Goal: Task Accomplishment & Management: Complete application form

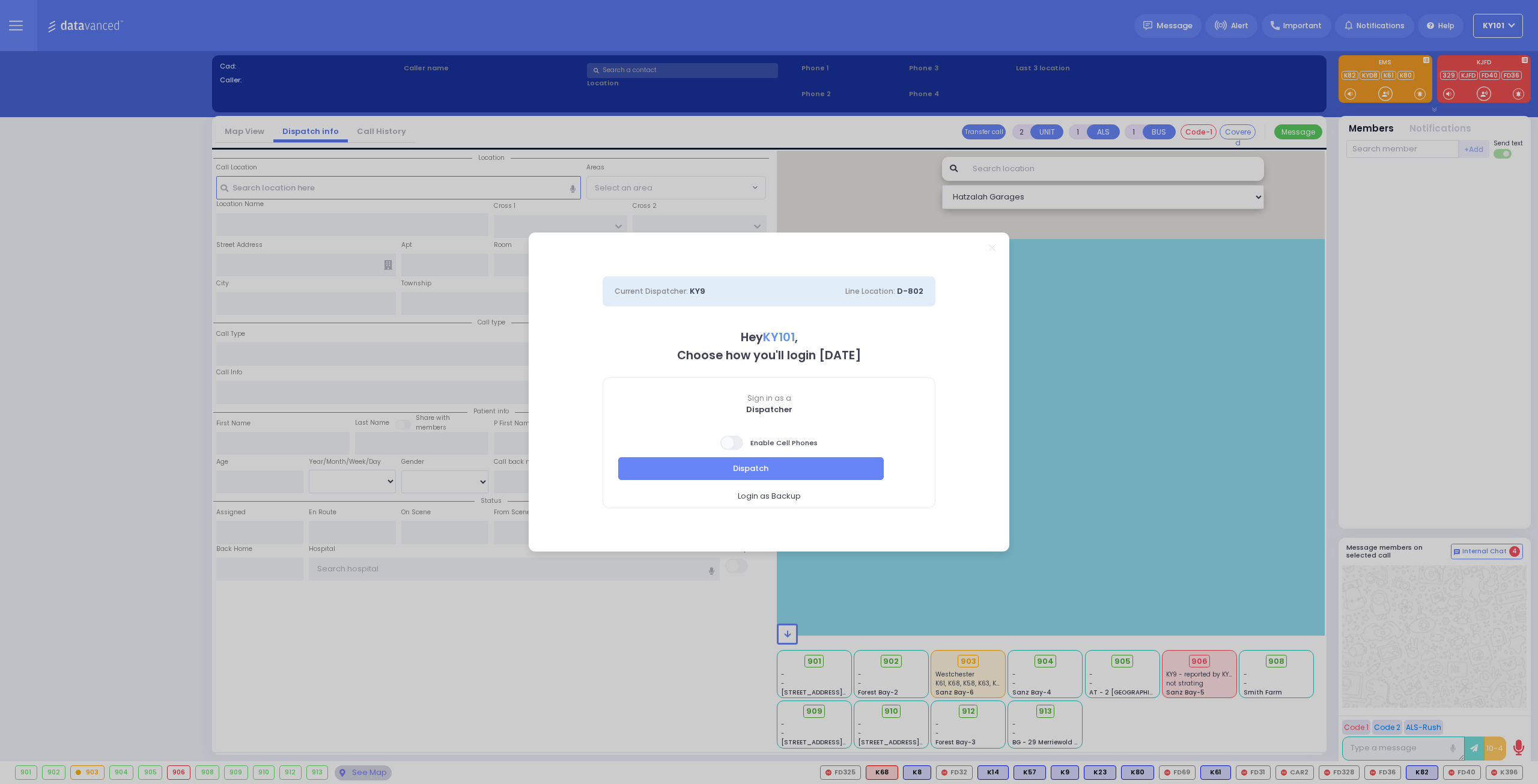
select select "14"
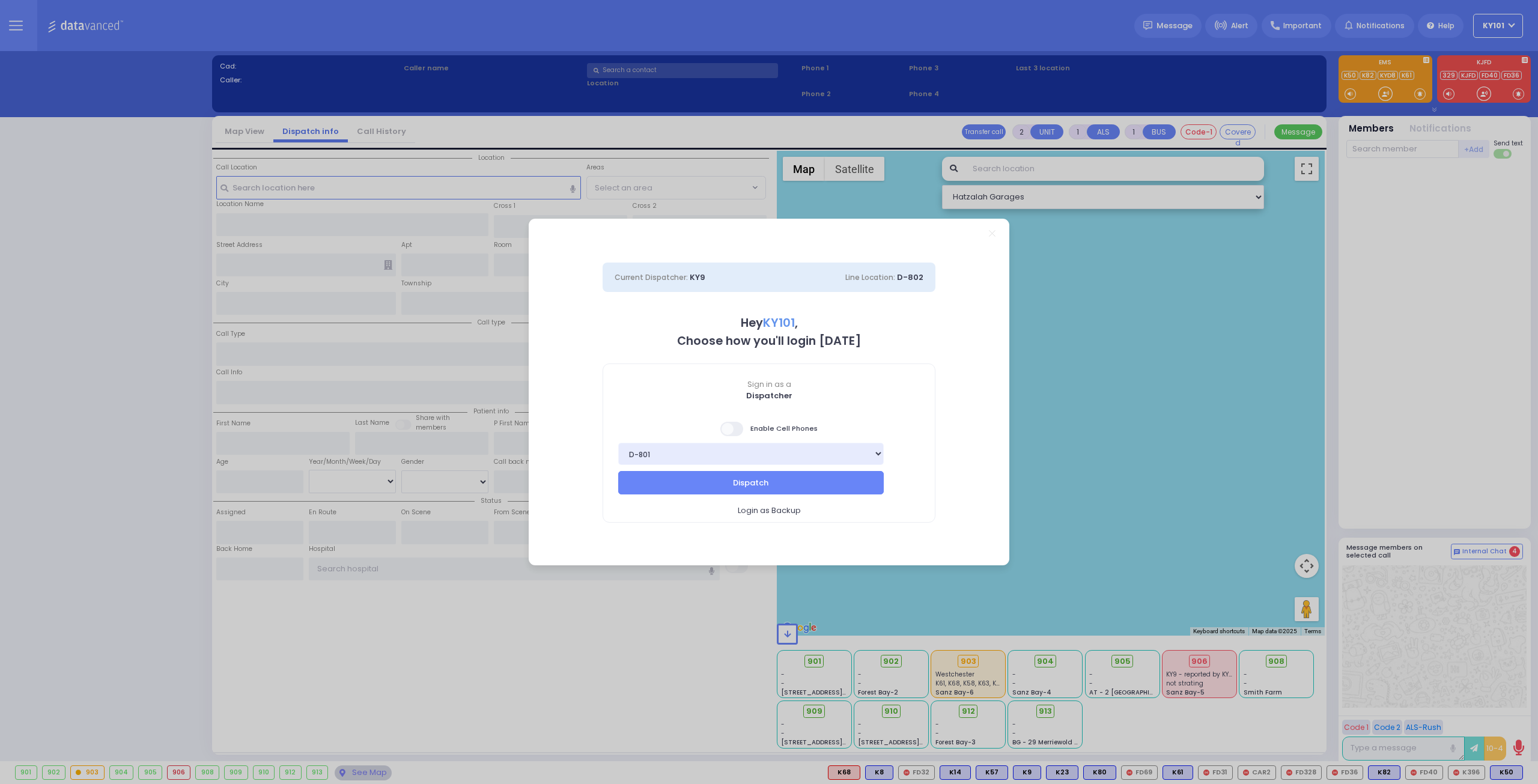
click at [738, 428] on span at bounding box center [732, 428] width 24 height 14
click at [120, 420] on input "checkbox" at bounding box center [120, 420] width 0 height 0
click at [782, 475] on button "Dispatch" at bounding box center [751, 482] width 266 height 23
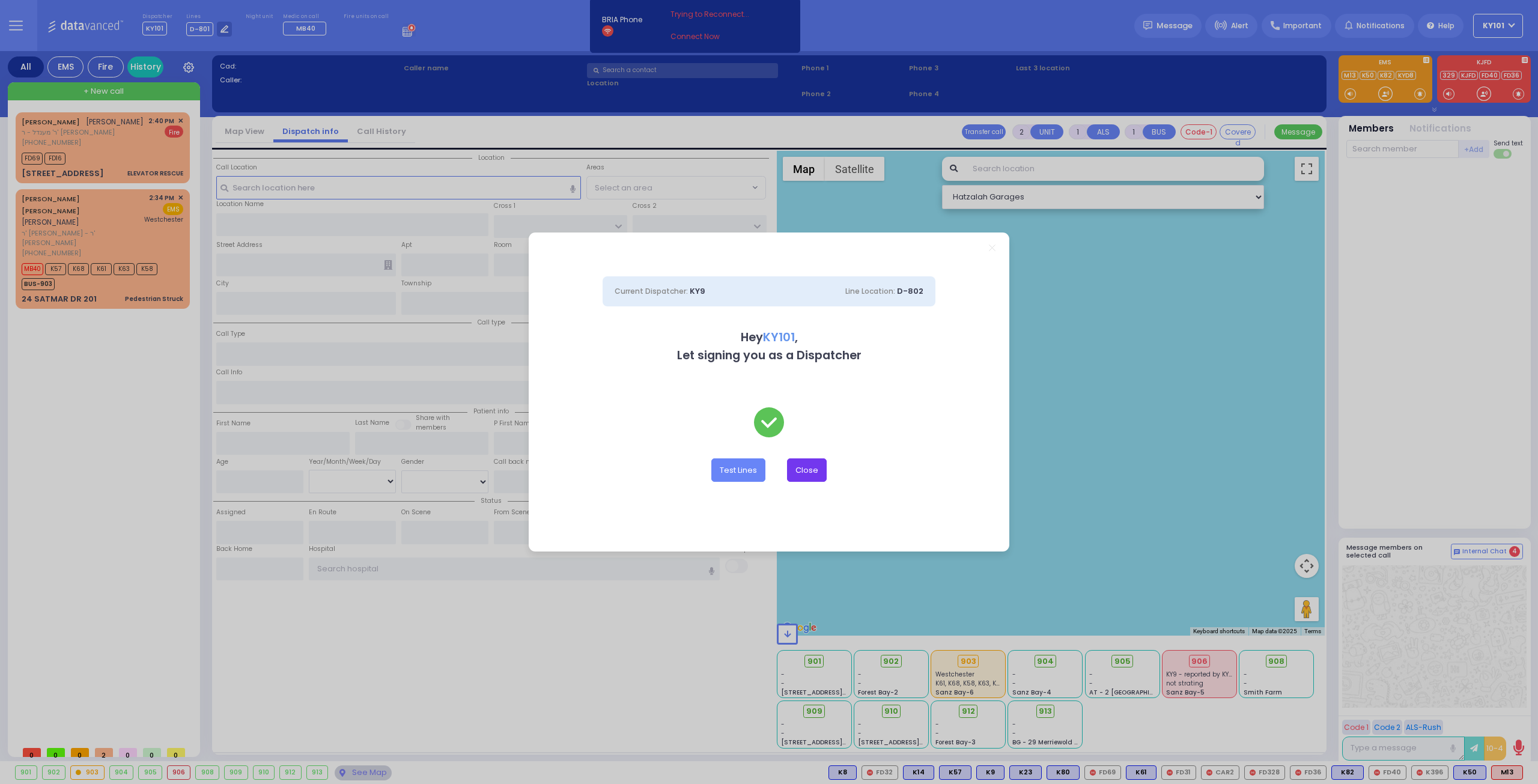
click at [798, 470] on button "Close" at bounding box center [807, 470] width 39 height 23
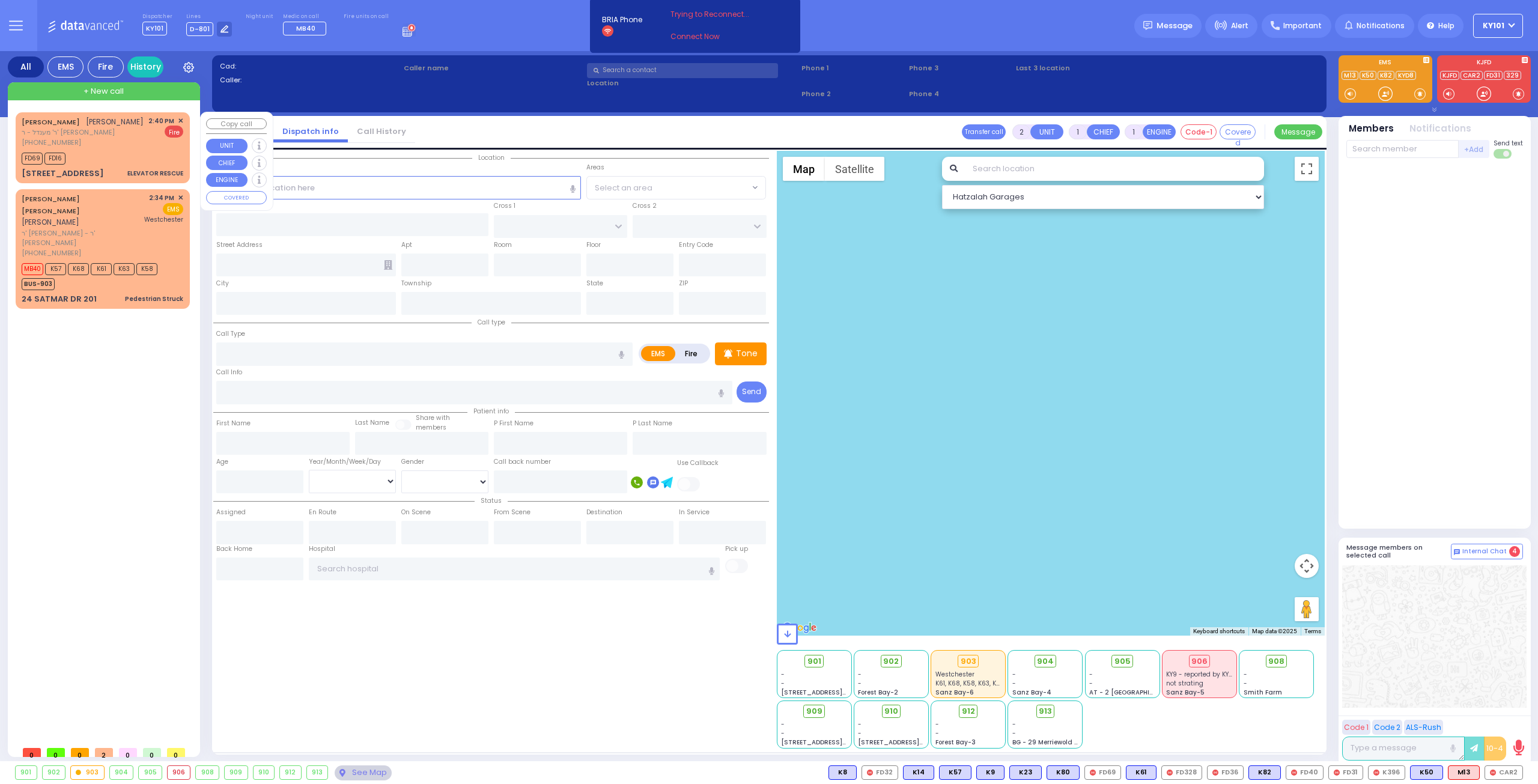
click at [119, 152] on div "FD69 FD16" at bounding box center [102, 157] width 162 height 15
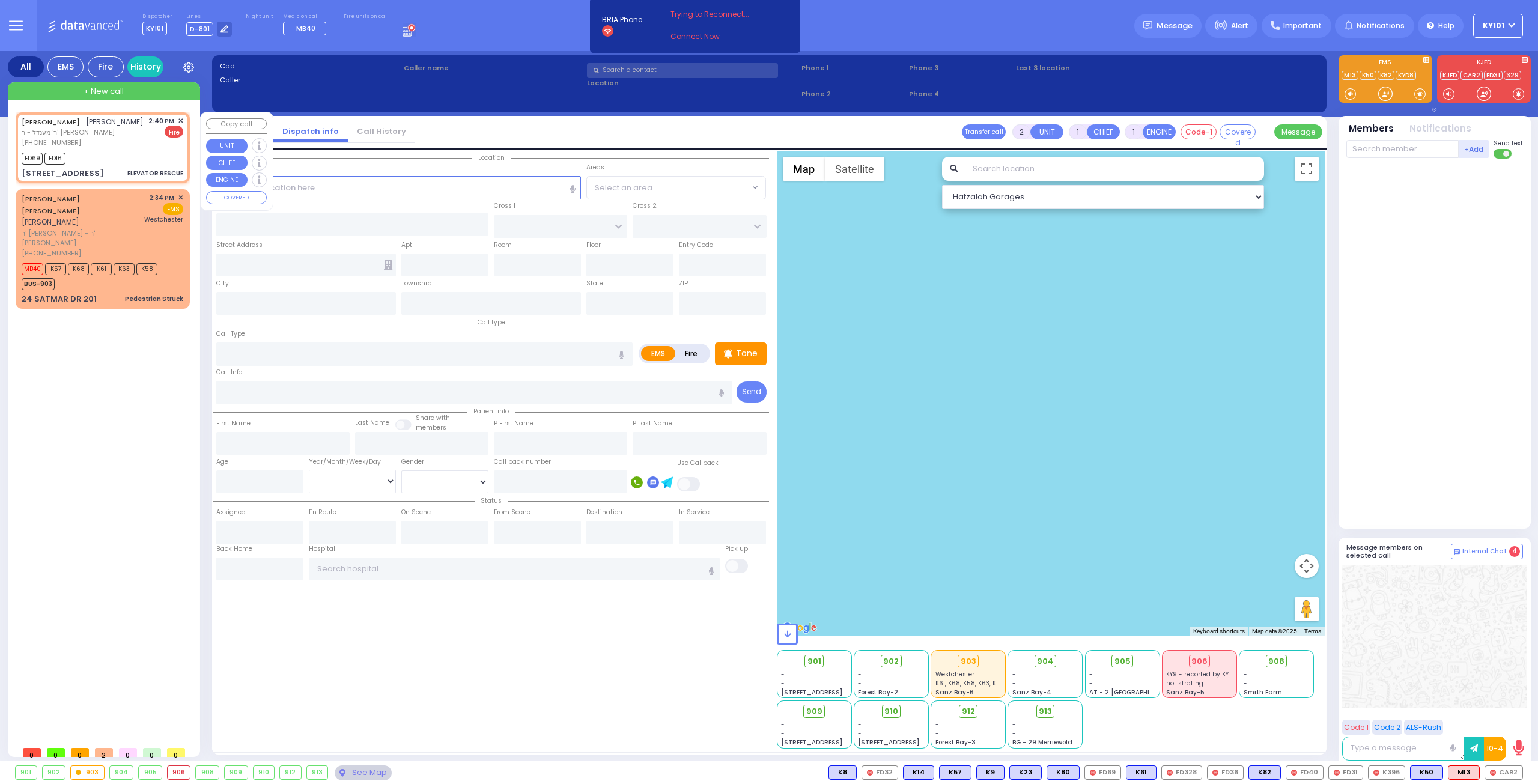
select select
type input "ELEVATOR RESCUE"
radio input "false"
radio input "true"
type input "center ent"
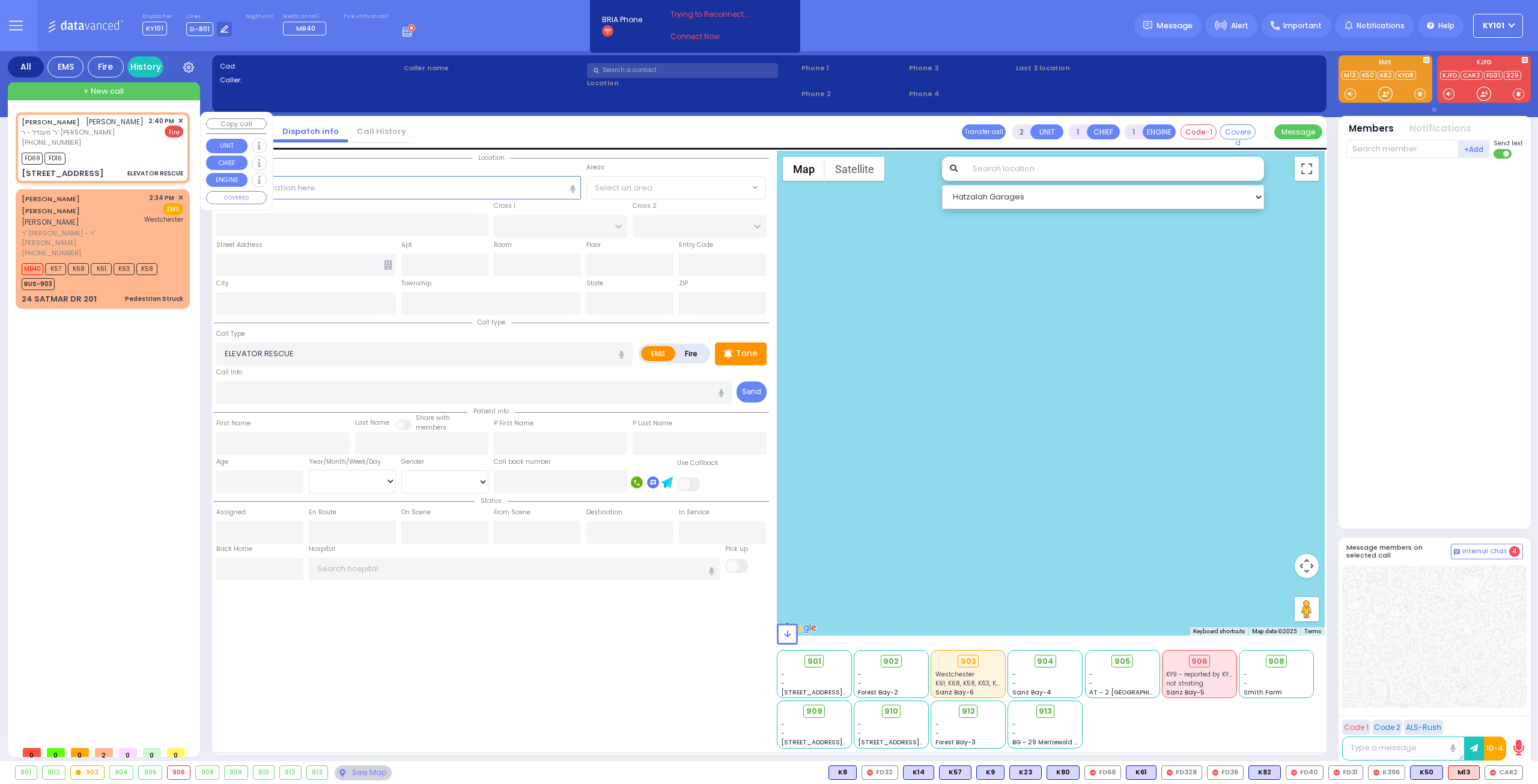
type input "JOEL"
type input "GOLDSTEIN"
select select
type input "14:40"
type input "14:41"
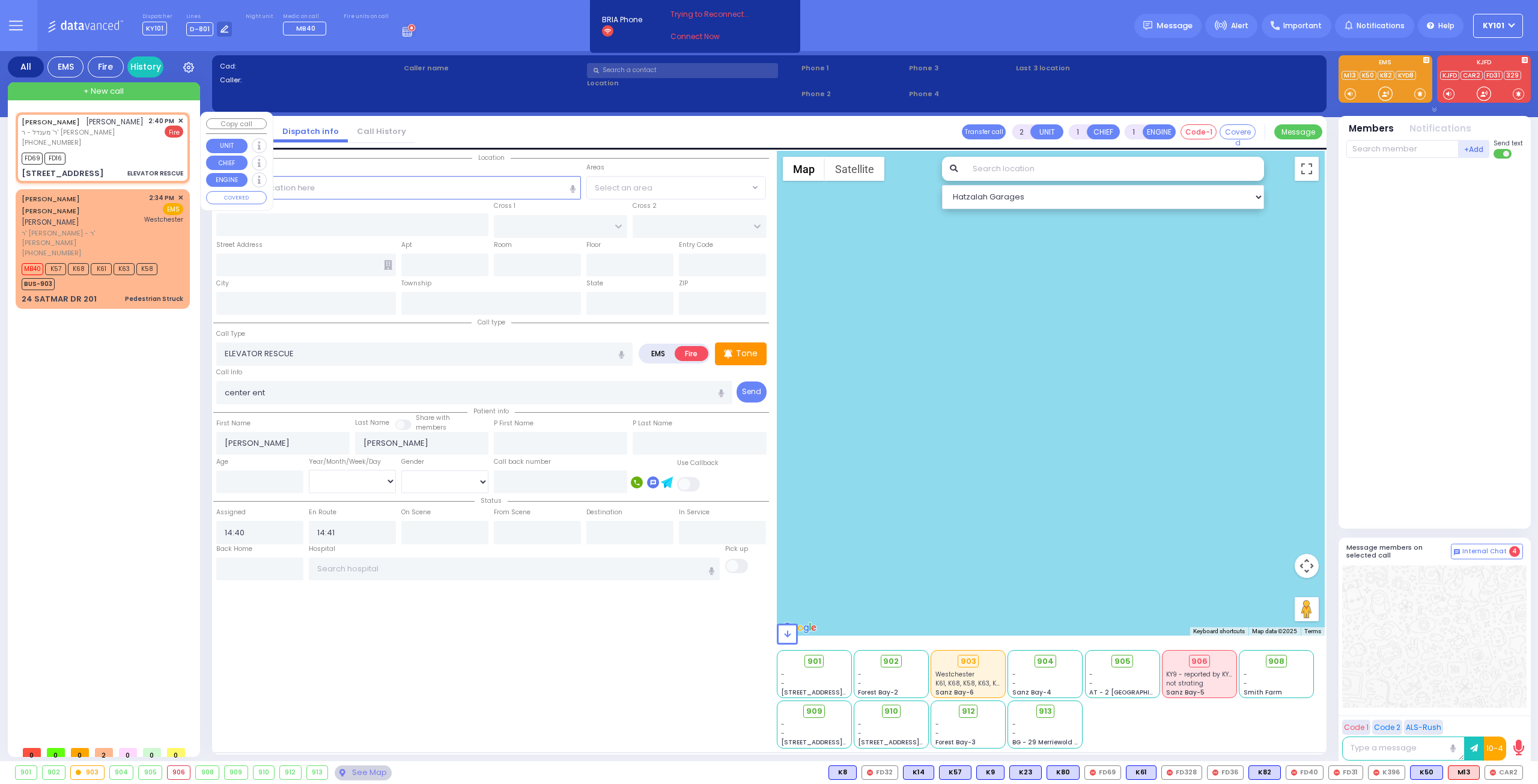
select select "Hatzalah Garages"
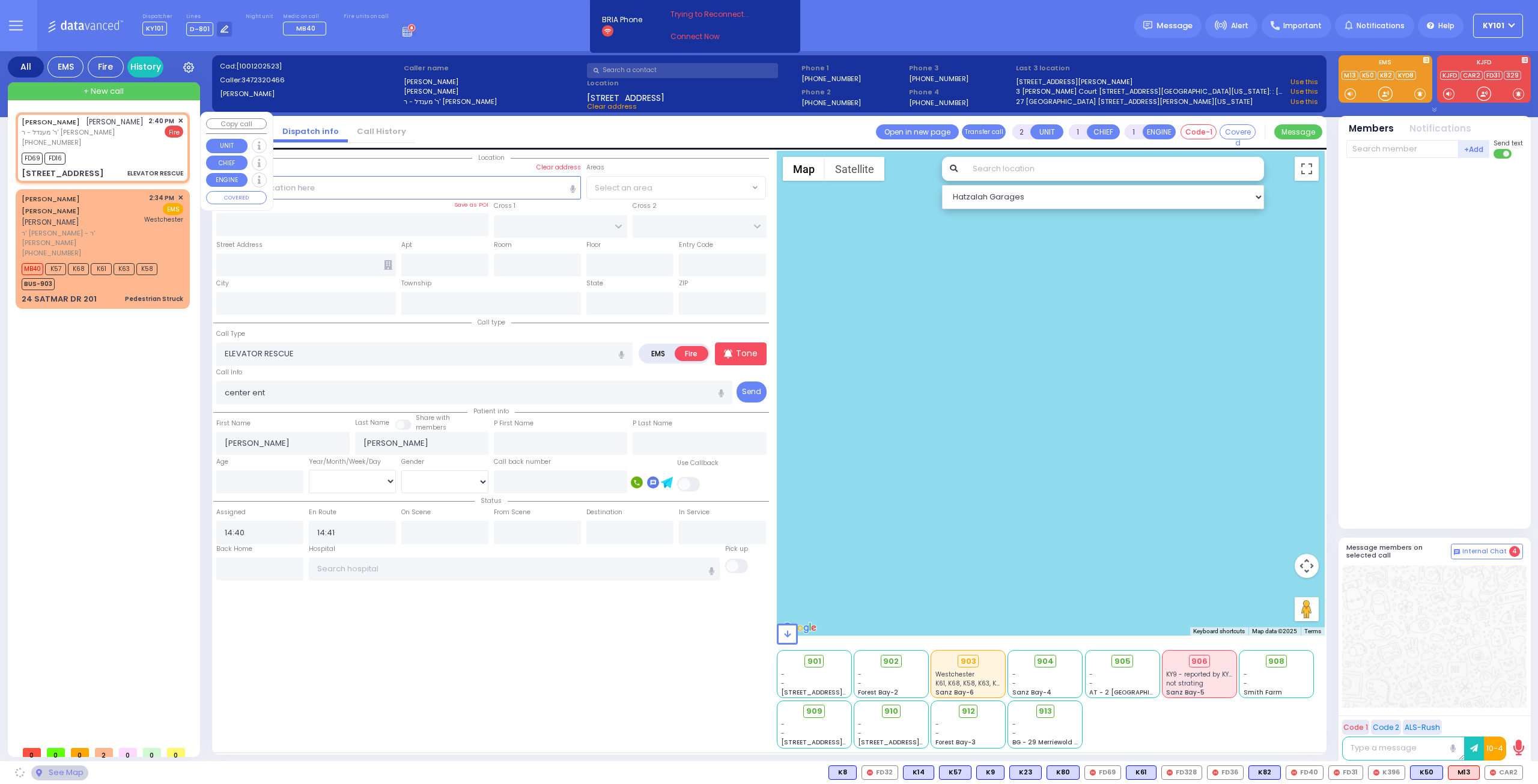
type input "TARNOPOL WAY"
type input "KALEV WAY"
type input "4 Fillmore Court"
type input "Monroe"
type input "[US_STATE]"
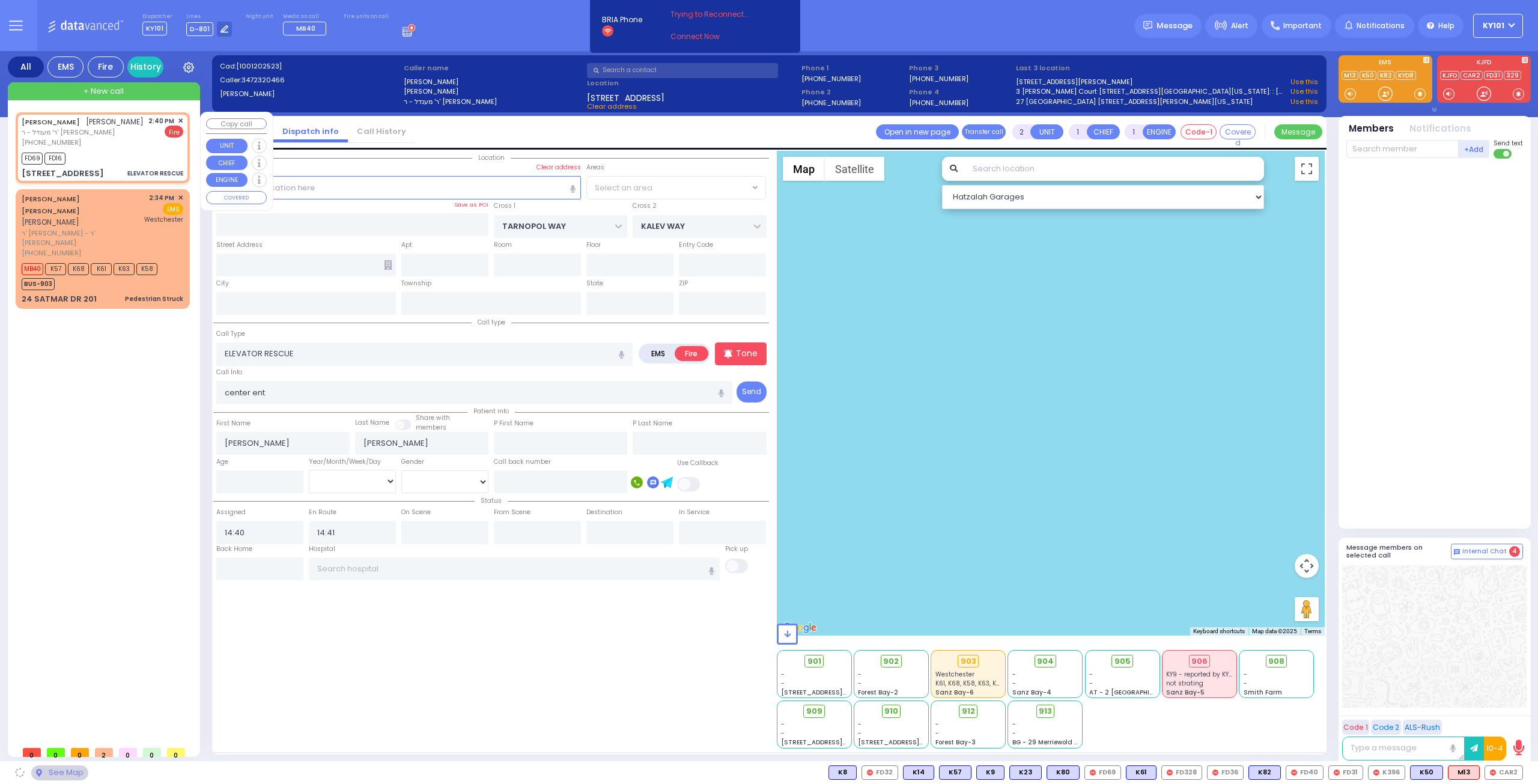
type input "10950 Cross Streets: : TAYLOR CT/TARNOPOL WAY"
select select "SECTION 2"
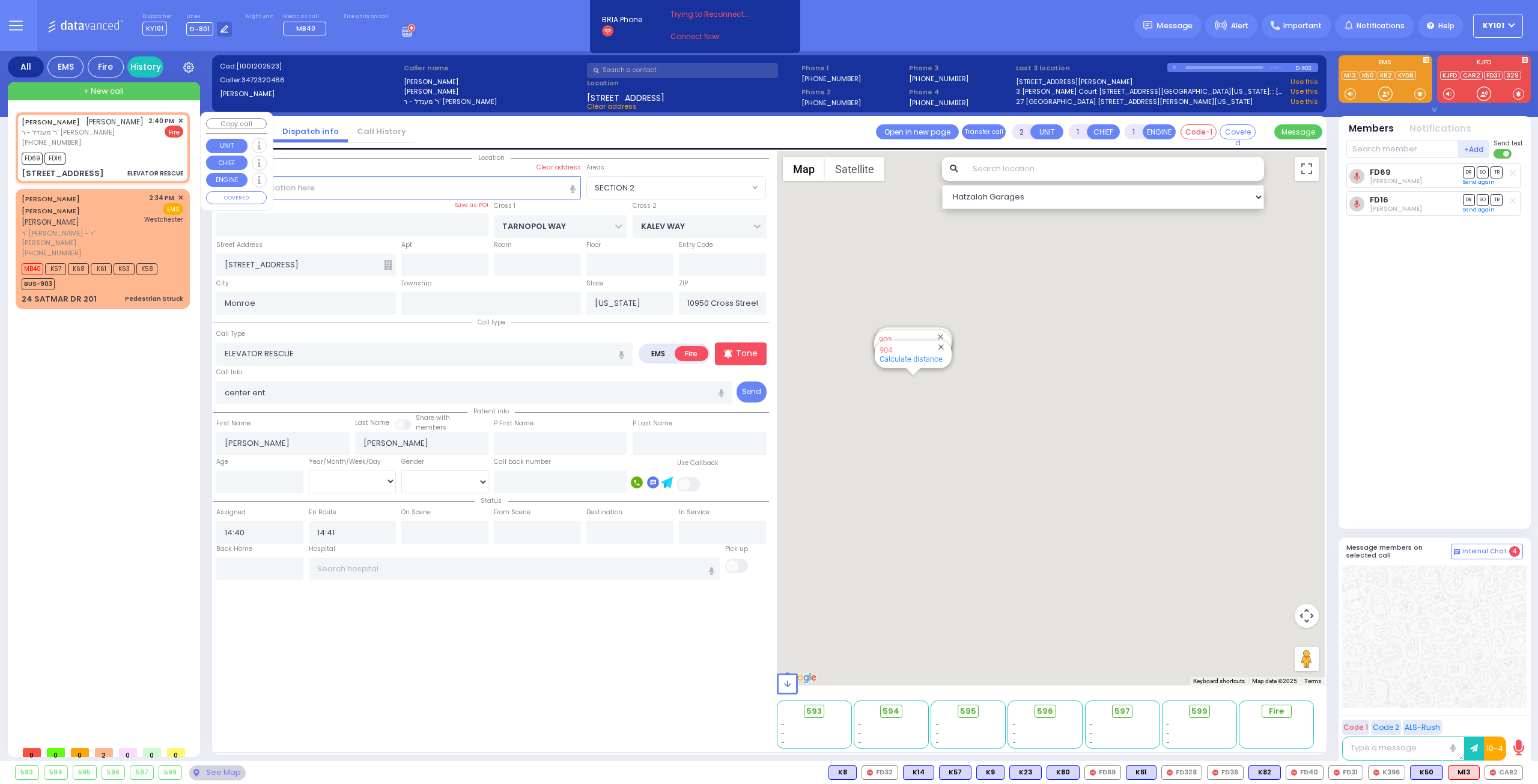
click at [182, 118] on span "✕" at bounding box center [181, 121] width 6 height 10
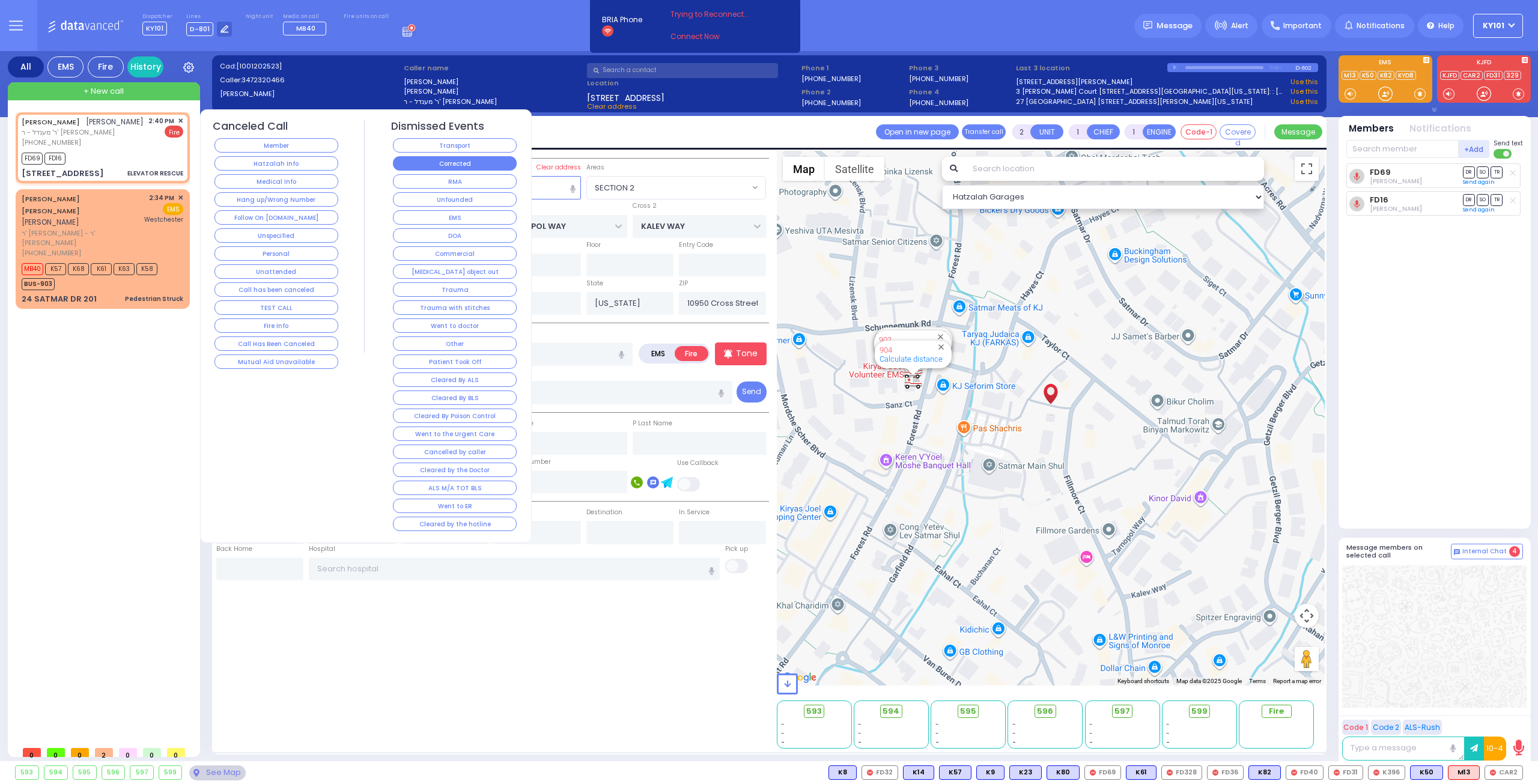
click at [467, 157] on button "Corrected" at bounding box center [455, 163] width 124 height 14
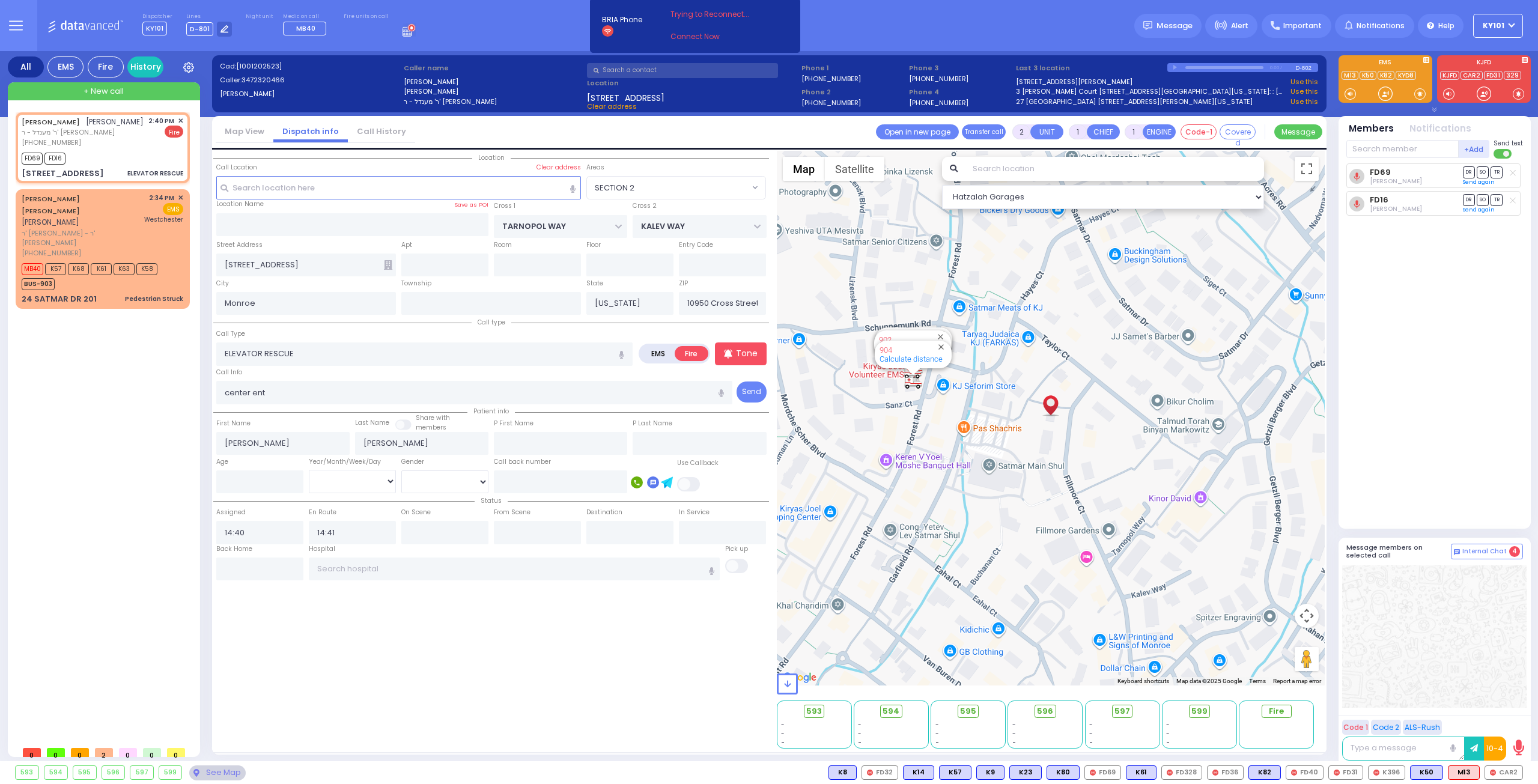
select select
radio input "true"
select select
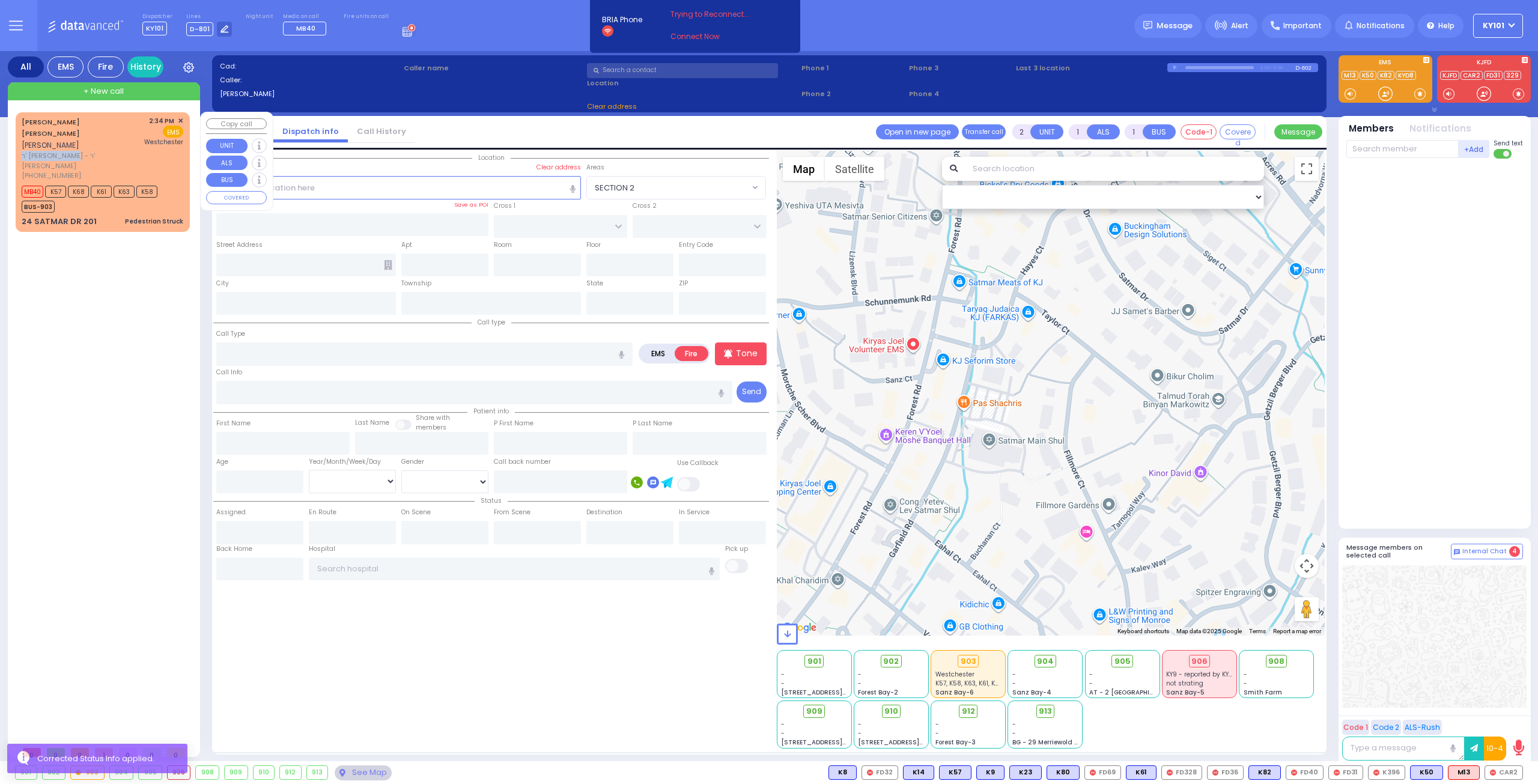
click at [72, 138] on div "NAFTULA MOSHE WEISS נפתלי משה ווייס ר' פנחס אלימלך - ר' זלמן לייב אינדיג (845) …" at bounding box center [81, 148] width 119 height 65
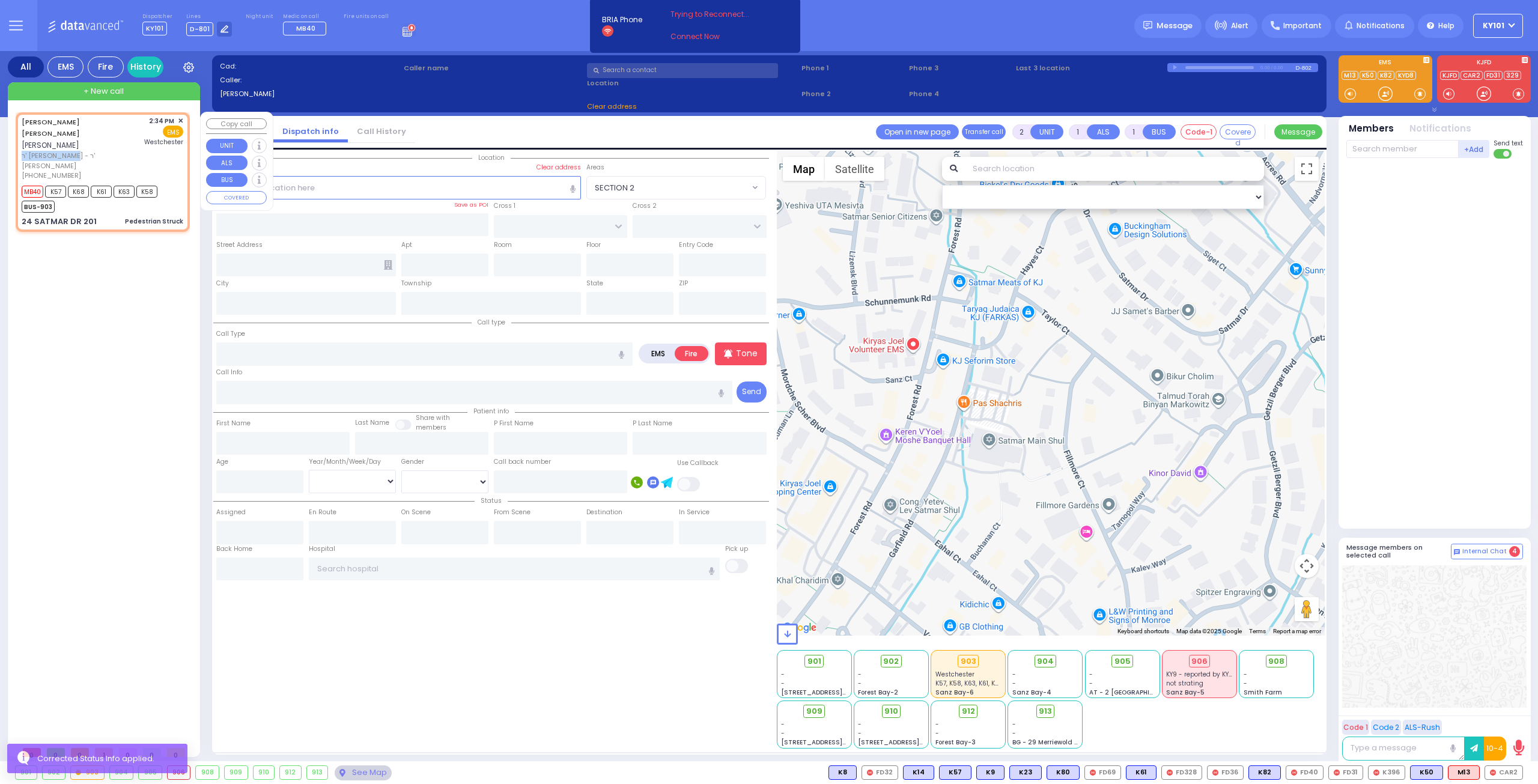
type input "4"
type input "2"
select select
type input "Pedestrian Struck"
radio input "true"
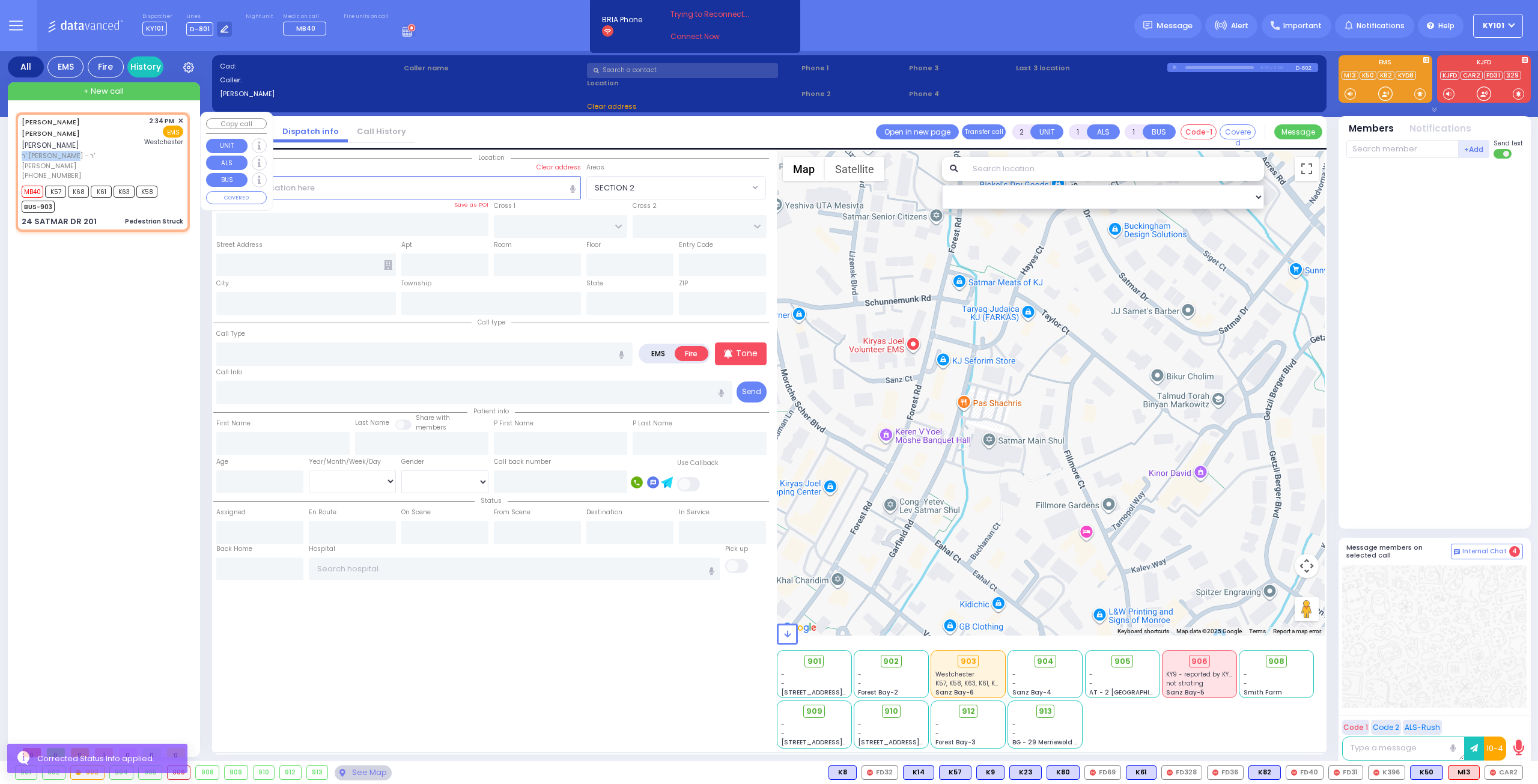
type input "[PERSON_NAME]"
select select
type input "14:34"
type input "14:35"
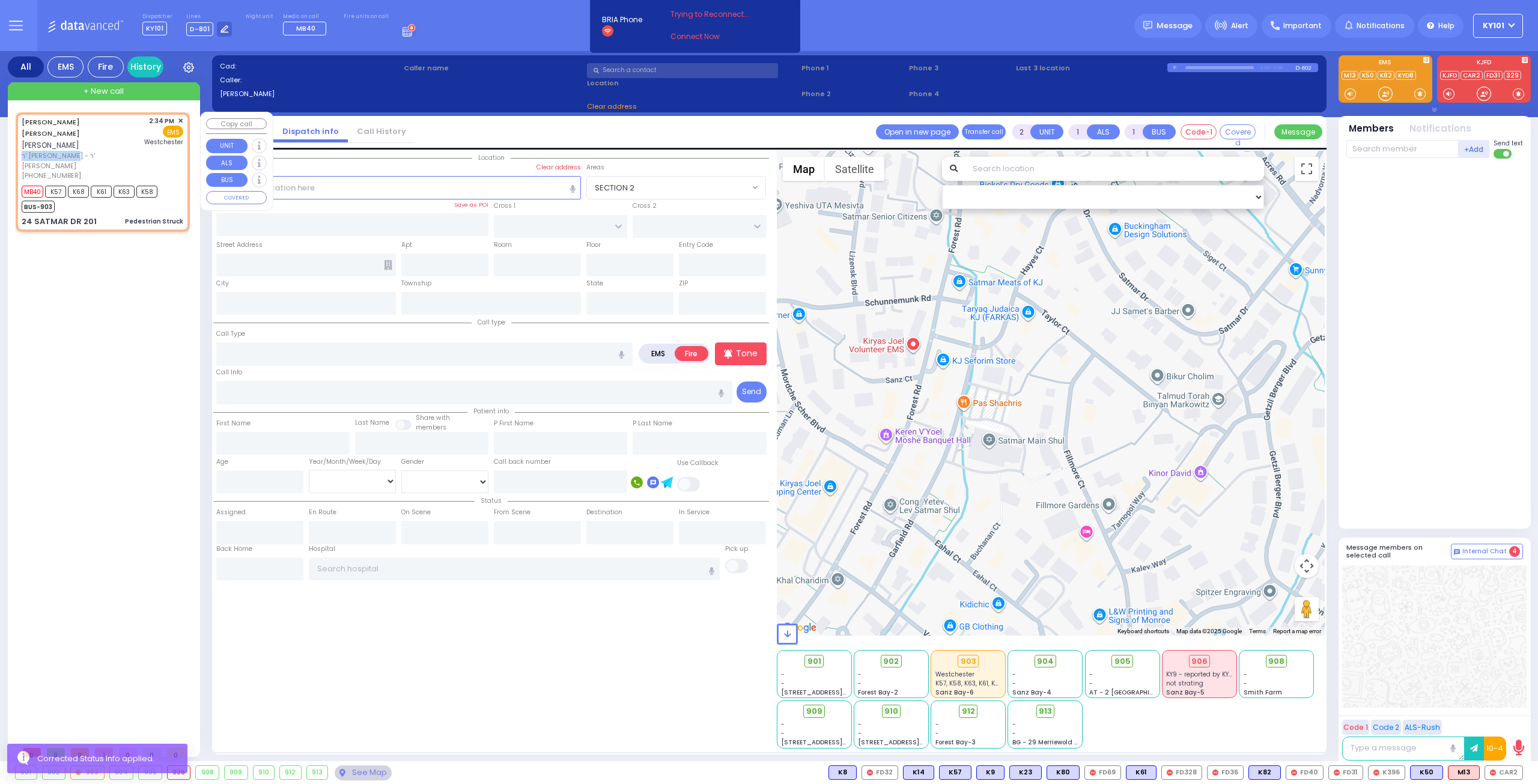
type input "[GEOGRAPHIC_DATA]-[PERSON_NAME][GEOGRAPHIC_DATA]"
select select "Hatzalah Garages"
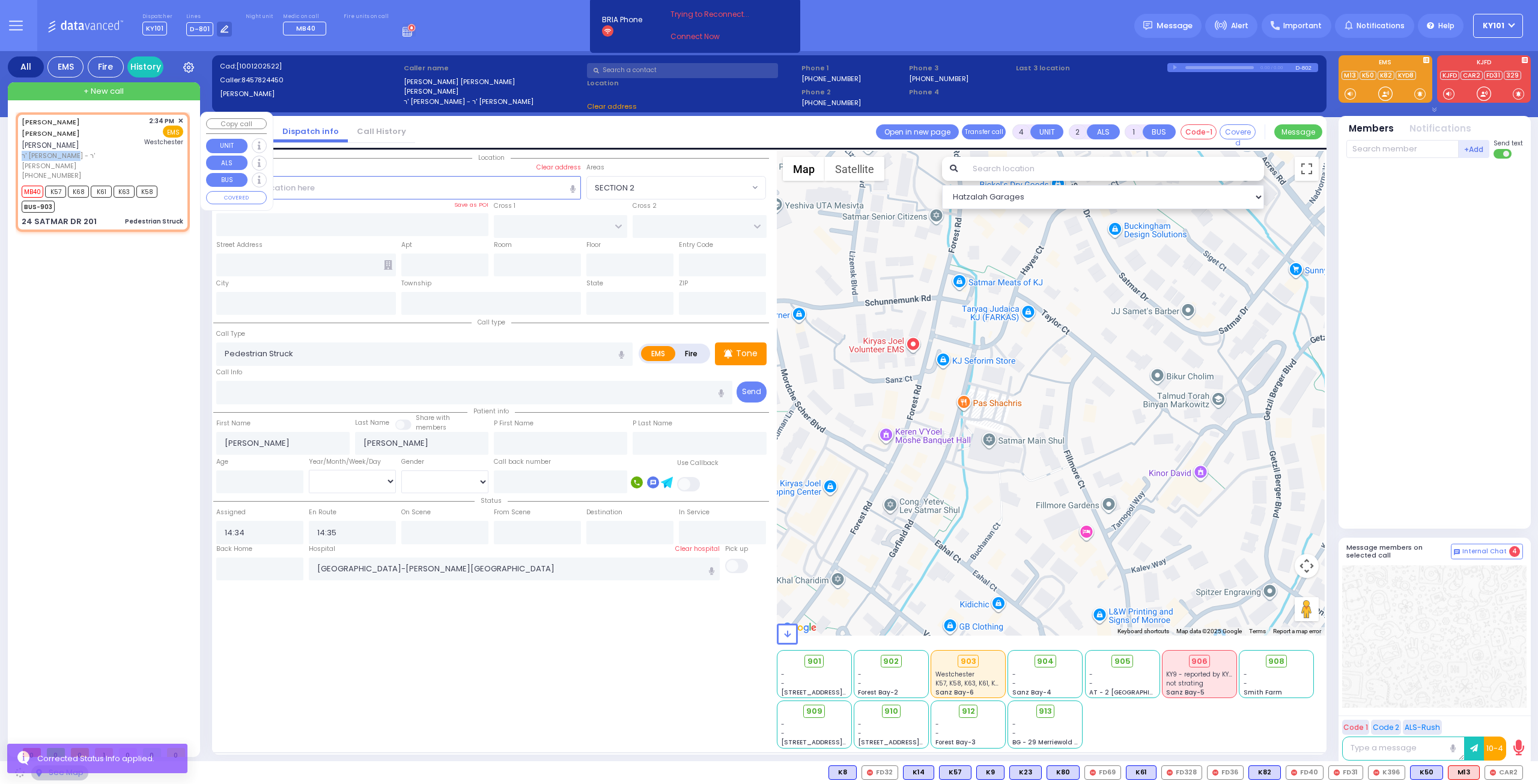
type input "HAYES COURT"
type input "ORSHAVA COURT"
type input "24 SATMAR DR"
type input "201"
type input "[PERSON_NAME]"
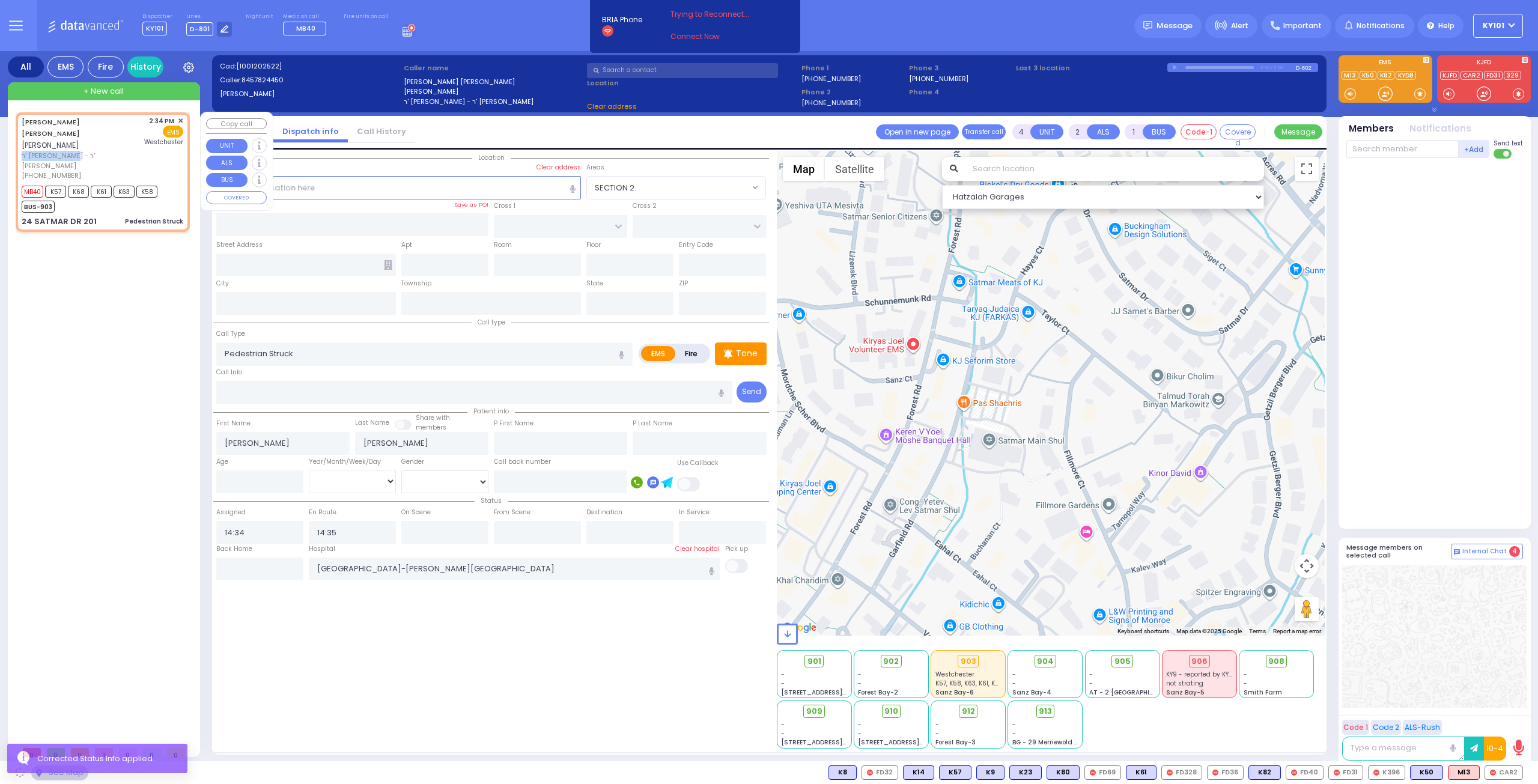
type input "[US_STATE]"
type input "10950"
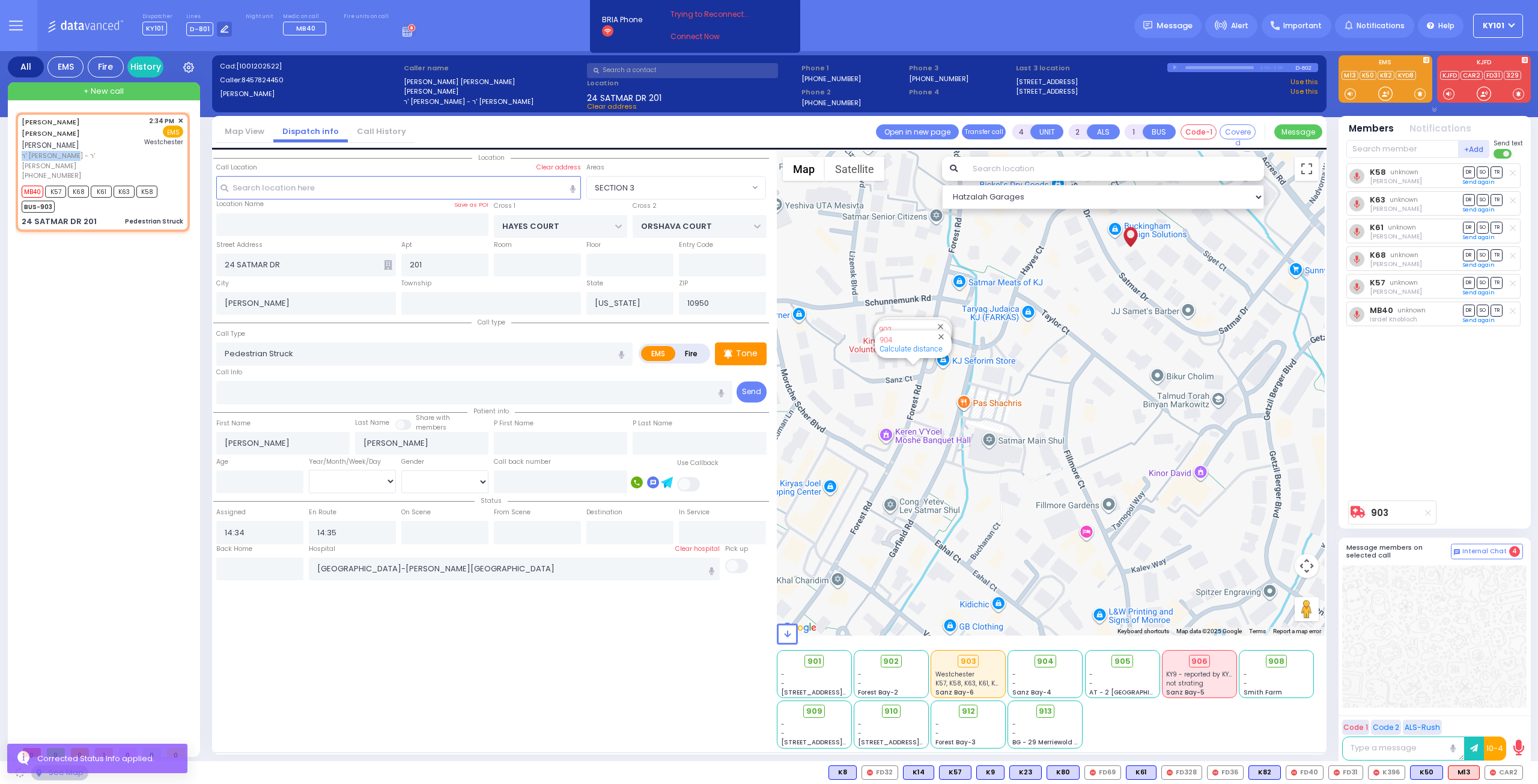
select select "SECTION 3"
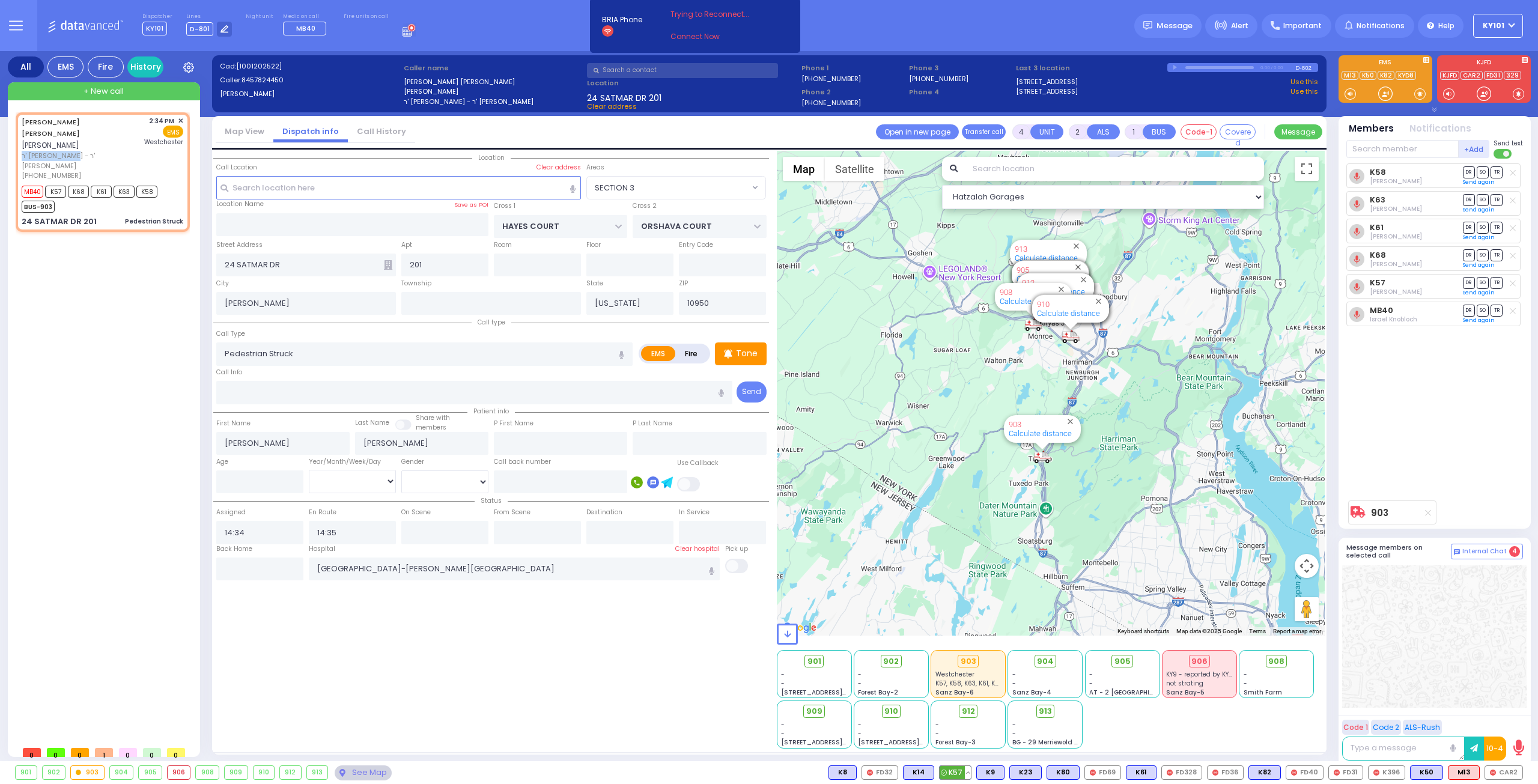
click at [971, 772] on button at bounding box center [968, 772] width 6 height 13
click at [965, 718] on icon at bounding box center [959, 719] width 12 height 12
click at [538, 531] on input "text" at bounding box center [537, 532] width 87 height 23
type input "0249"
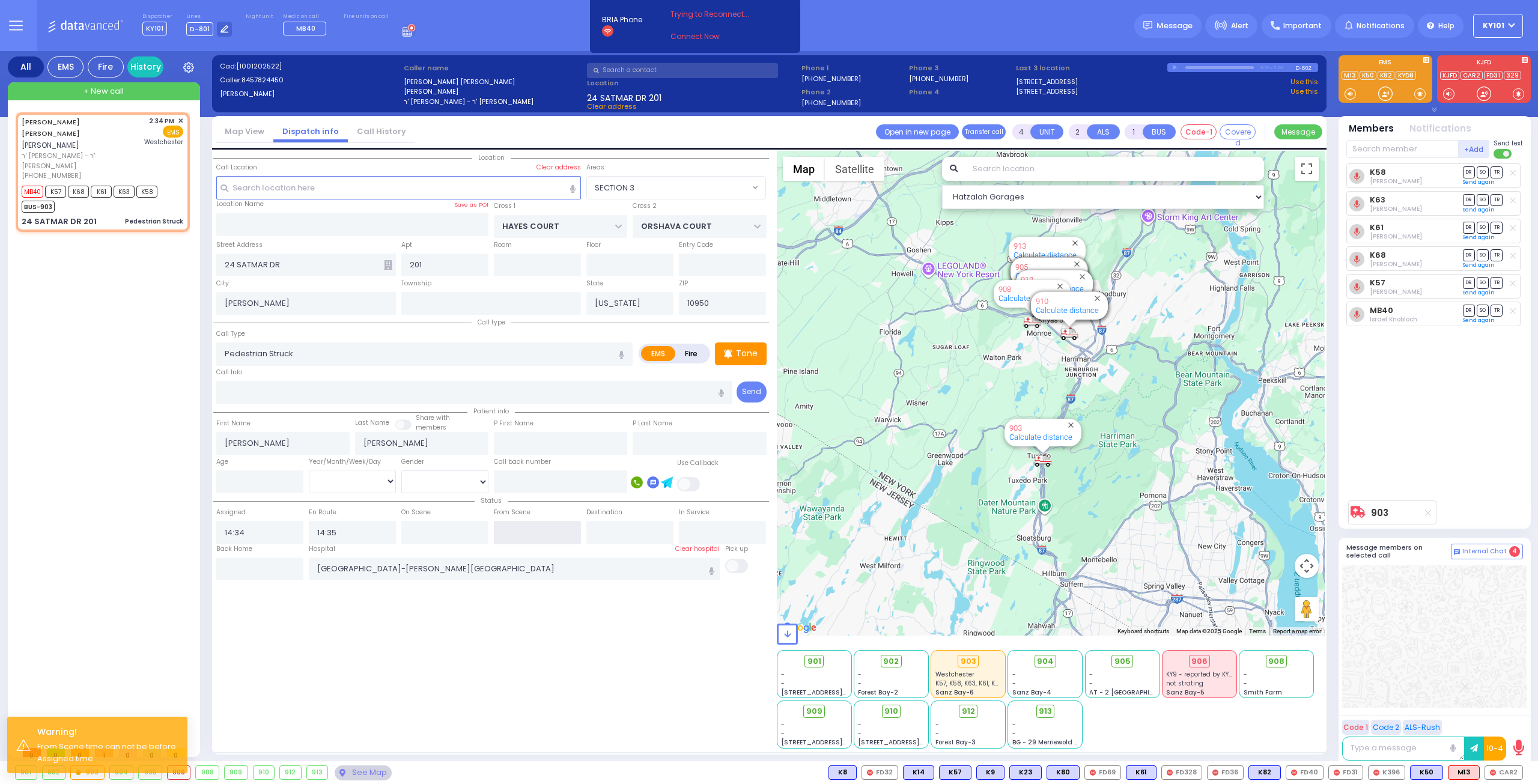
click at [515, 529] on input "text" at bounding box center [537, 532] width 87 height 23
type input "14:49"
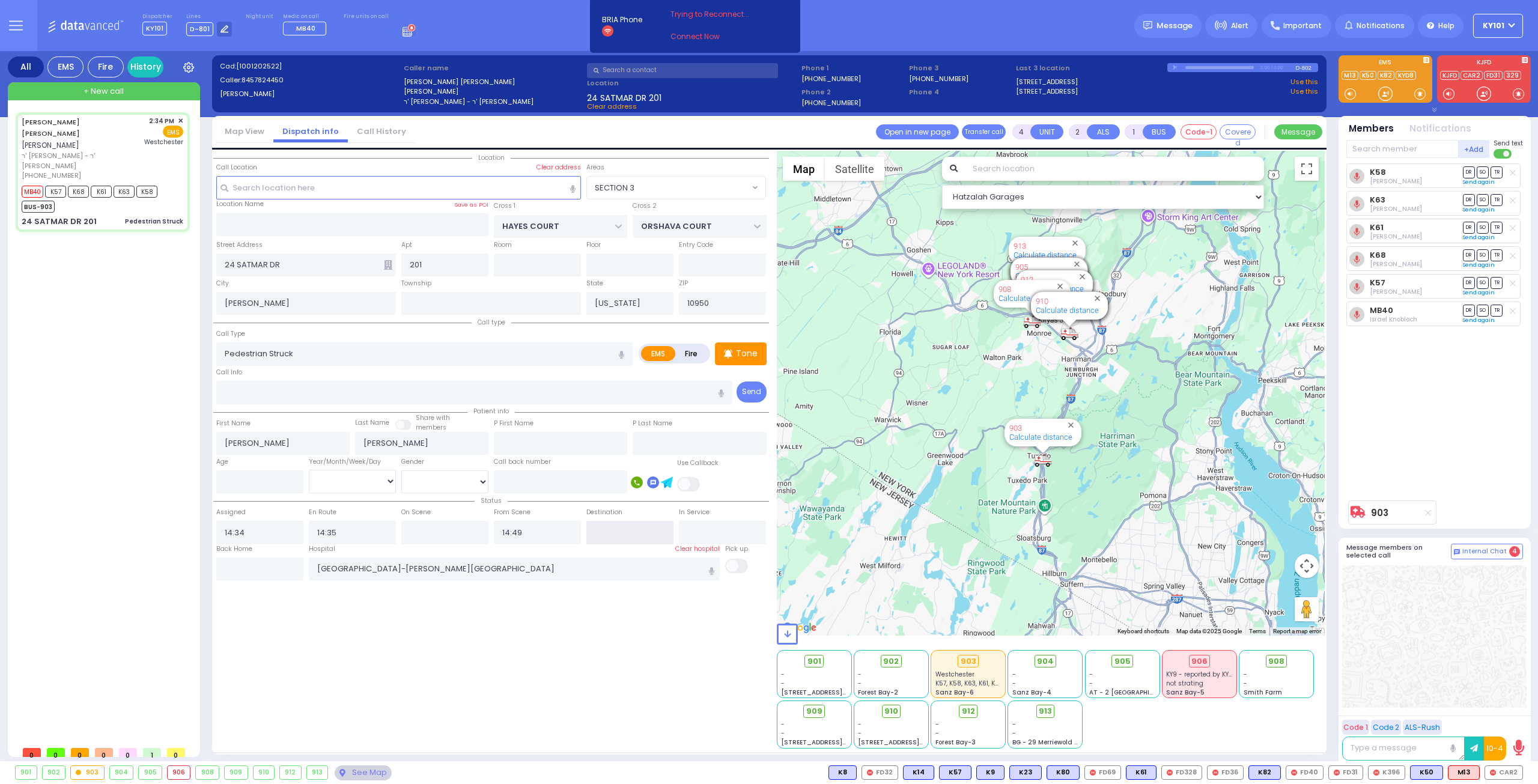
select select
radio input "true"
select select
select select "Hatzalah Garages"
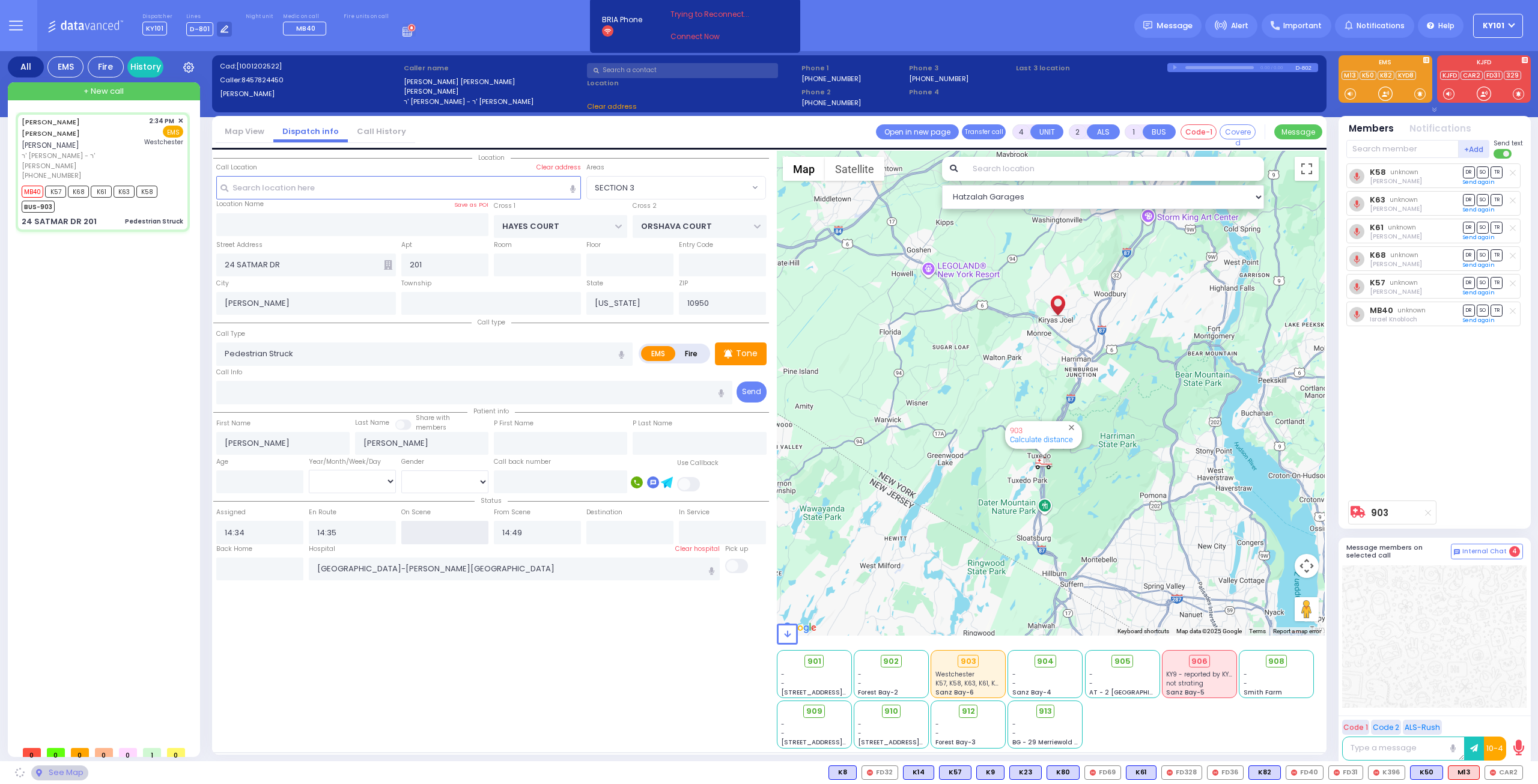
click at [452, 521] on input "text" at bounding box center [444, 532] width 87 height 23
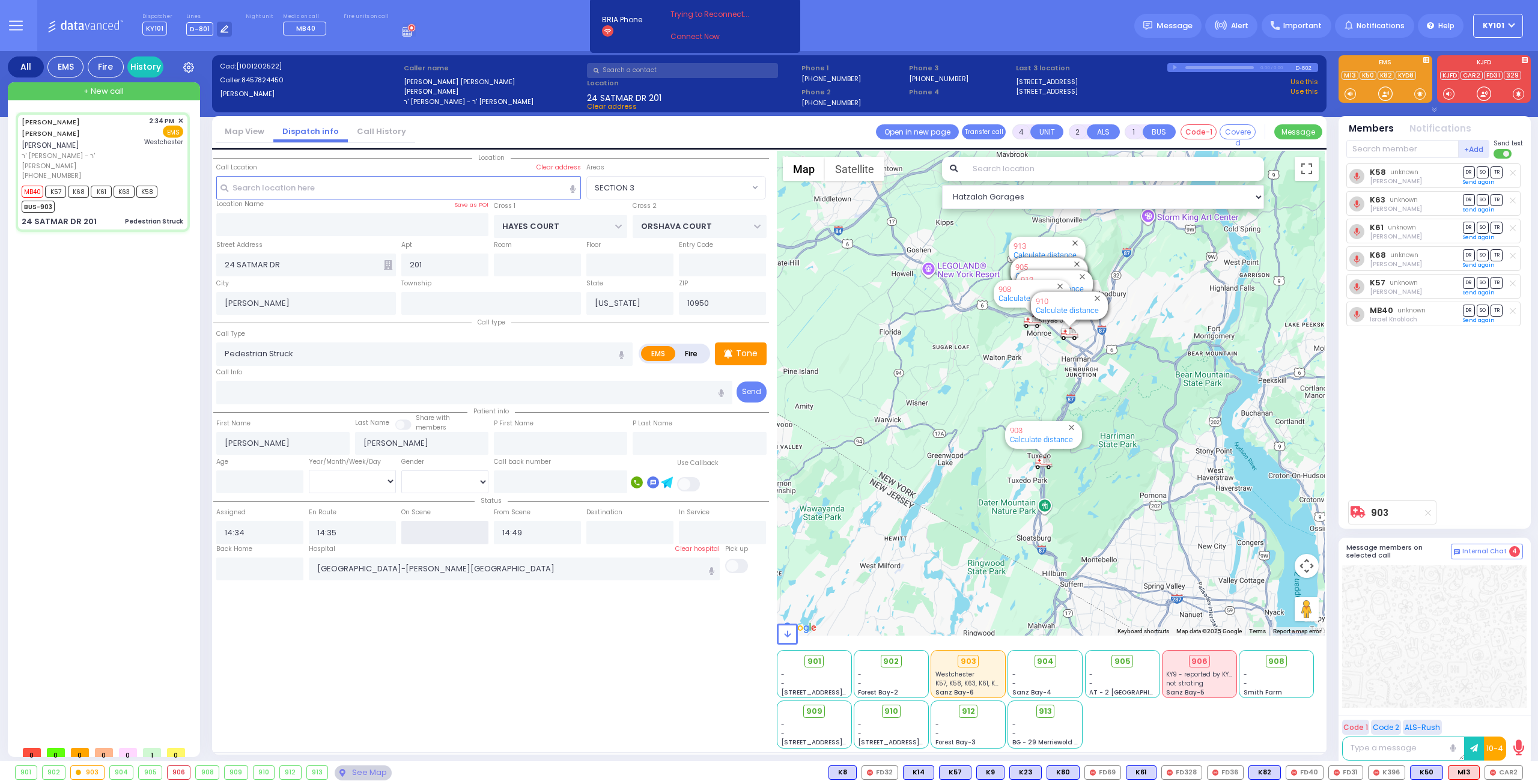
select select "SECTION 3"
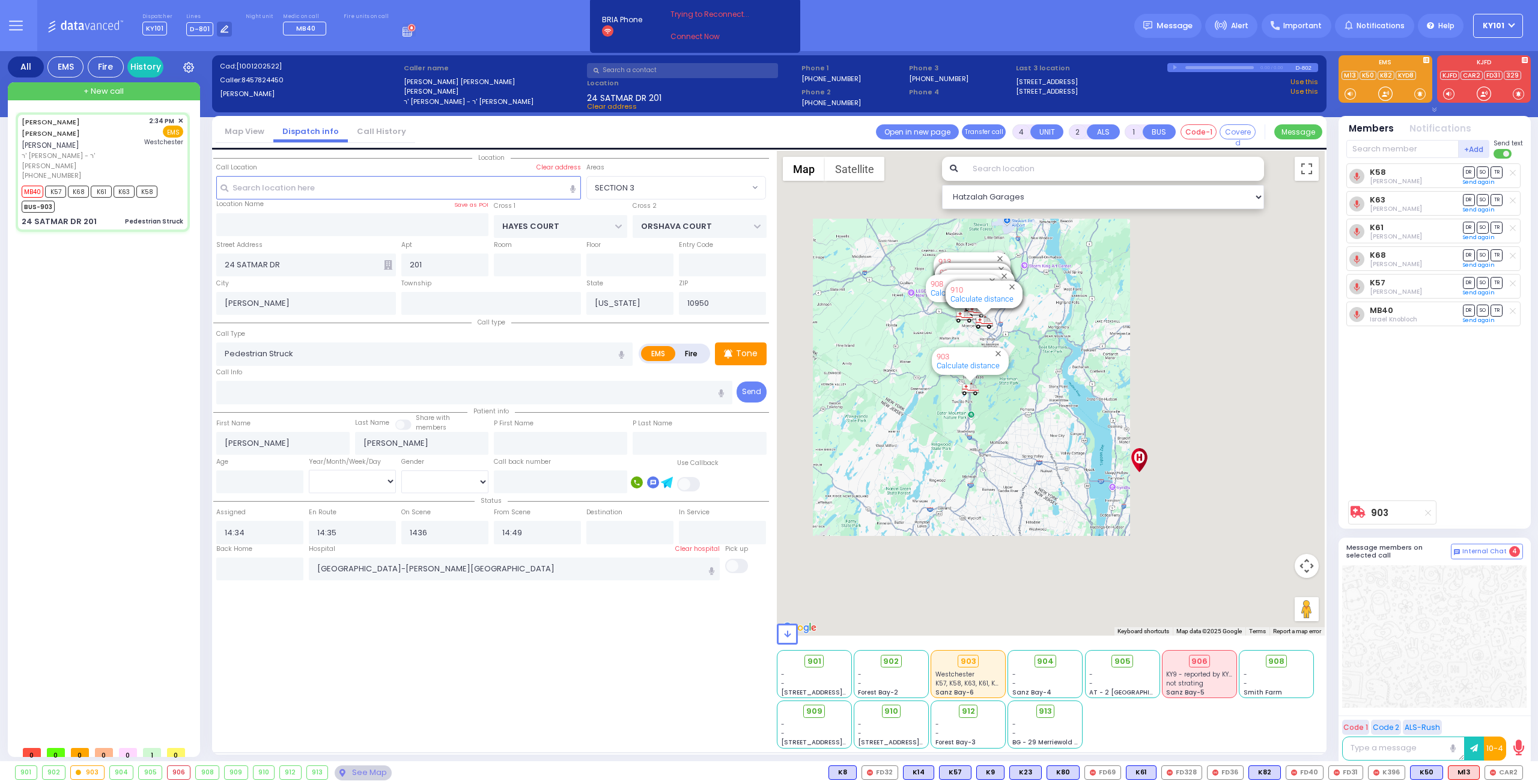
type input "14:36"
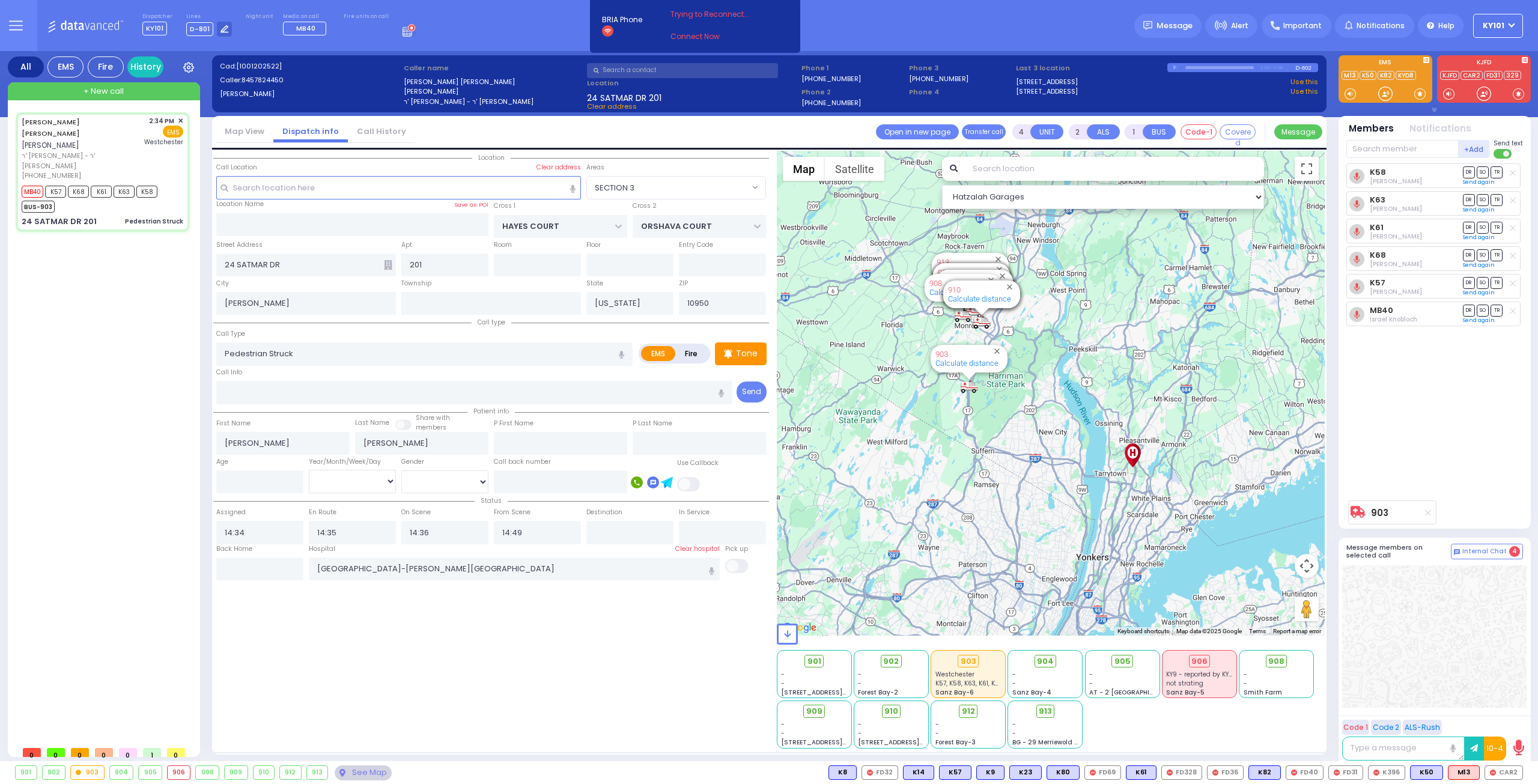
select select
radio input "true"
select select
select select "Hatzalah Garages"
select select "SECTION 3"
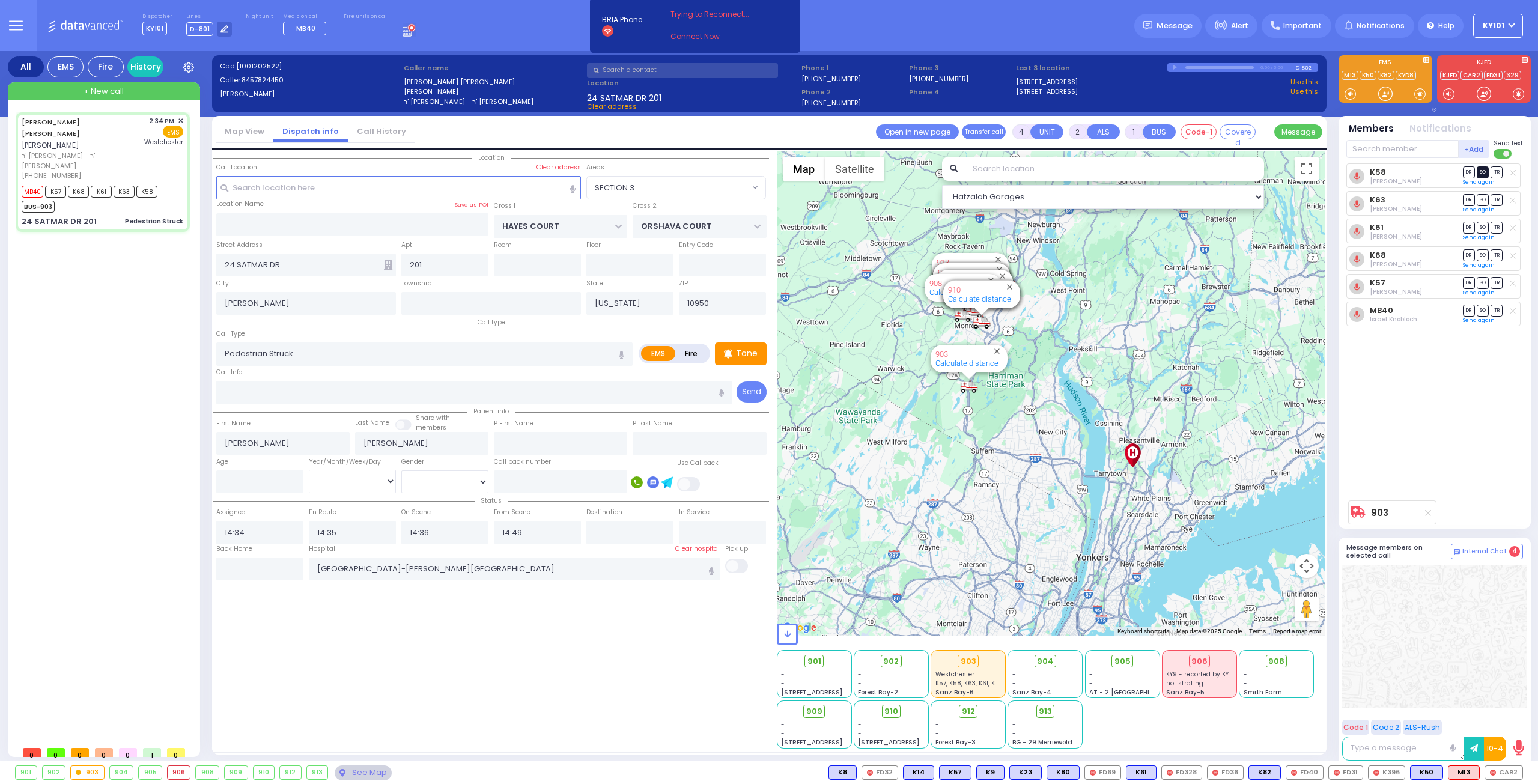
click at [1484, 169] on span "SO" at bounding box center [1483, 172] width 12 height 12
select select
radio input "true"
select select
select select "Hatzalah Garages"
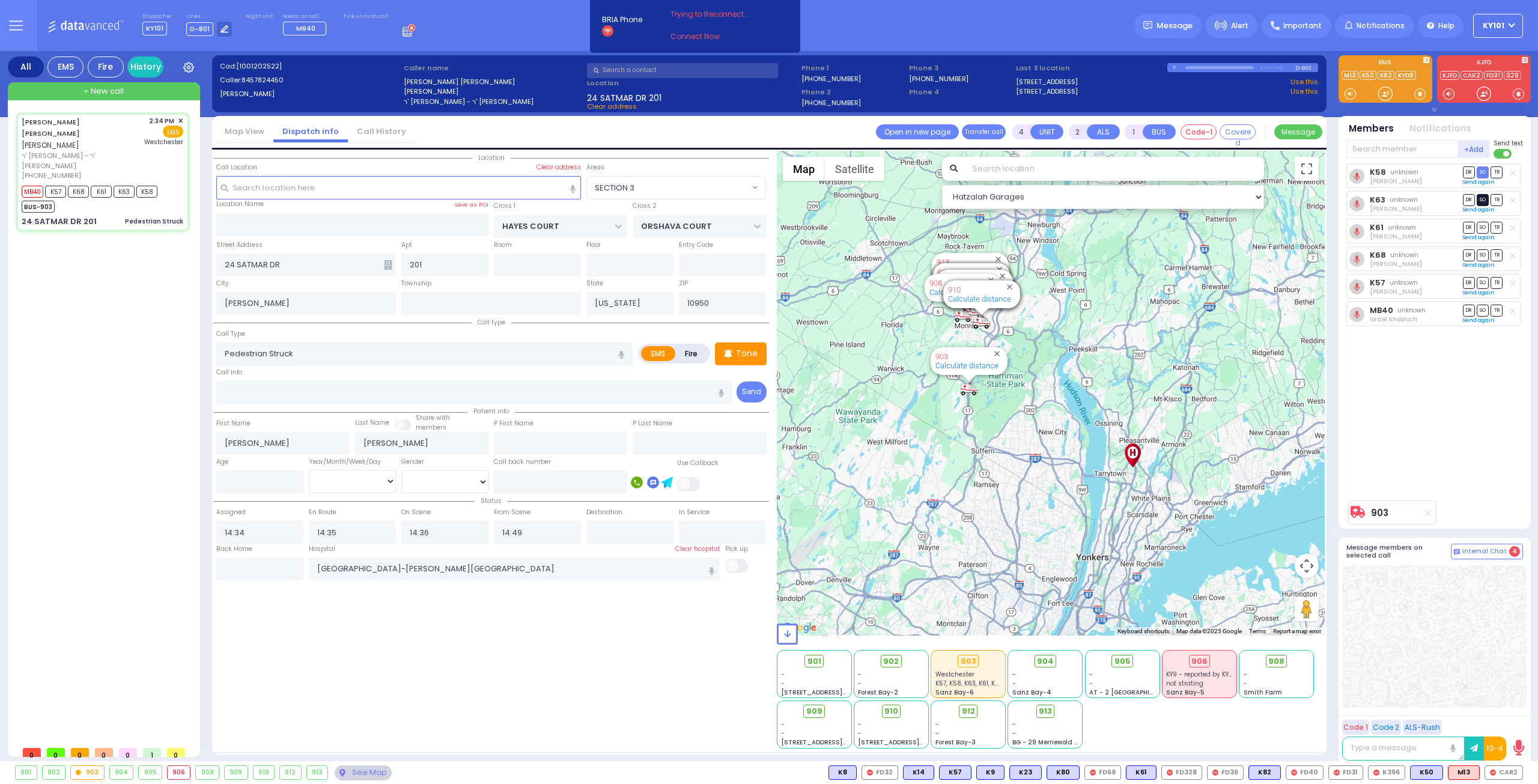
select select "SECTION 3"
select select
radio input "true"
select select
select select "Hatzalah Garages"
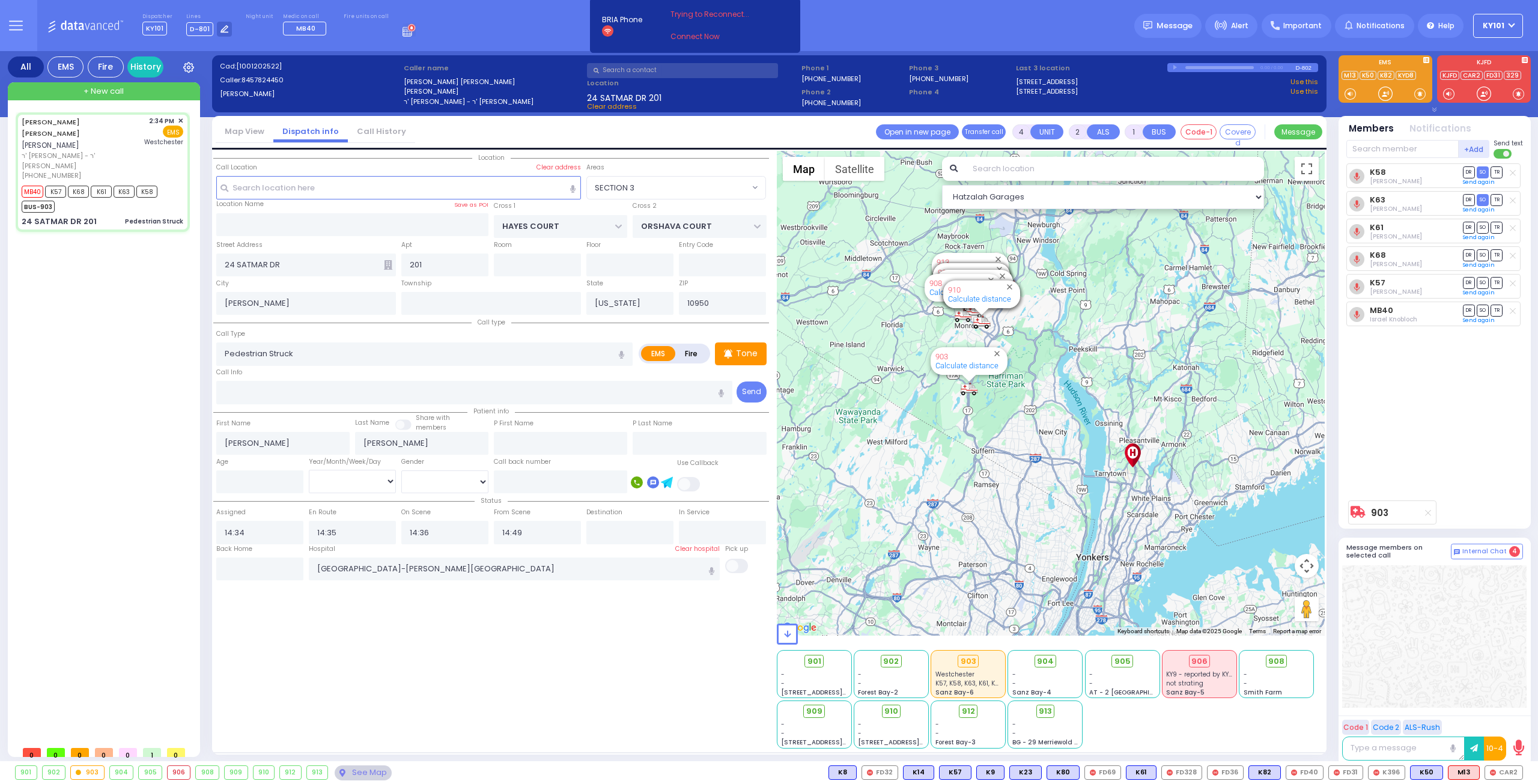
select select "SECTION 3"
click at [1483, 224] on span "SO" at bounding box center [1483, 227] width 12 height 12
select select
radio input "true"
select select
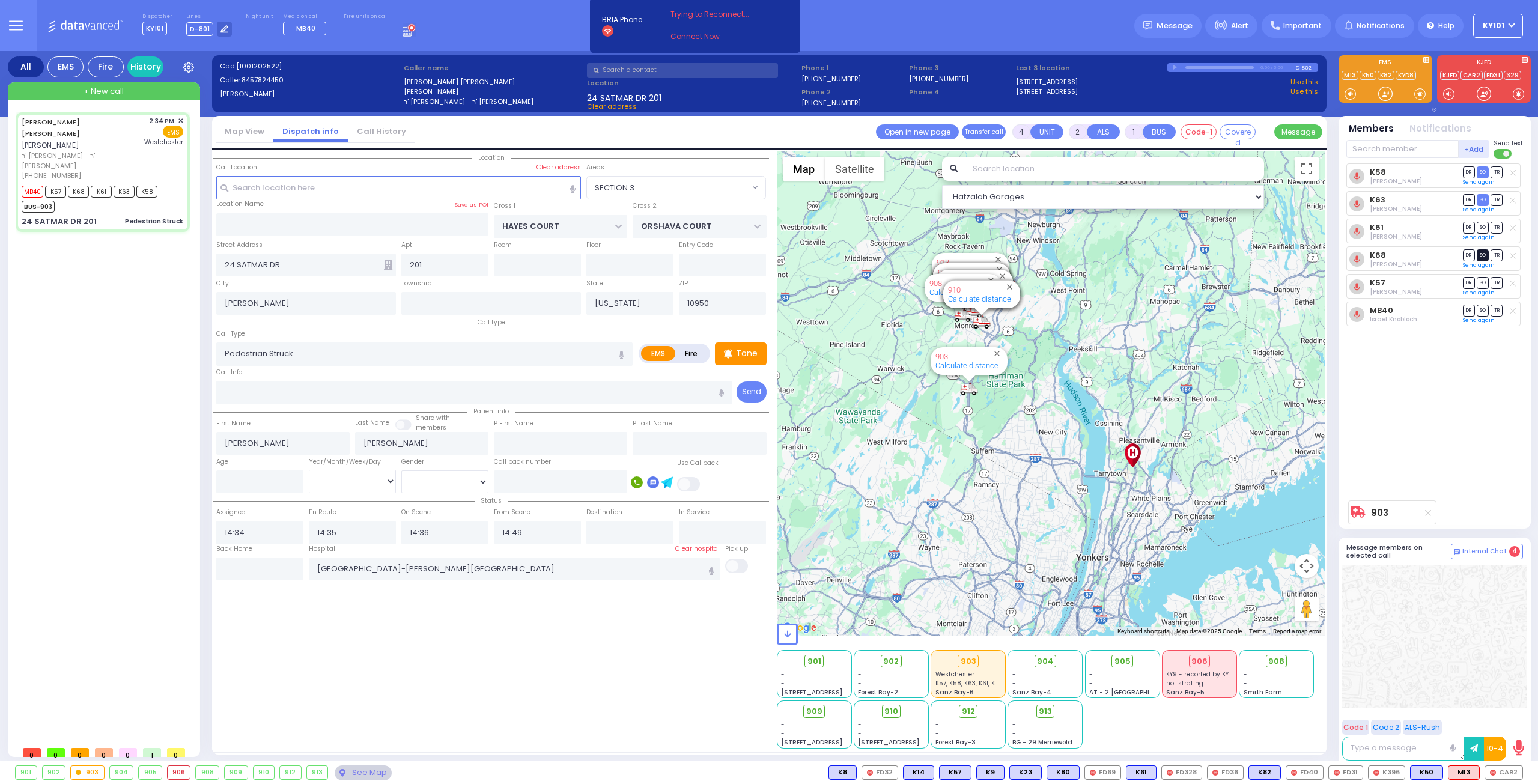
select select "Hatzalah Garages"
select select "SECTION 3"
click at [1481, 253] on span "SO" at bounding box center [1483, 255] width 12 height 12
select select
radio input "true"
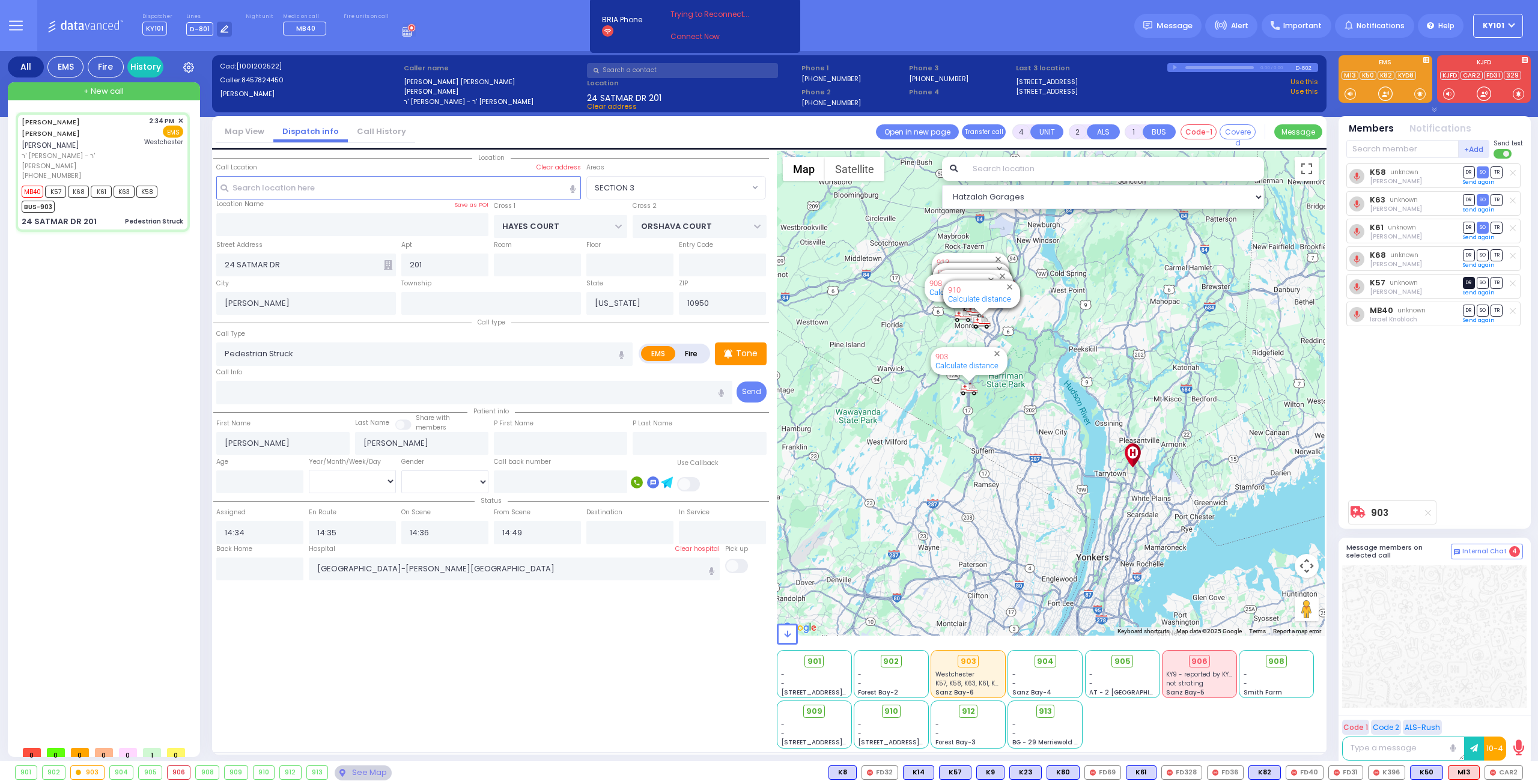
select select
select select "Hatzalah Garages"
select select "SECTION 3"
click at [1467, 279] on span "DR" at bounding box center [1469, 282] width 12 height 12
select select
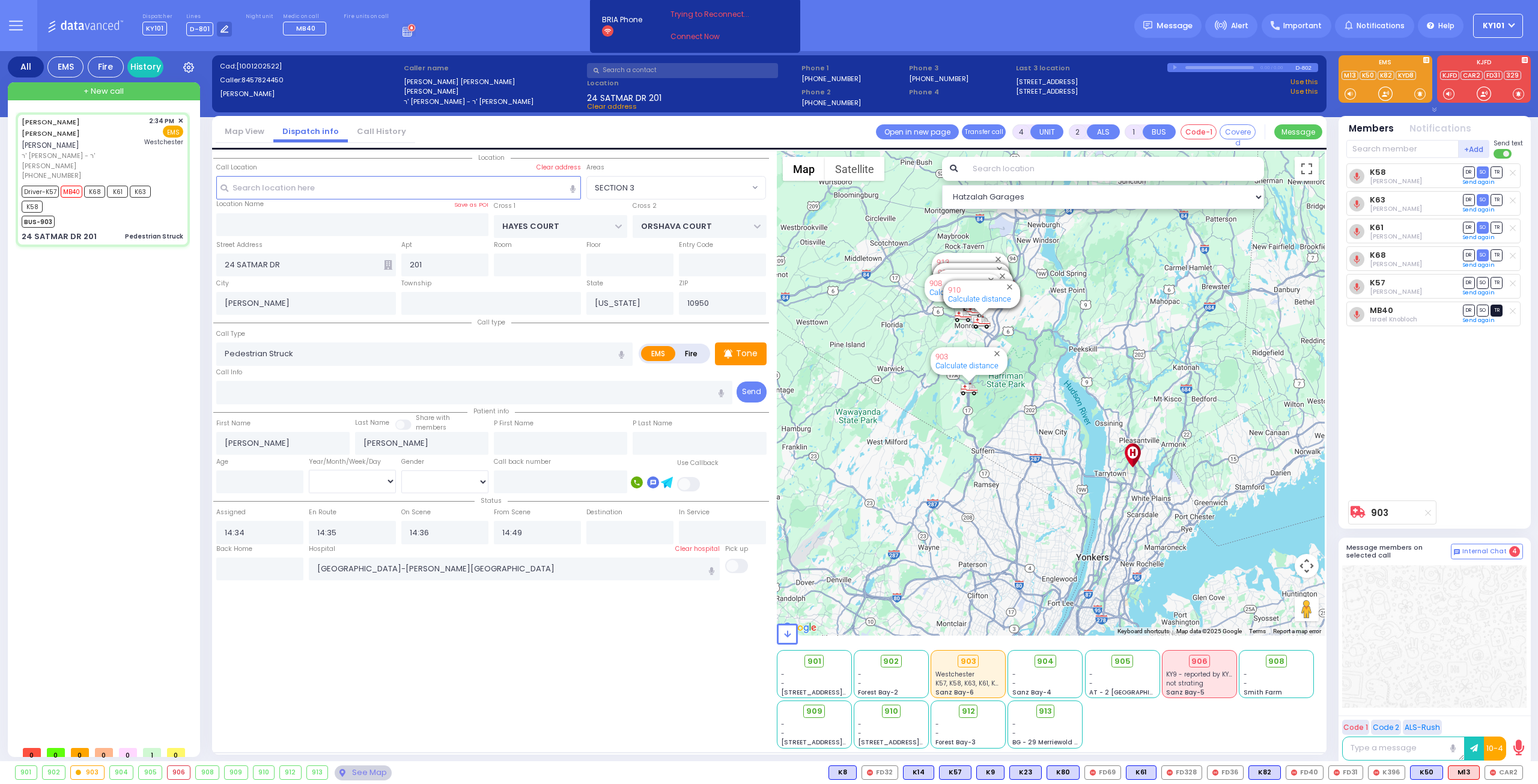
radio input "true"
select select
select select "Hatzalah Garages"
click at [1494, 306] on span "TR" at bounding box center [1496, 310] width 12 height 12
select select "SECTION 3"
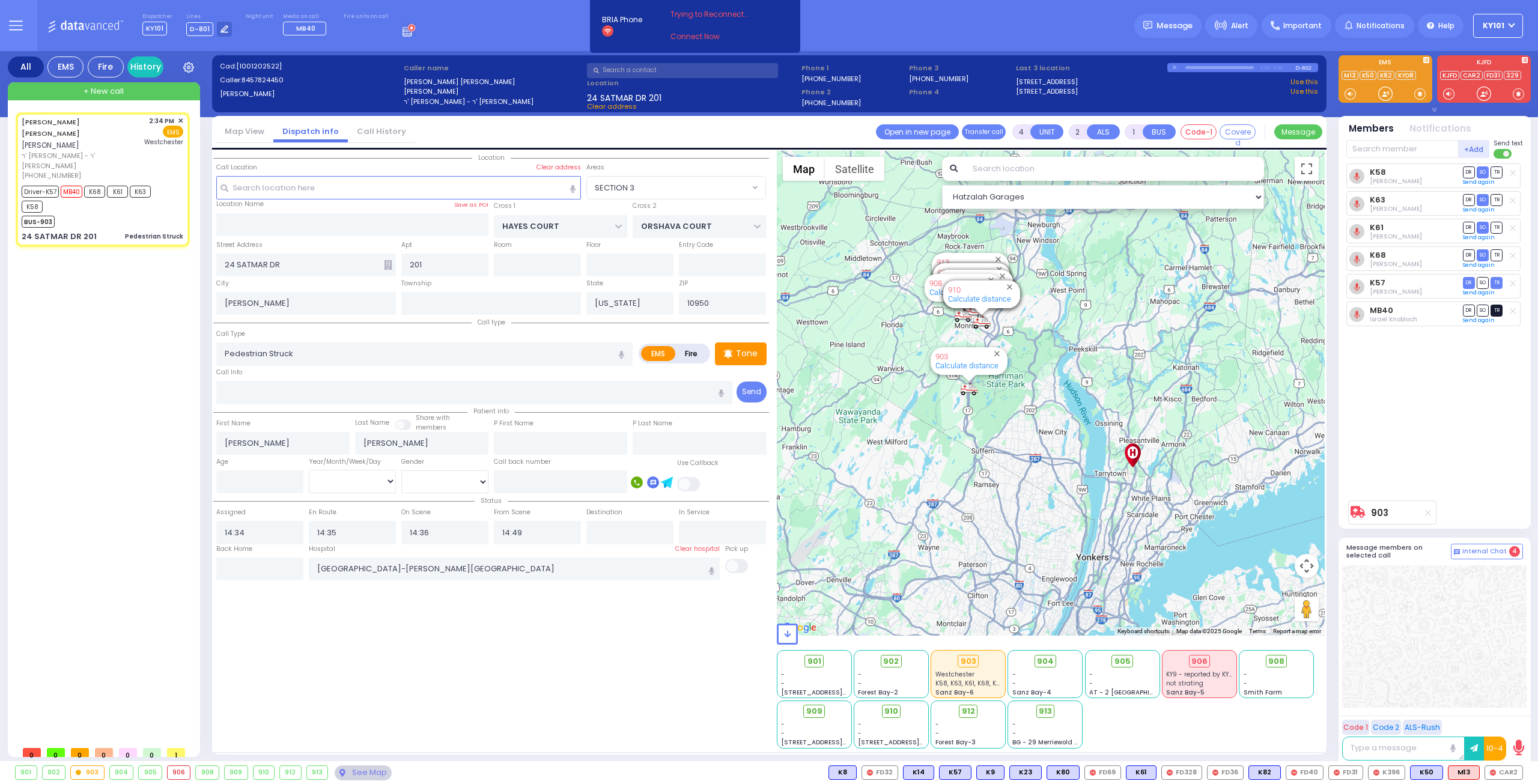
select select
radio input "true"
select select
select select "Hatzalah Garages"
select select "SECTION 3"
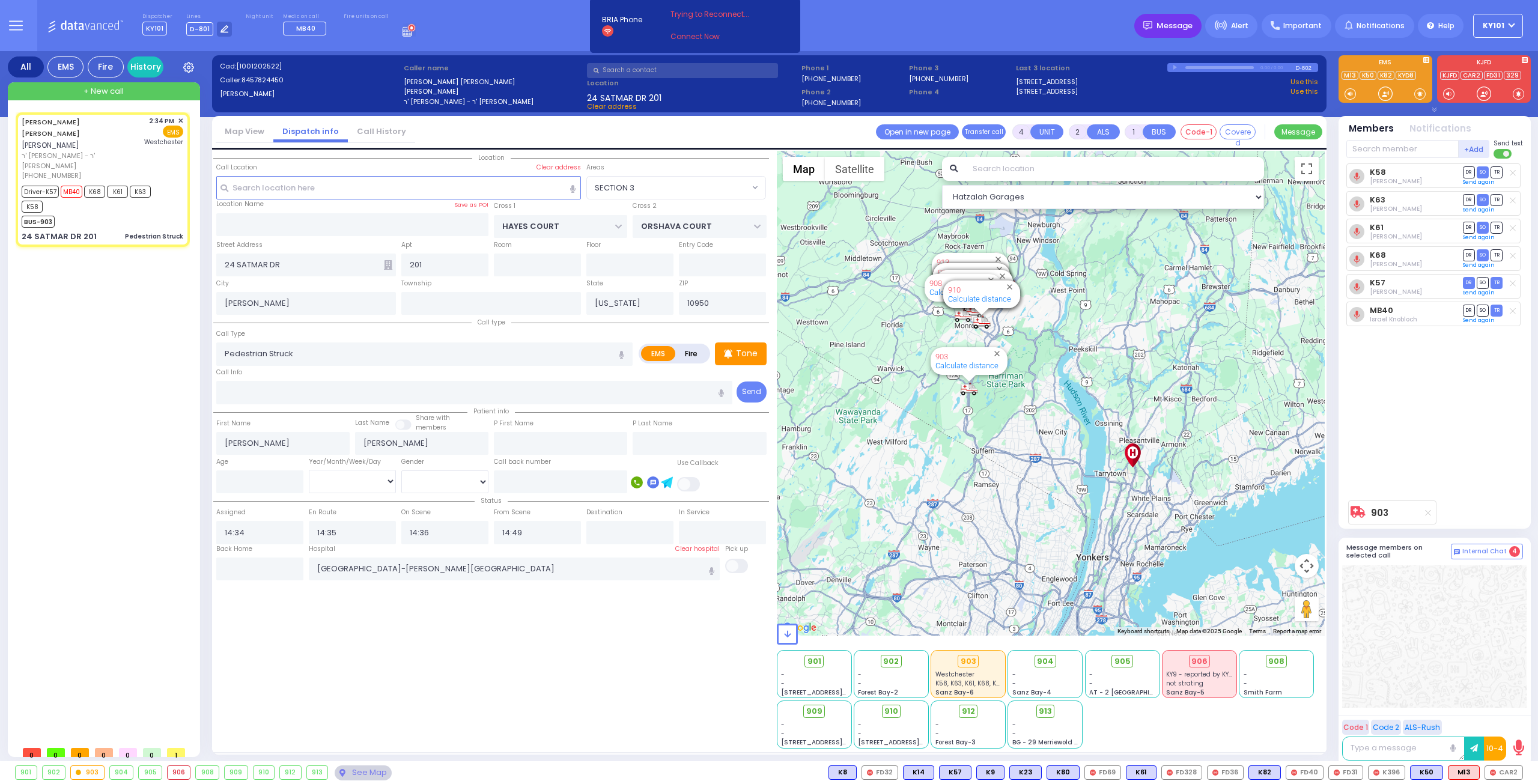
click at [1184, 34] on div "Message" at bounding box center [1168, 25] width 67 height 24
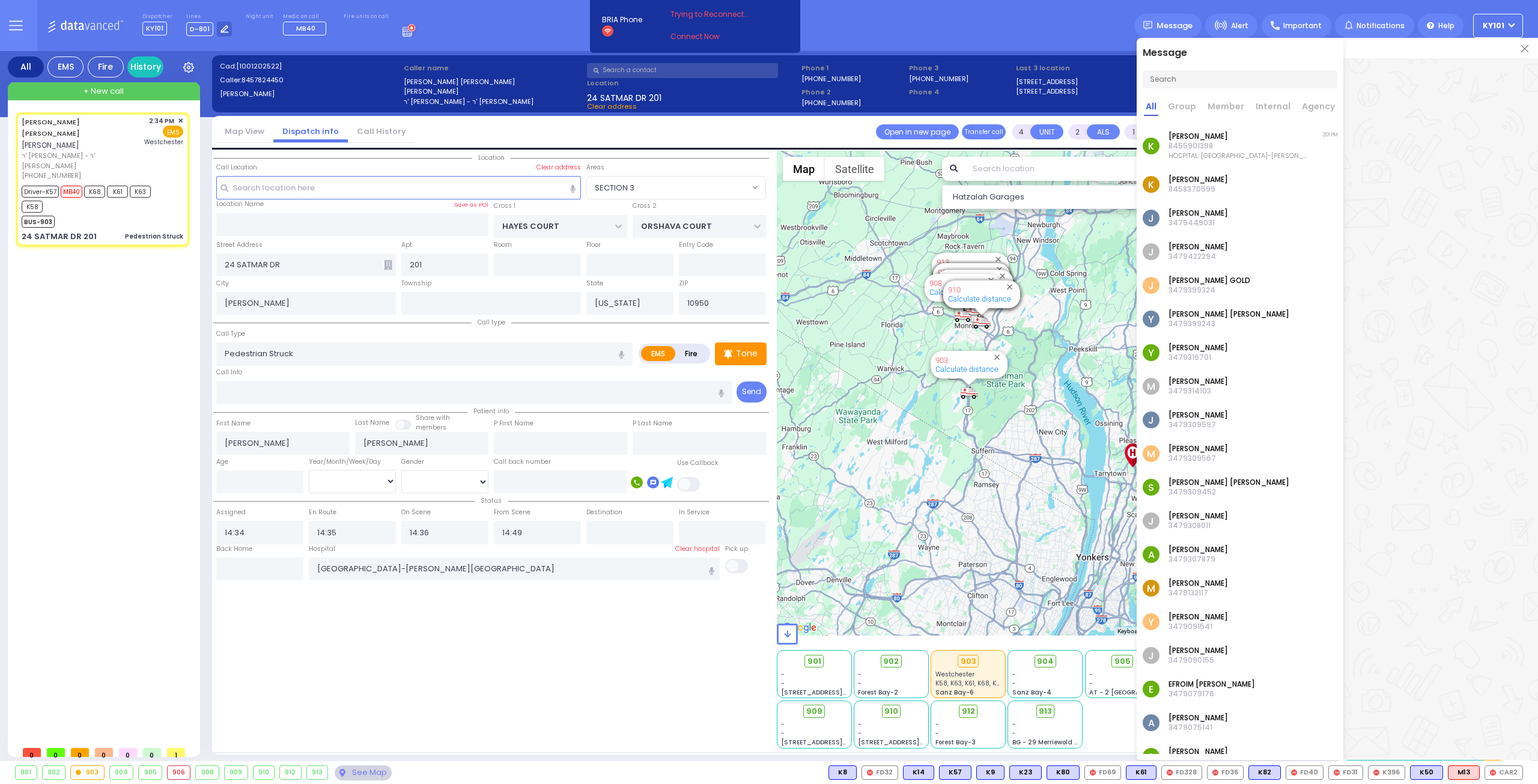
click at [1240, 149] on p "8455901398" at bounding box center [1238, 146] width 139 height 10
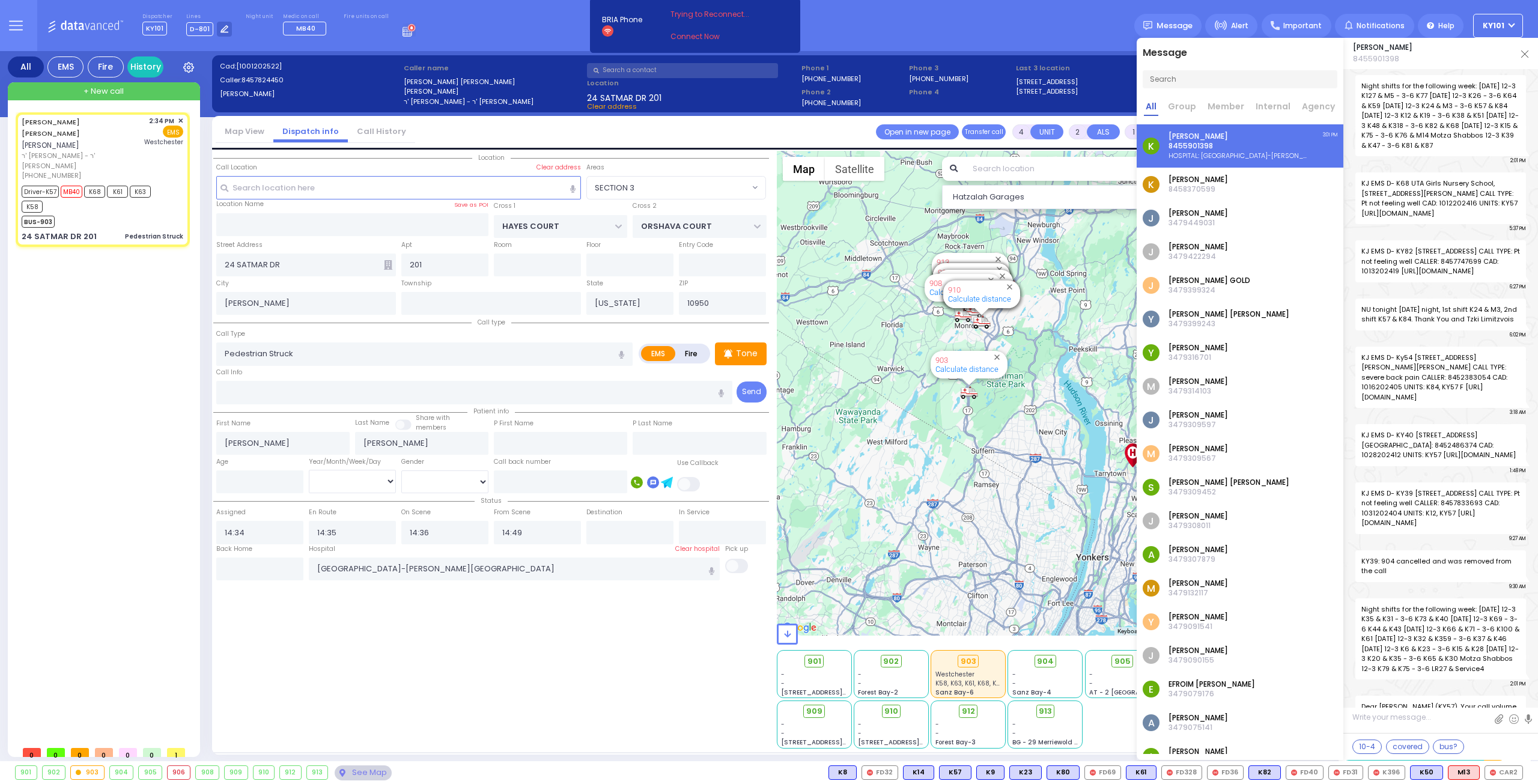
scroll to position [15780, 0]
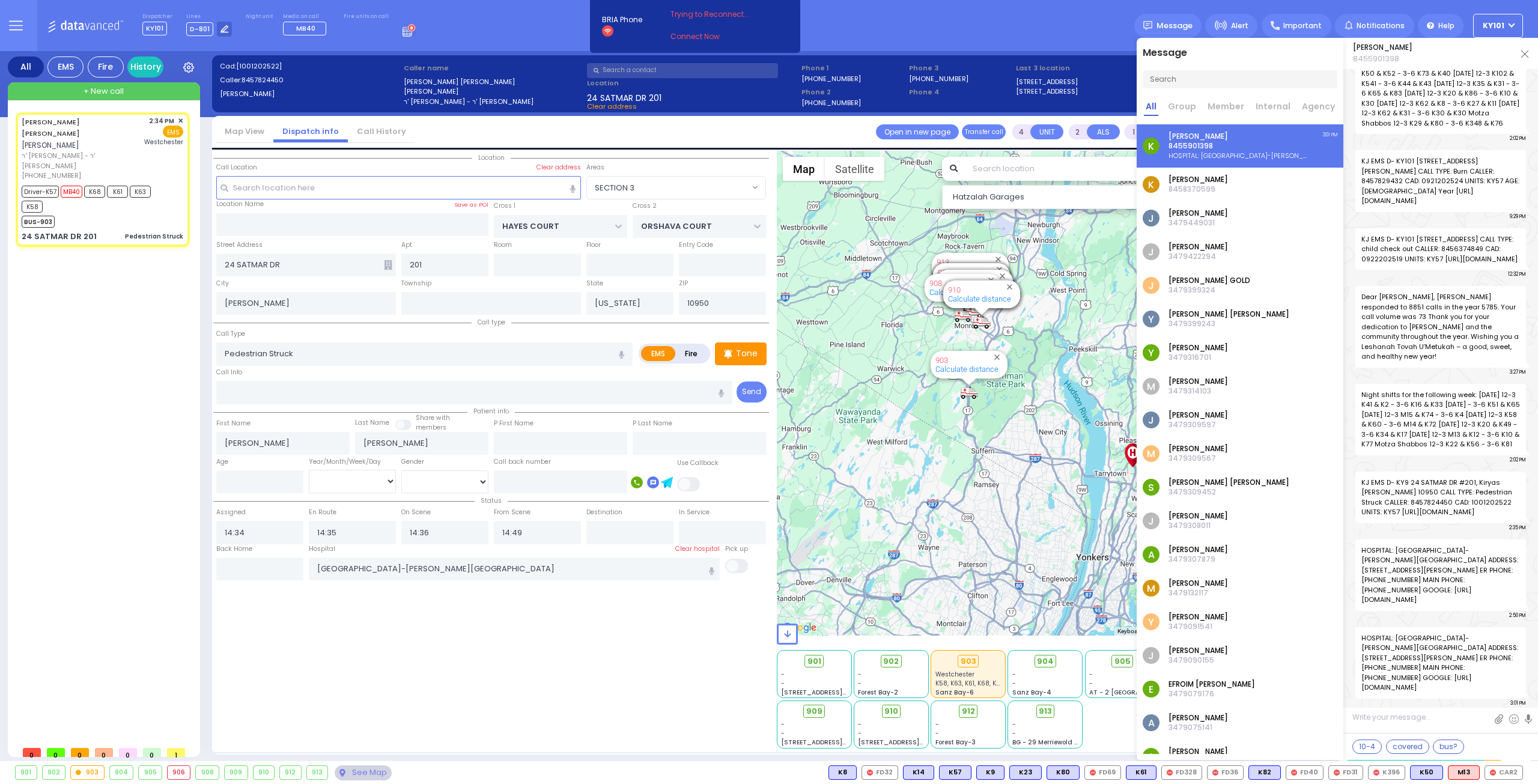
click at [1525, 55] on img at bounding box center [1525, 54] width 7 height 7
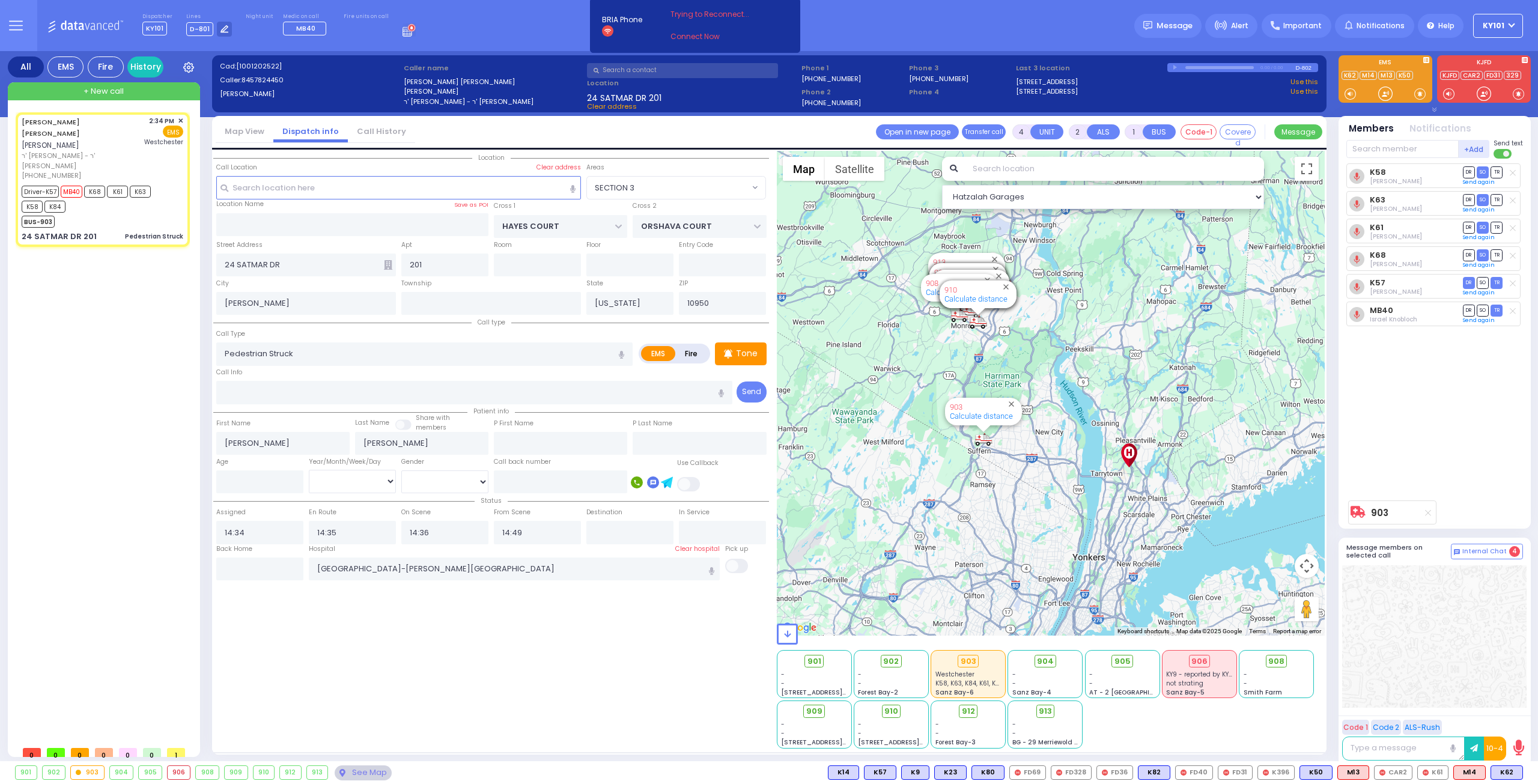
type input "6"
select select
radio input "true"
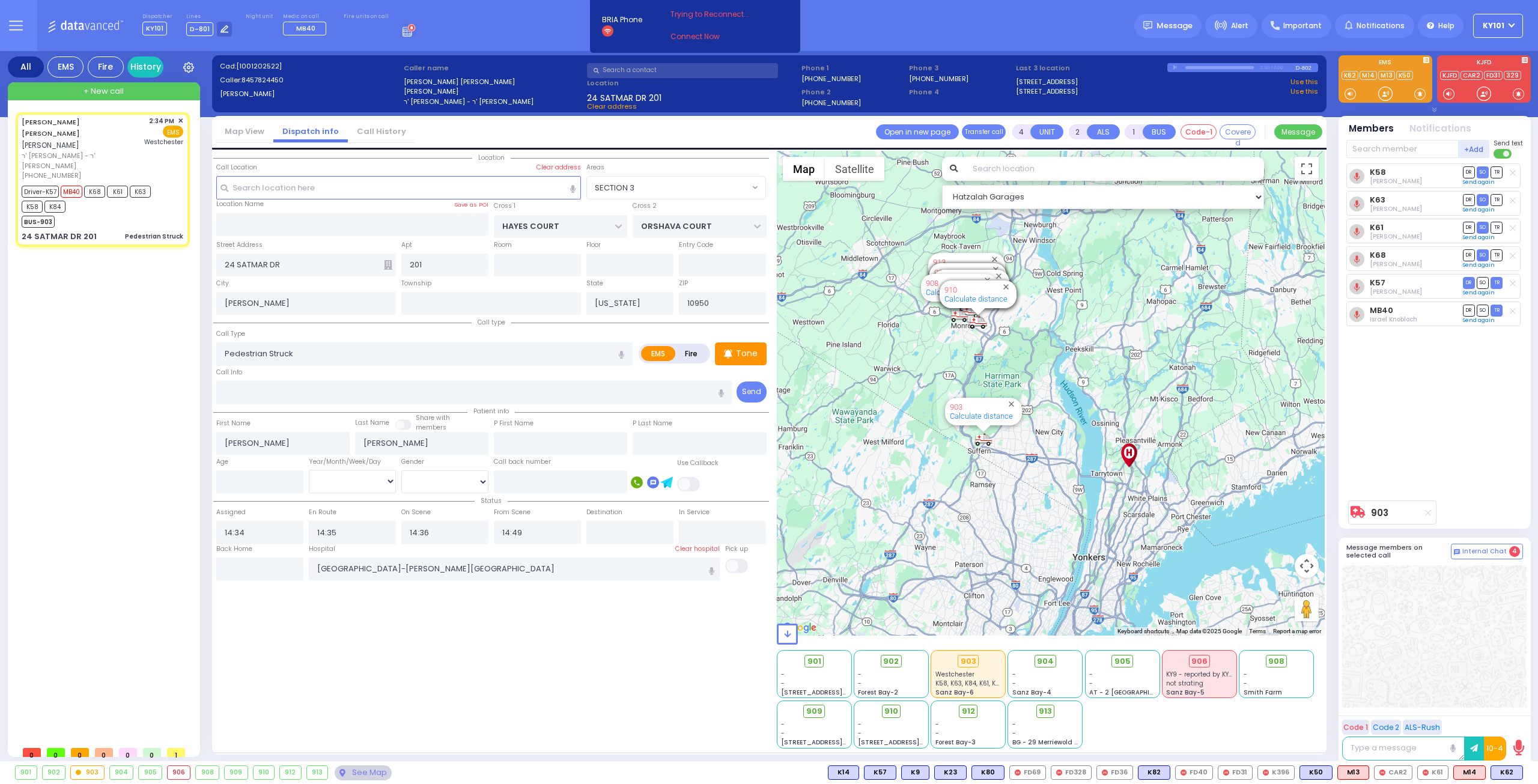
type input "Unknown"
select select "Year"
select select "Hatzalah Garages"
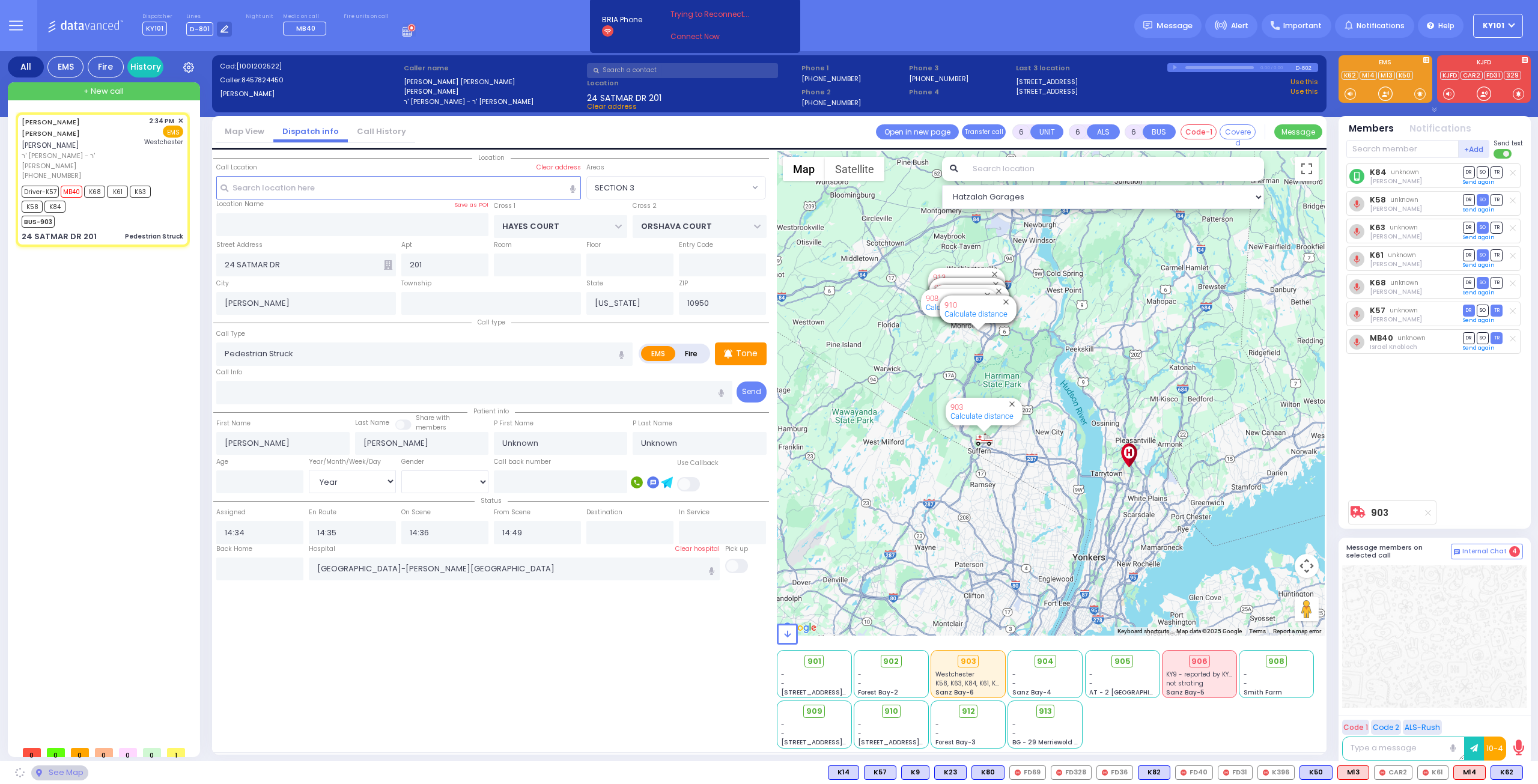
select select "SECTION 3"
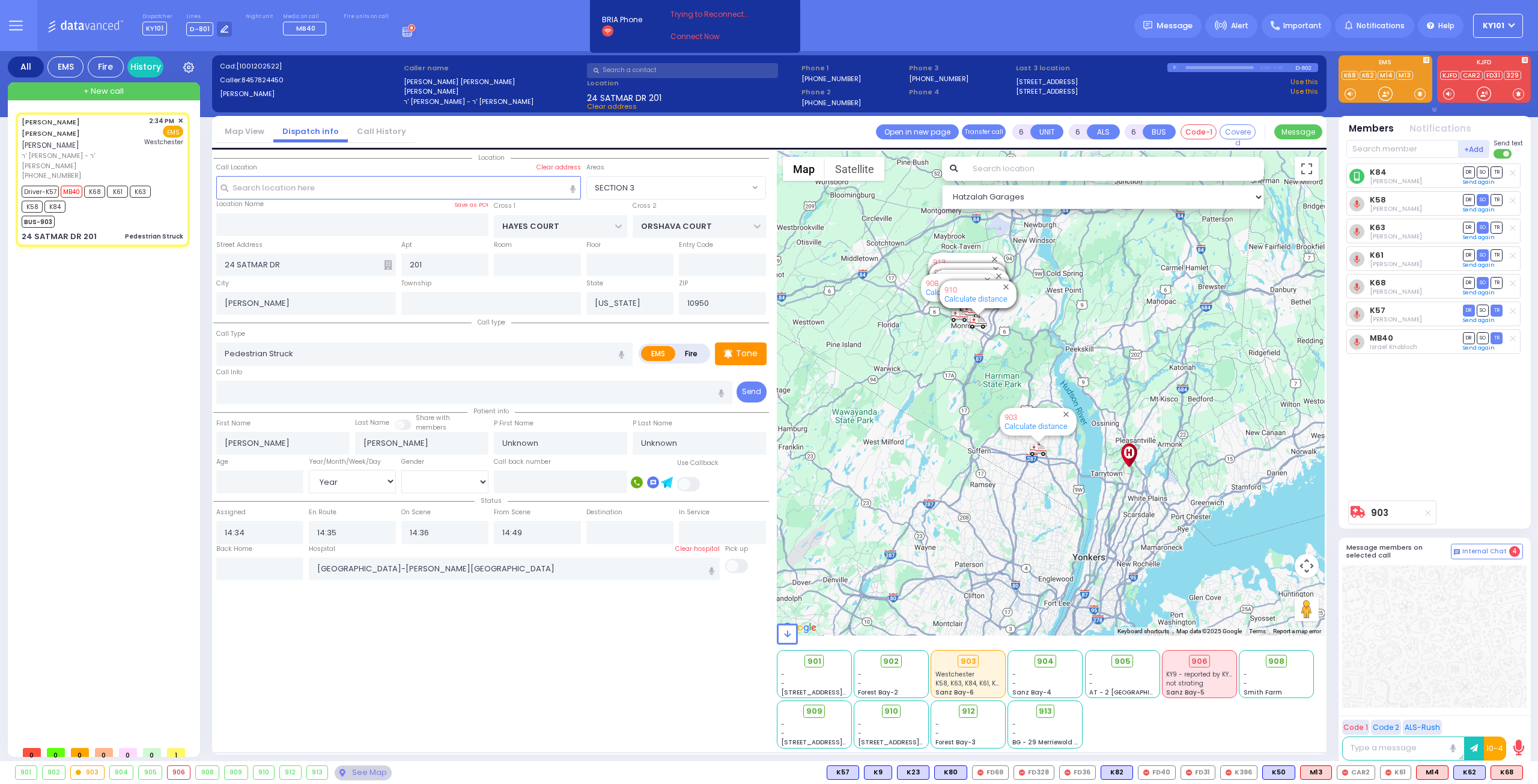
select select
radio input "true"
select select "Year"
select select "Hatzalah Garages"
select select "SECTION 3"
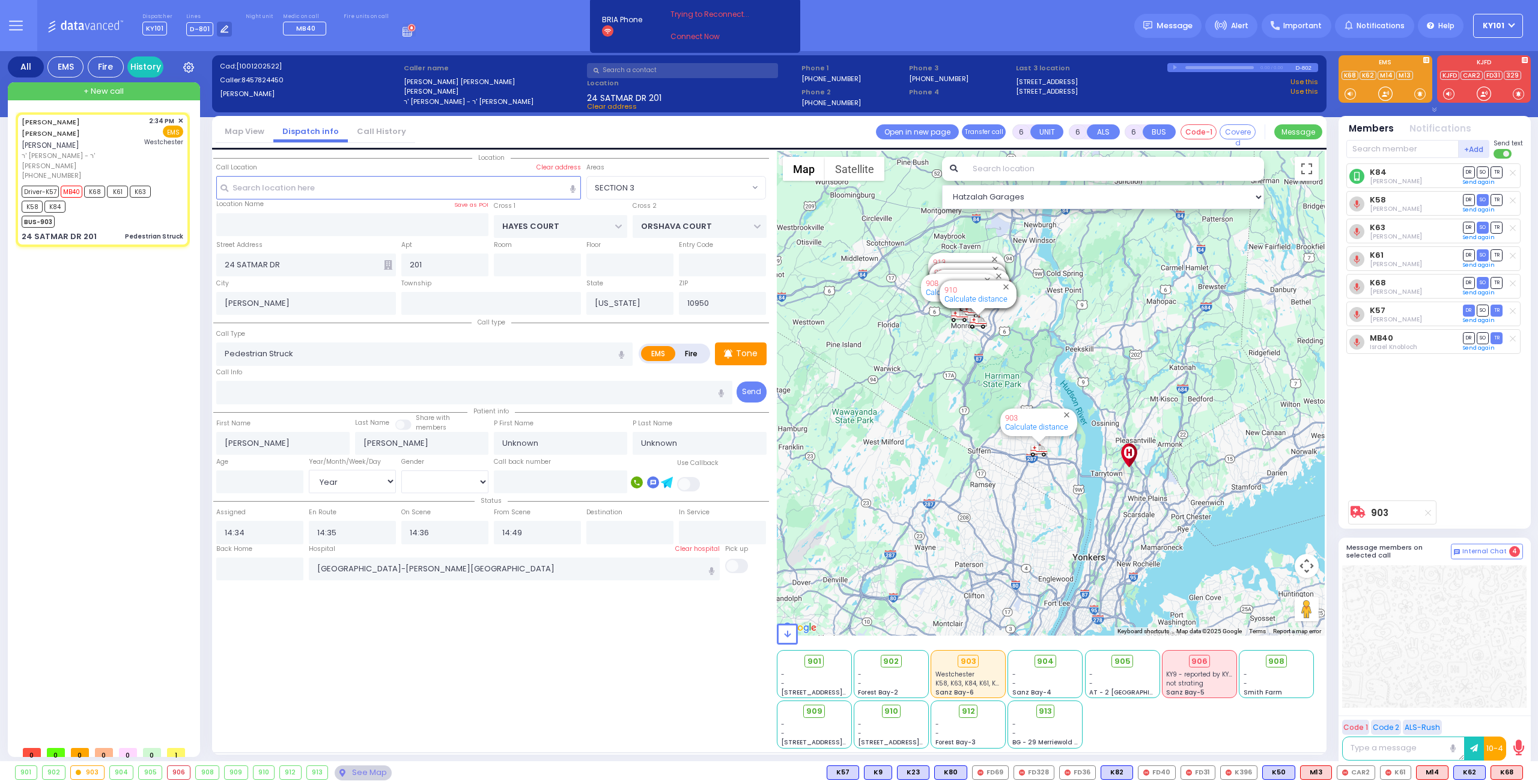
select select
radio input "true"
type input "[PERSON_NAME]"
type input "5"
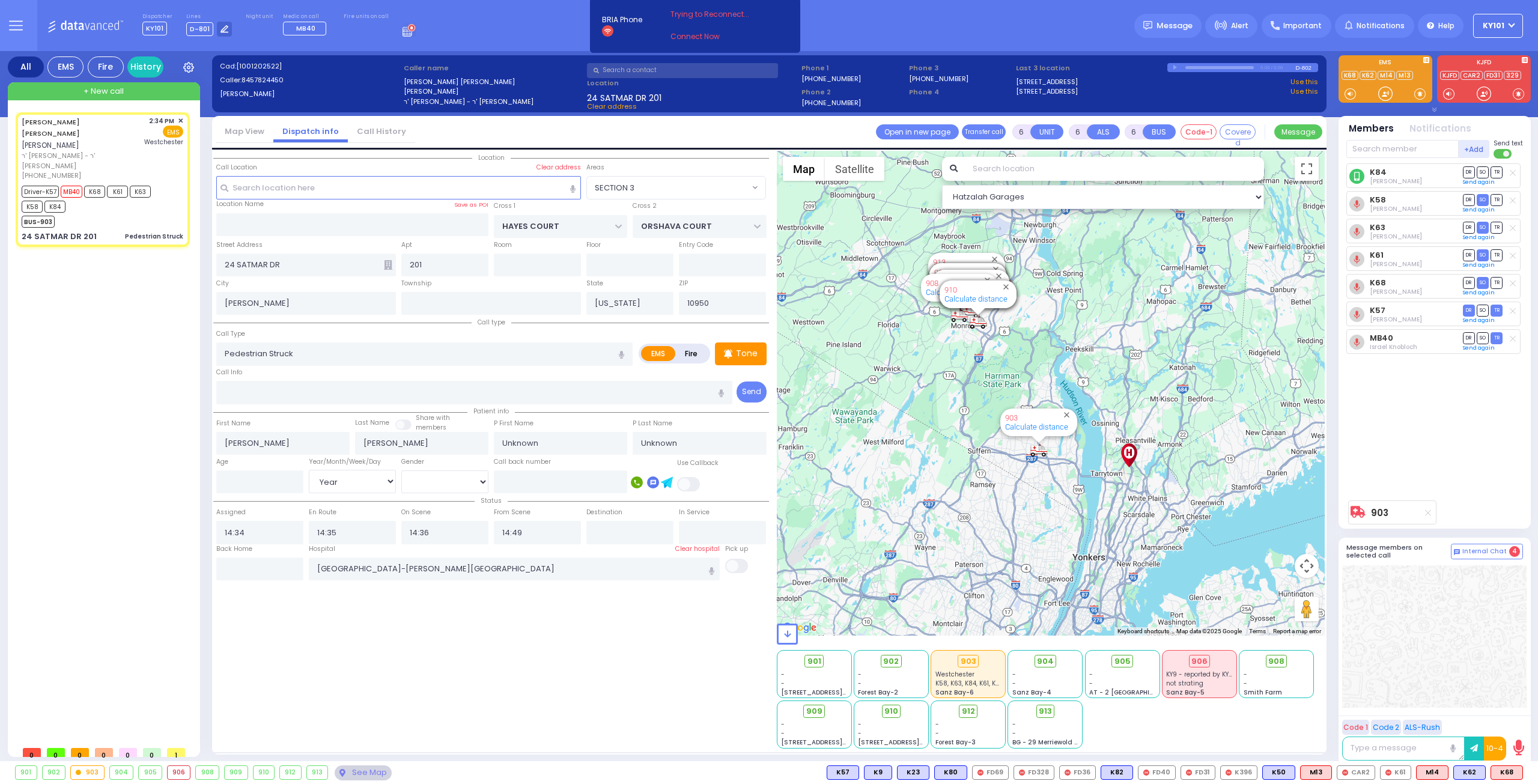
select select "Year"
select select "[DEMOGRAPHIC_DATA]"
select select "Hatzalah Garages"
select select "SECTION 3"
select select
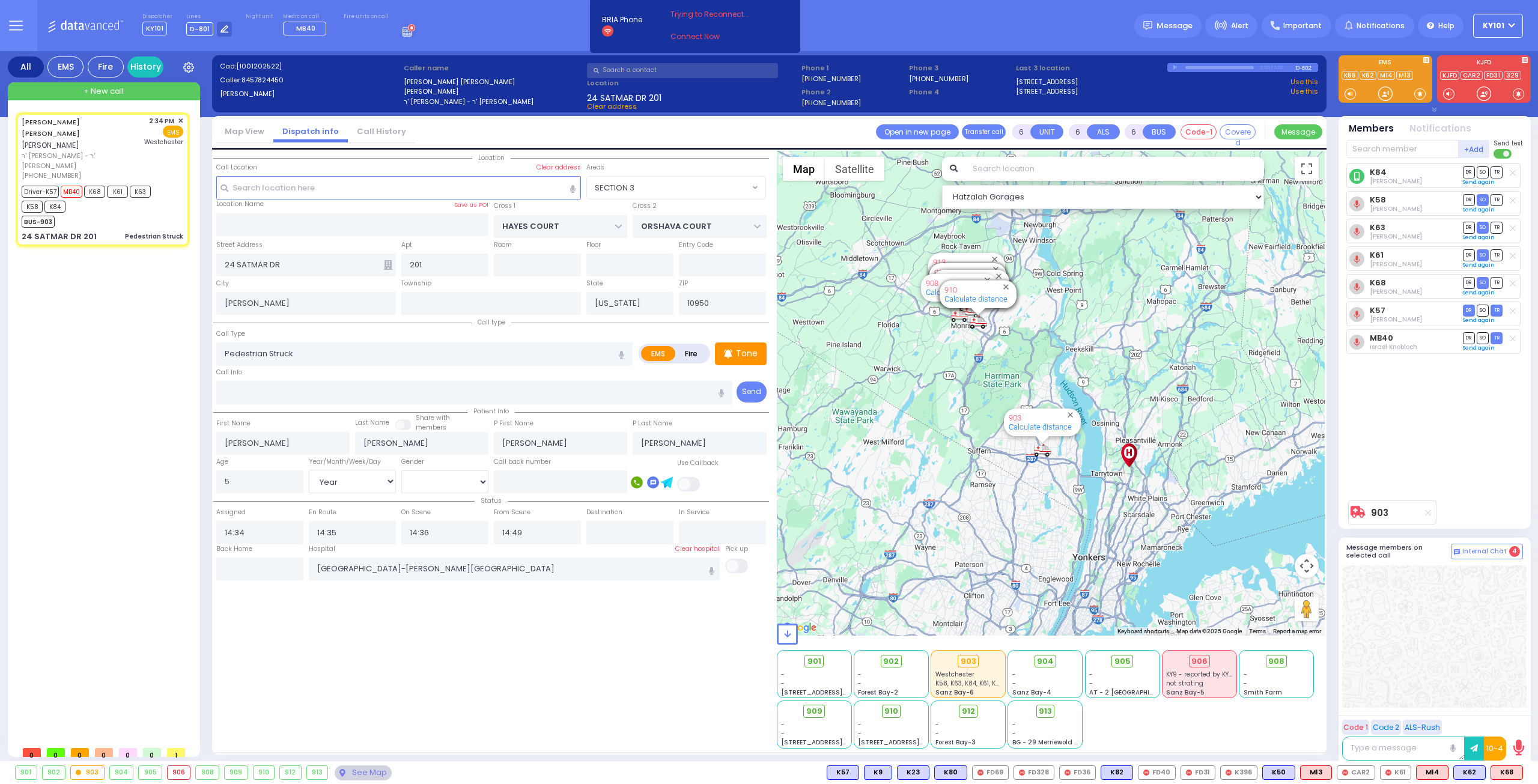
radio input "true"
select select "Year"
select select "[DEMOGRAPHIC_DATA]"
select select "Hatzalah Garages"
select select "SECTION 3"
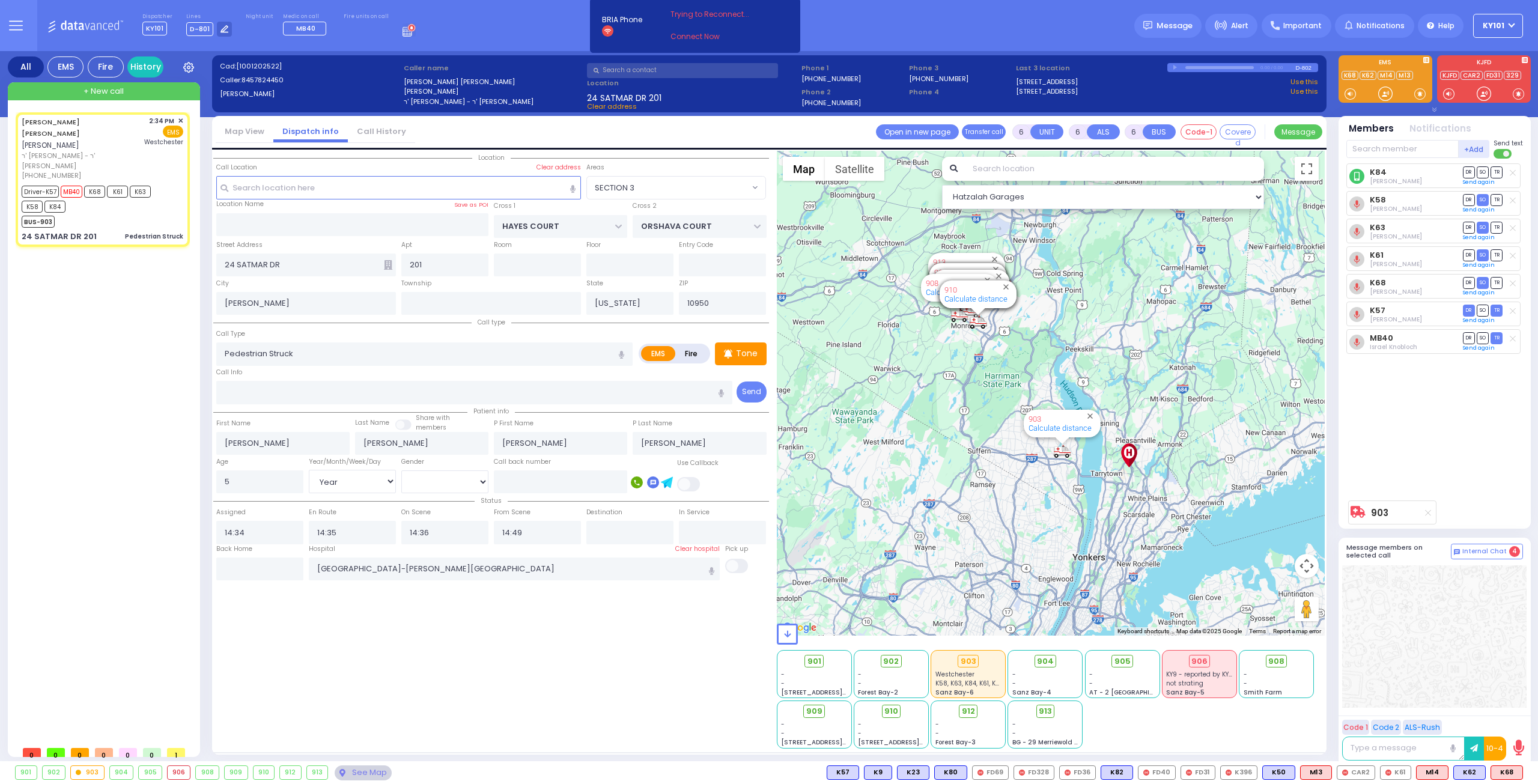
select select
radio input "true"
select select "Year"
select select "[DEMOGRAPHIC_DATA]"
select select "Hatzalah Garages"
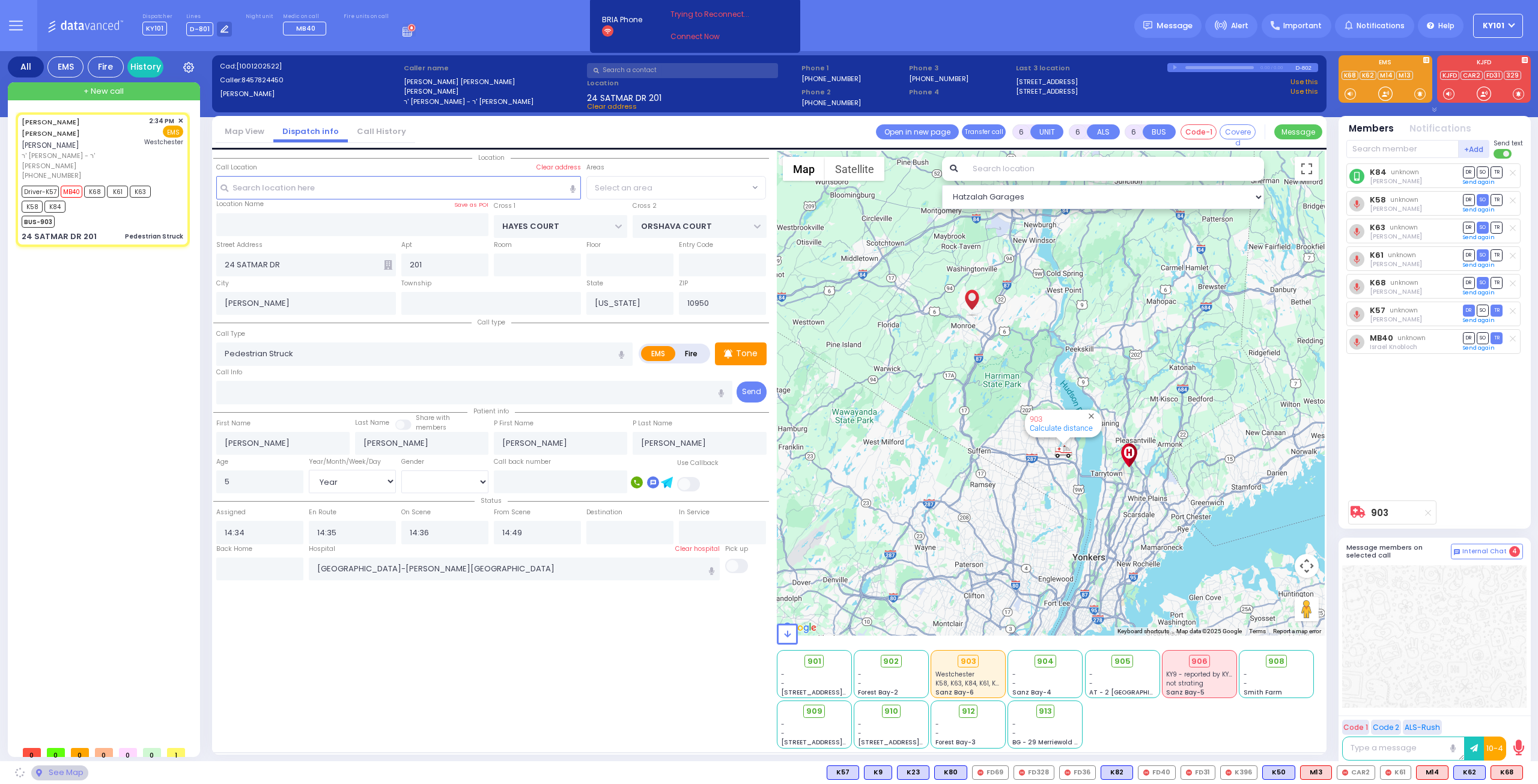
select select "SECTION 3"
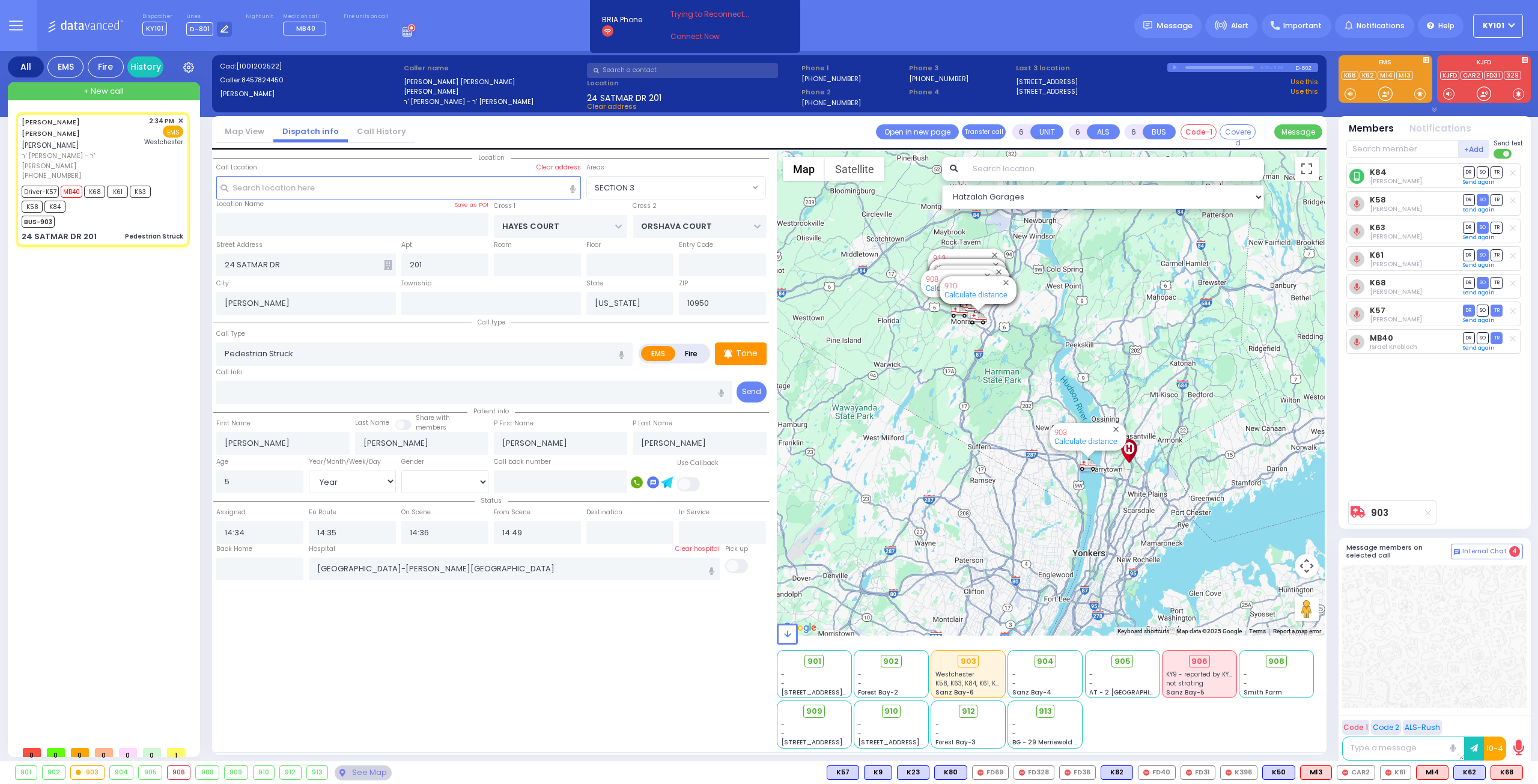
select select
radio input "true"
select select "Year"
select select "[DEMOGRAPHIC_DATA]"
select select "Hatzalah Garages"
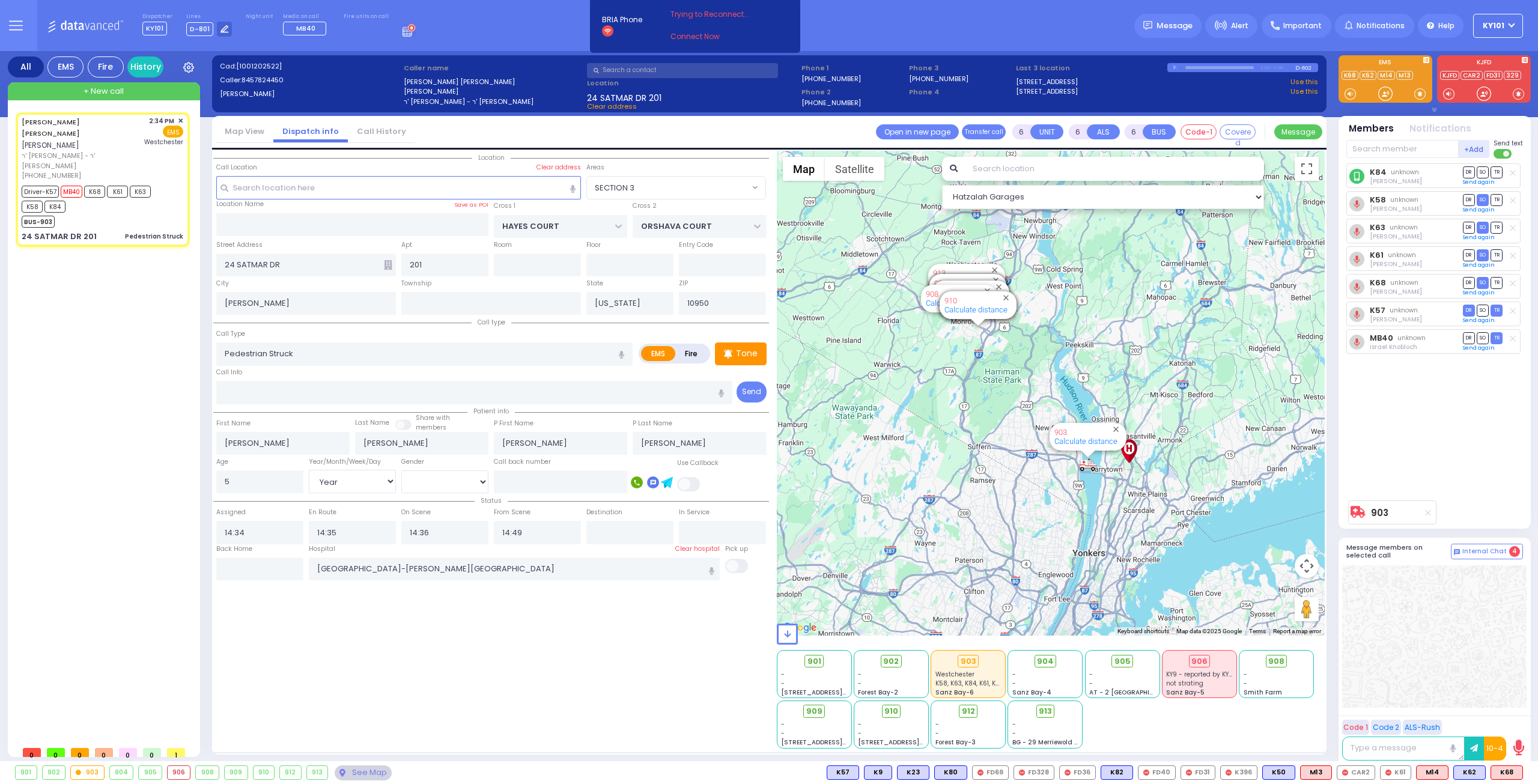
select select "SECTION 3"
select select
radio input "true"
select select "Year"
select select "[DEMOGRAPHIC_DATA]"
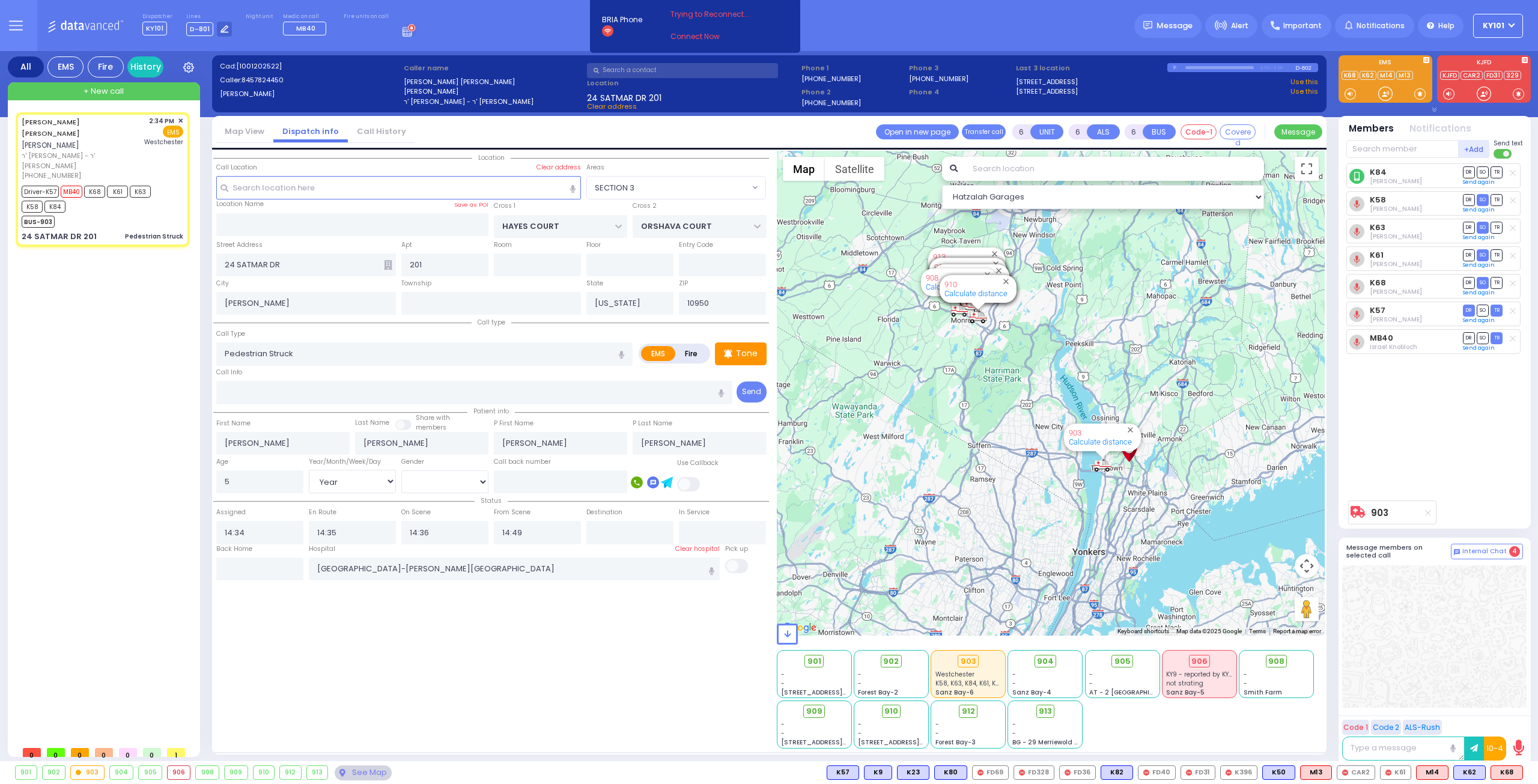
select select "Hatzalah Garages"
select select "SECTION 3"
select select
radio input "true"
select select "Year"
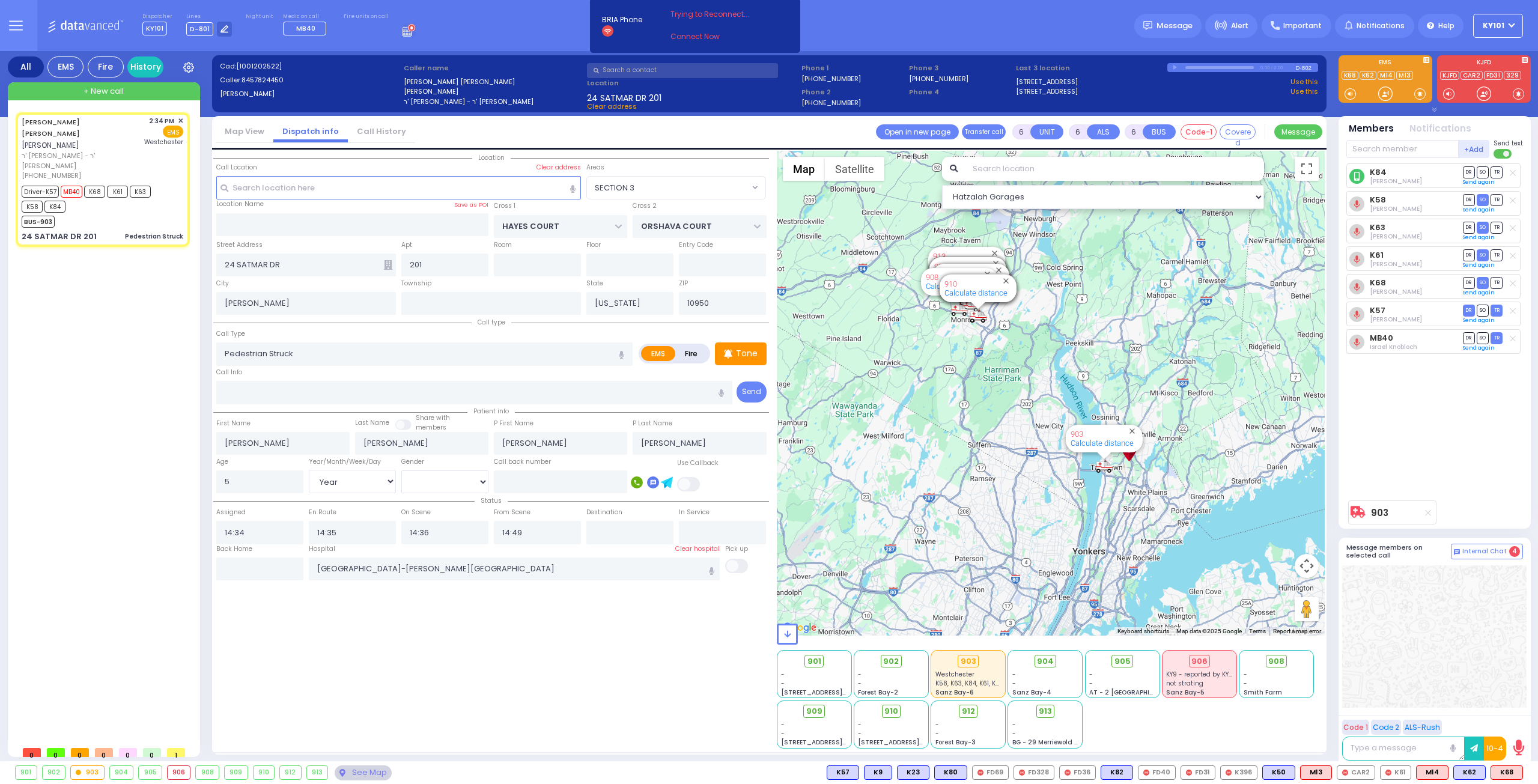
select select "[DEMOGRAPHIC_DATA]"
select select "Hatzalah Garages"
select select "SECTION 3"
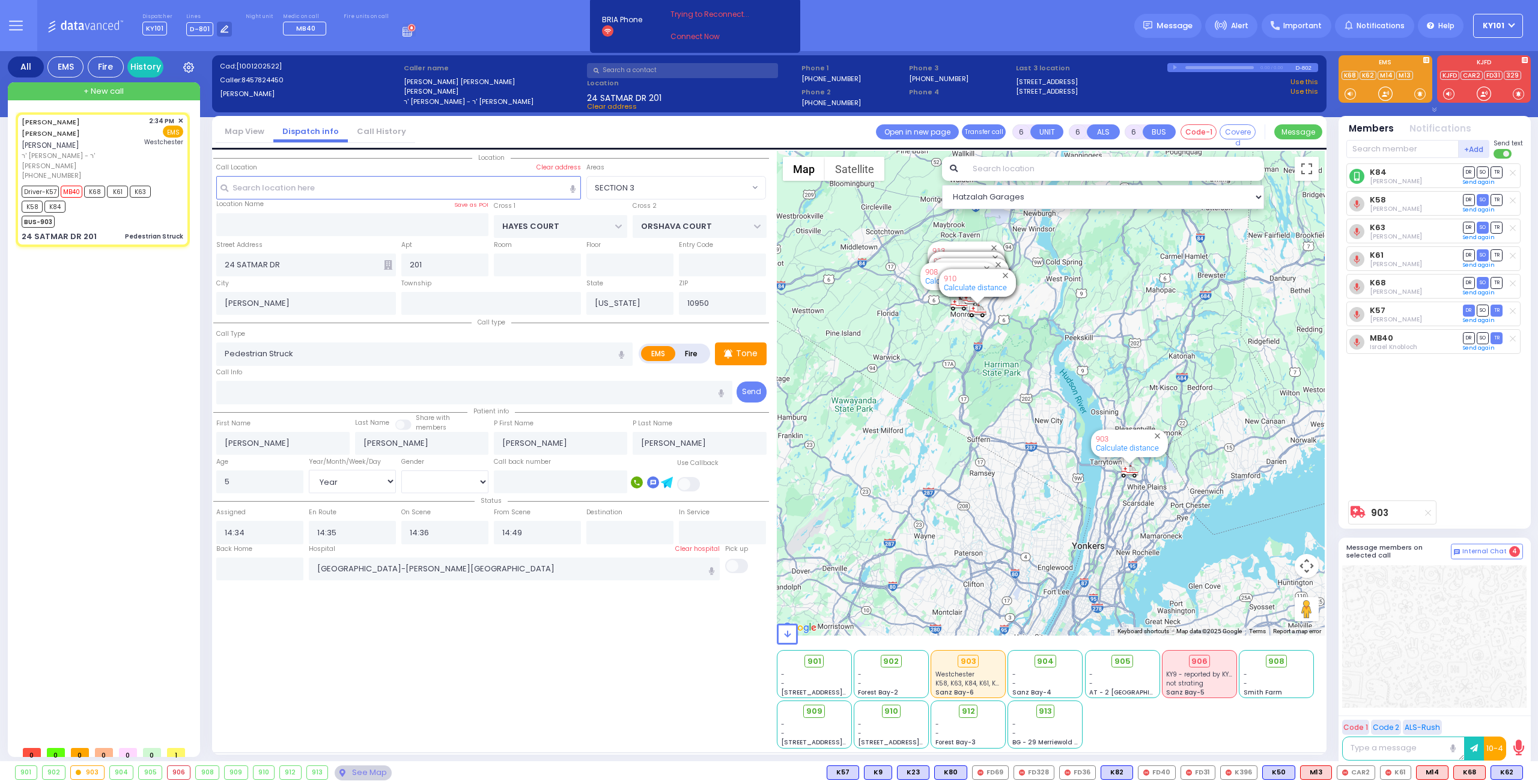
select select
radio input "true"
select select "Year"
select select "[DEMOGRAPHIC_DATA]"
select select "Hatzalah Garages"
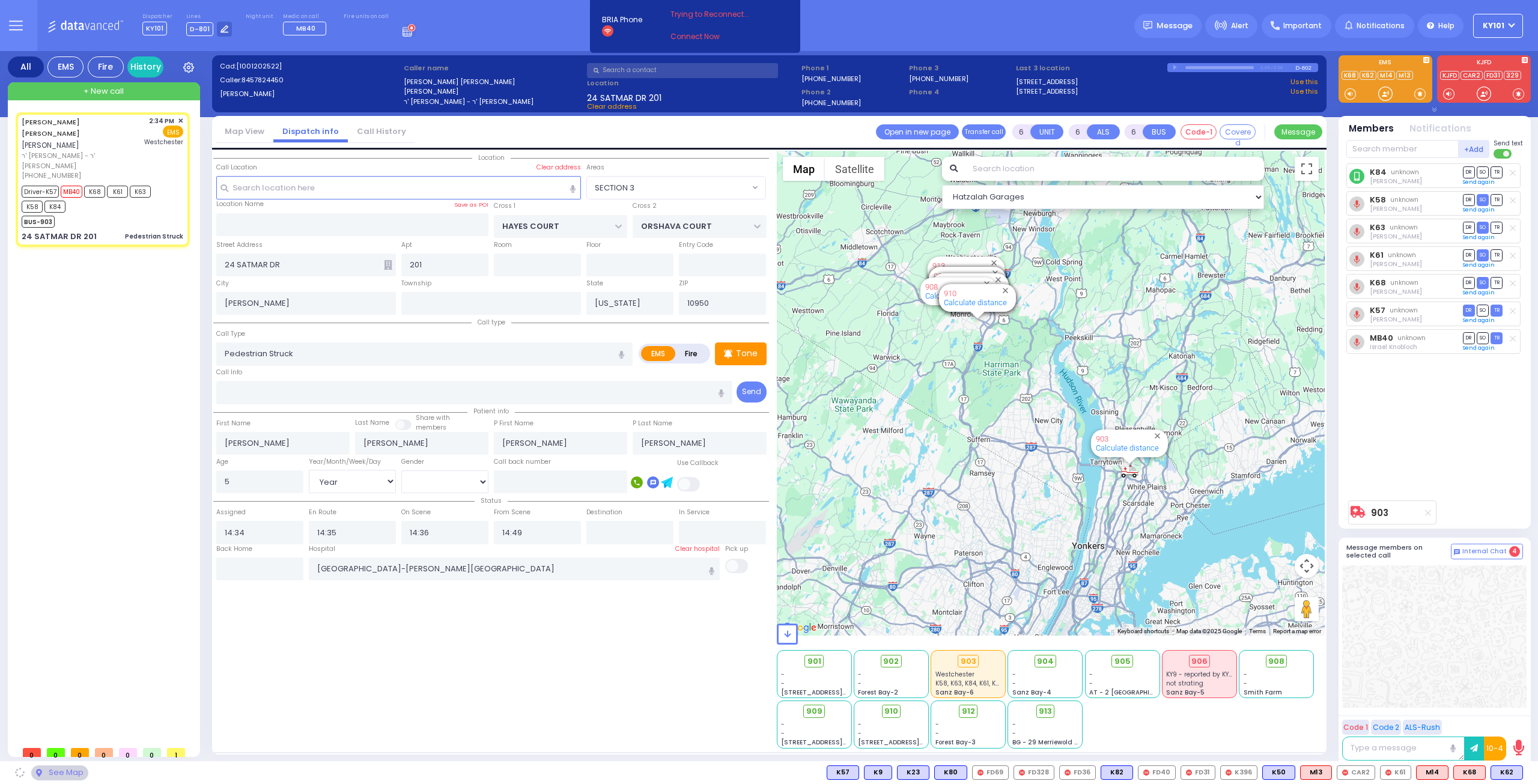
select select "SECTION 3"
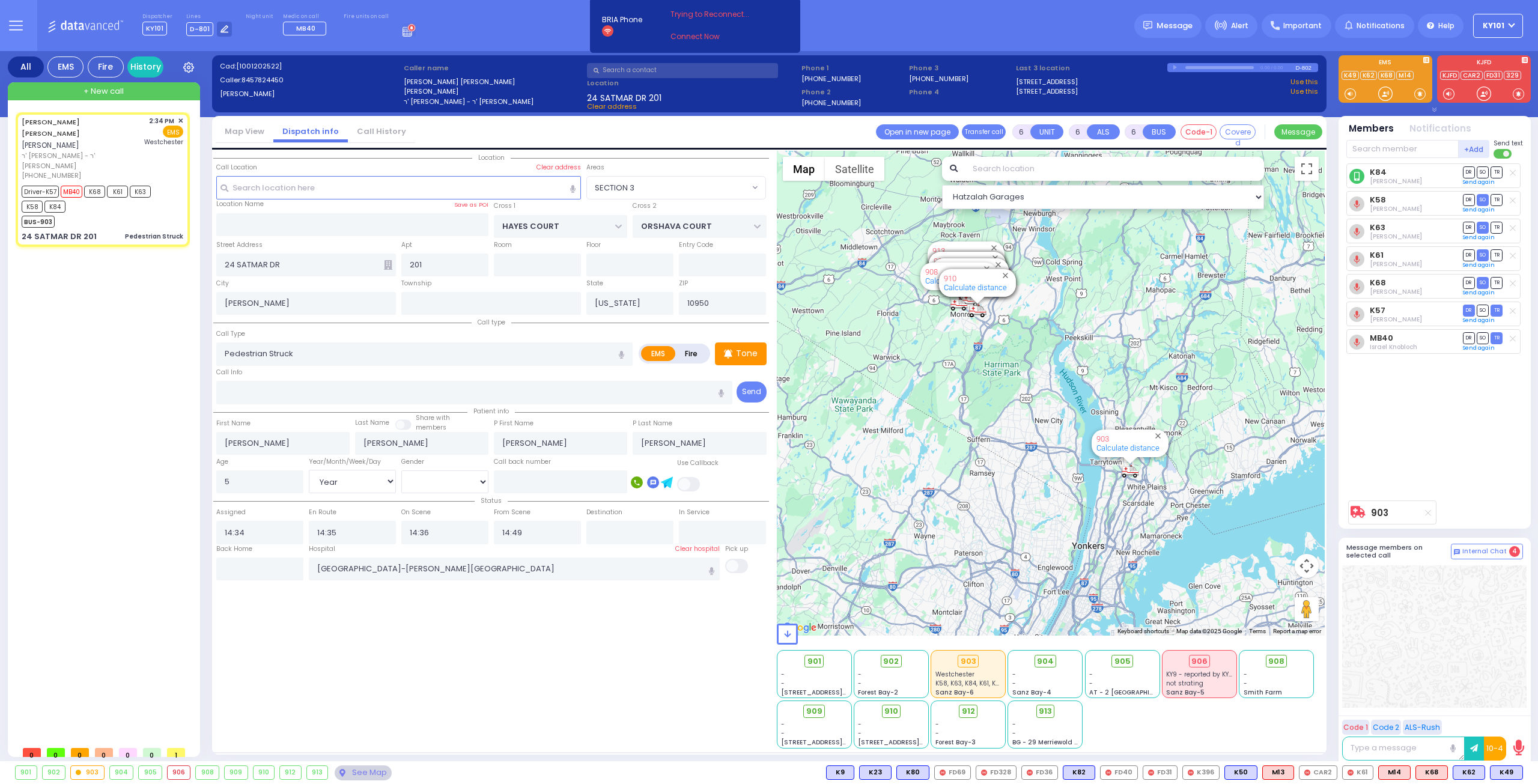
select select
radio input "true"
select select "Year"
select select "[DEMOGRAPHIC_DATA]"
select select "Hatzalah Garages"
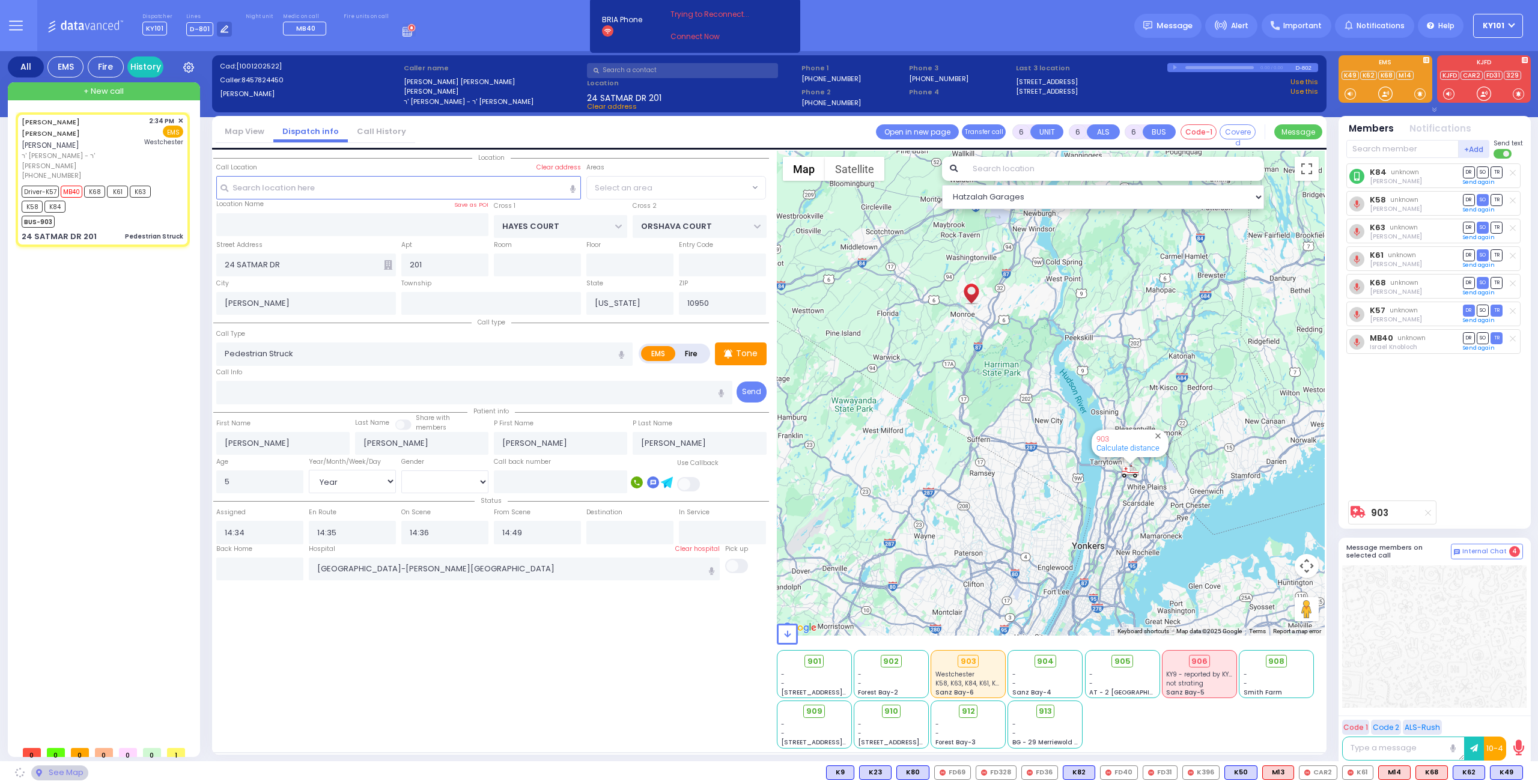
select select "SECTION 3"
select select
radio input "true"
select select "Year"
select select "[DEMOGRAPHIC_DATA]"
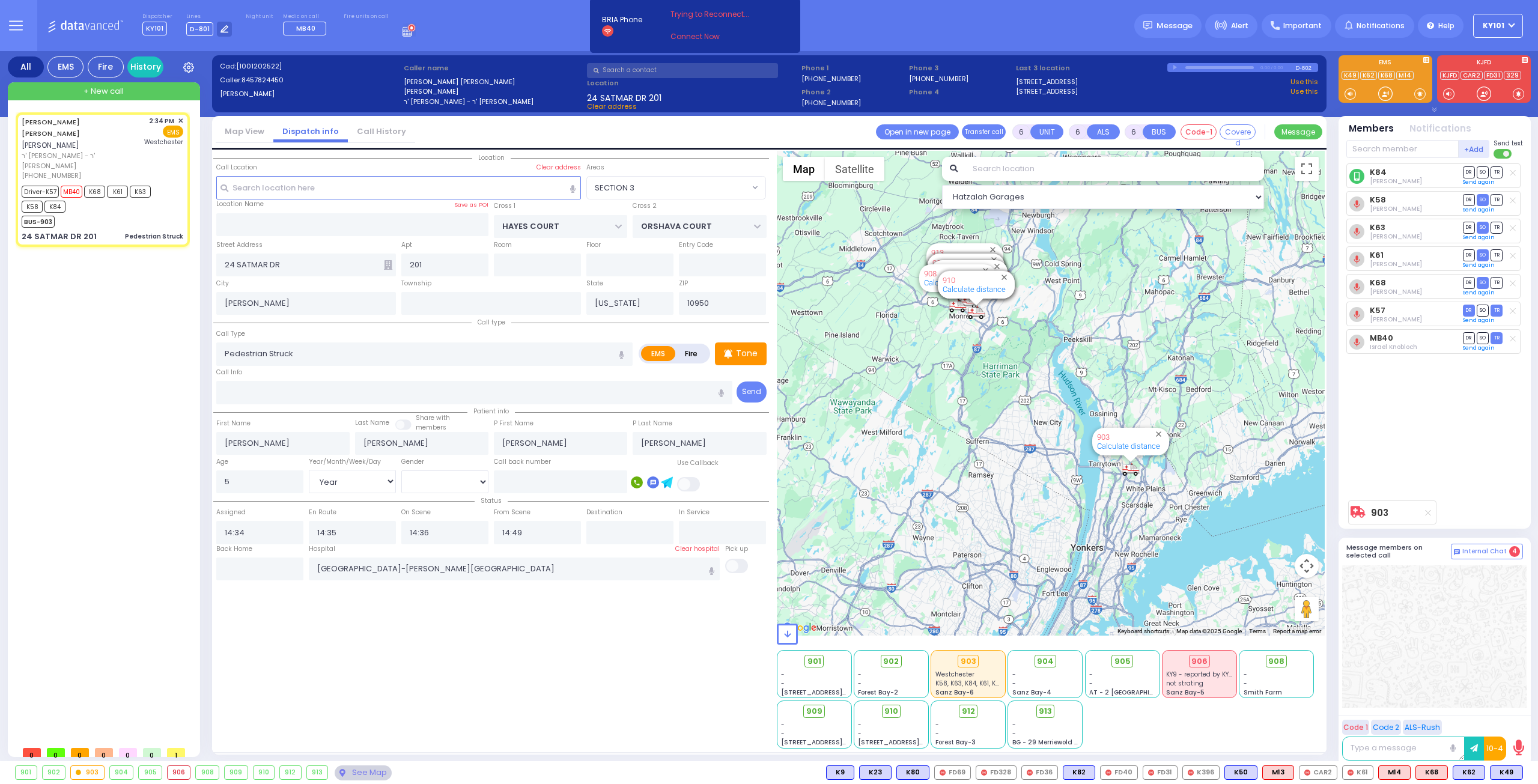
select select "Hatzalah Garages"
select select "SECTION 3"
click at [102, 87] on span "+ New call" at bounding box center [103, 91] width 40 height 12
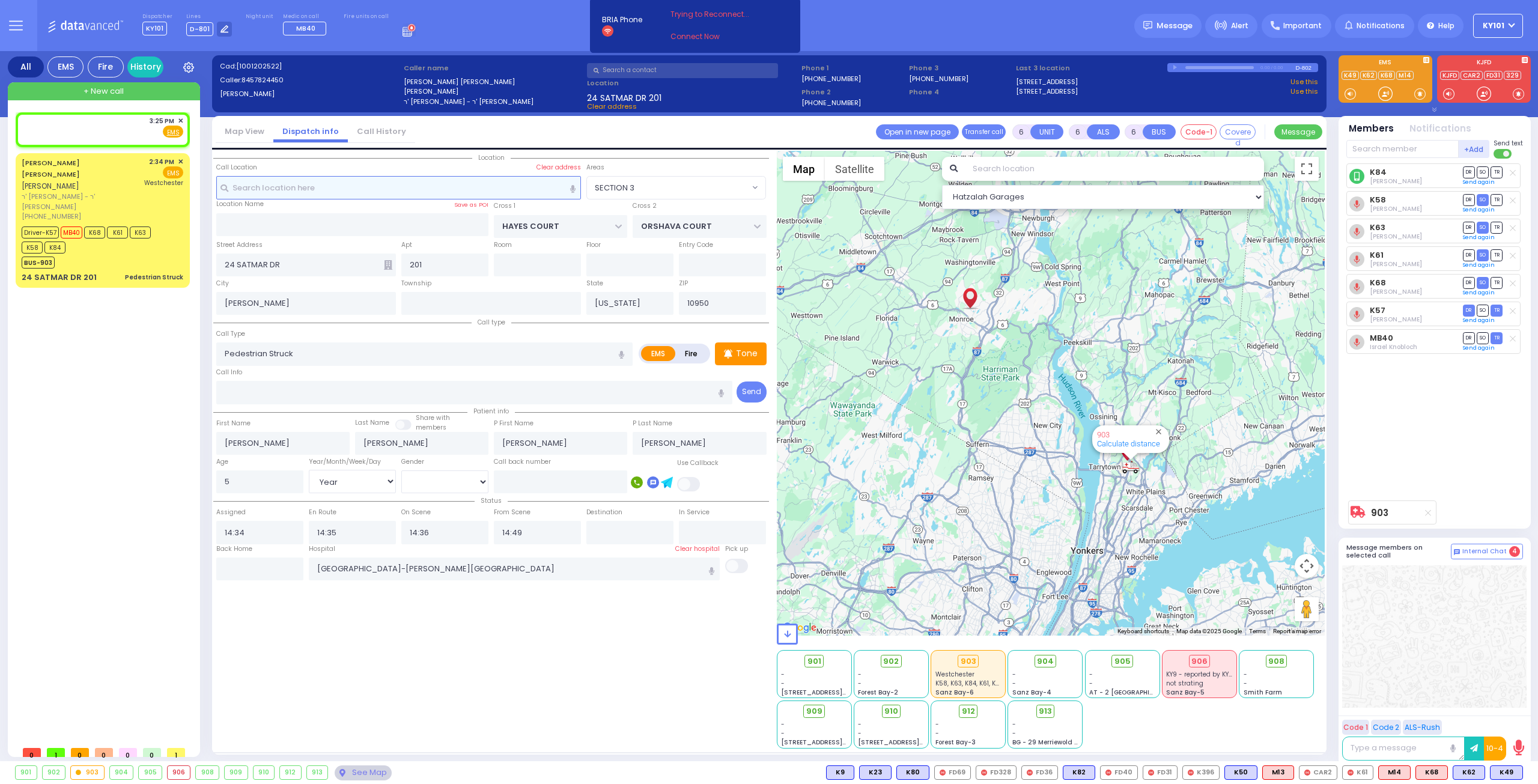
type input "2"
type input "1"
select select
radio input "true"
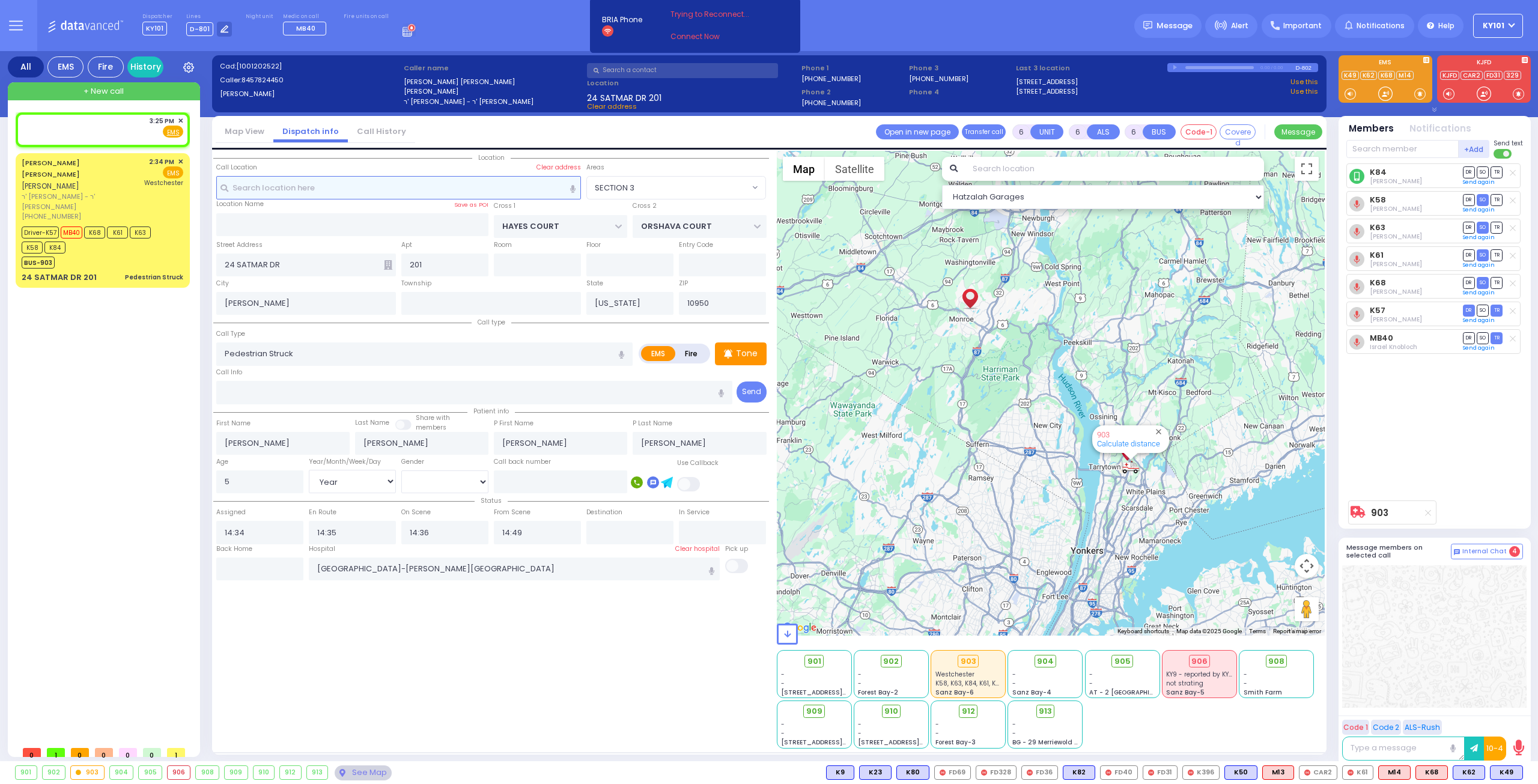
select select
type input "15:25"
select select "Hatzalah Garages"
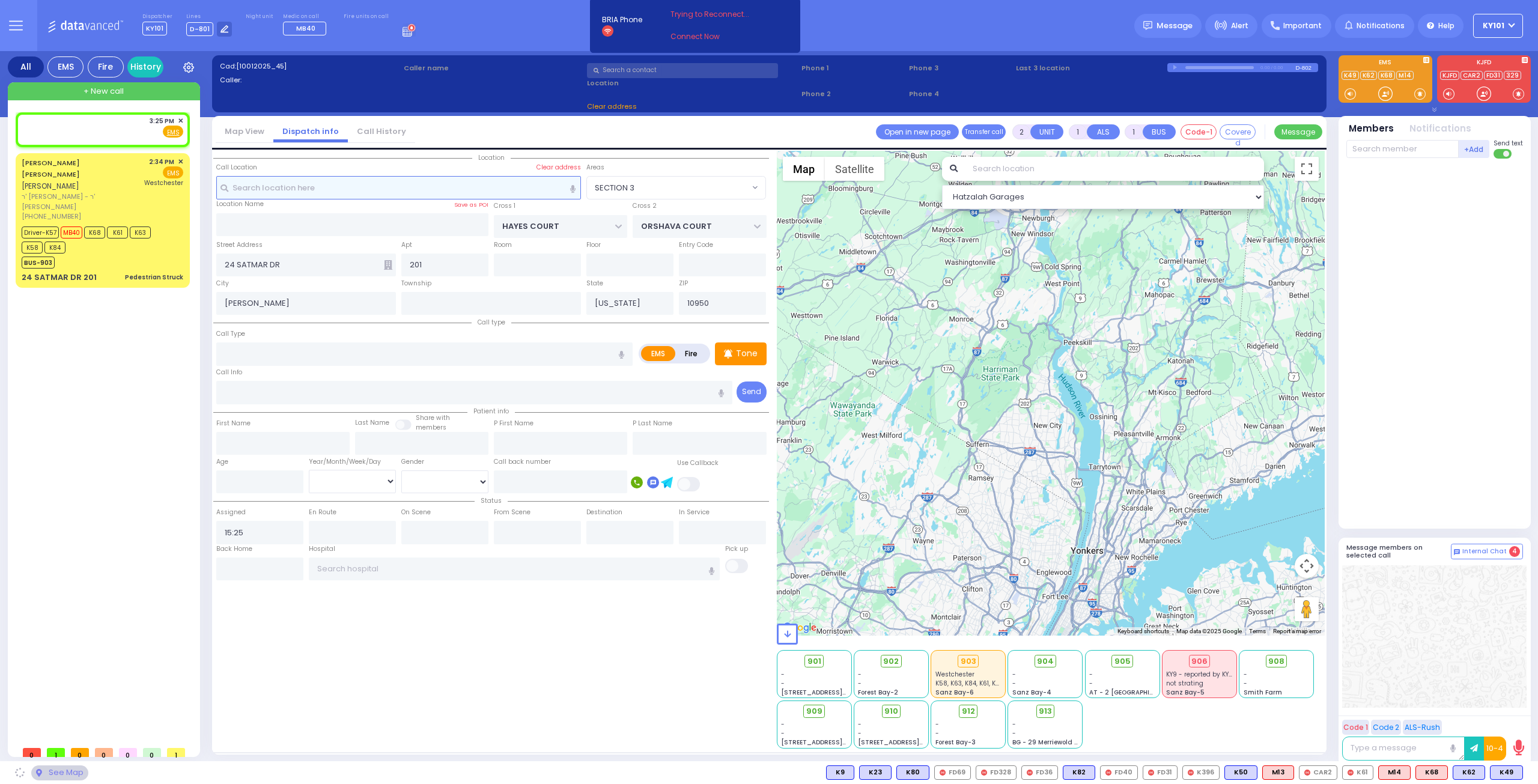
select select
radio input "true"
select select
select select "Hatzalah Garages"
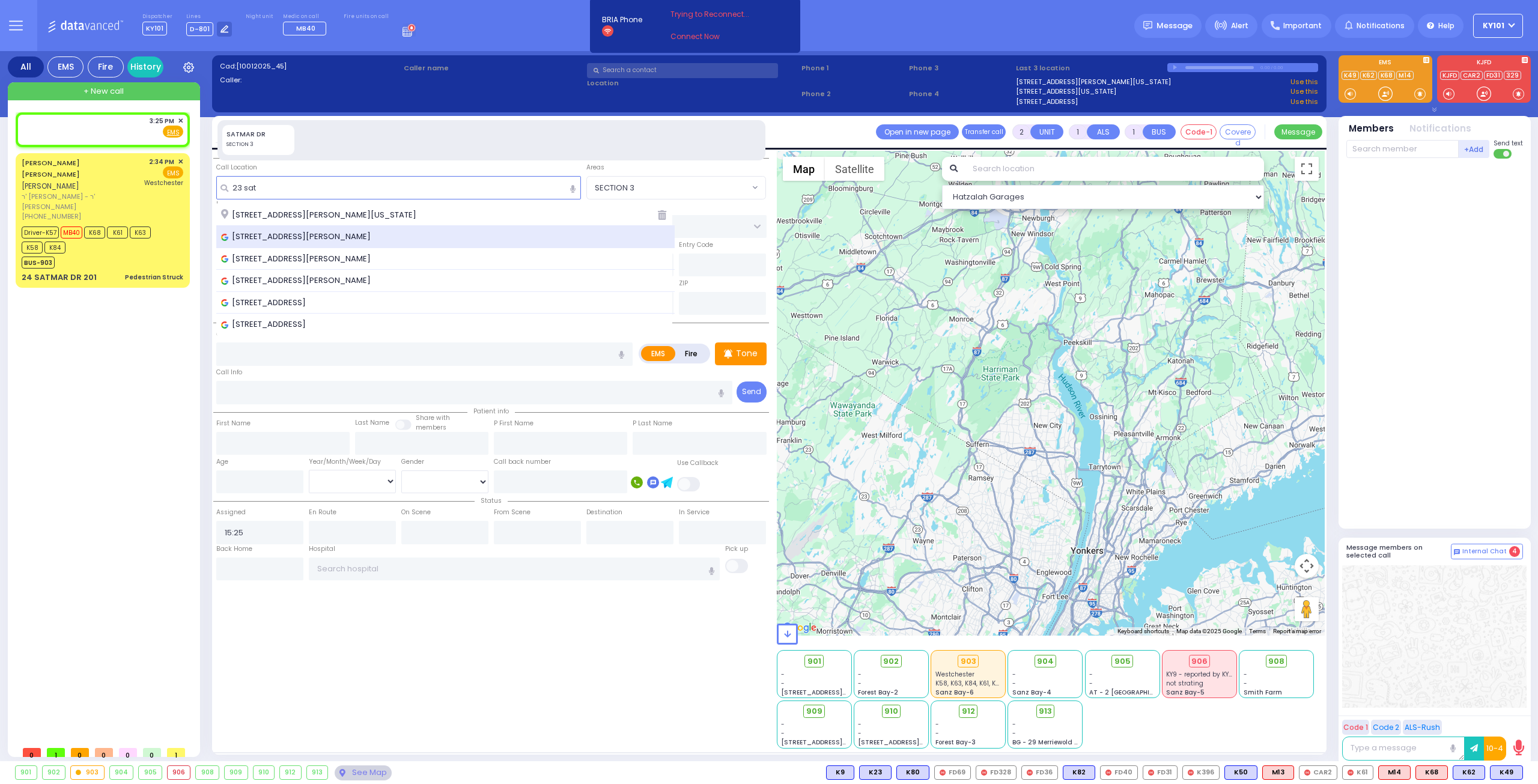
click at [317, 229] on div "23 Satmar Drive, Kiryas Joel, NY, USA" at bounding box center [446, 237] width 459 height 22
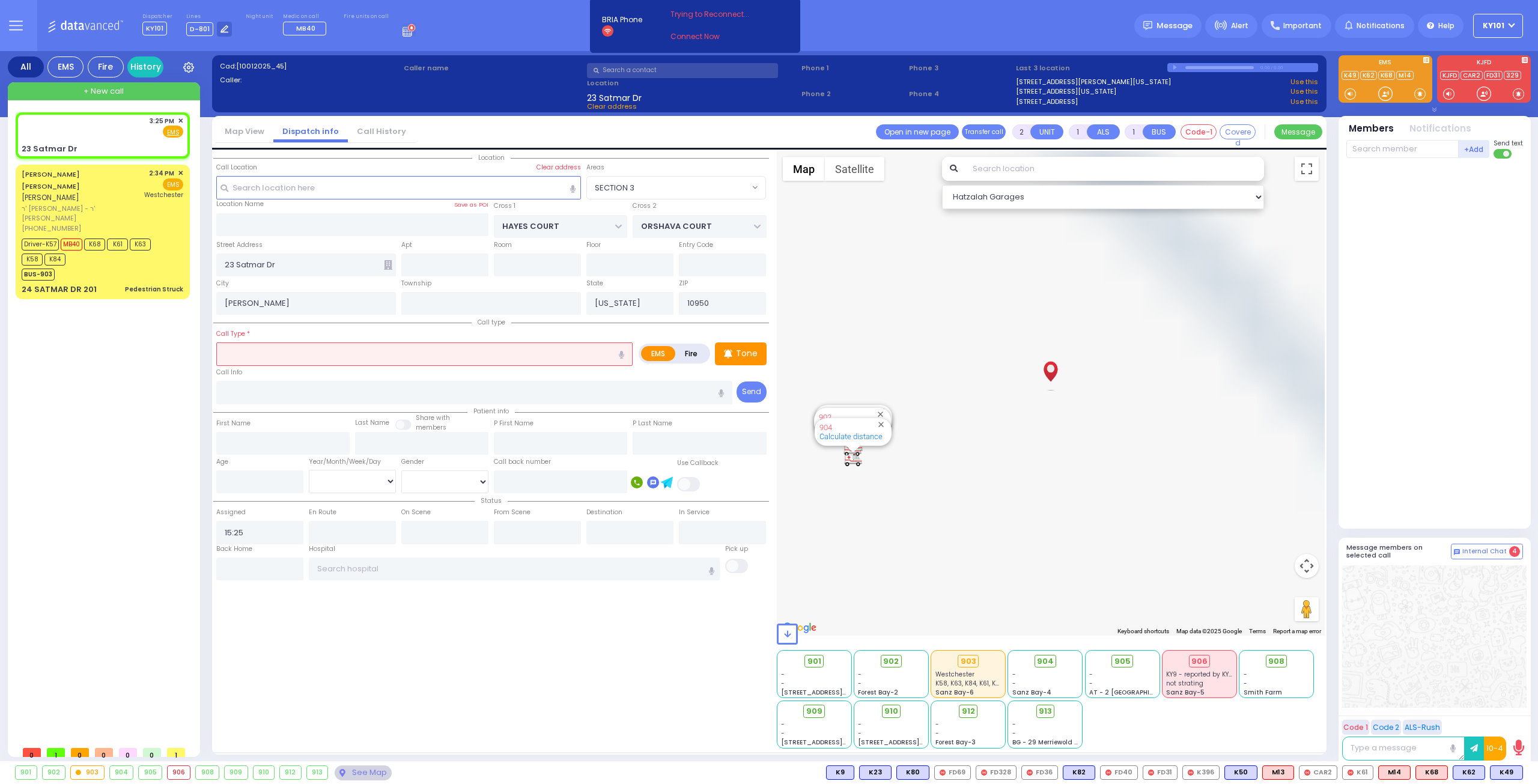
click at [306, 351] on input "text" at bounding box center [425, 354] width 417 height 23
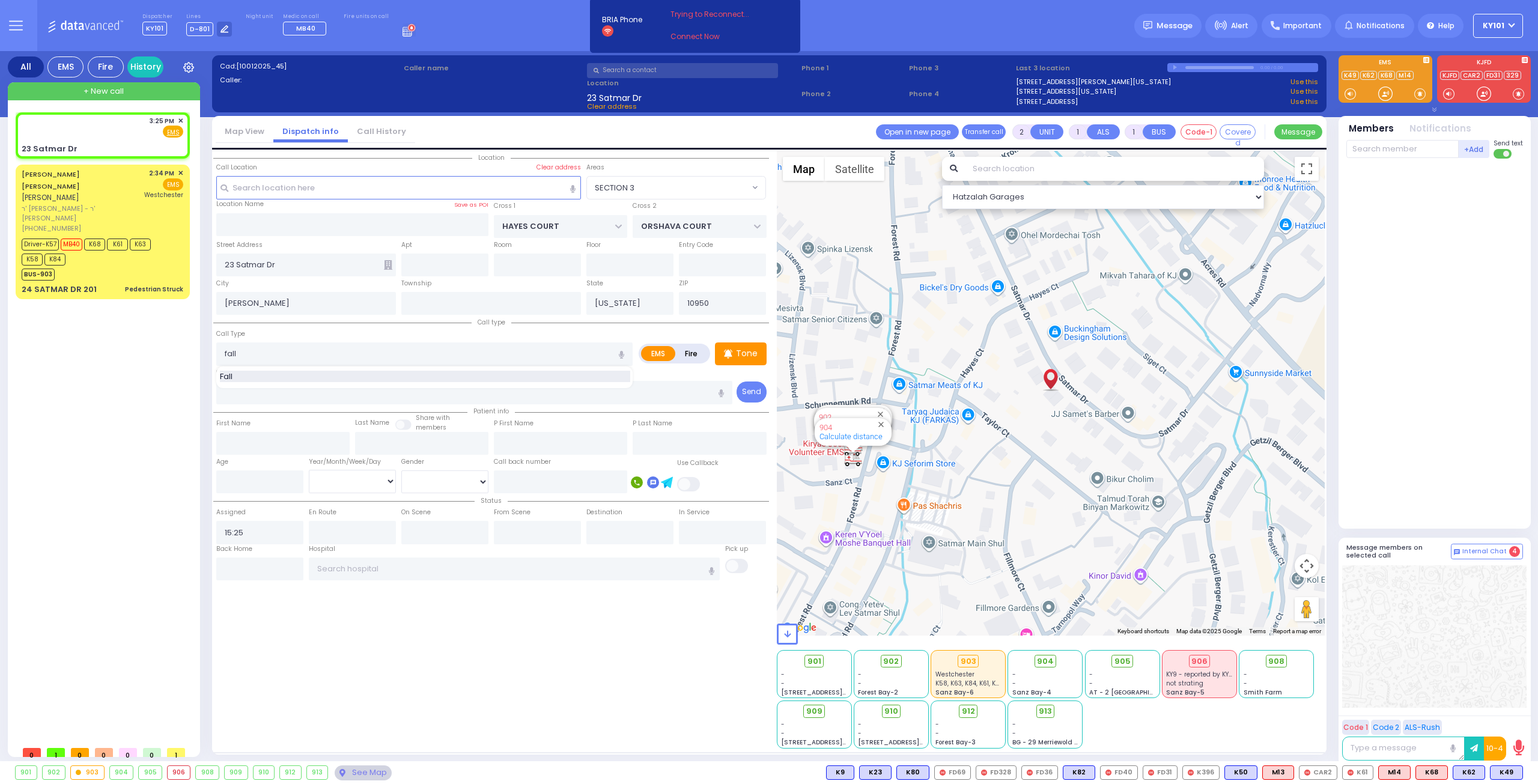
click at [342, 373] on div "Fall" at bounding box center [425, 376] width 411 height 12
click at [1362, 145] on input "text" at bounding box center [1402, 149] width 112 height 18
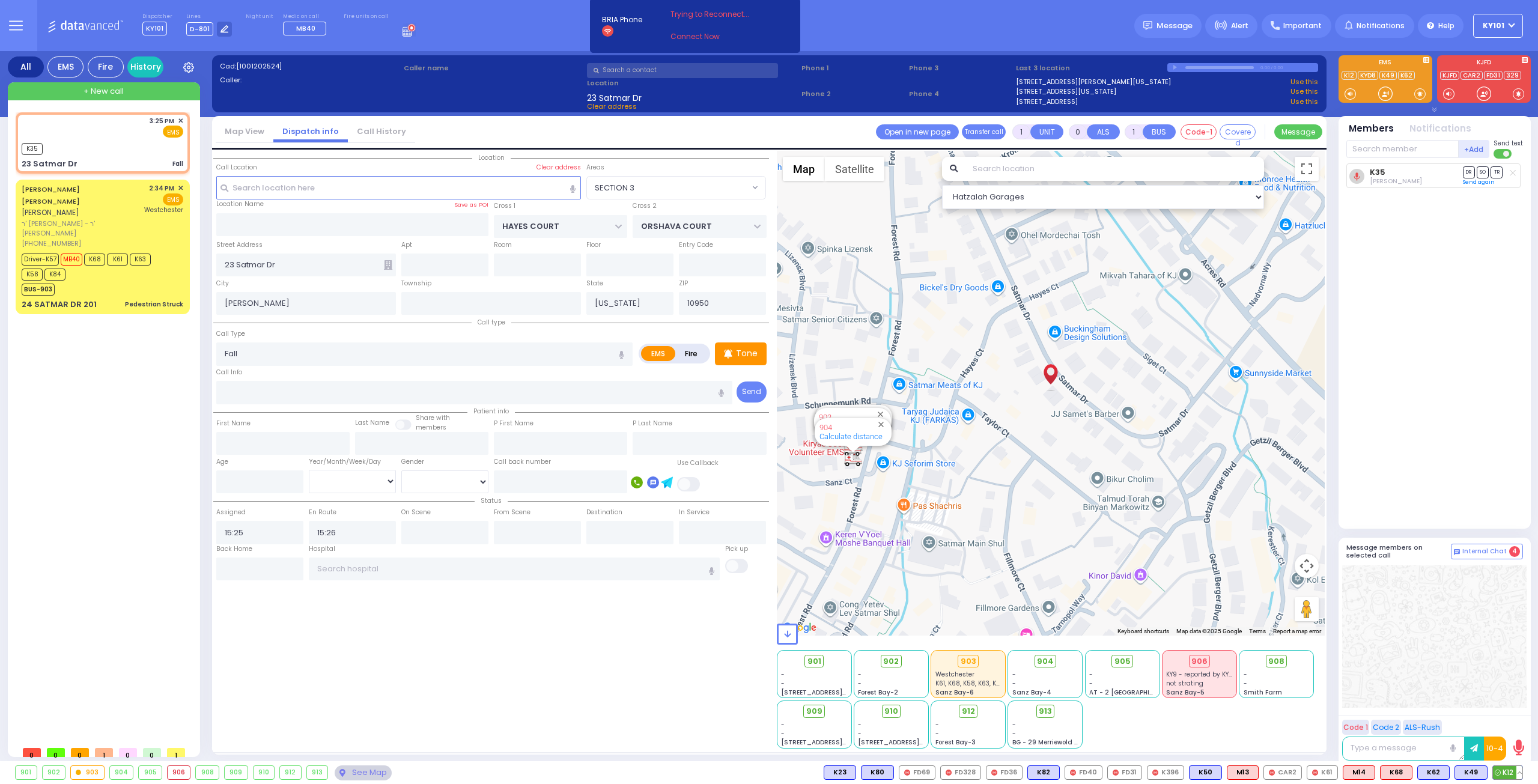
click at [1508, 770] on span "K12" at bounding box center [1508, 772] width 30 height 13
click at [1125, 662] on span "905" at bounding box center [1127, 661] width 16 height 12
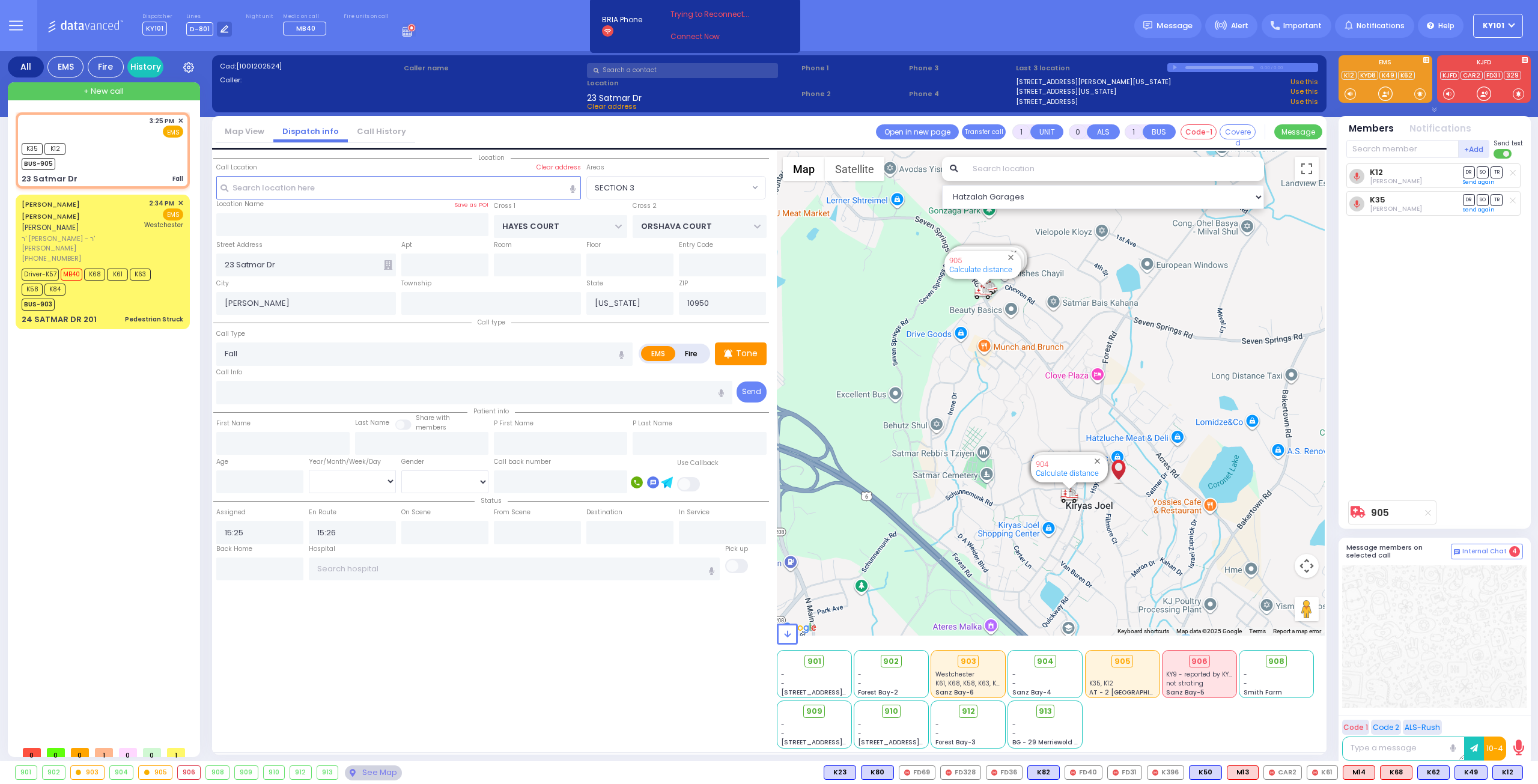
click at [387, 263] on icon at bounding box center [388, 265] width 9 height 10
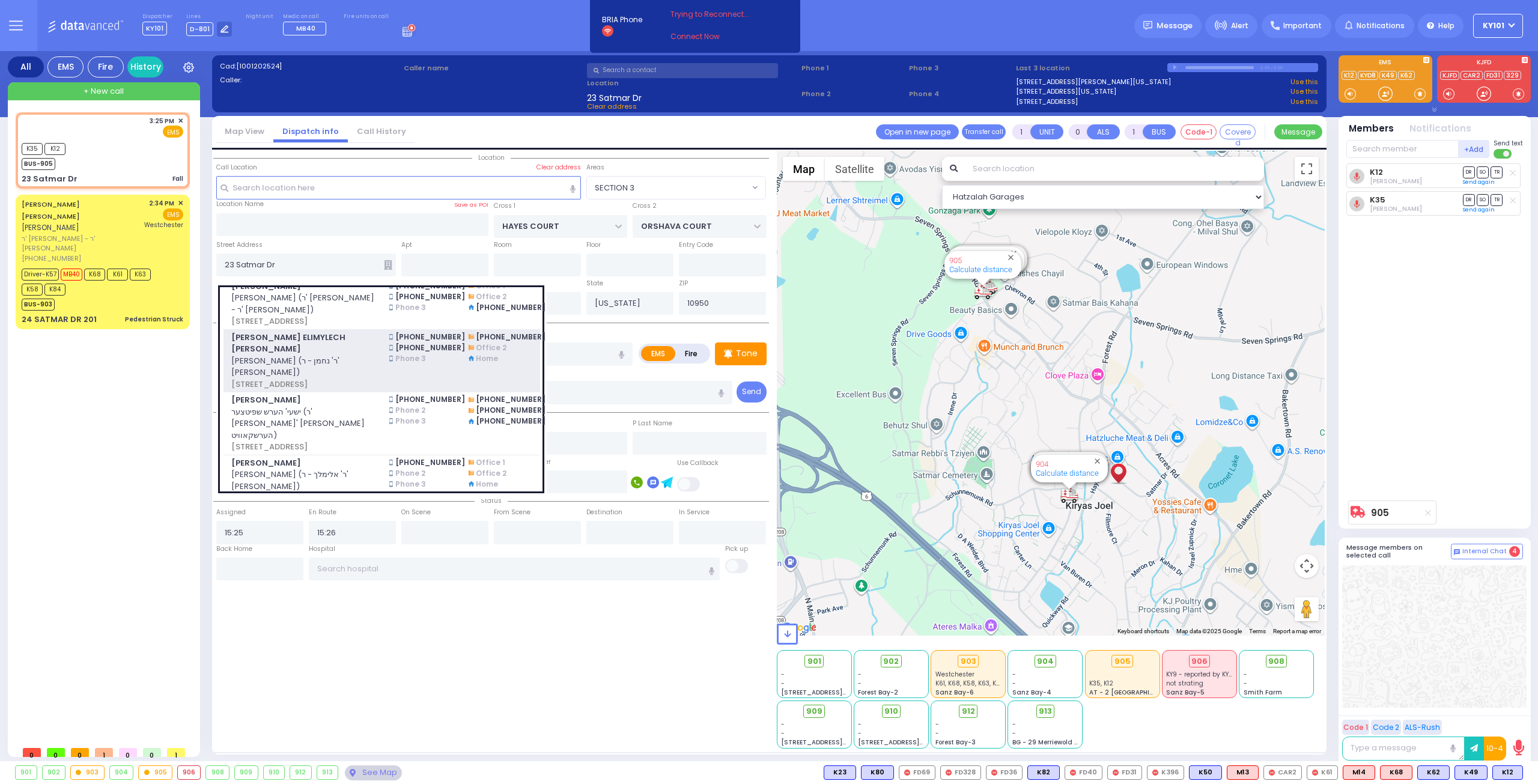
scroll to position [0, 0]
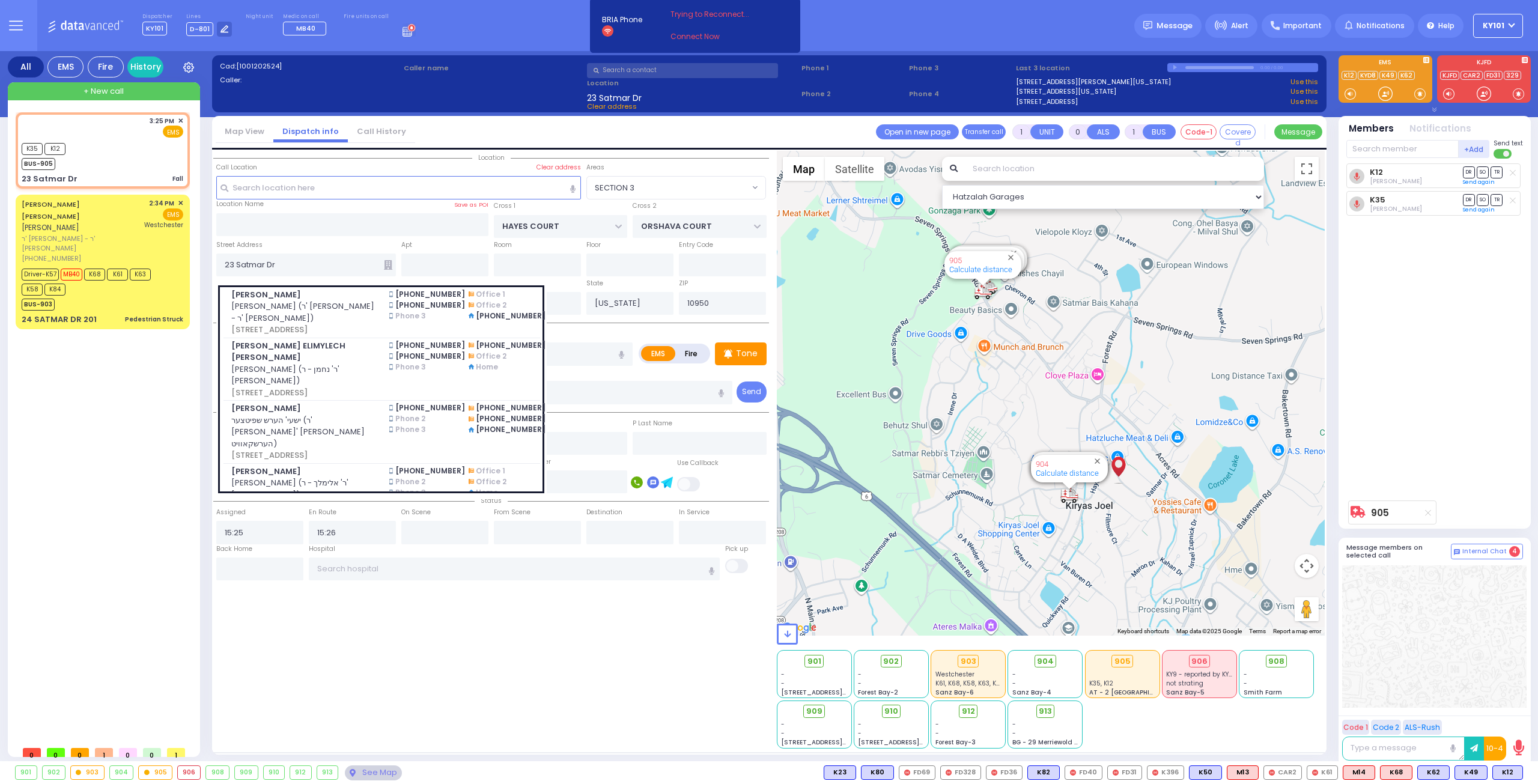
click at [98, 370] on div "3:25 PM ✕ K35 K12 BUS-905 K68" at bounding box center [105, 426] width 179 height 628
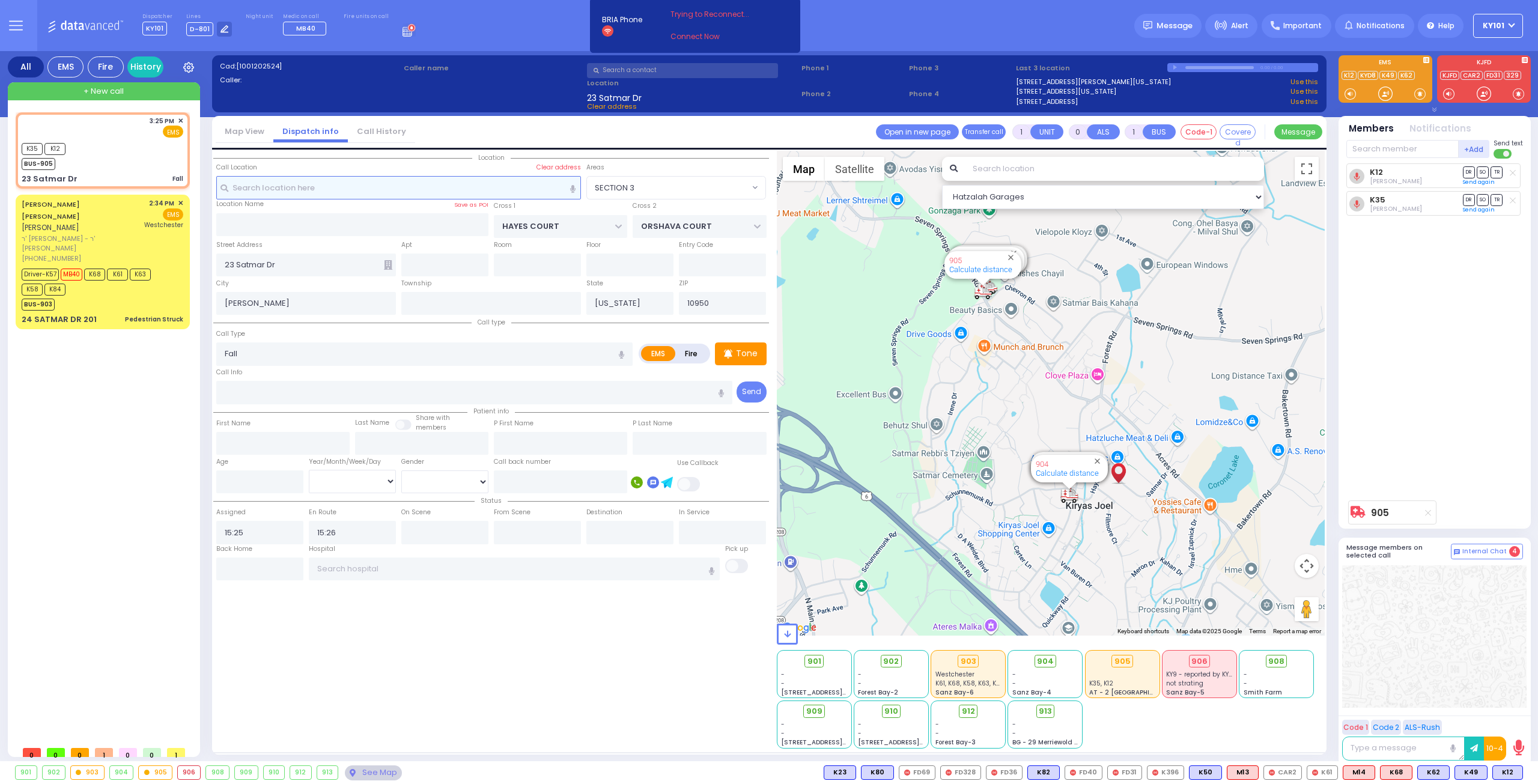
click at [269, 191] on input "text" at bounding box center [399, 187] width 366 height 23
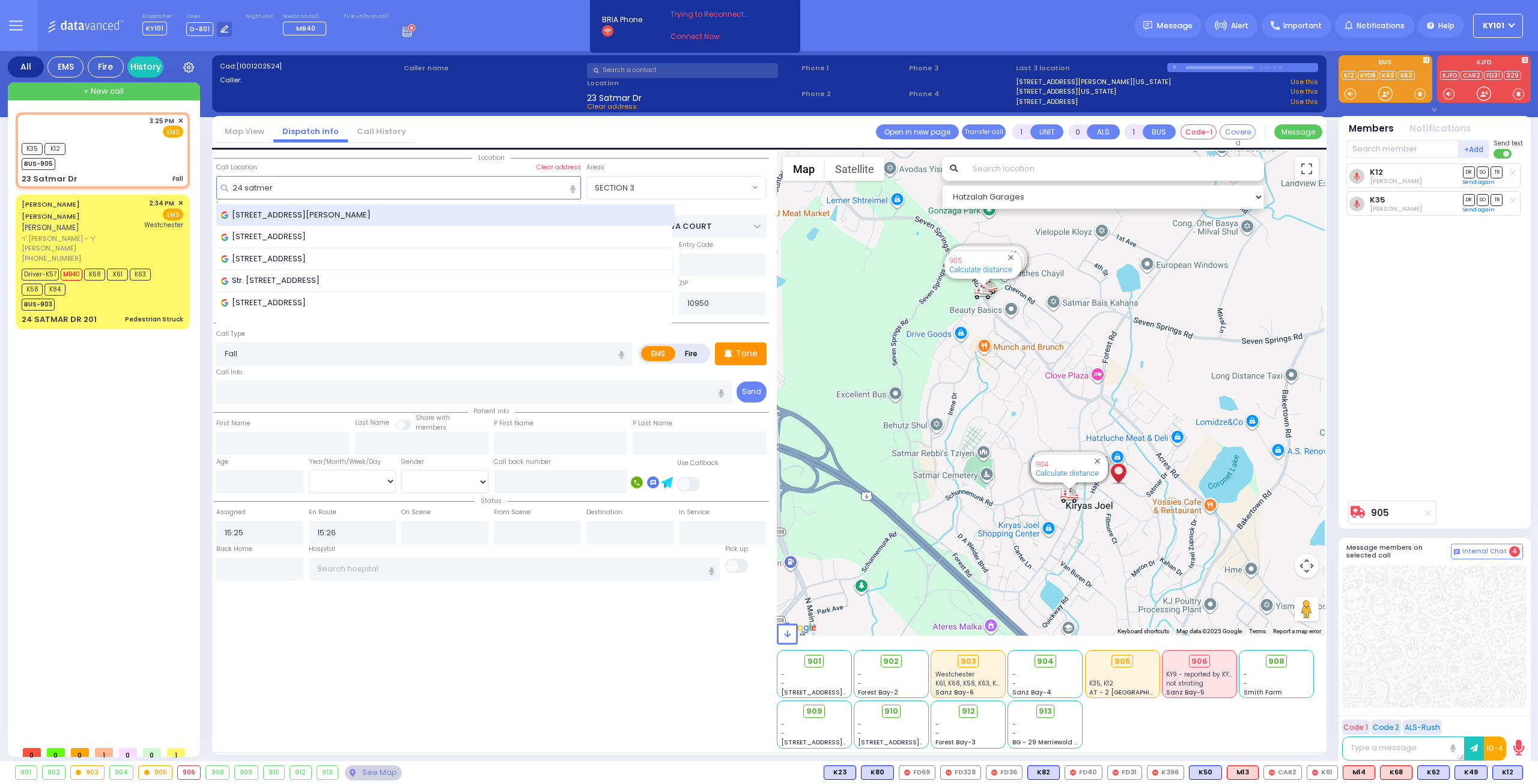
click at [321, 204] on div "[STREET_ADDRESS][PERSON_NAME]" at bounding box center [446, 215] width 459 height 22
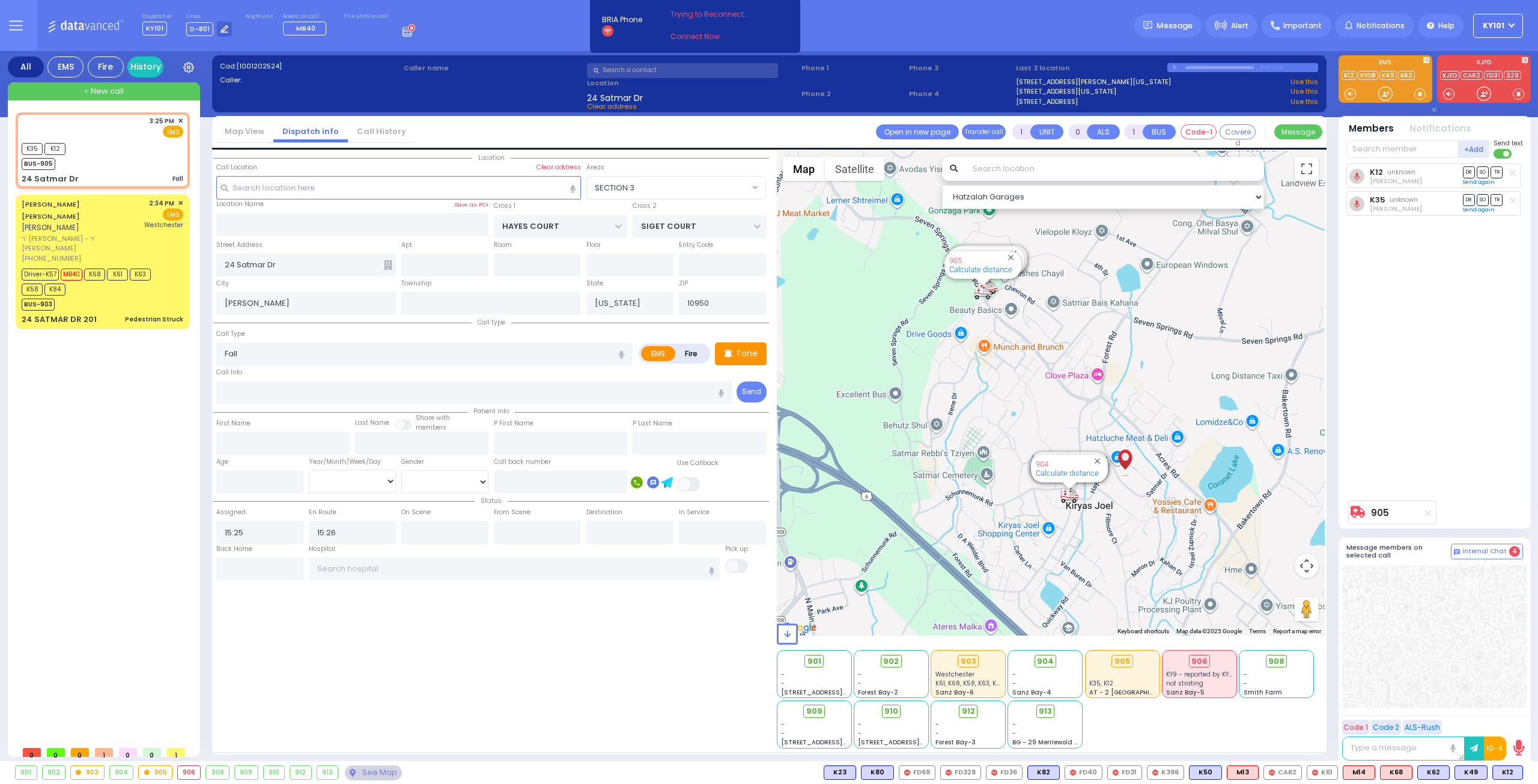
click at [390, 264] on icon at bounding box center [388, 265] width 9 height 10
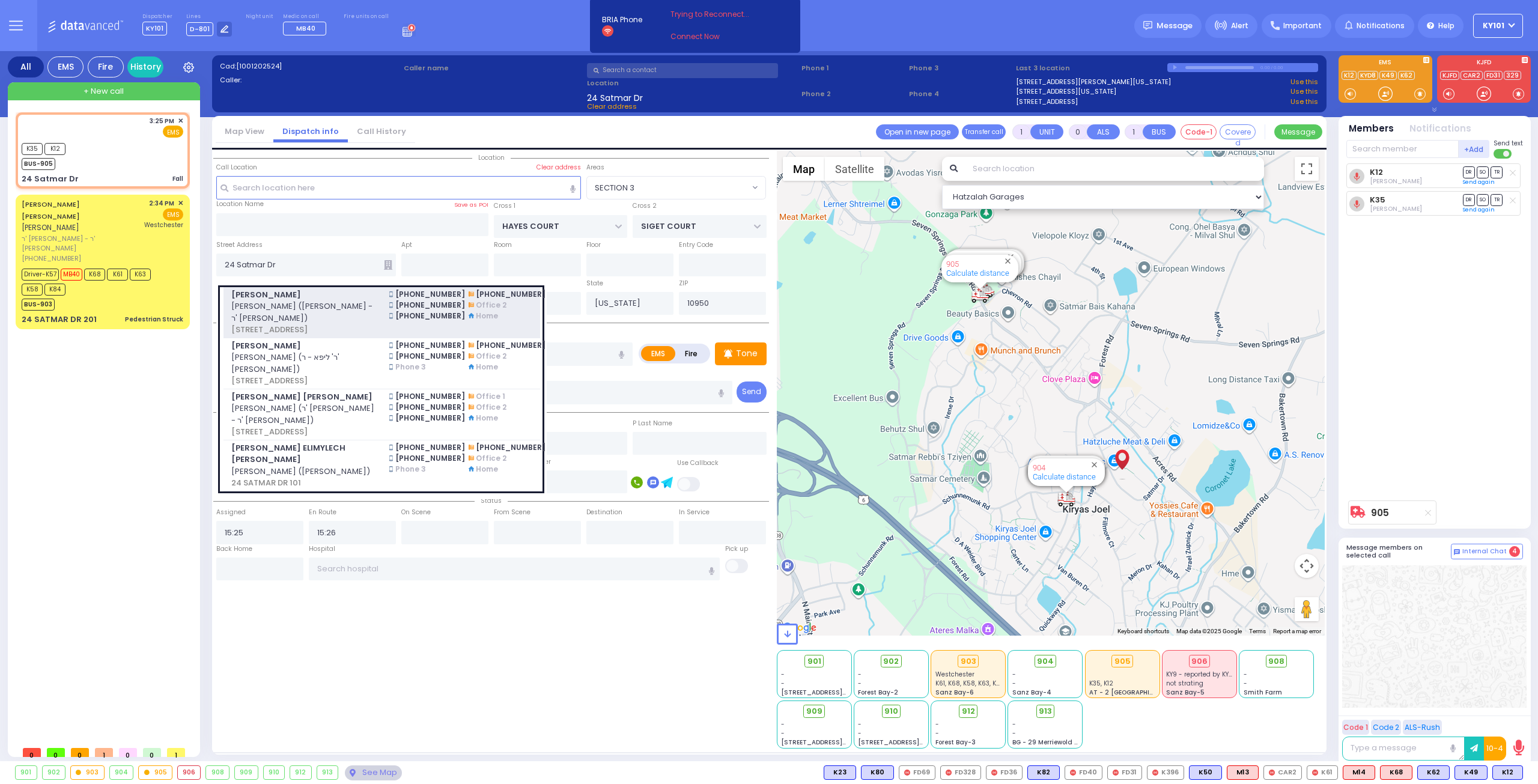
click at [347, 300] on span "שלום פעלדמאן (ר' מענדל גרשון - ר' משה ברי פריעד)" at bounding box center [303, 312] width 144 height 23
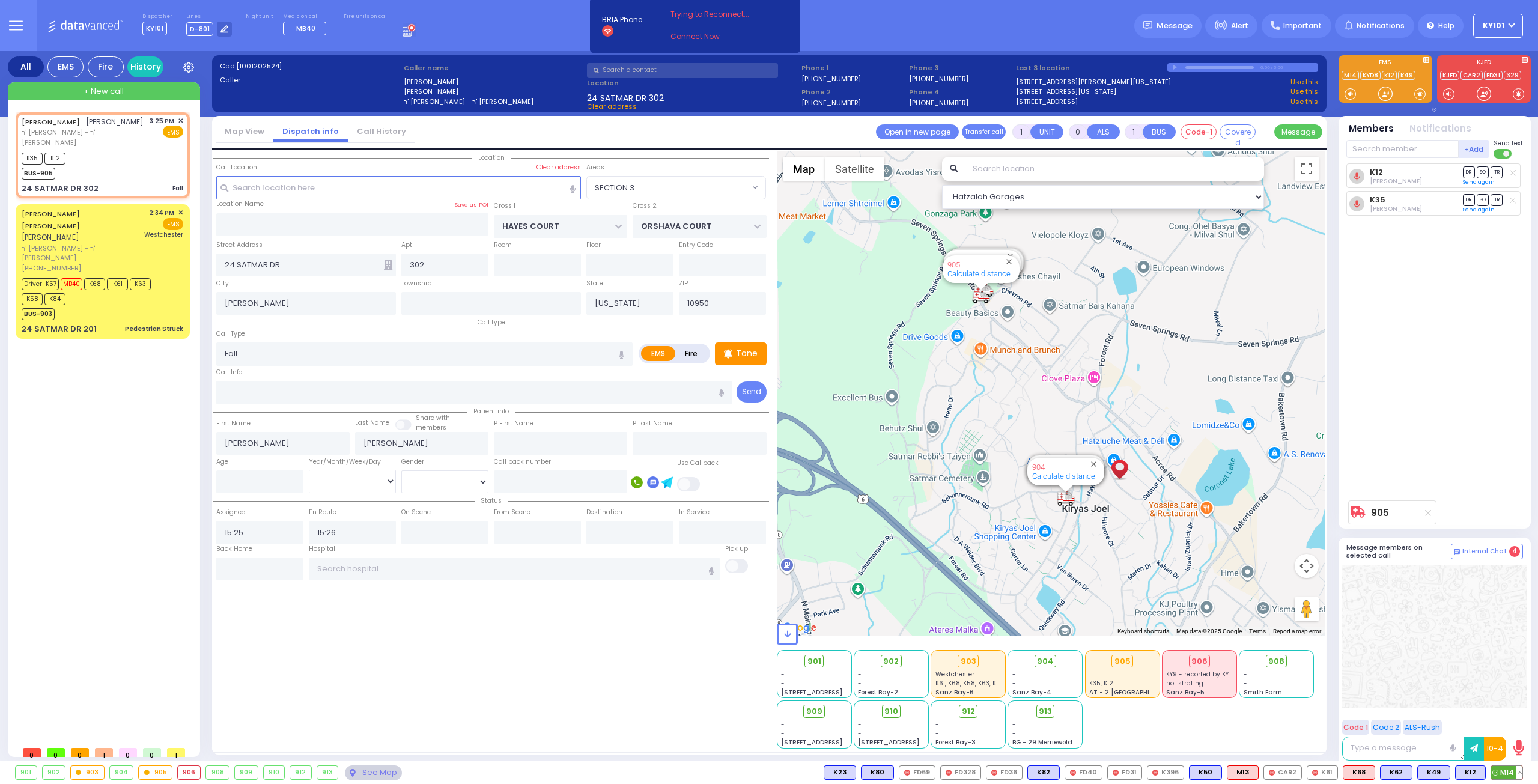
click at [1502, 774] on span "M14" at bounding box center [1507, 772] width 31 height 13
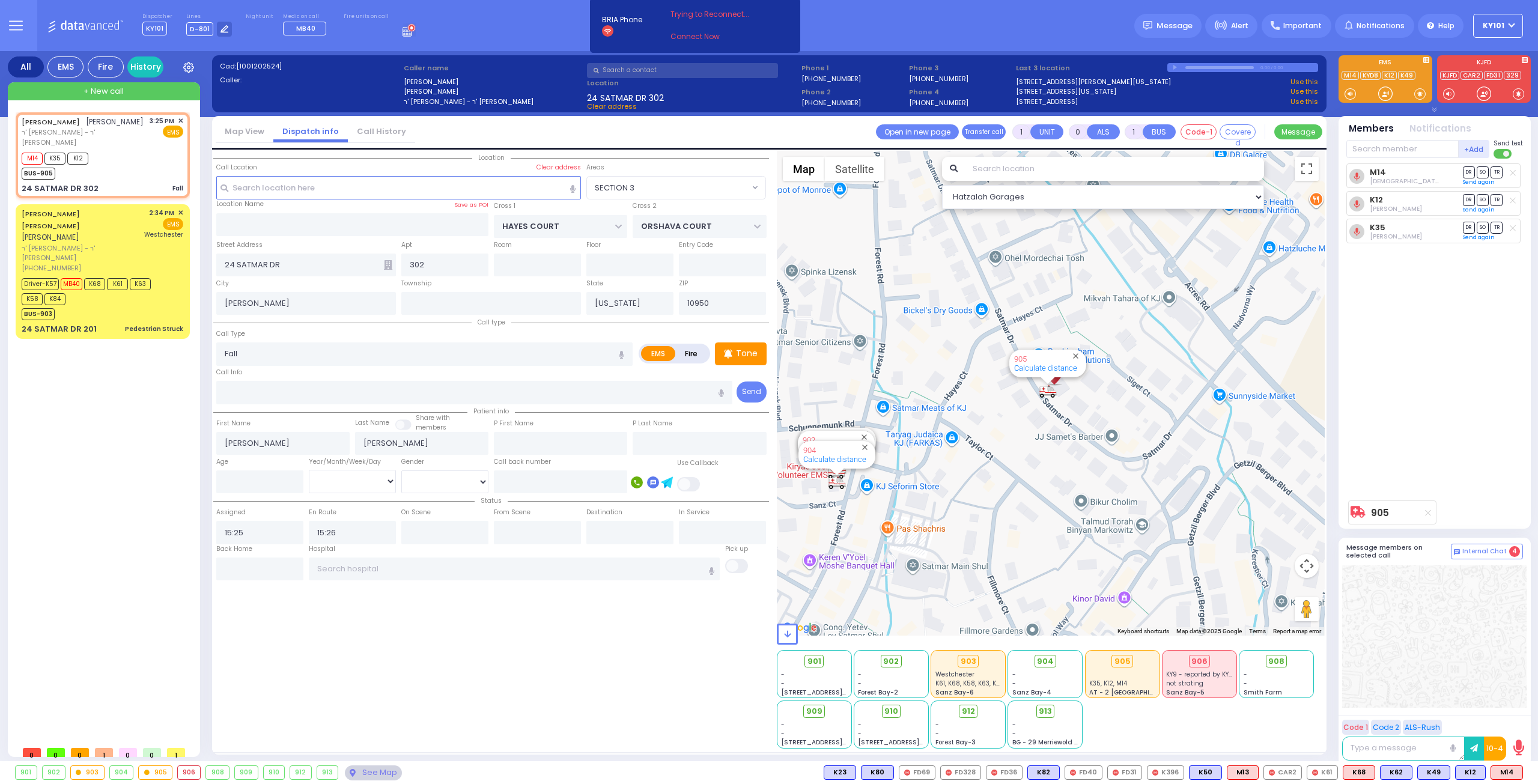
select select "SECTION 3"
select select
click at [1506, 774] on span "K20" at bounding box center [1507, 772] width 32 height 13
select select
radio input "true"
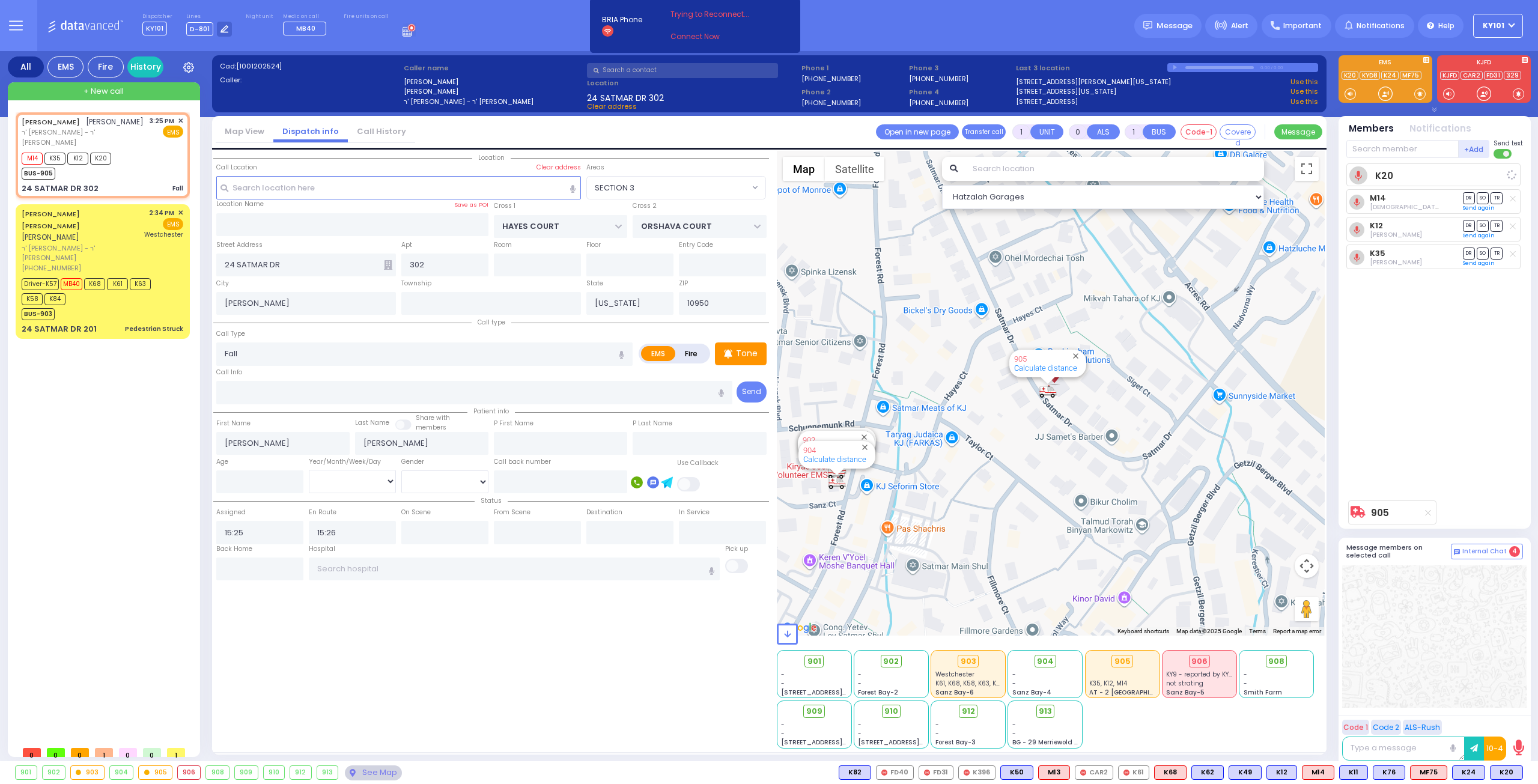
select select
select select "Hatzalah Garages"
select select "SECTION 3"
click at [1481, 230] on span "SO" at bounding box center [1483, 231] width 12 height 12
select select
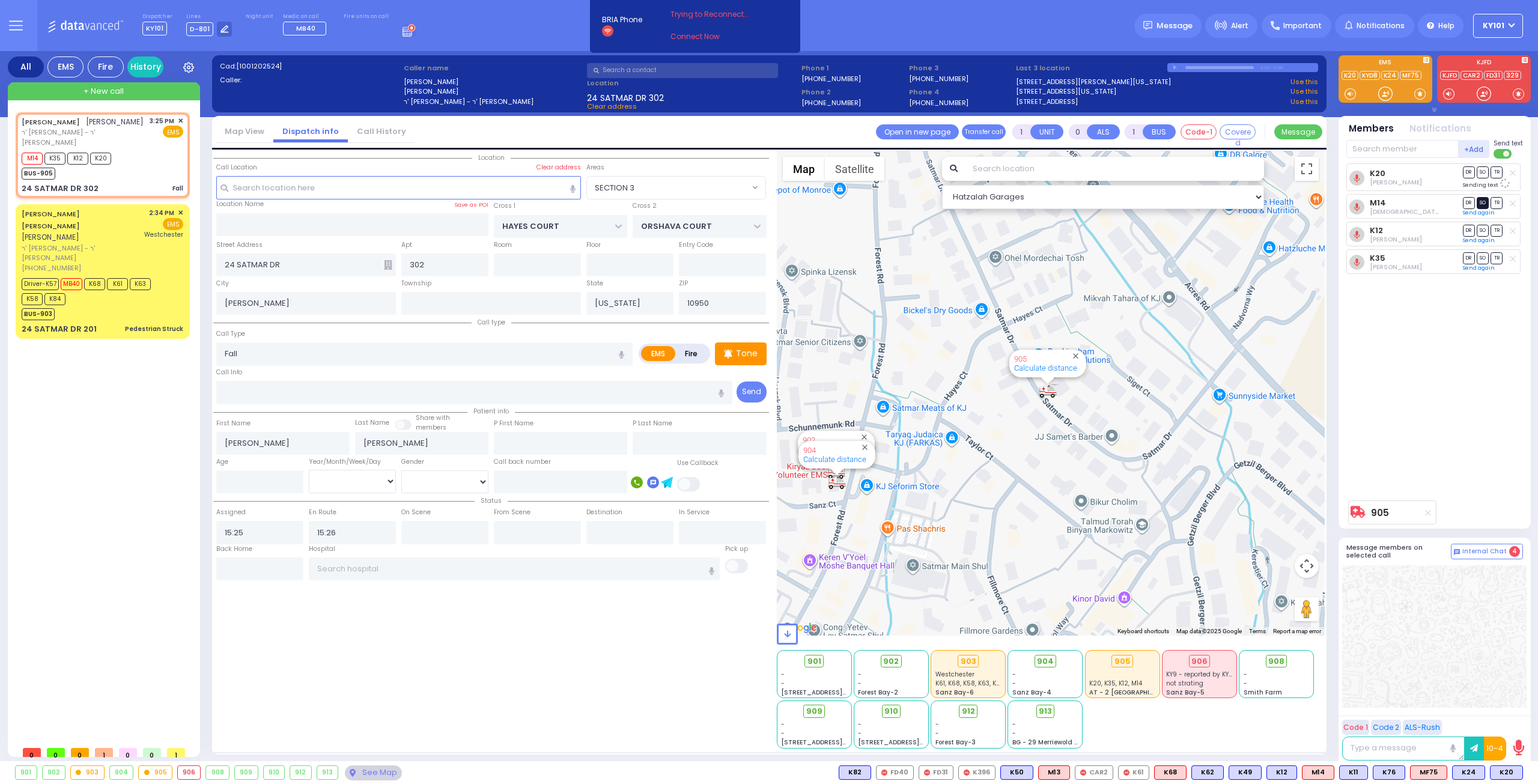
radio input "true"
select select
select select "Hatzalah Garages"
select select "SECTION 3"
click at [1482, 200] on span "SO" at bounding box center [1483, 200] width 12 height 12
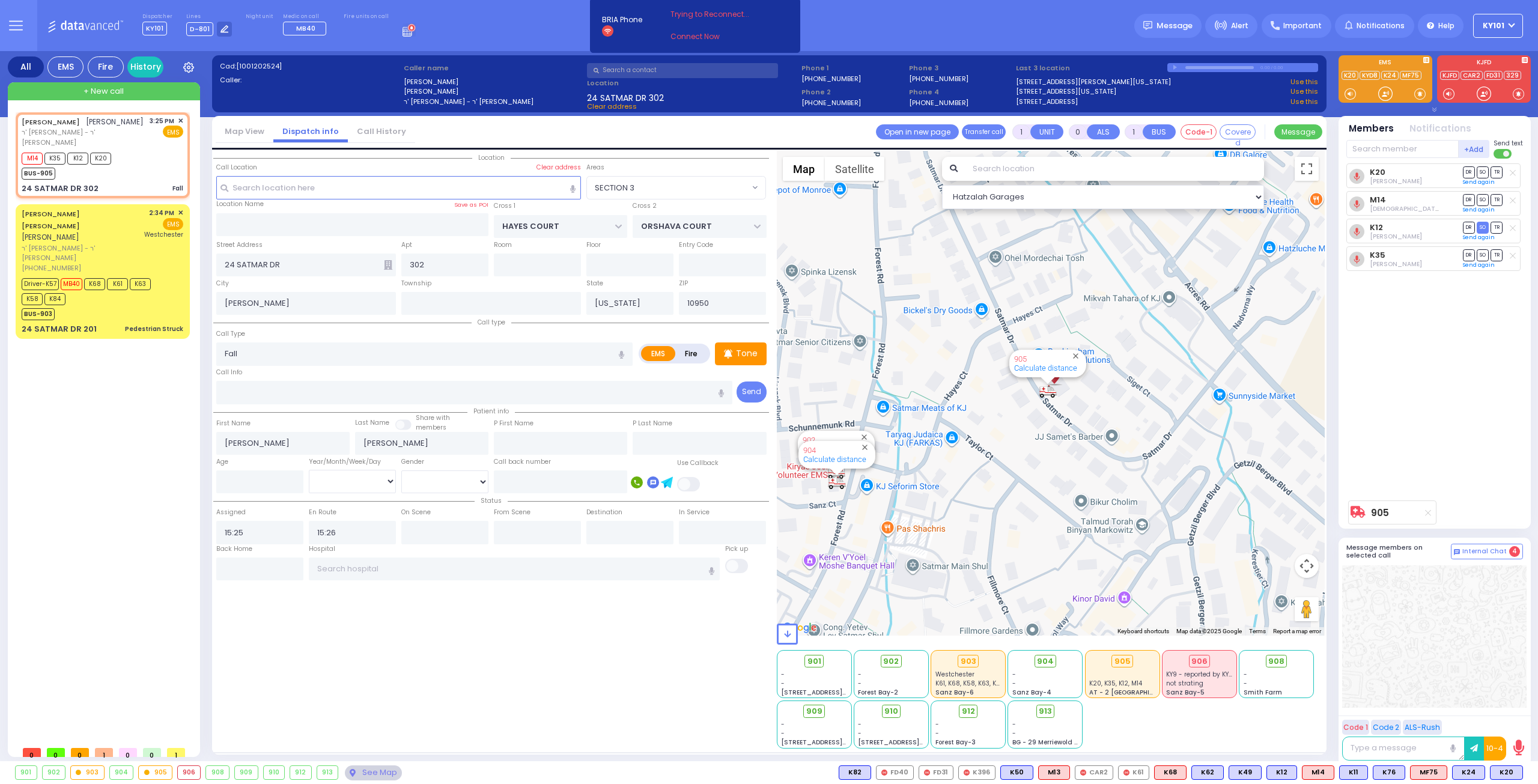
select select
radio input "true"
select select
select select "Hatzalah Garages"
select select "SECTION 3"
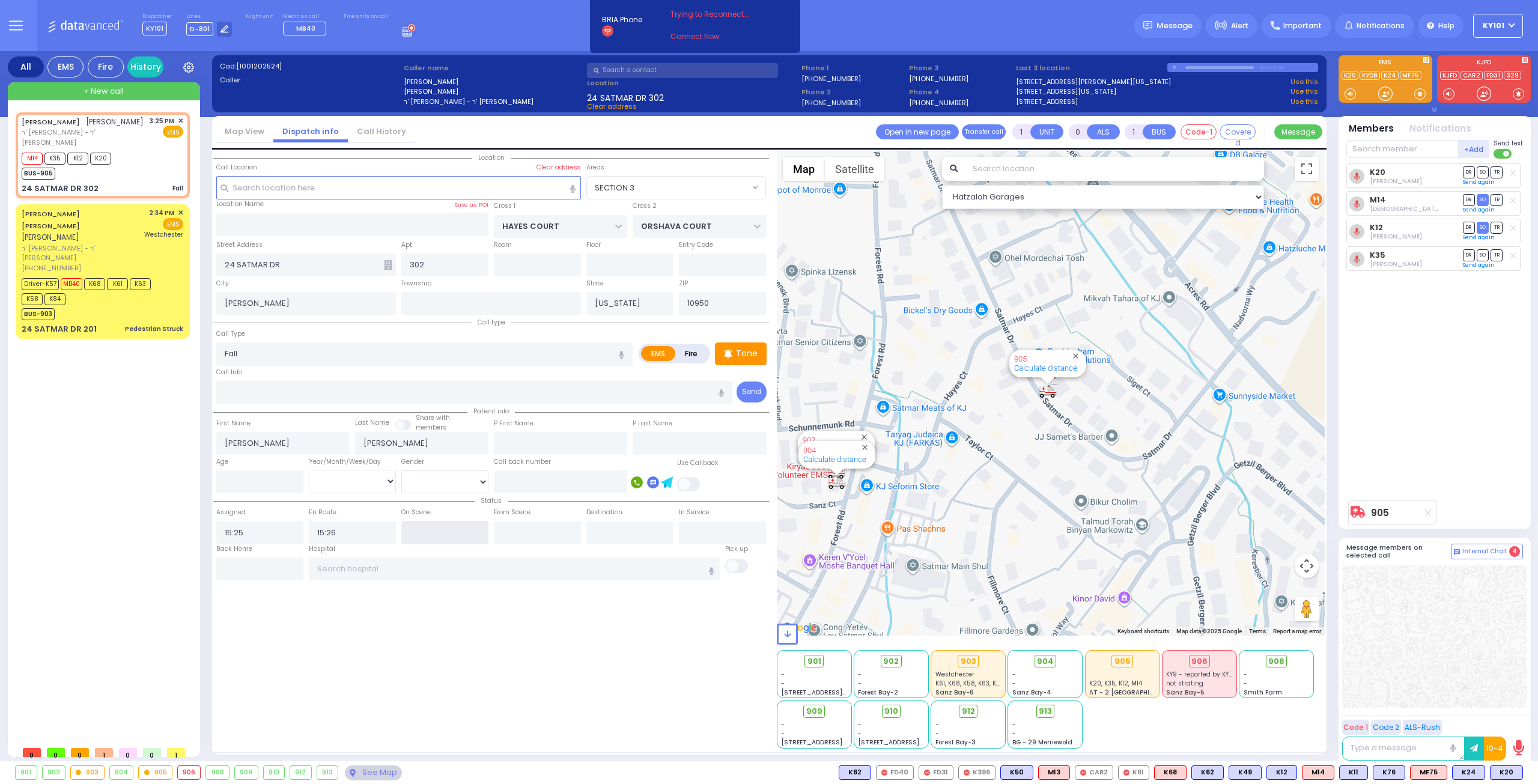
click at [423, 524] on input "text" at bounding box center [444, 532] width 87 height 23
type input "15:26"
select select
radio input "true"
select select
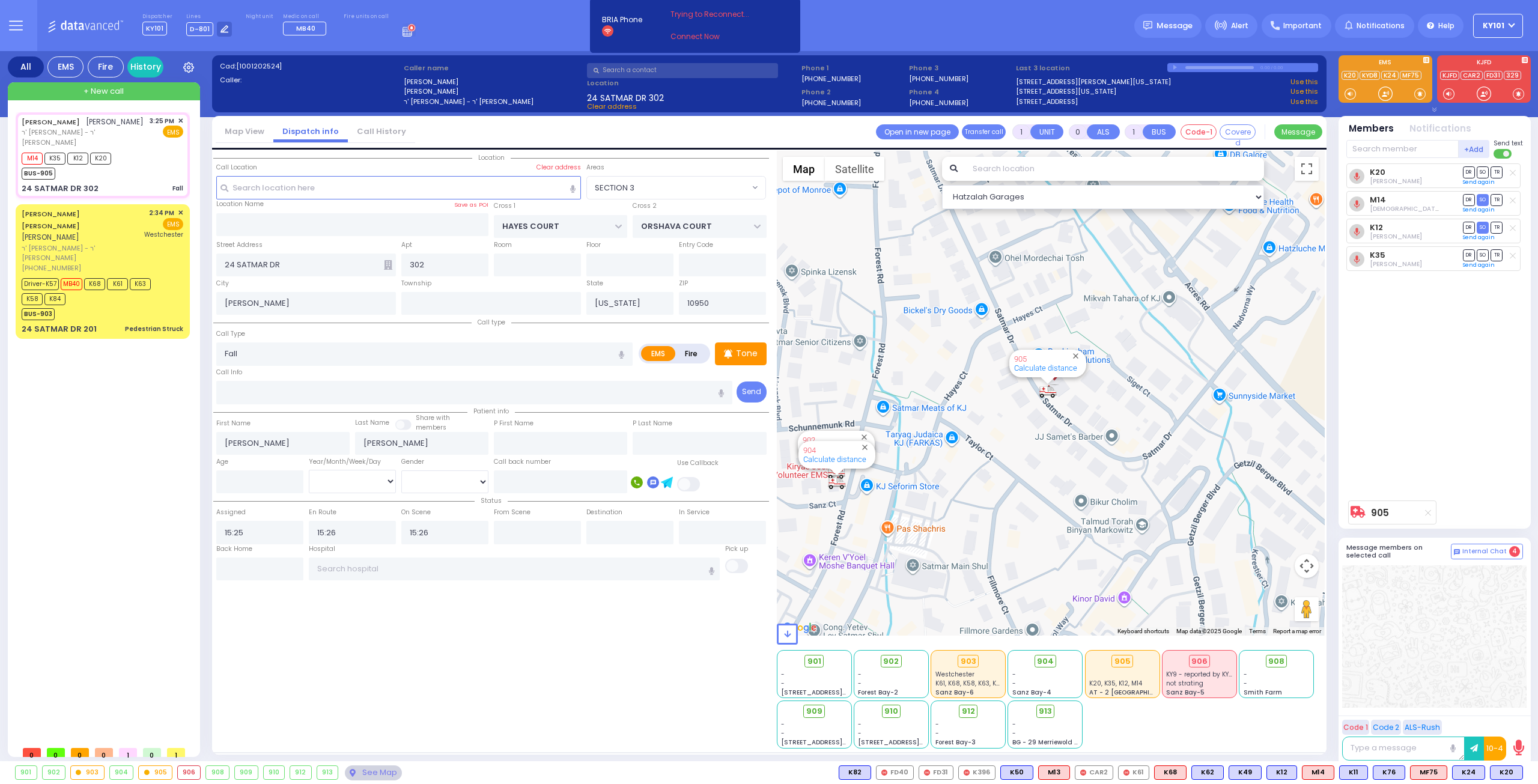
select select "Hatzalah Garages"
select select "SECTION 3"
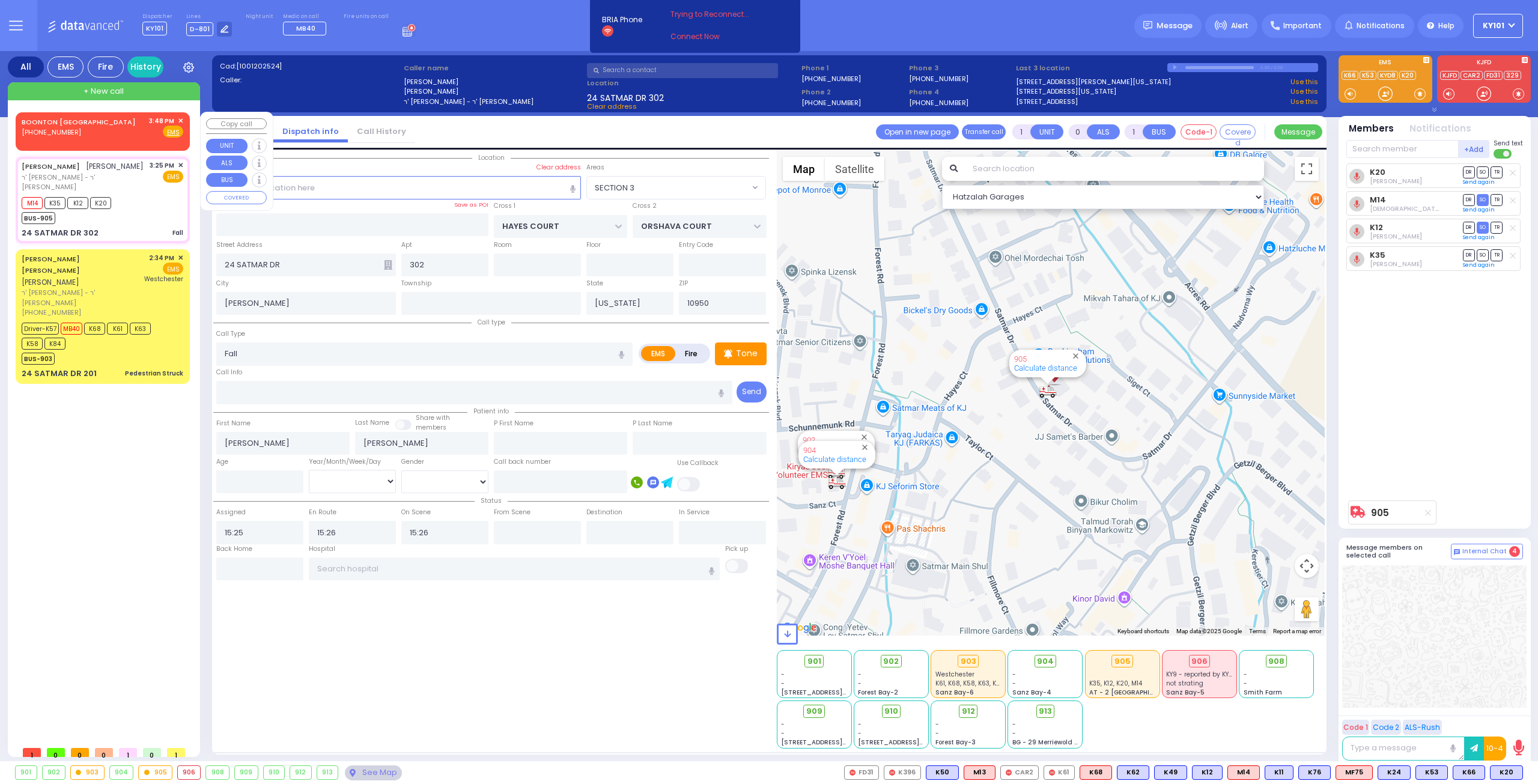
click at [69, 123] on div "BOONTON [GEOGRAPHIC_DATA]" at bounding box center [81, 121] width 118 height 12
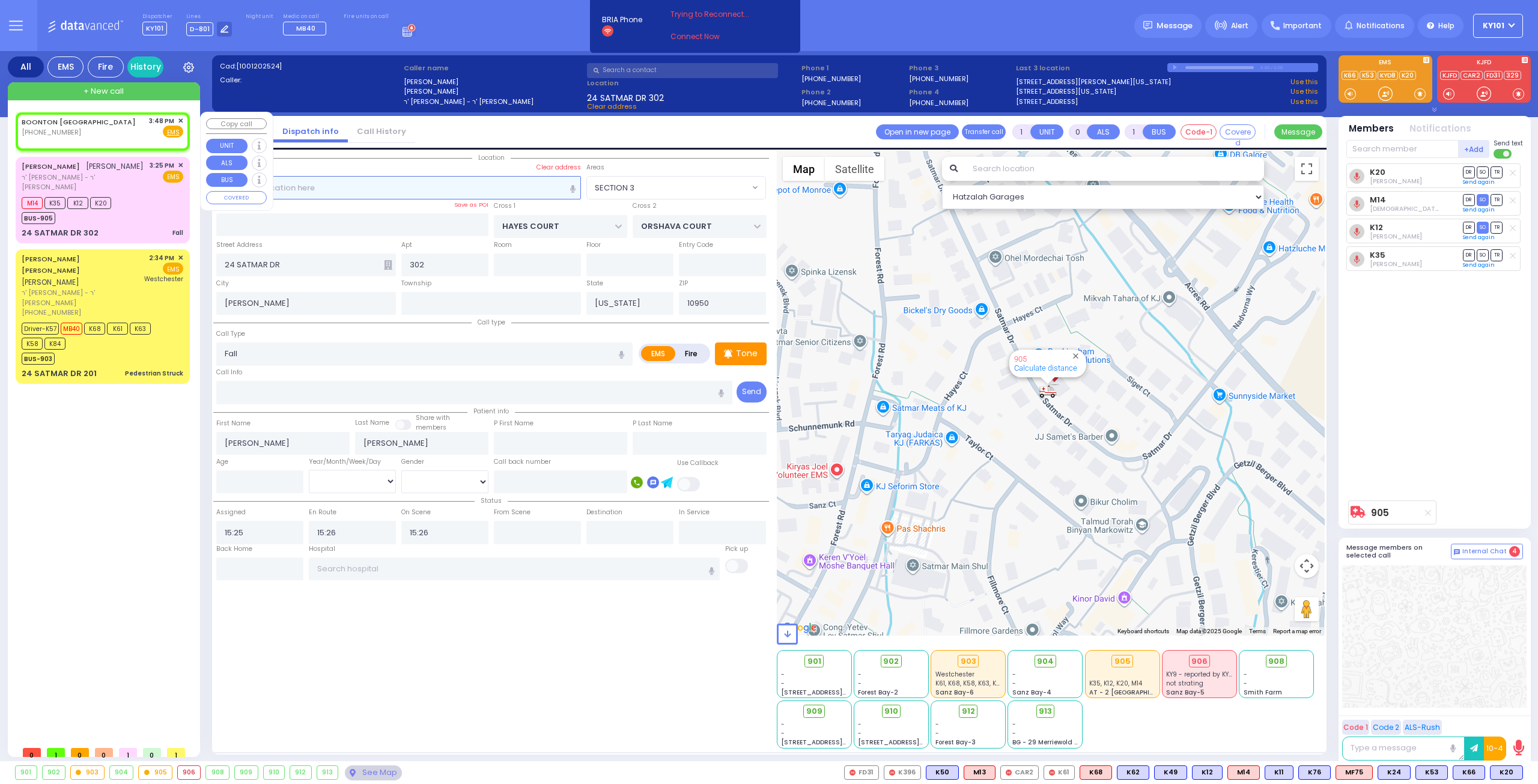
type input "2"
type input "1"
select select
radio input "true"
select select
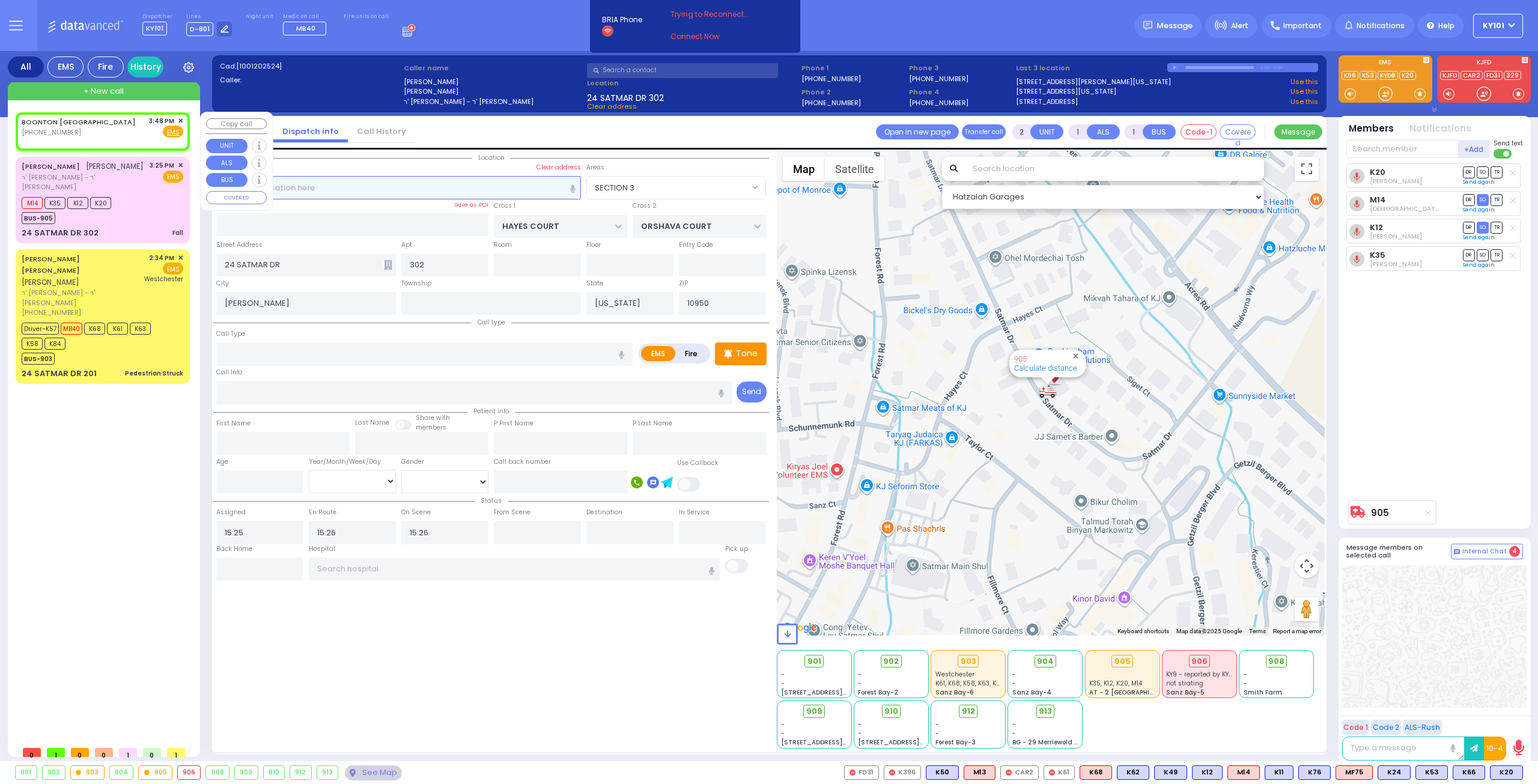
type input "15:48"
select select "Hatzalah Garages"
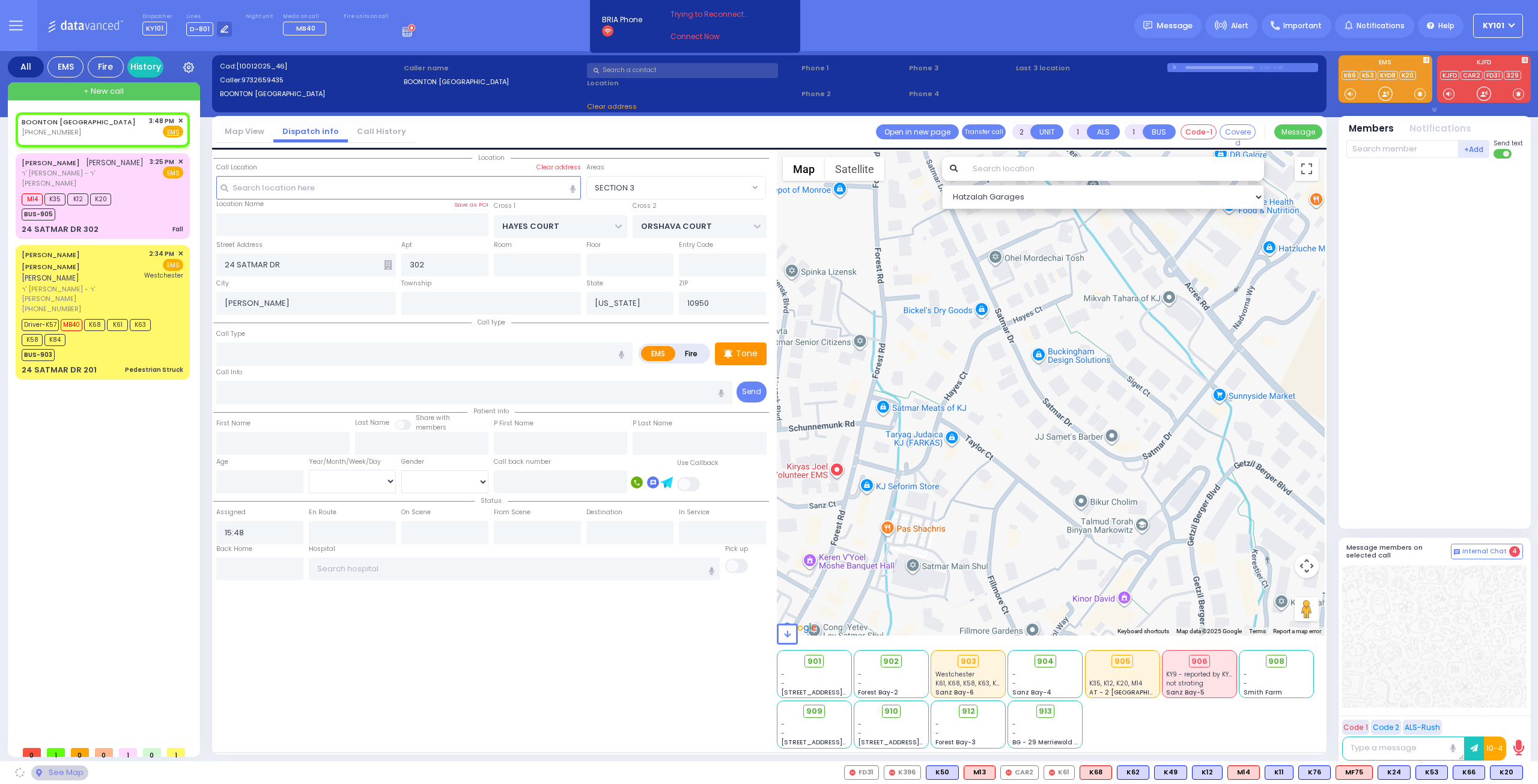
click at [379, 124] on li "Call History" at bounding box center [381, 132] width 67 height 21
select select
radio input "true"
select select
select select "Hatzalah Garages"
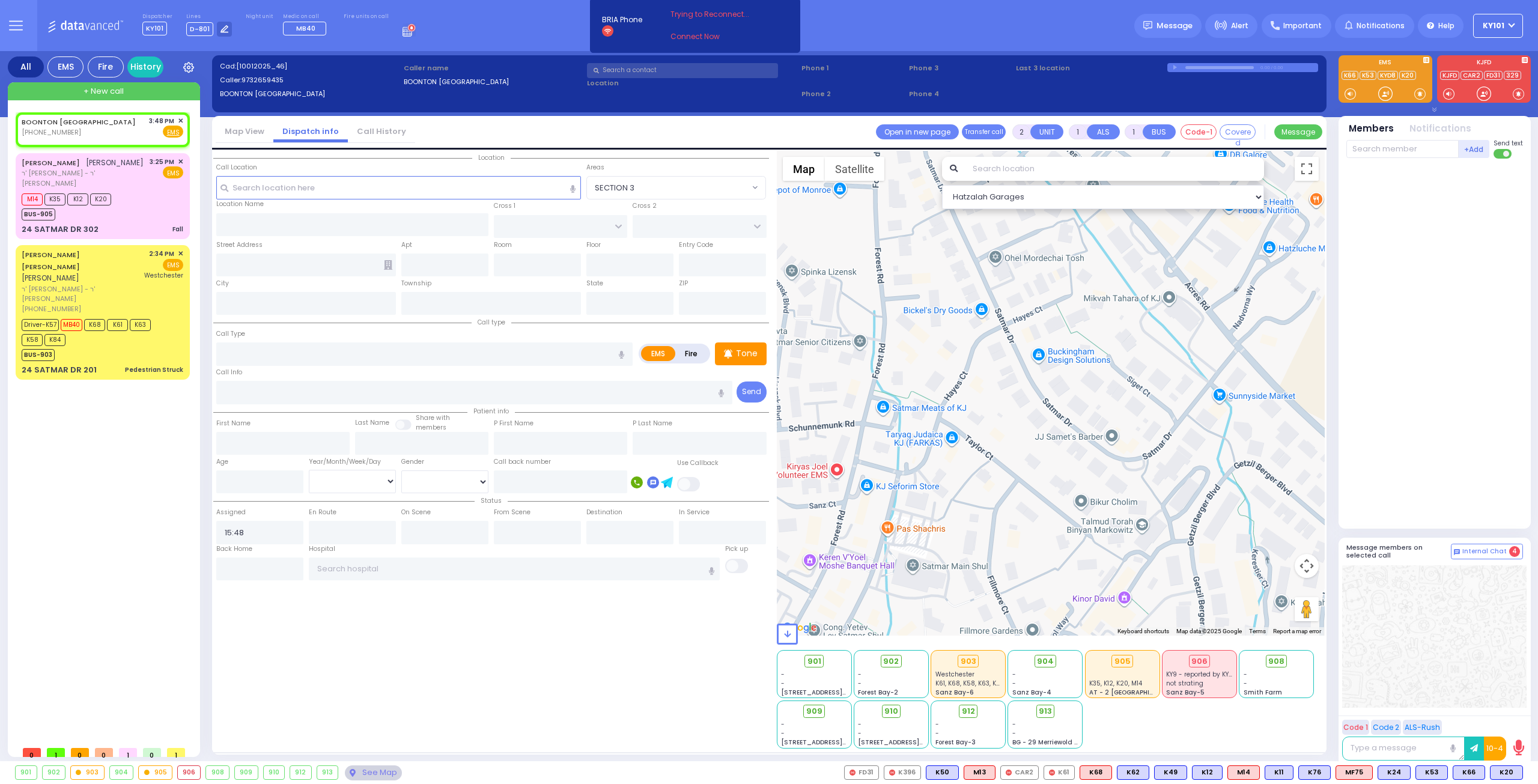
click at [380, 128] on link "Call History" at bounding box center [381, 131] width 67 height 12
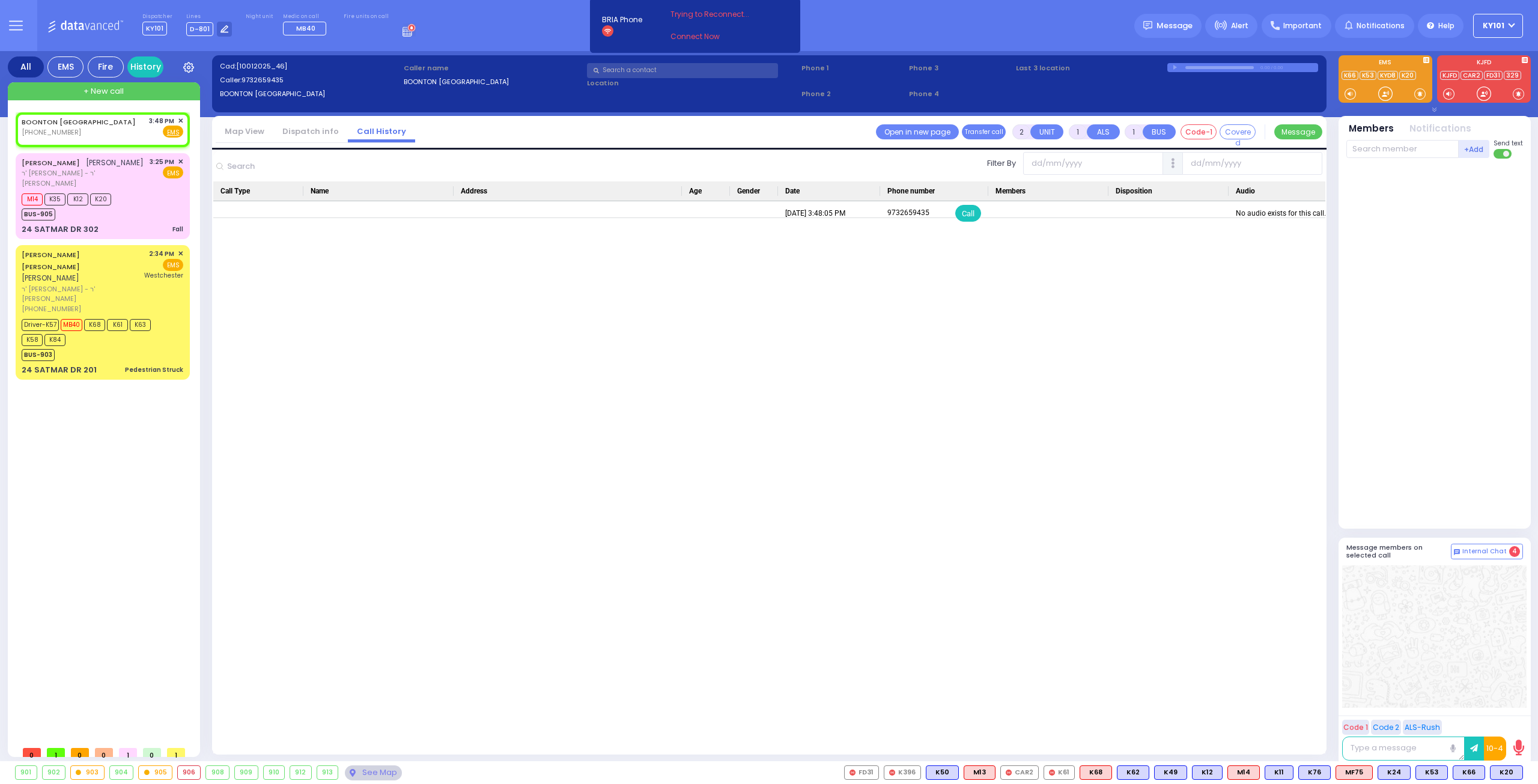
click at [309, 131] on link "Dispatch info" at bounding box center [311, 131] width 75 height 12
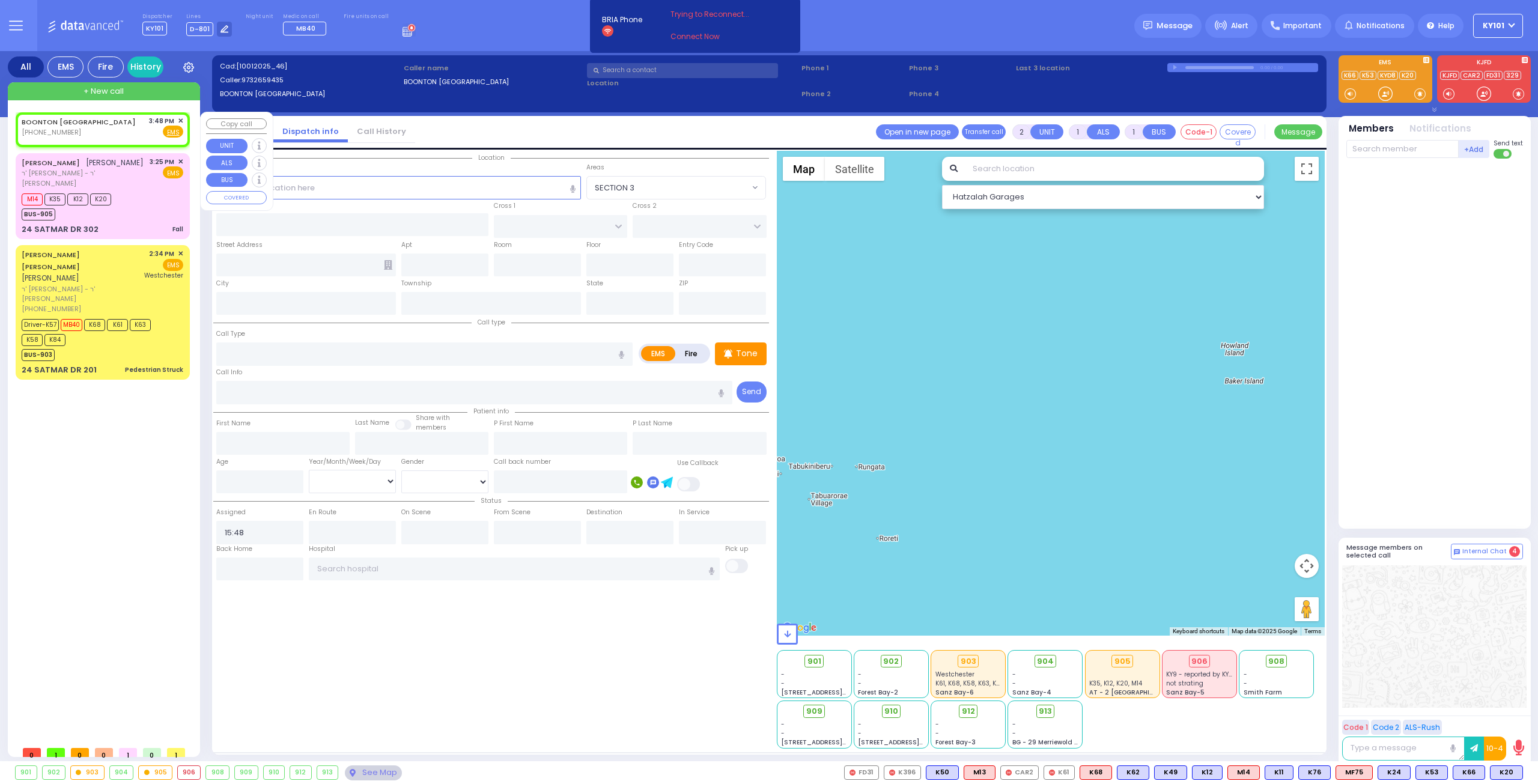
click at [179, 120] on span "✕" at bounding box center [181, 121] width 6 height 10
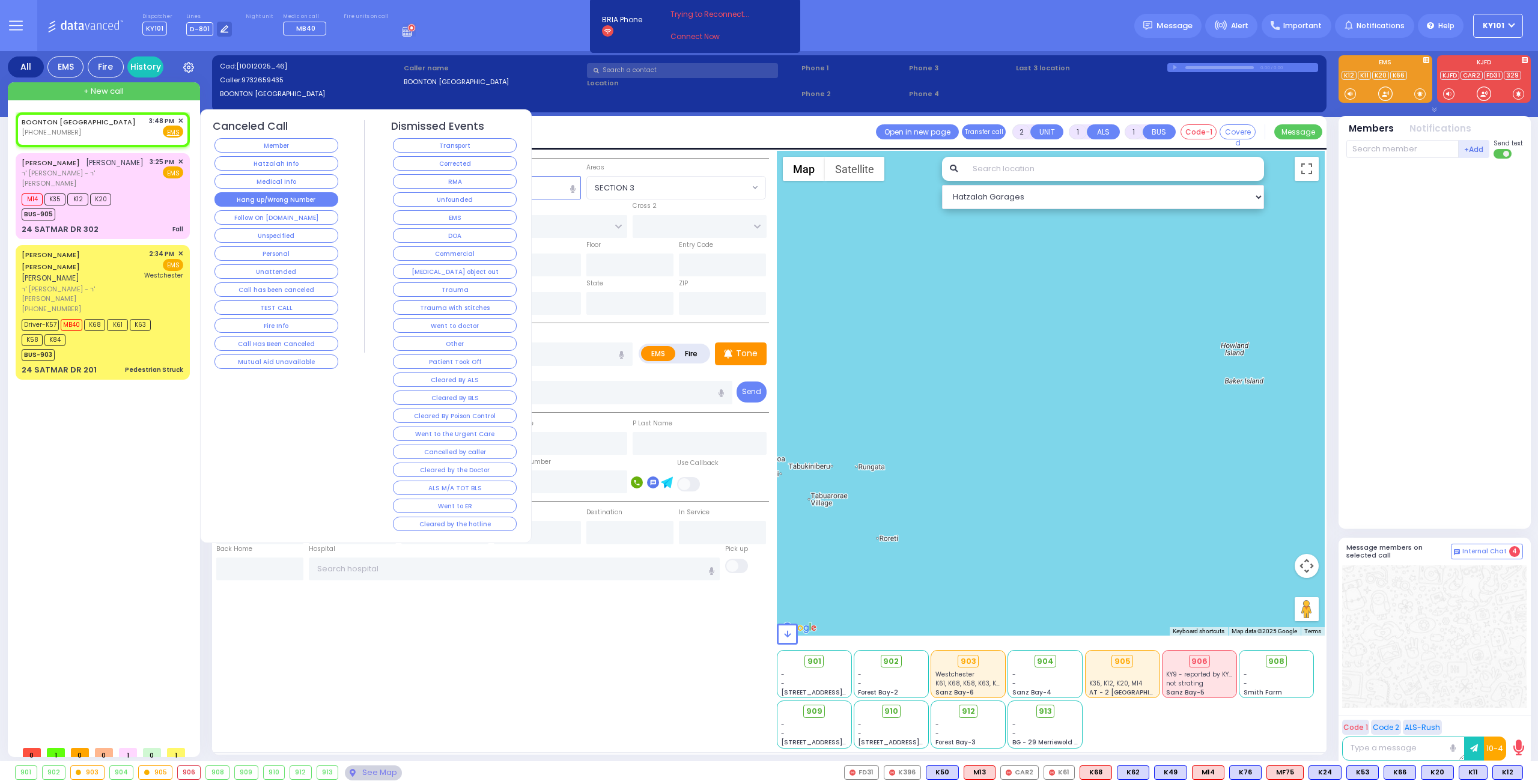
click at [269, 197] on button "Hang up/Wrong Number" at bounding box center [276, 199] width 124 height 14
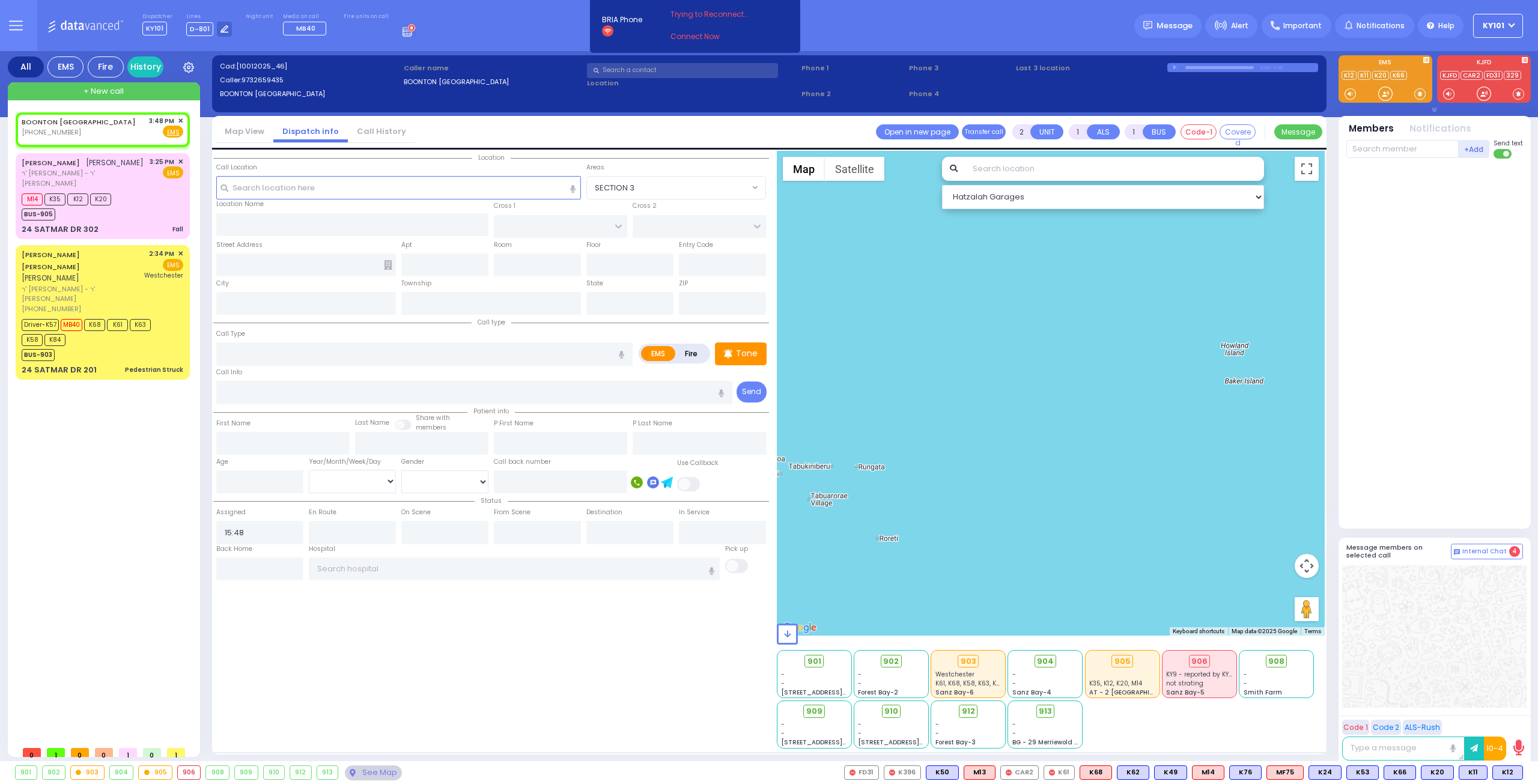
select select
radio input "true"
select select
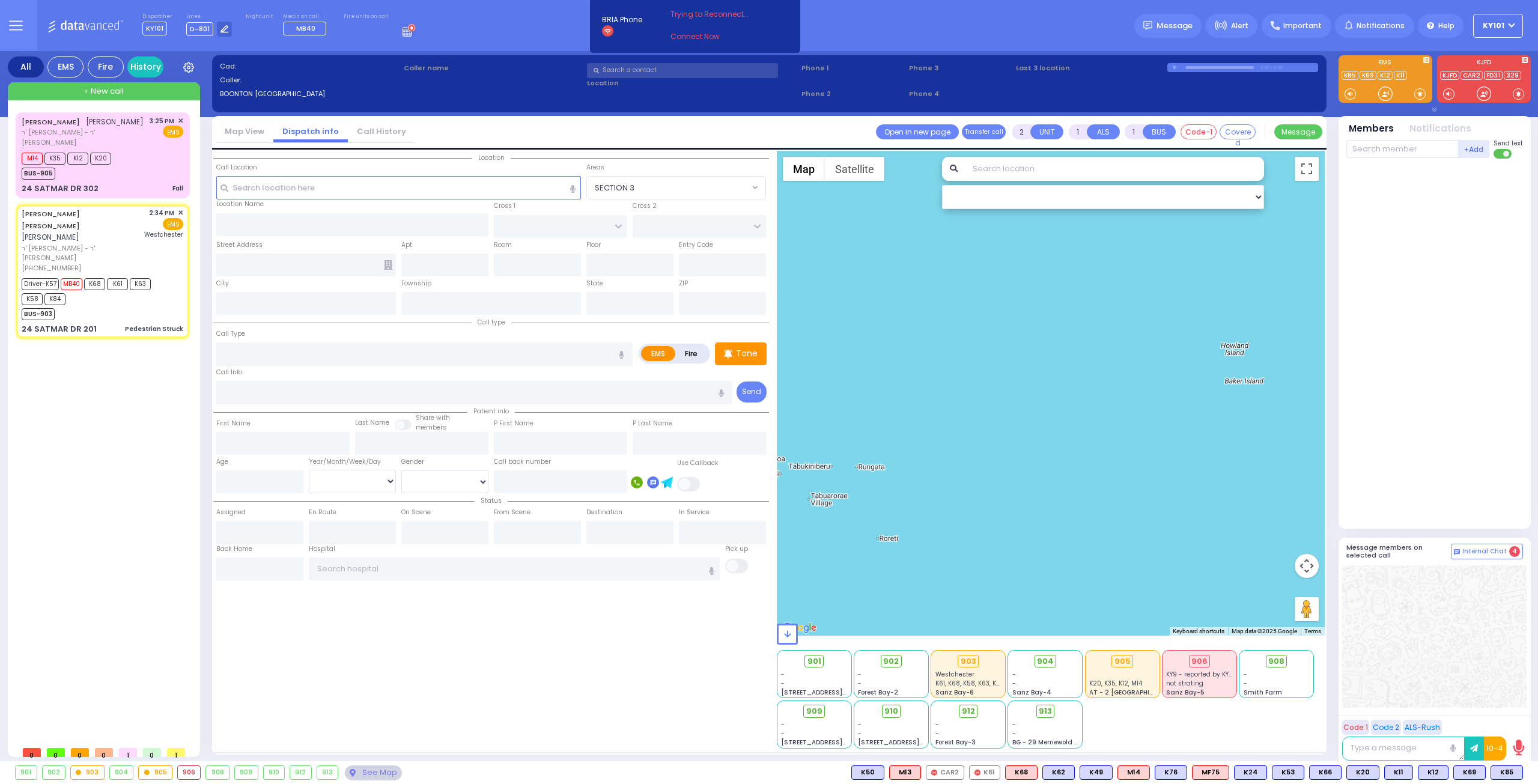
type input "6"
select select
type input "Pedestrian Struck"
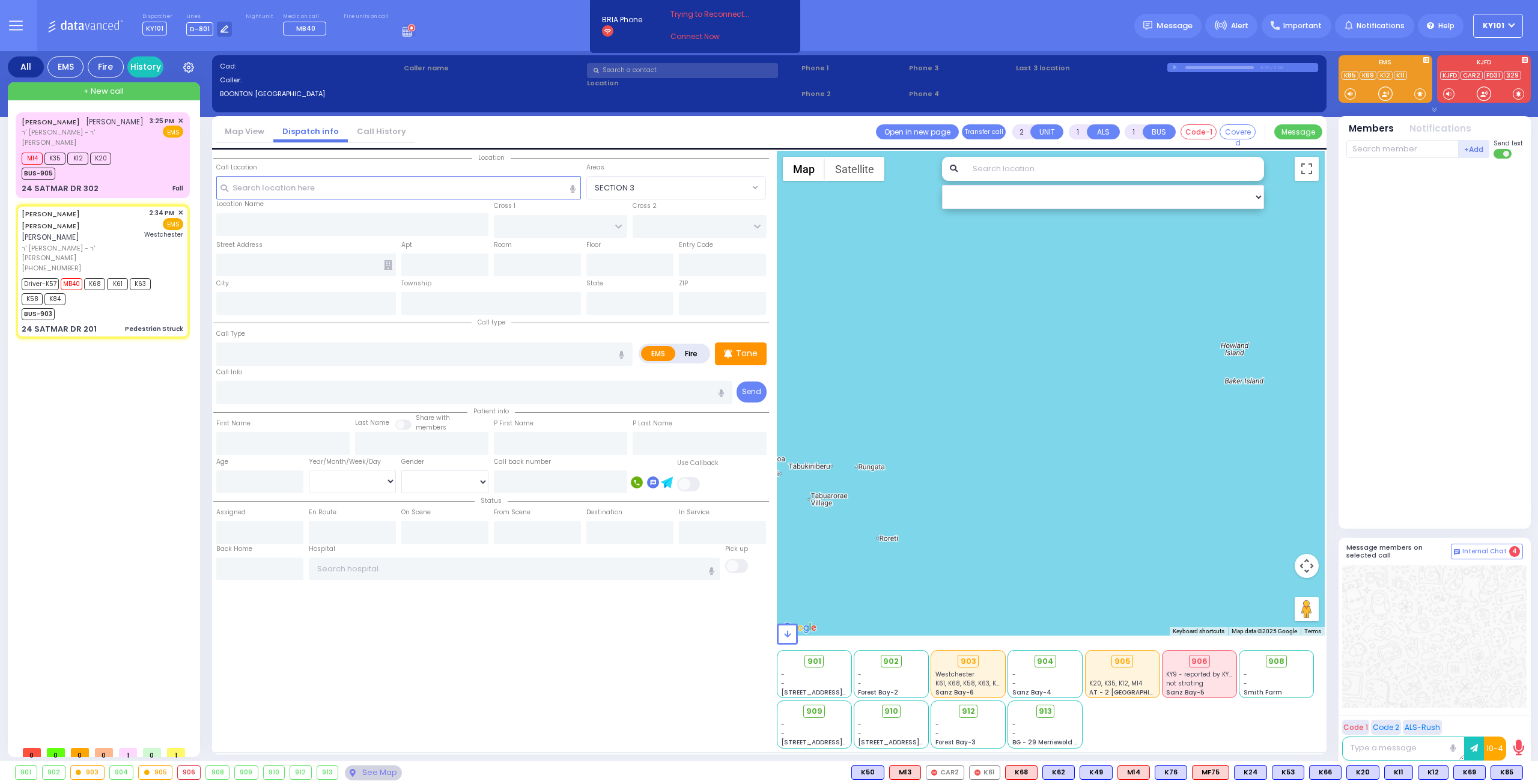
radio input "true"
type input "[PERSON_NAME]"
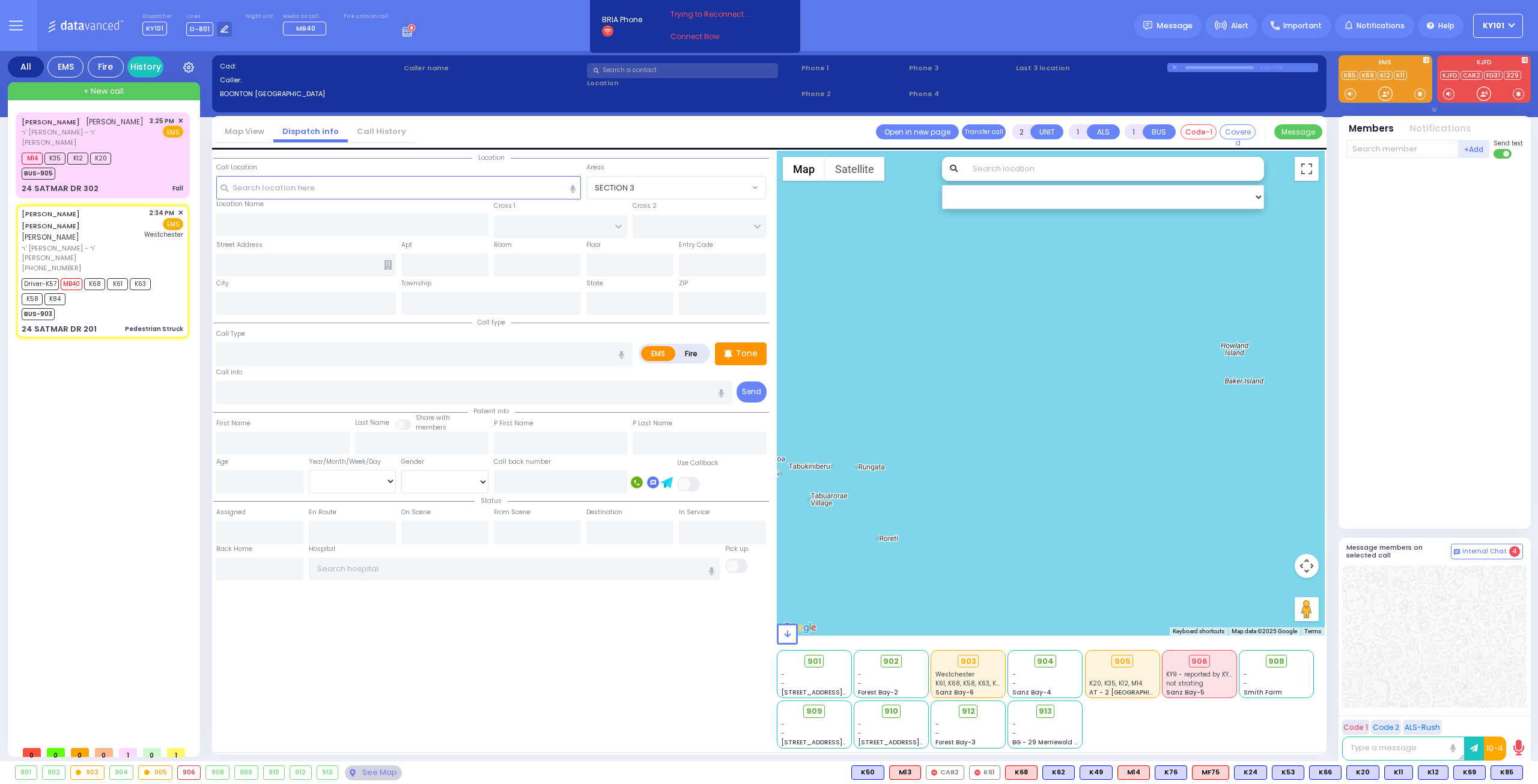
type input "5"
select select "Year"
select select "[DEMOGRAPHIC_DATA]"
type input "14:34"
type input "14:35"
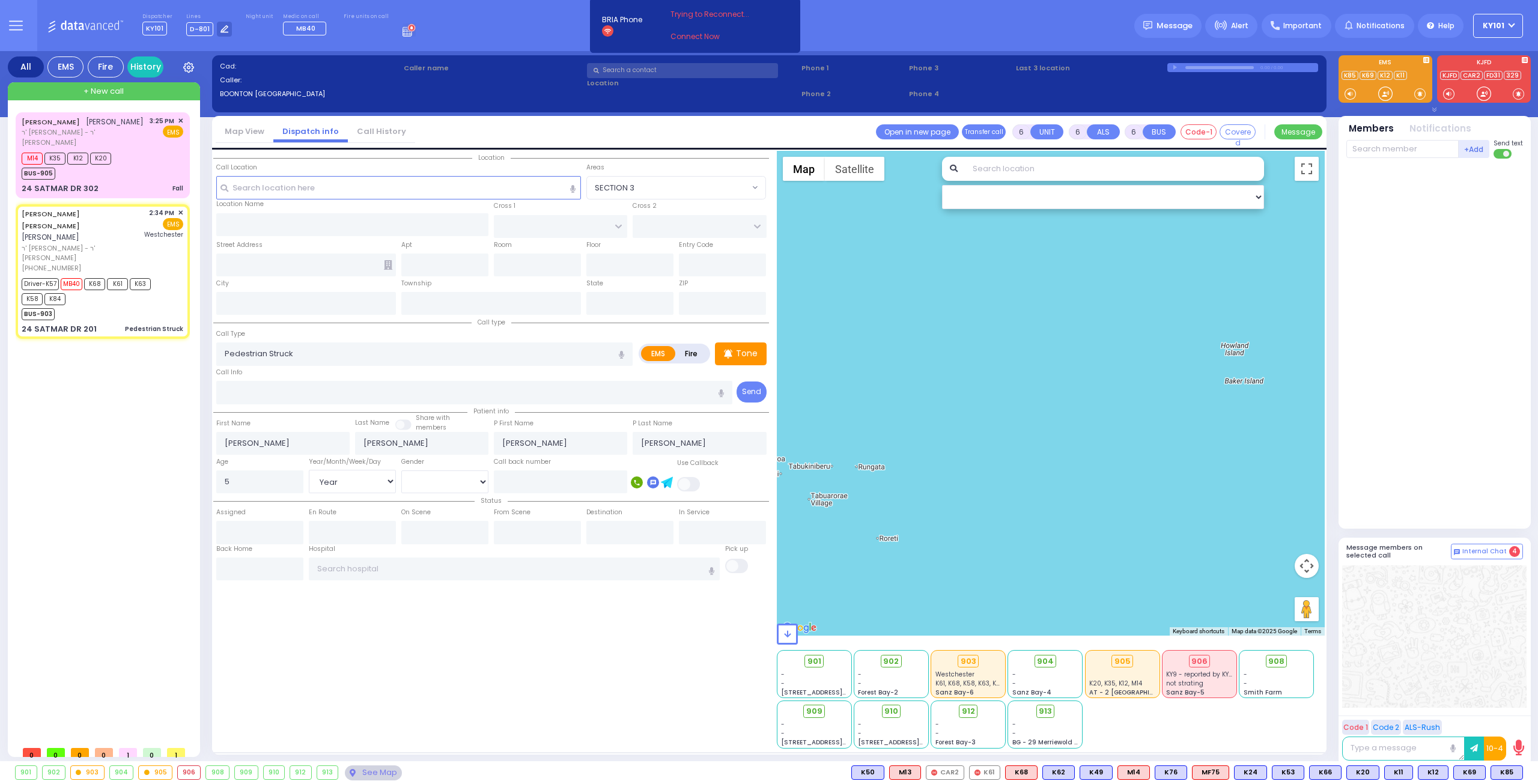
type input "14:36"
type input "14:49"
type input "15:29"
type input "15:40"
type input "[GEOGRAPHIC_DATA]-[PERSON_NAME][GEOGRAPHIC_DATA]"
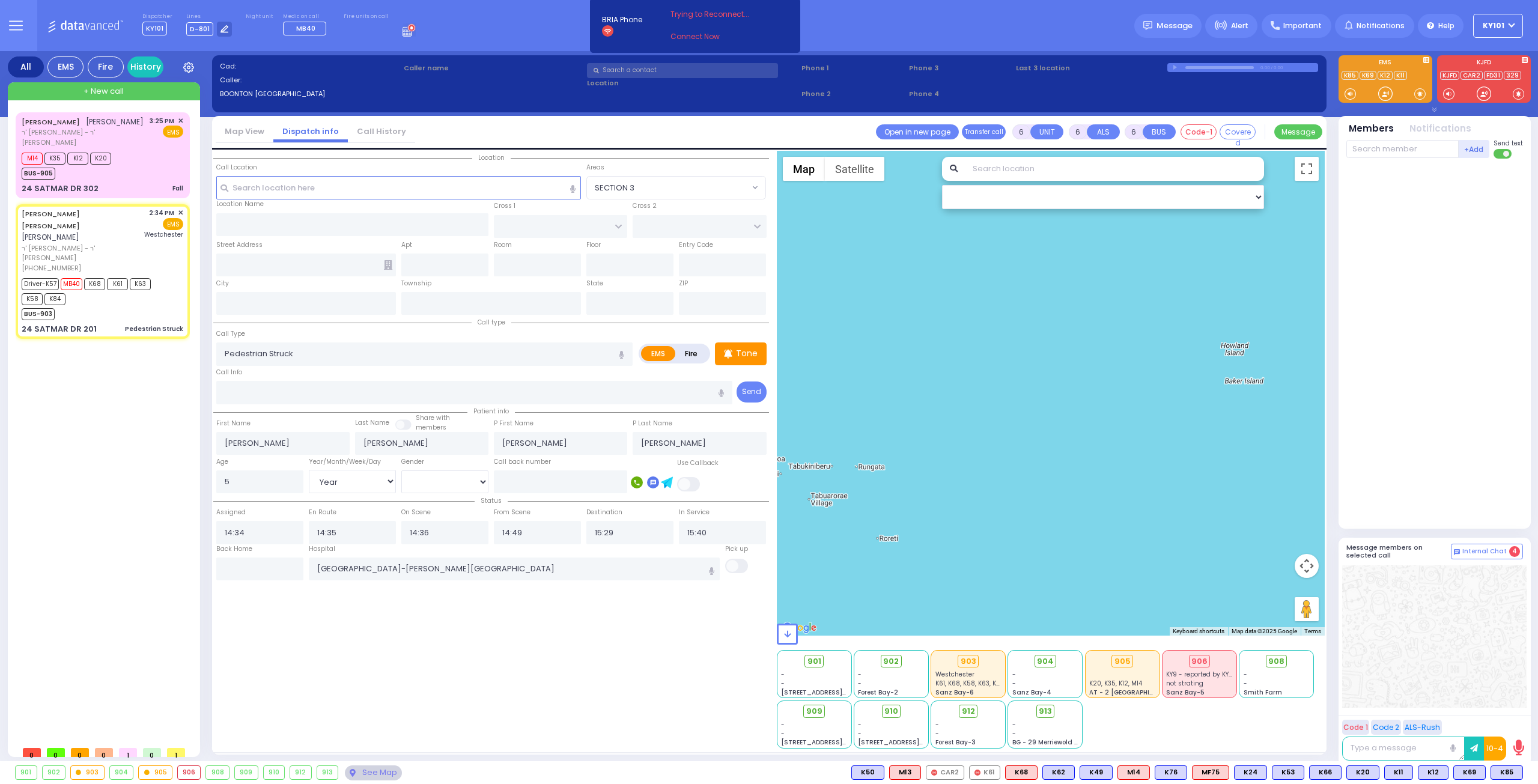
select select "Hatzalah Garages"
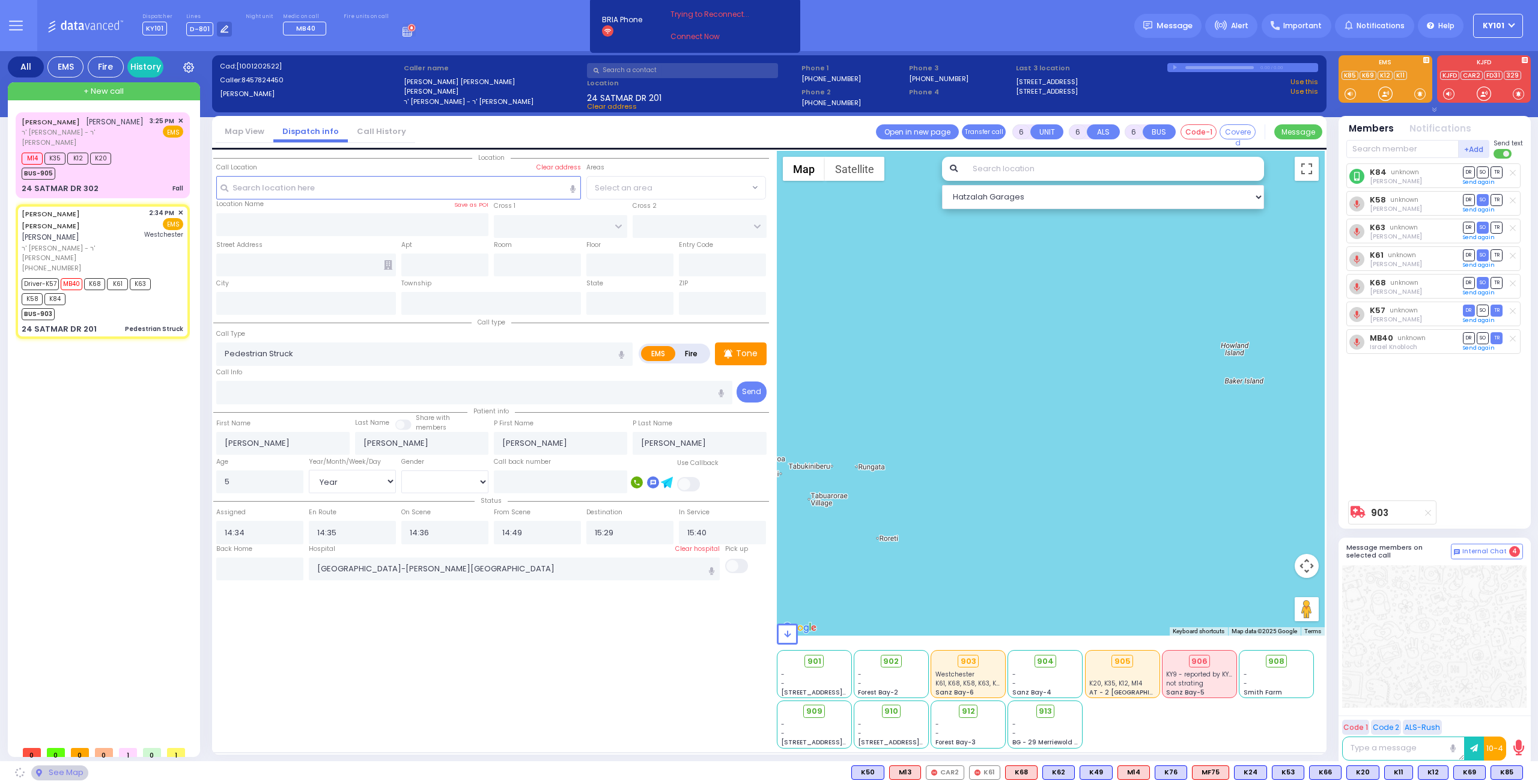
type input "HAYES COURT"
type input "ORSHAVA COURT"
type input "24 SATMAR DR"
type input "201"
type input "[PERSON_NAME]"
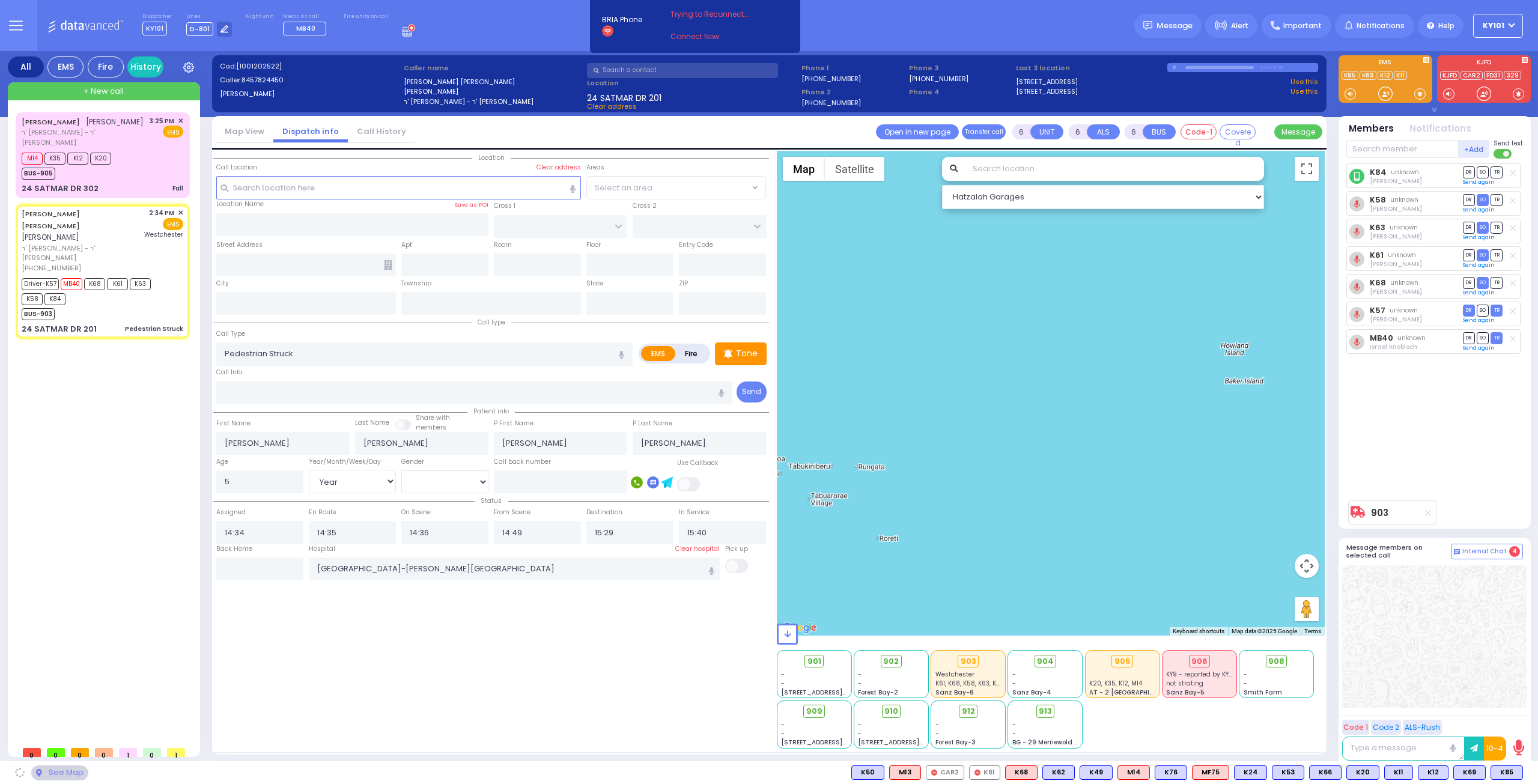
type input "[US_STATE]"
type input "10950"
select select "SECTION 3"
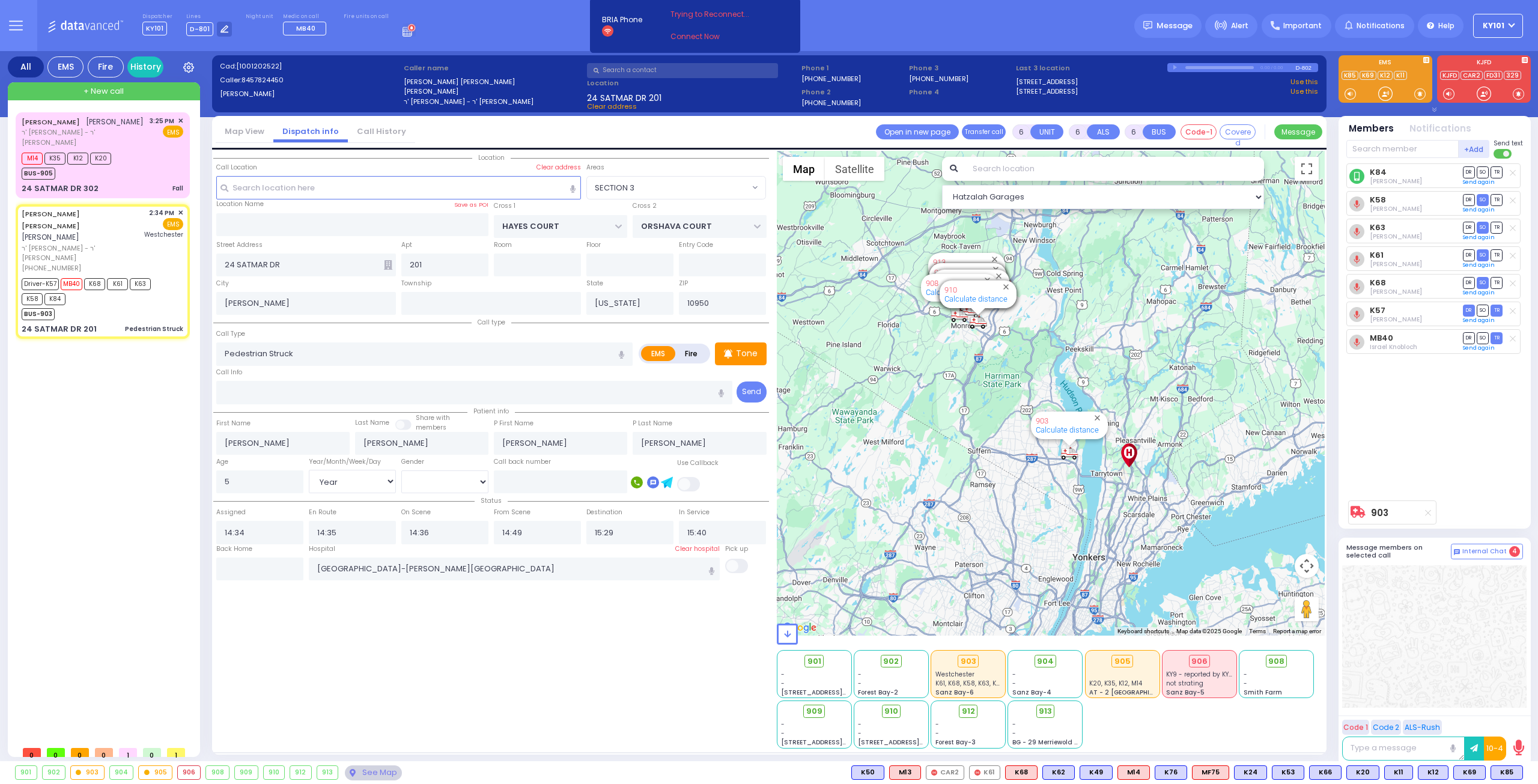
select select
radio input "true"
select select "Year"
select select "[DEMOGRAPHIC_DATA]"
select select "Hatzalah Garages"
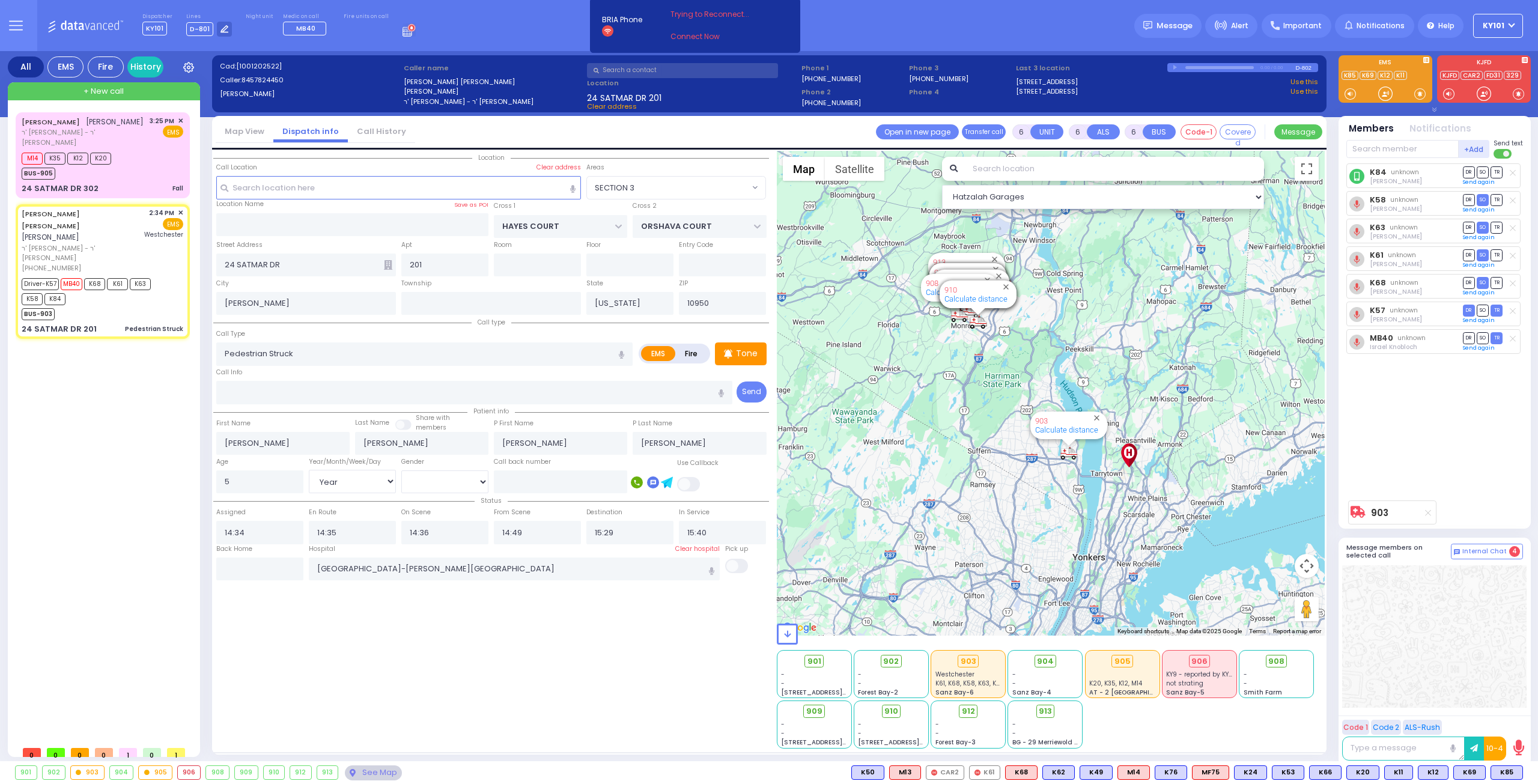
select select "SECTION 3"
click at [110, 127] on div "[PERSON_NAME] [PERSON_NAME]" at bounding box center [83, 121] width 122 height 12
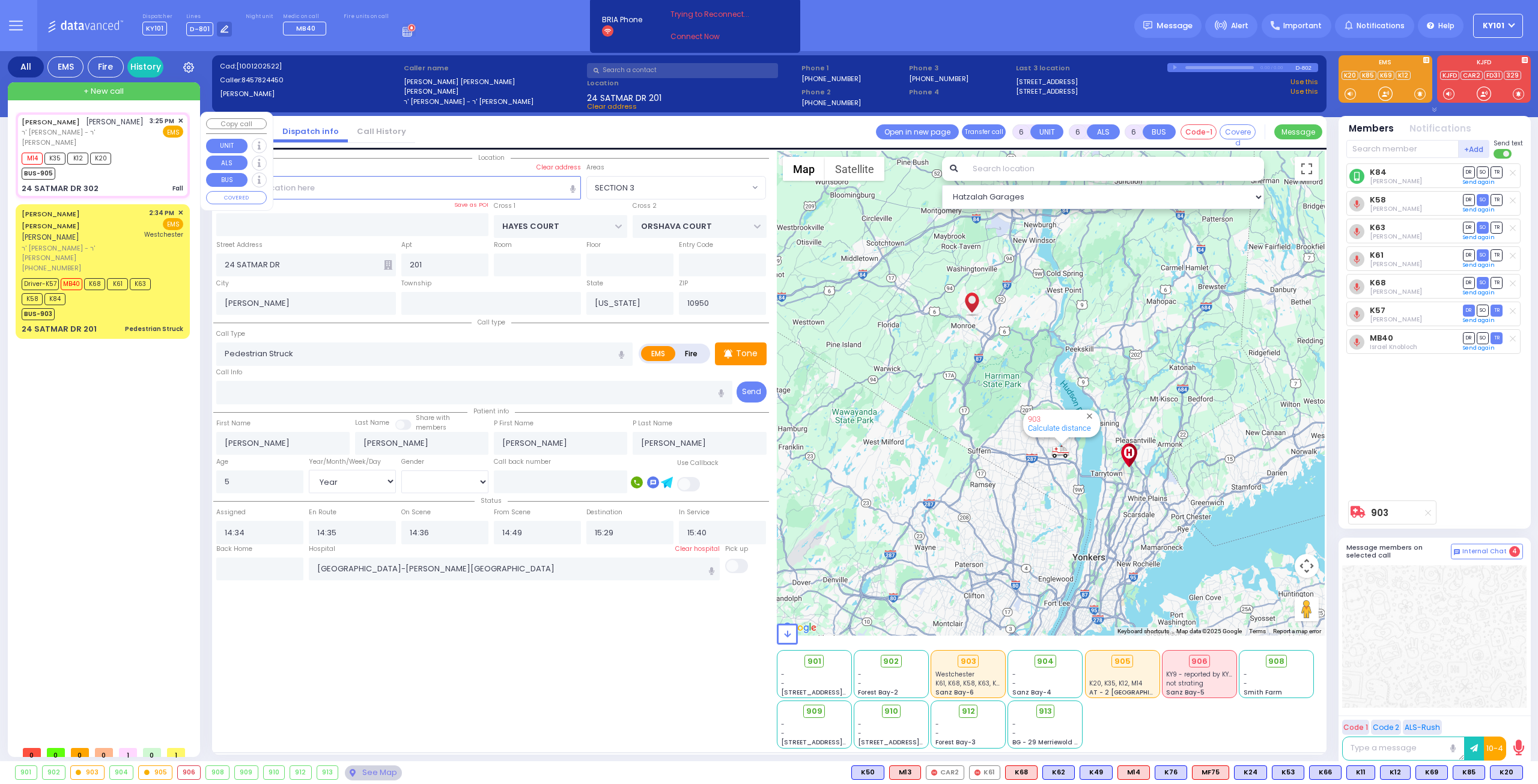
type input "1"
type input "0"
type input "1"
select select
type input "Fall"
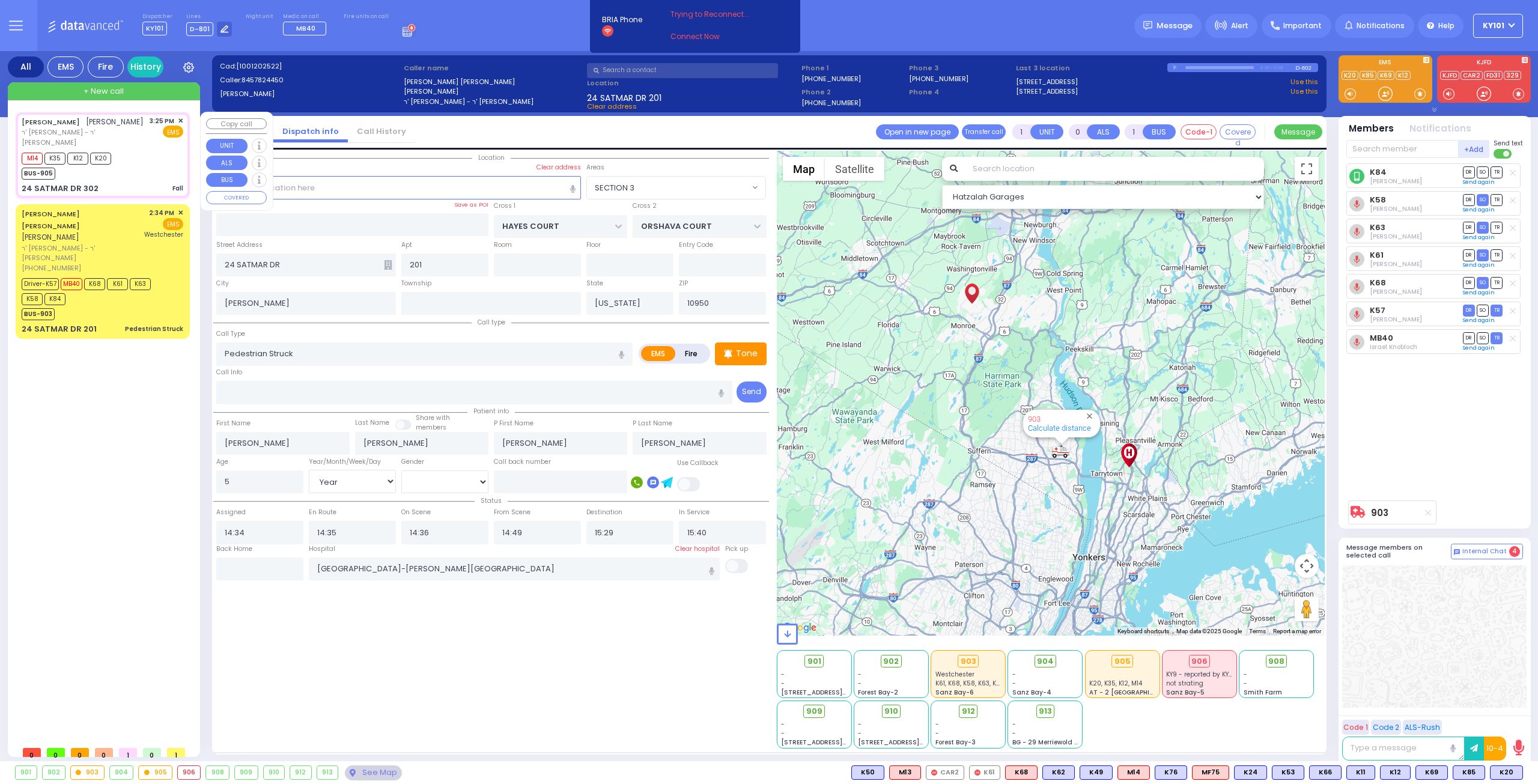
radio input "true"
type input "[PERSON_NAME]"
select select
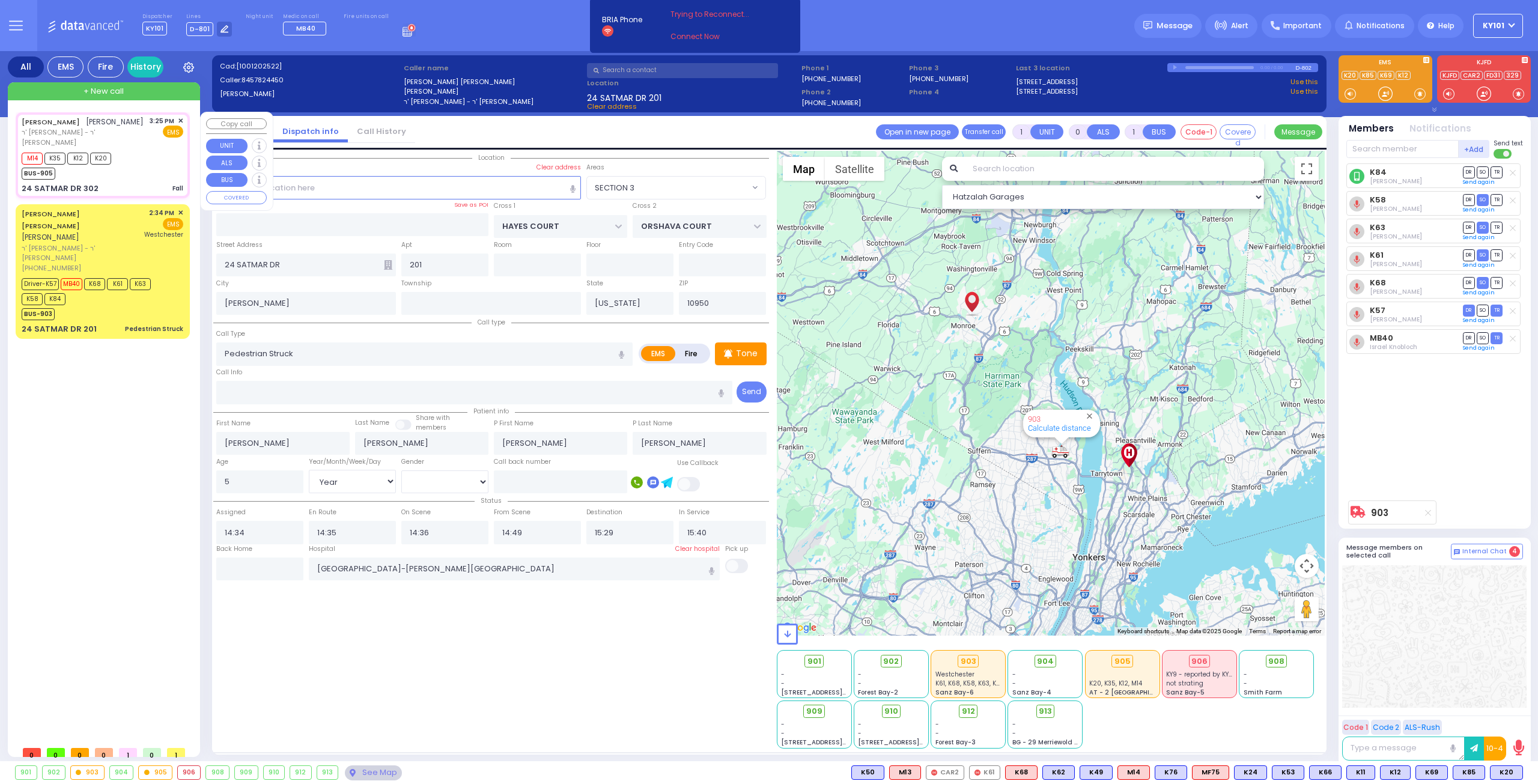
type input "15:25"
type input "15:26"
select select "Hatzalah Garages"
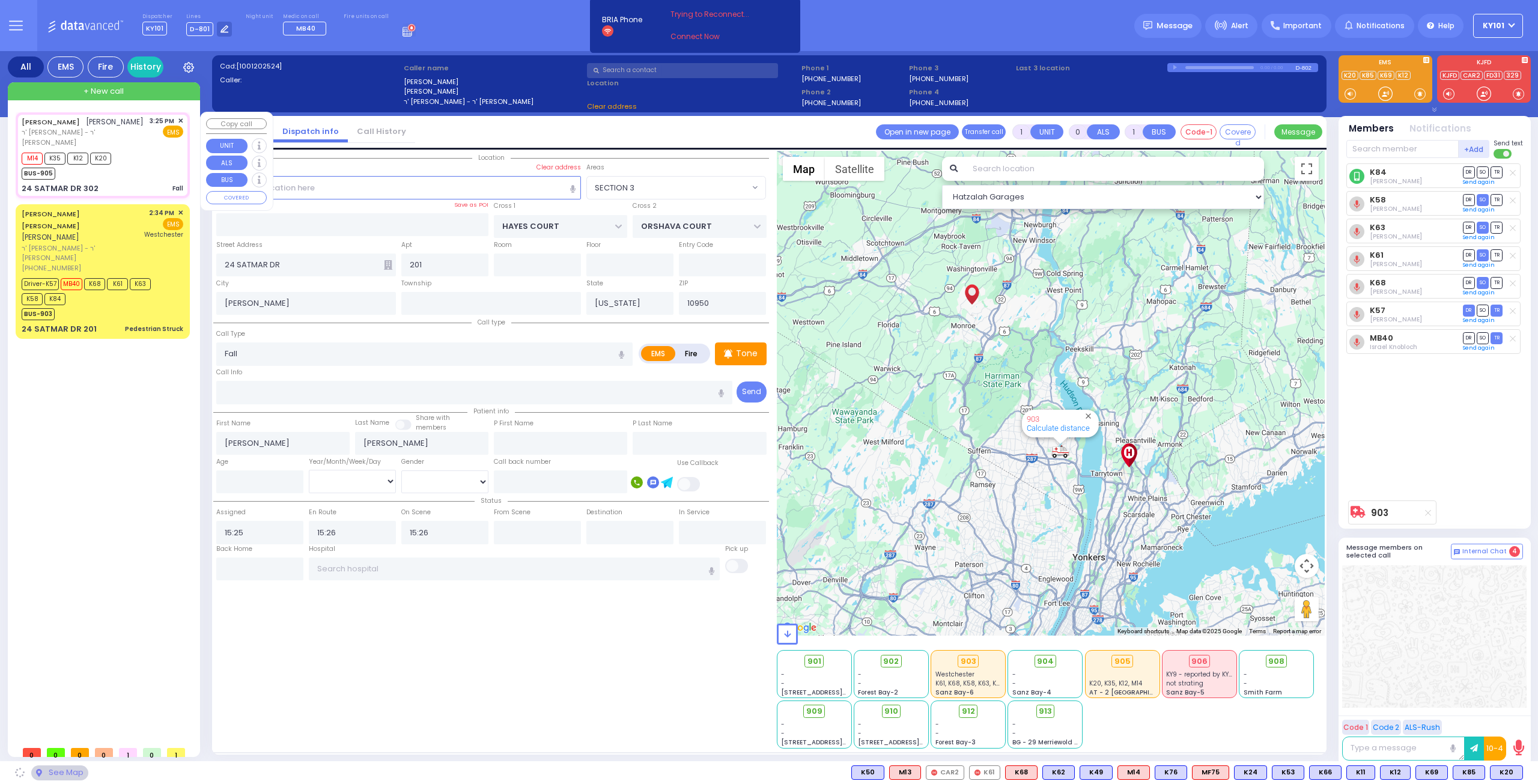
type input "302"
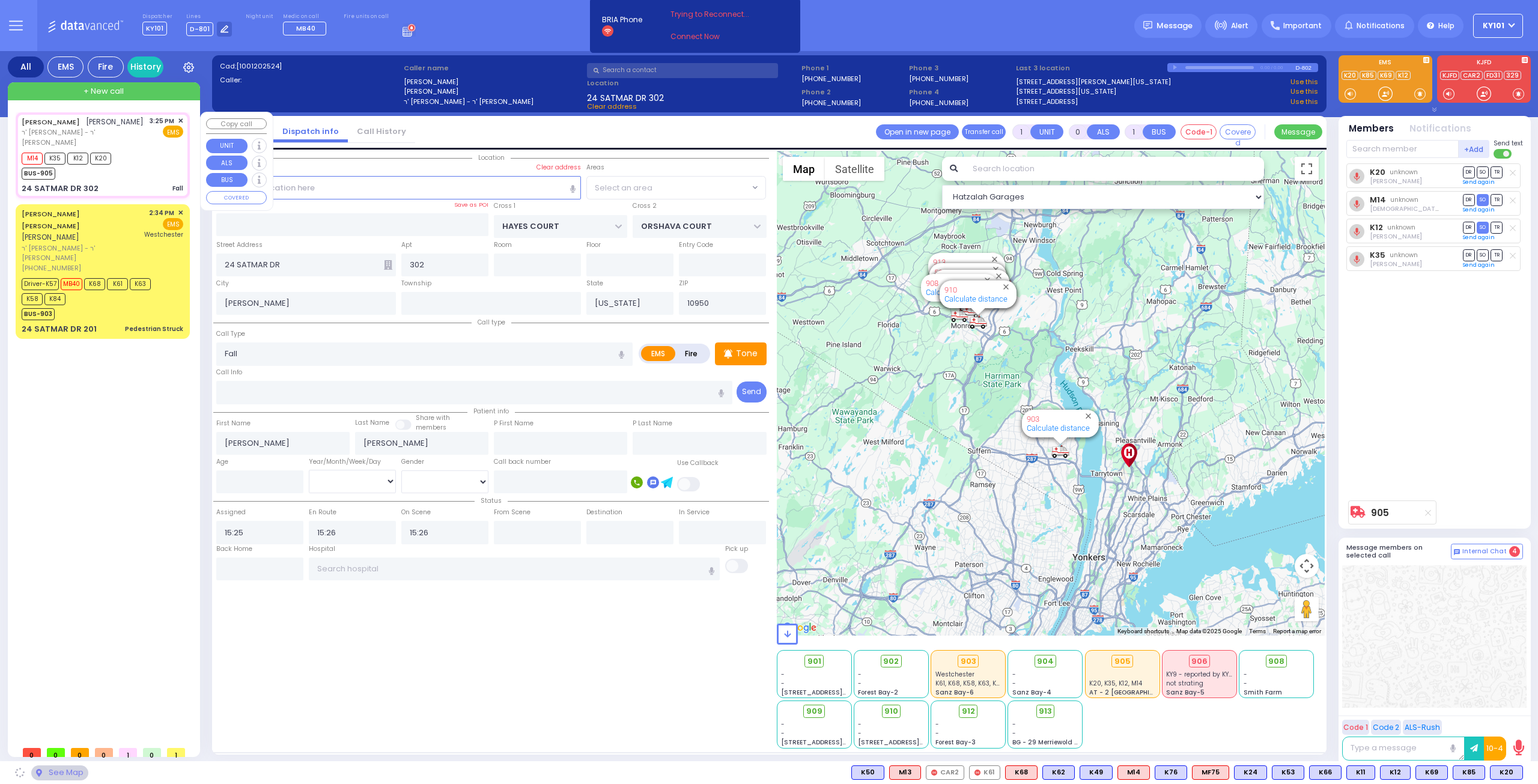
select select "SECTION 3"
click at [470, 566] on input "text" at bounding box center [515, 569] width 412 height 23
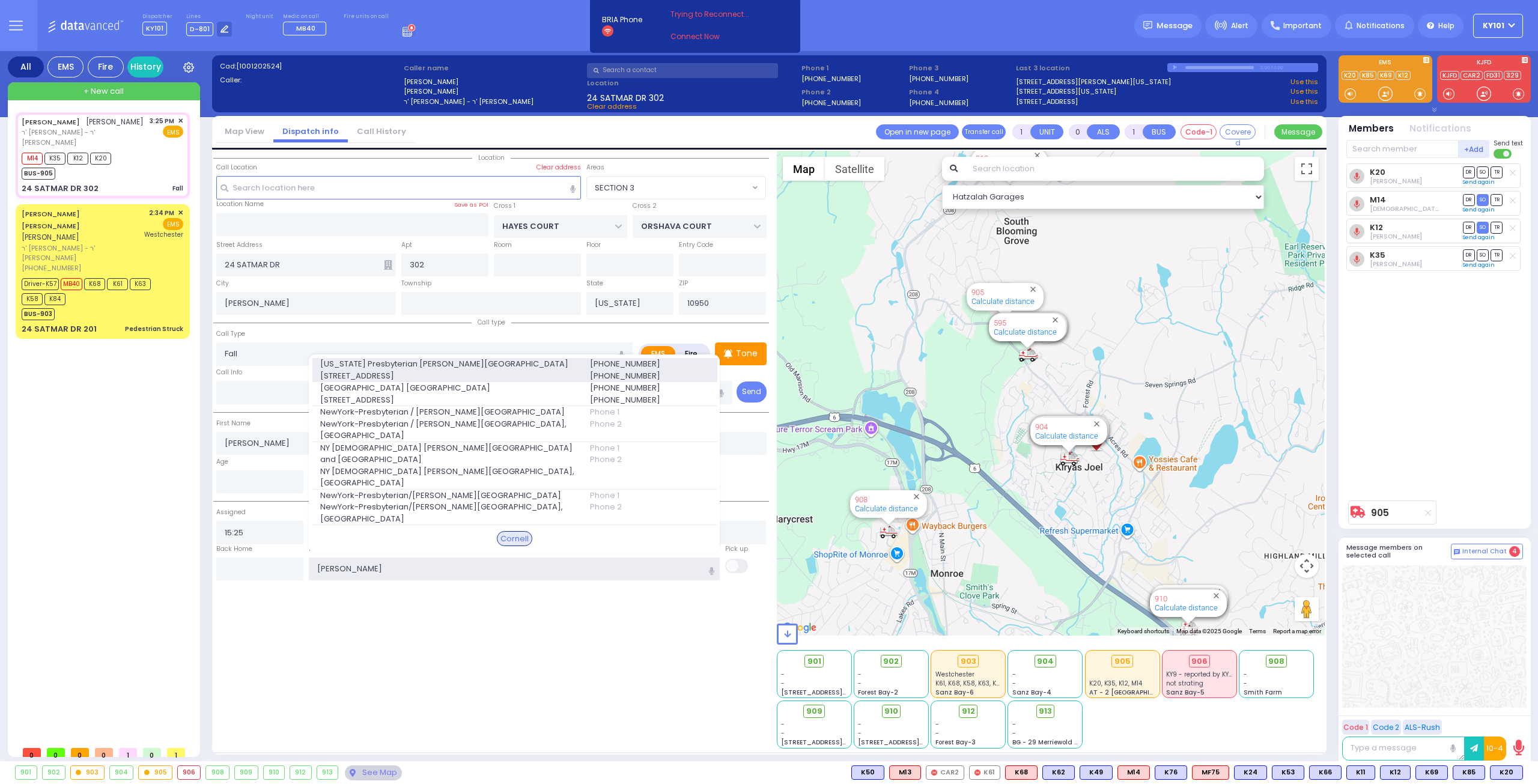
type input "[PERSON_NAME]"
click at [481, 373] on span "[STREET_ADDRESS]" at bounding box center [448, 375] width 255 height 12
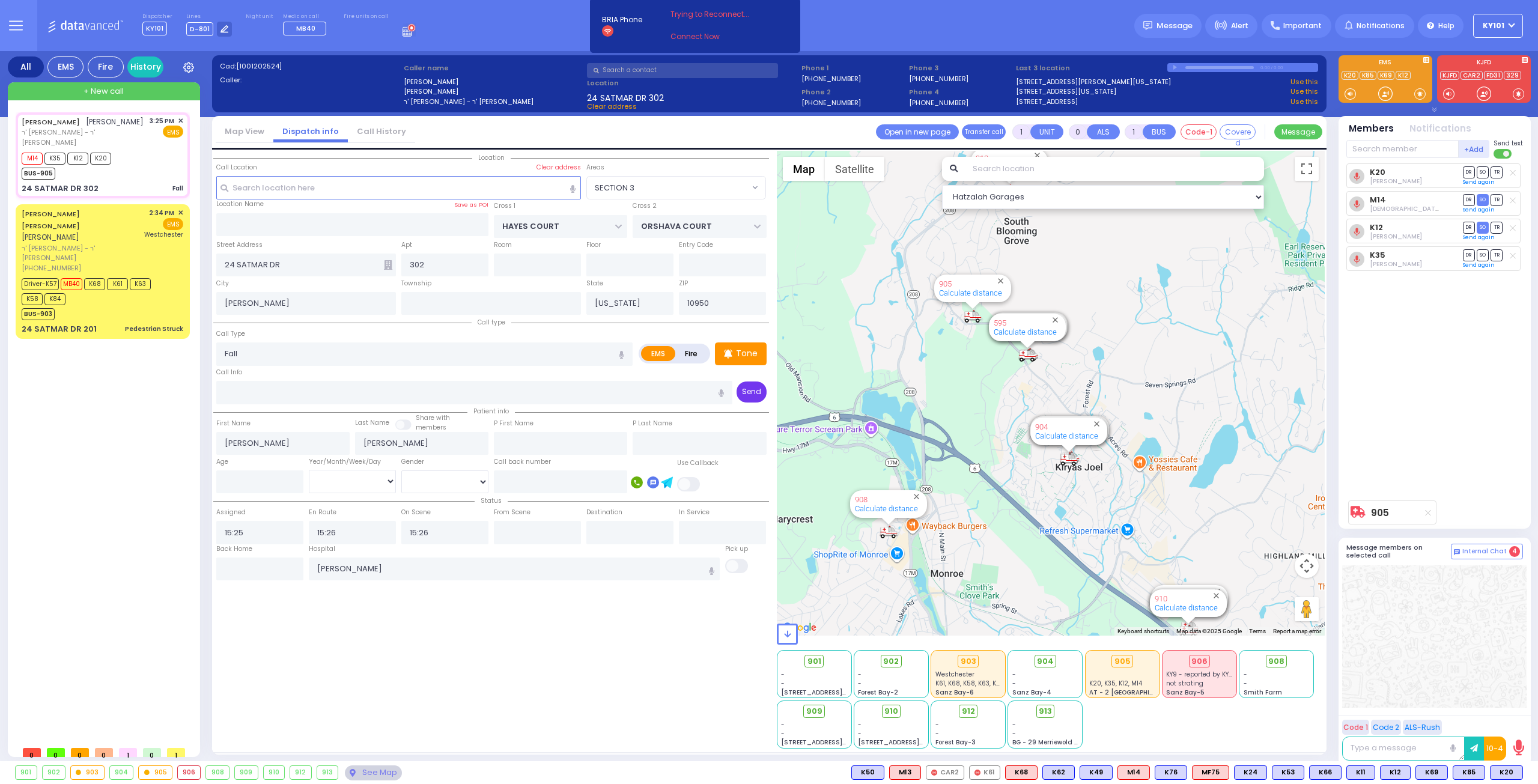
select select
radio input "true"
select select
type input "[US_STATE] Presbyterian [PERSON_NAME][GEOGRAPHIC_DATA]"
select select "Hatzalah Garages"
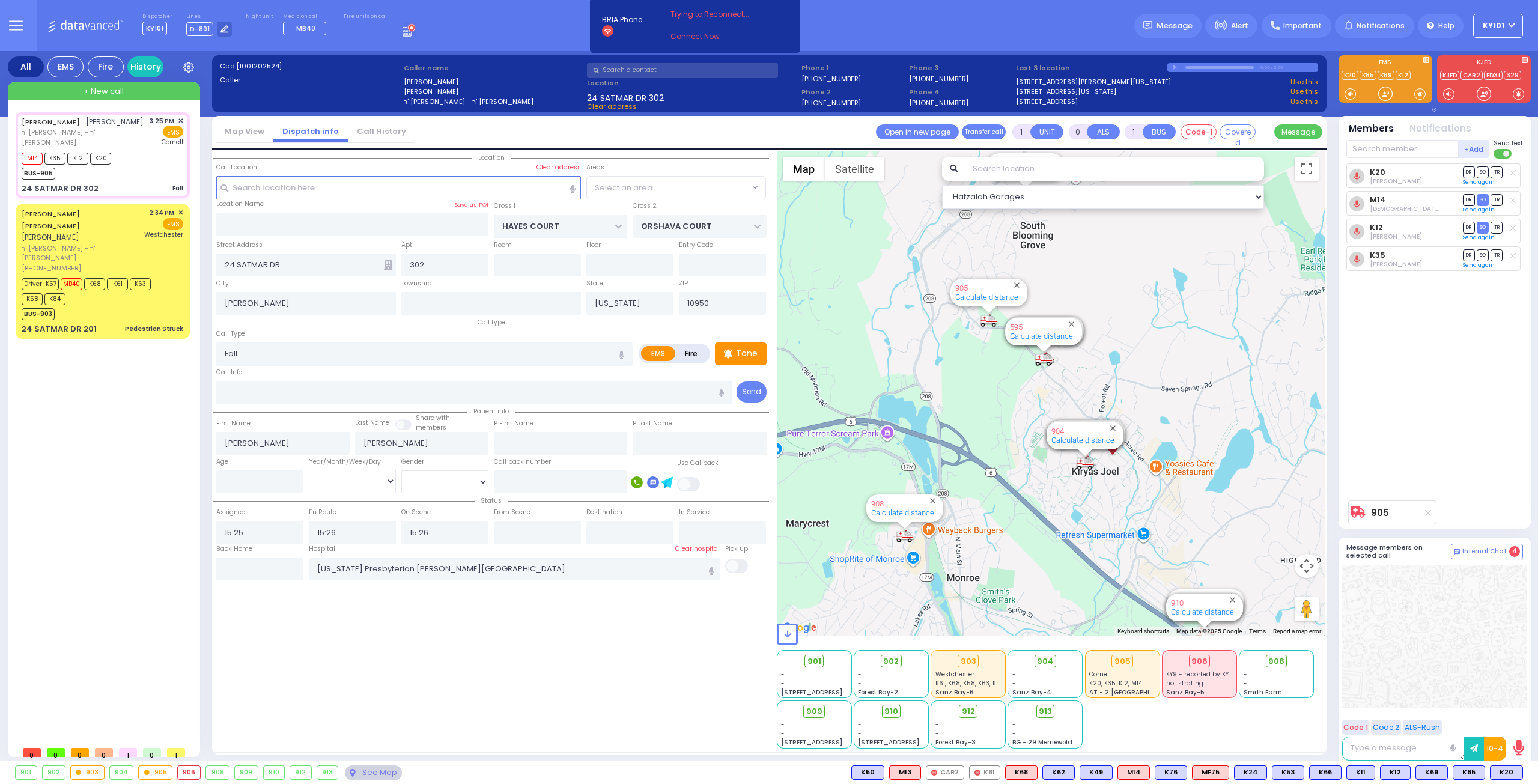
select select "SECTION 3"
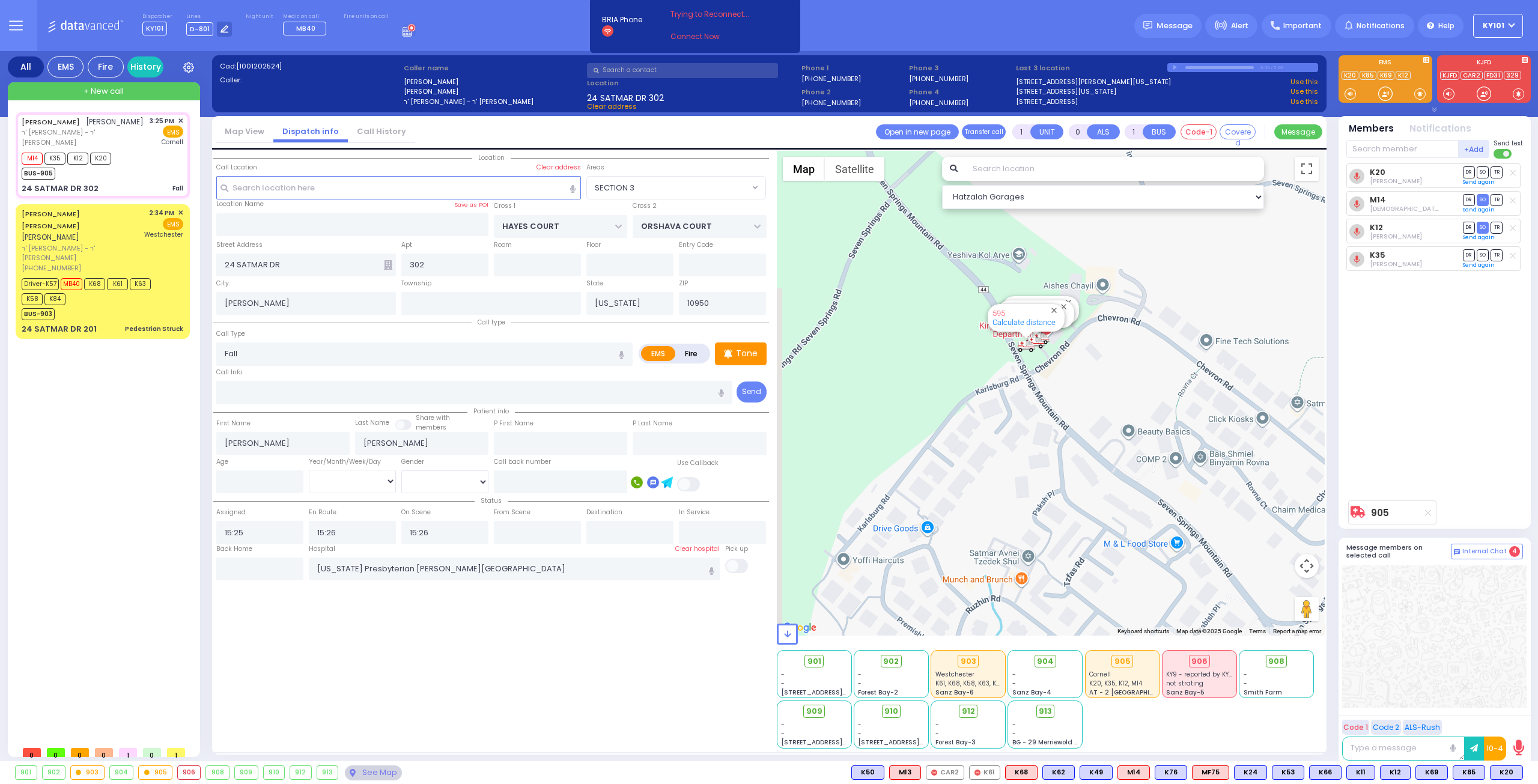
drag, startPoint x: 1039, startPoint y: 326, endPoint x: 1044, endPoint y: 423, distance: 97.1
click at [1045, 422] on div "905 Calculate distance 594 Calculate distance 595 Calculate distance 596 Calcul…" at bounding box center [1051, 393] width 549 height 485
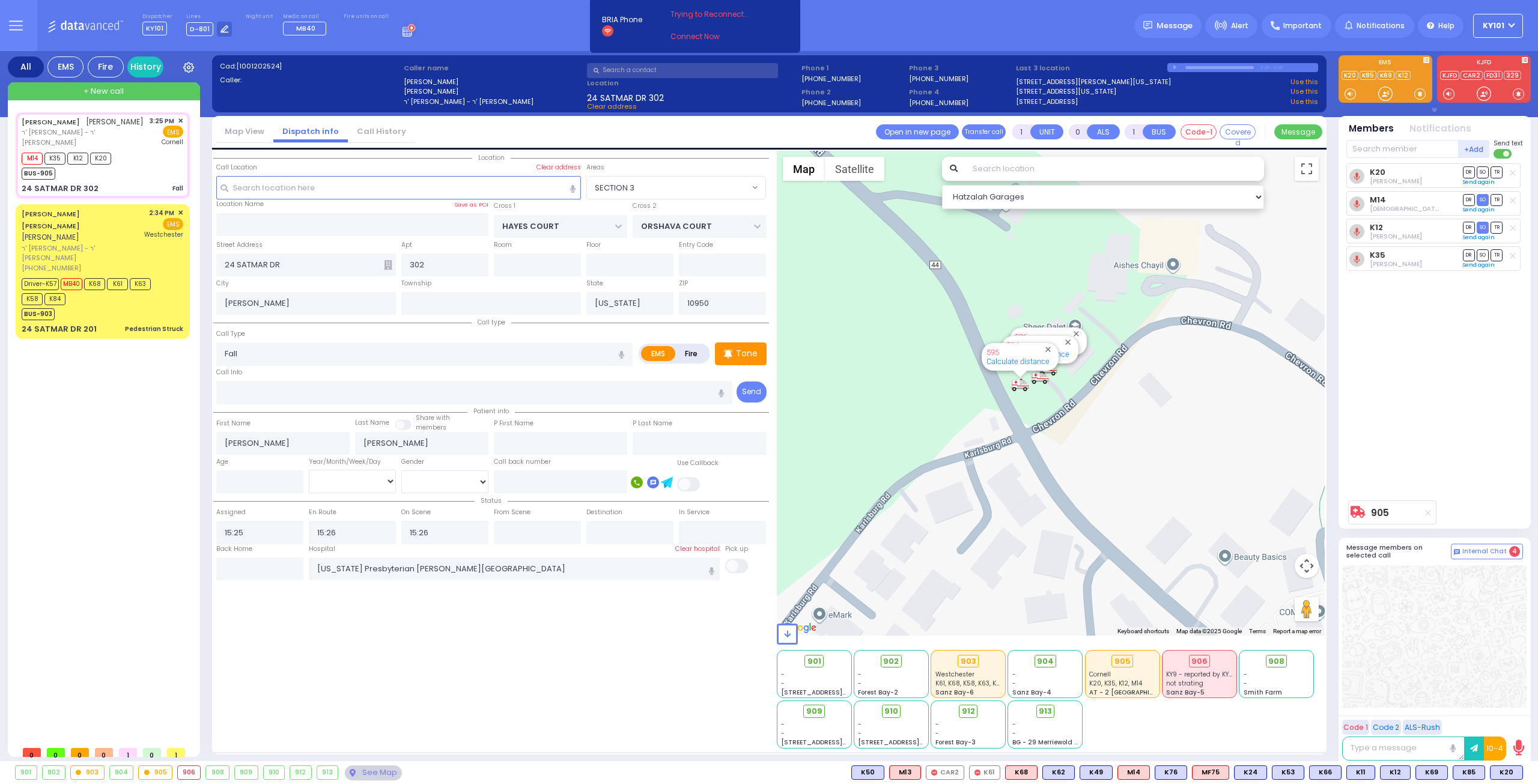
click at [152, 770] on div "905" at bounding box center [155, 772] width 33 height 13
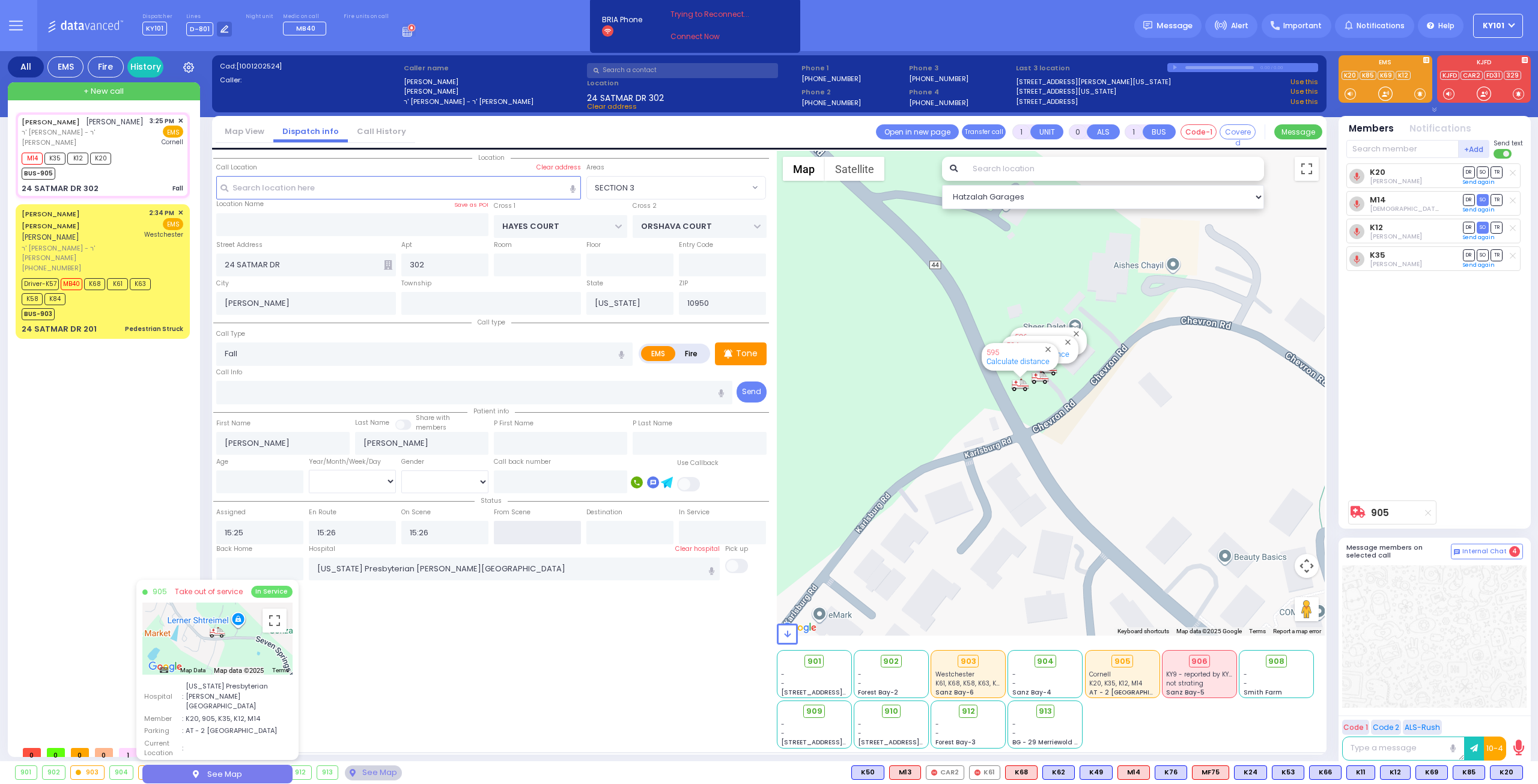
click at [504, 528] on input "text" at bounding box center [537, 532] width 87 height 23
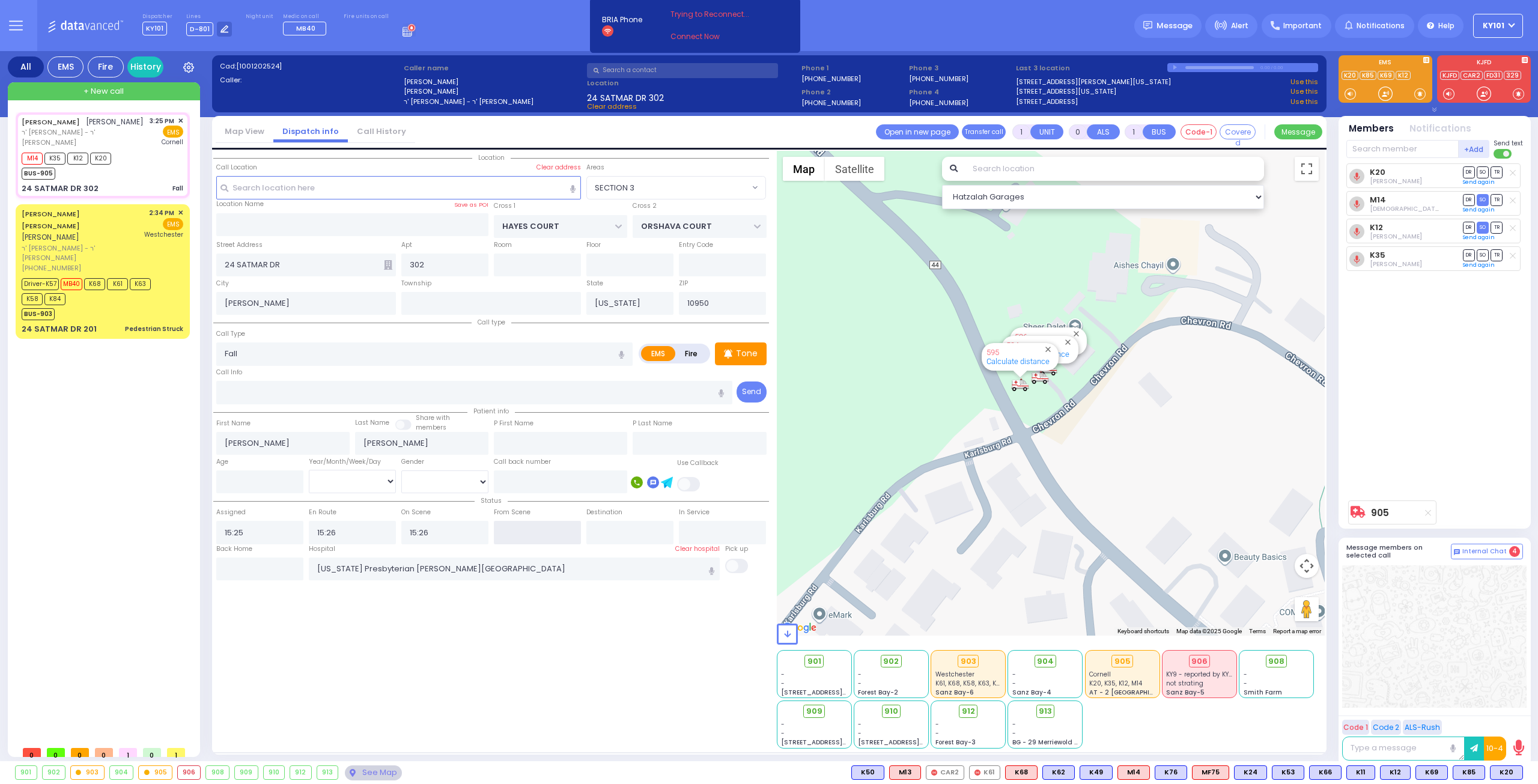
click at [504, 528] on input "text" at bounding box center [537, 532] width 87 height 23
type input "16:00"
select select
radio input "true"
select select
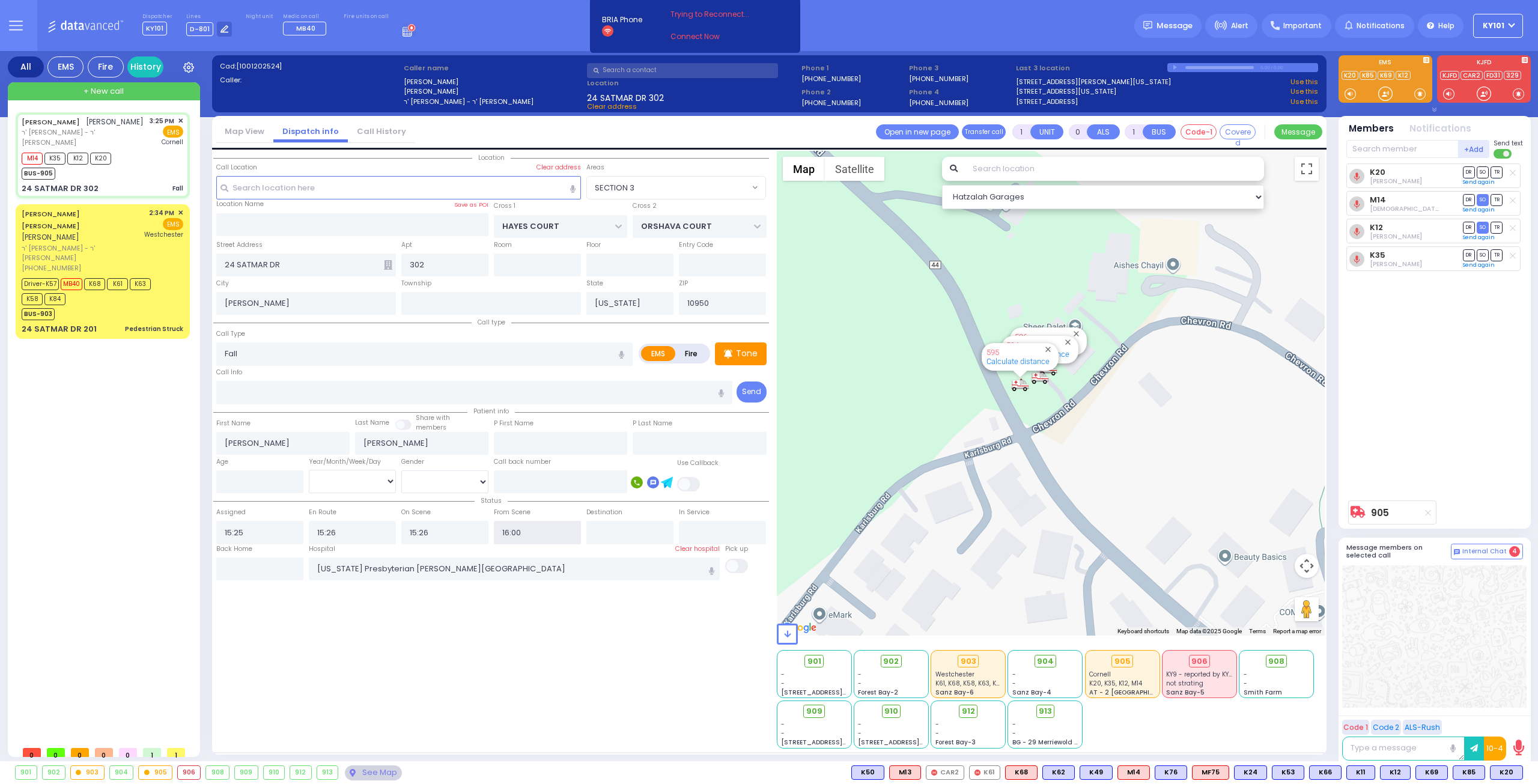
select select "Hatzalah Garages"
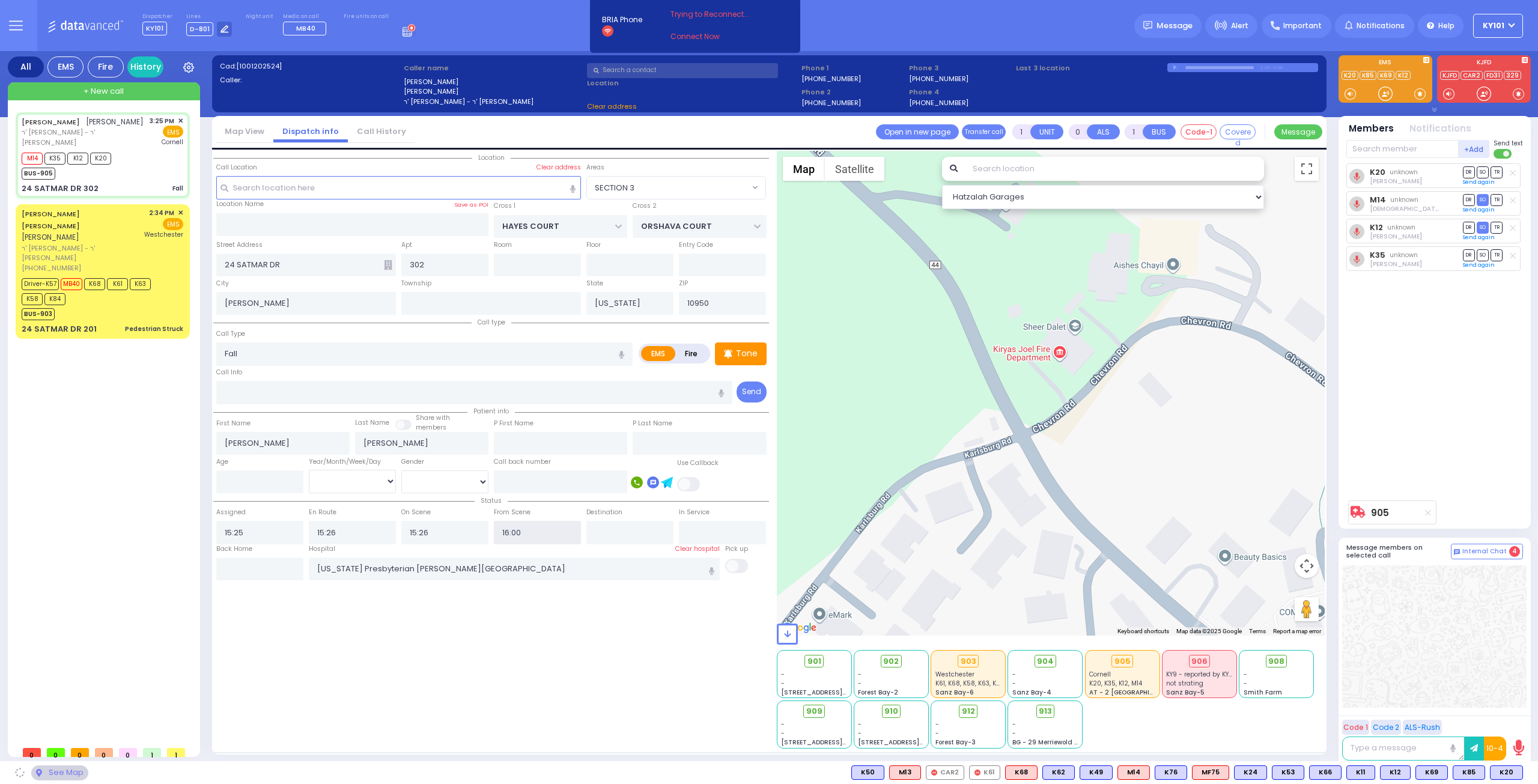
drag, startPoint x: 530, startPoint y: 528, endPoint x: 477, endPoint y: 526, distance: 53.0
click at [480, 525] on div "Status Assigned 15:25 En Route 15:26 15:26 16:00" at bounding box center [491, 519] width 556 height 51
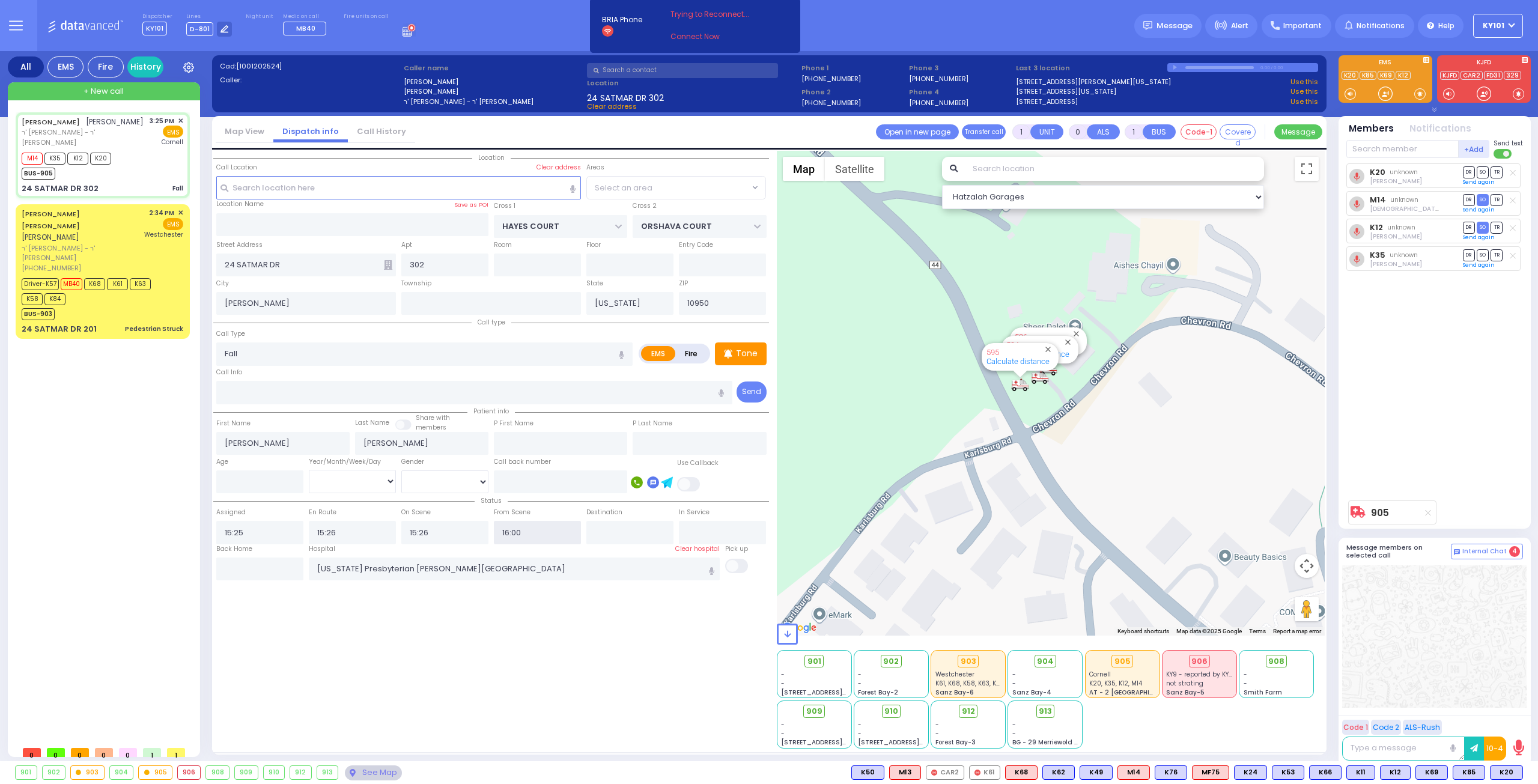
select select "SECTION 3"
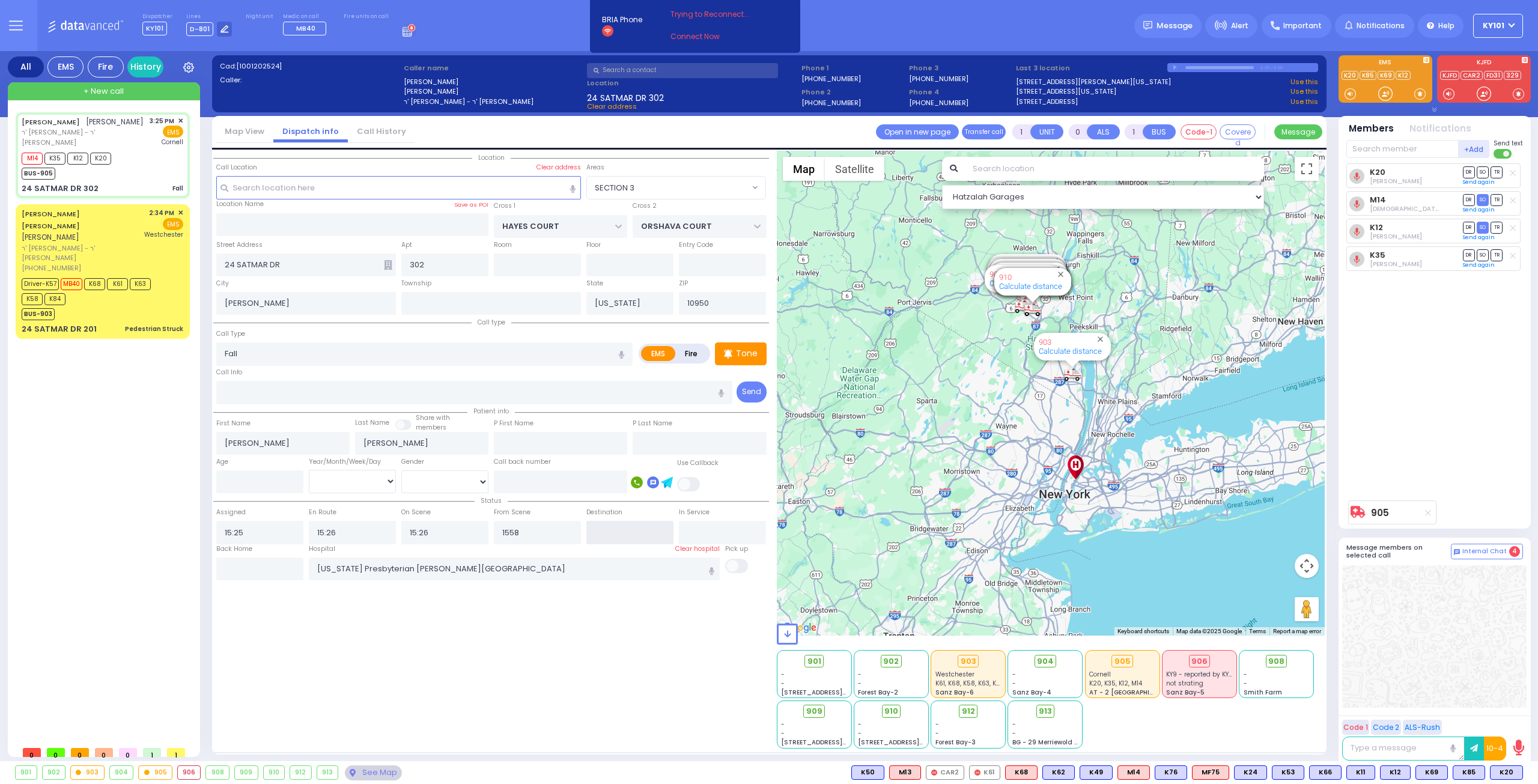
type input "15:58"
select select
radio input "true"
select select
select select "Hatzalah Garages"
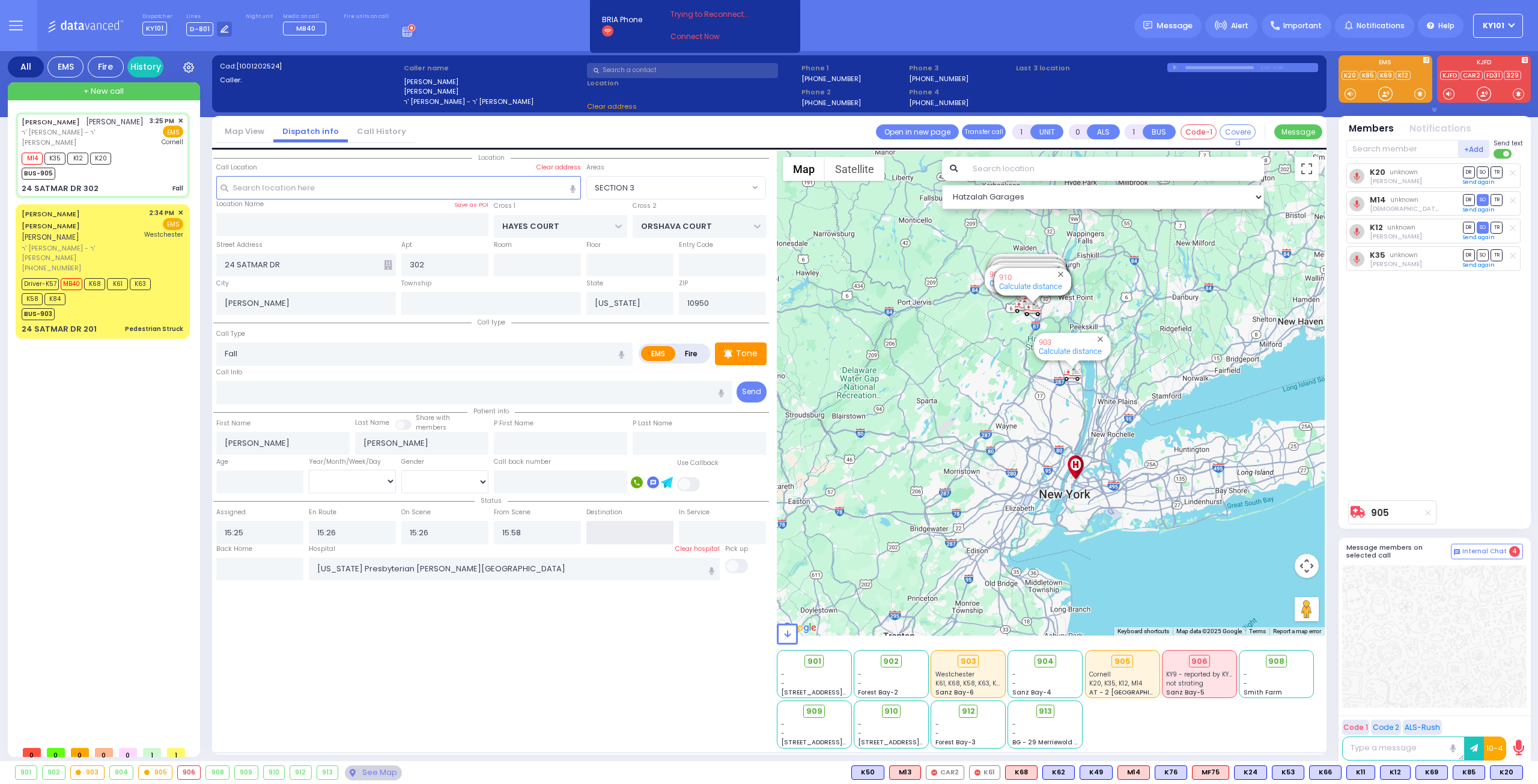
select select "SECTION 3"
click at [1473, 173] on span "DR" at bounding box center [1469, 172] width 12 height 12
select select
radio input "true"
select select
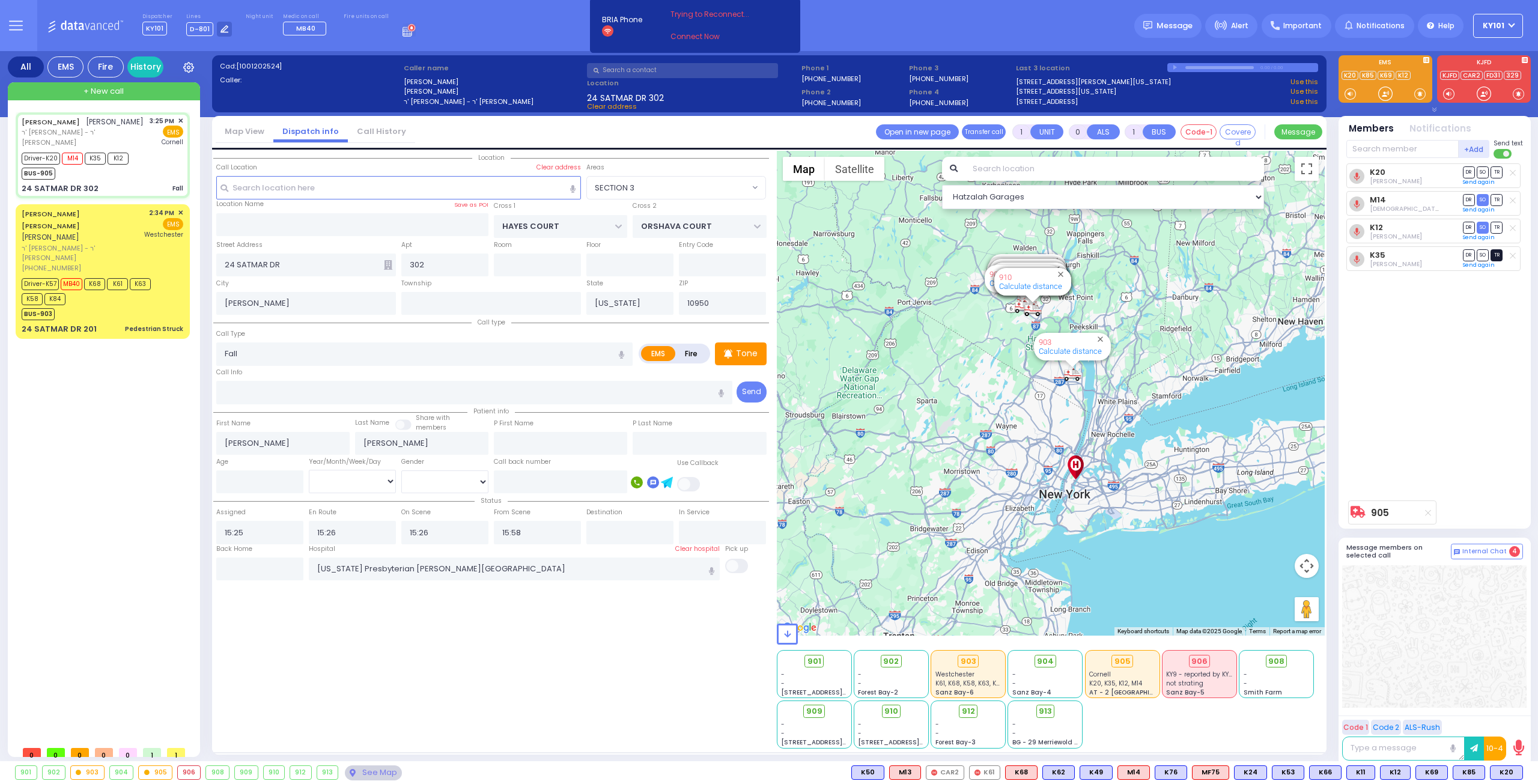
select select "Hatzalah Garages"
click at [1501, 254] on span "TR" at bounding box center [1496, 255] width 12 height 12
select select "SECTION 3"
select select
radio input "true"
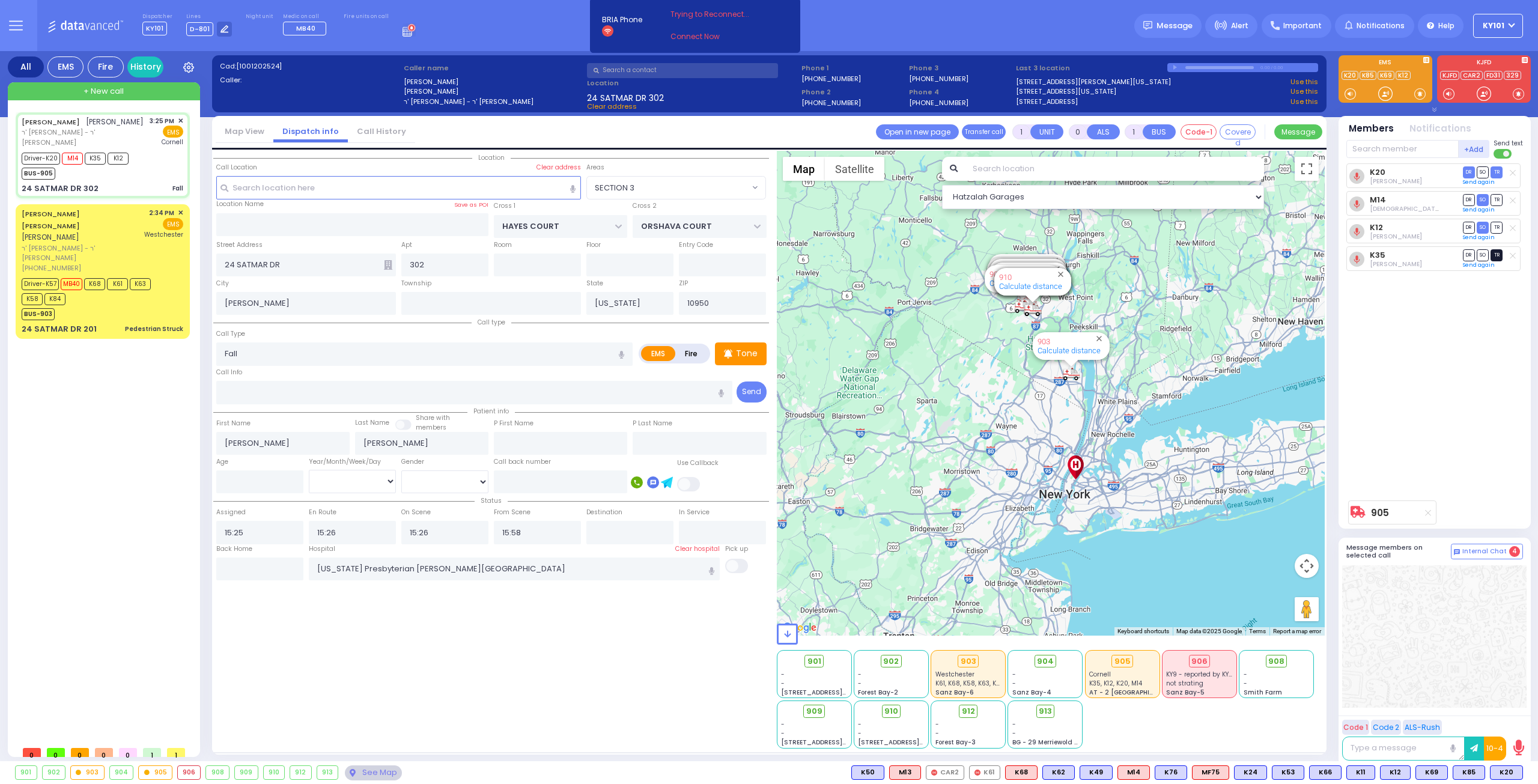
select select
select select "Hatzalah Garages"
select select "SECTION 3"
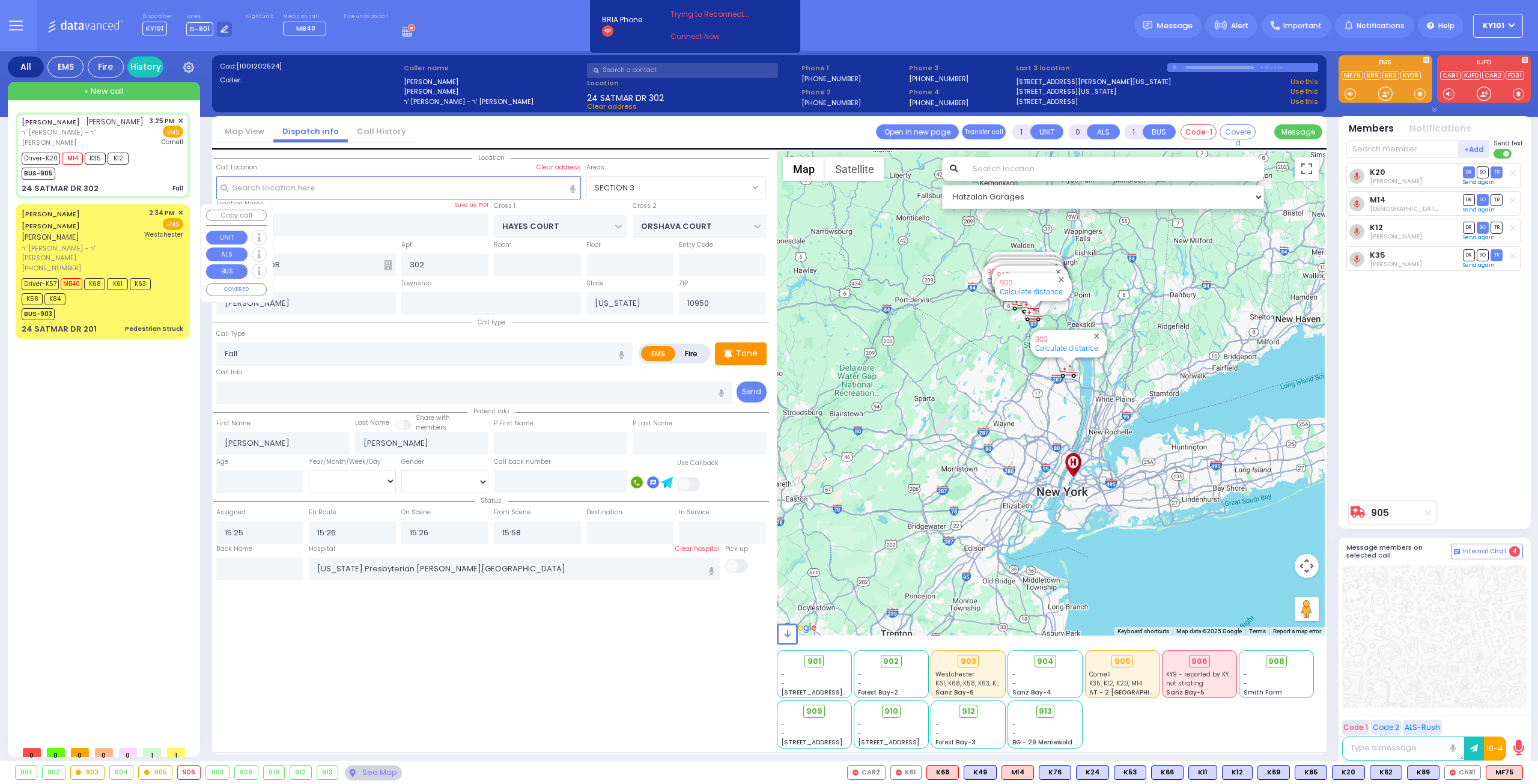
click at [108, 225] on div "[PERSON_NAME] [PERSON_NAME] [PERSON_NAME]" at bounding box center [81, 226] width 119 height 36
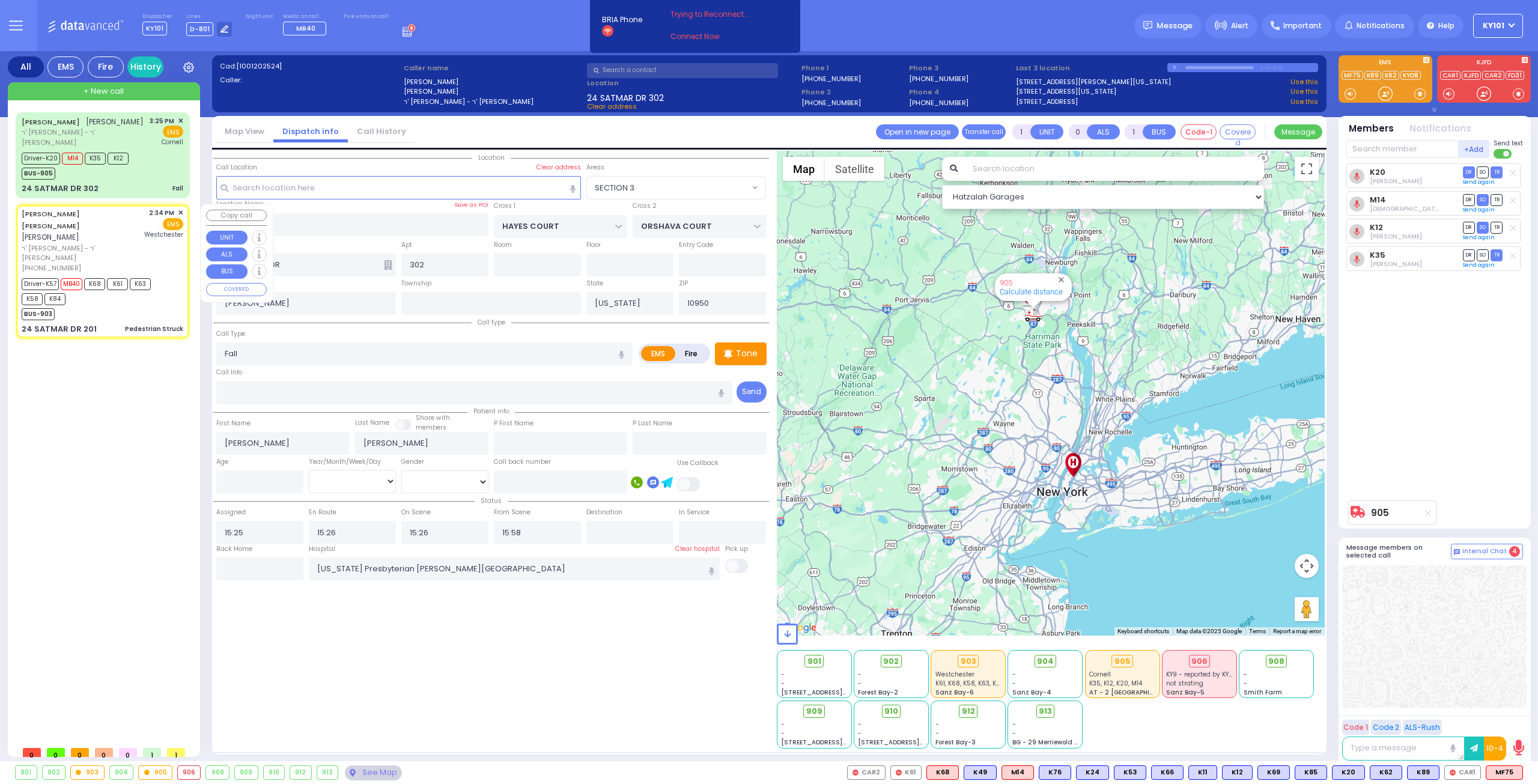
type input "6"
select select
type input "Pedestrian Struck"
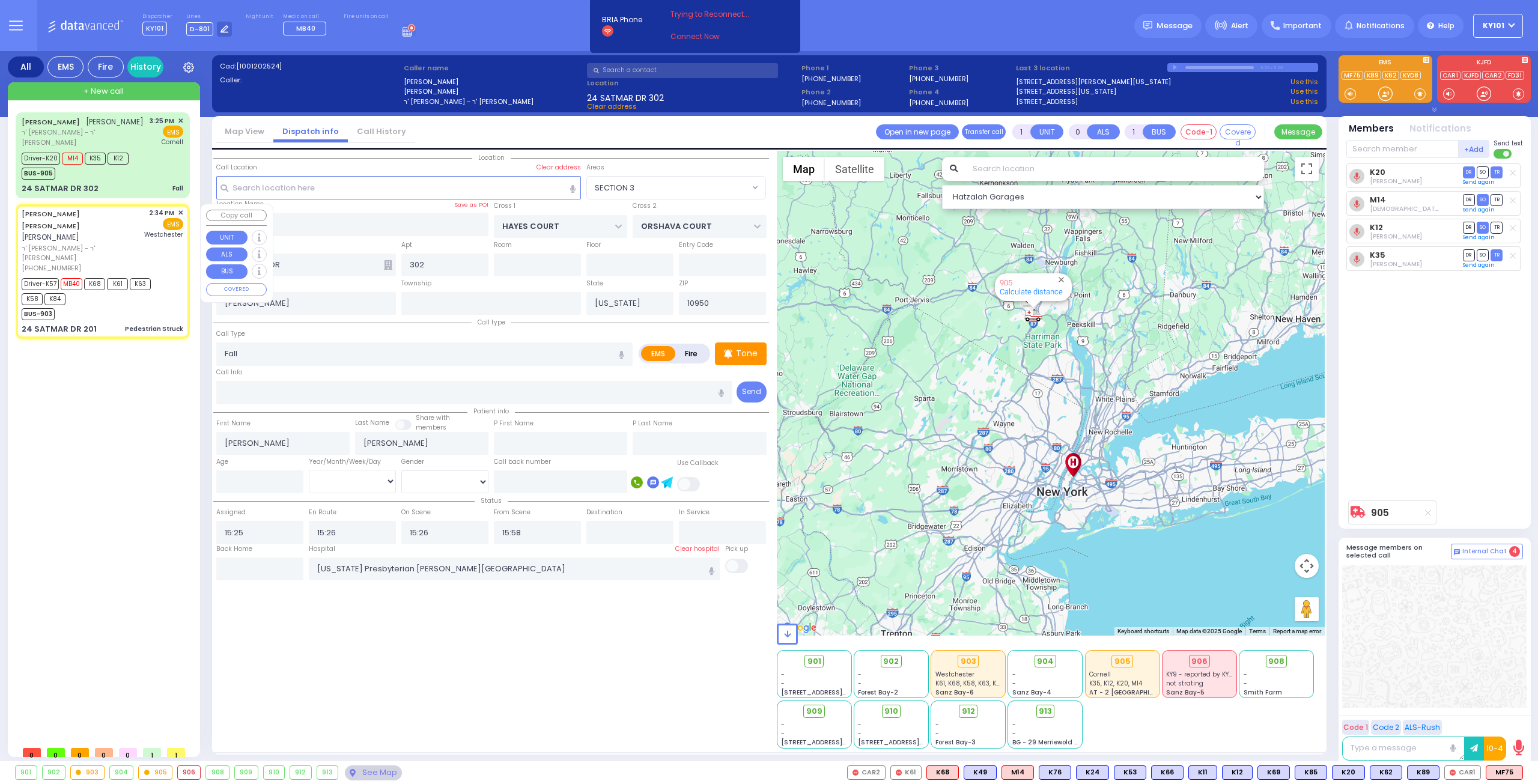
radio input "true"
type input "[PERSON_NAME]"
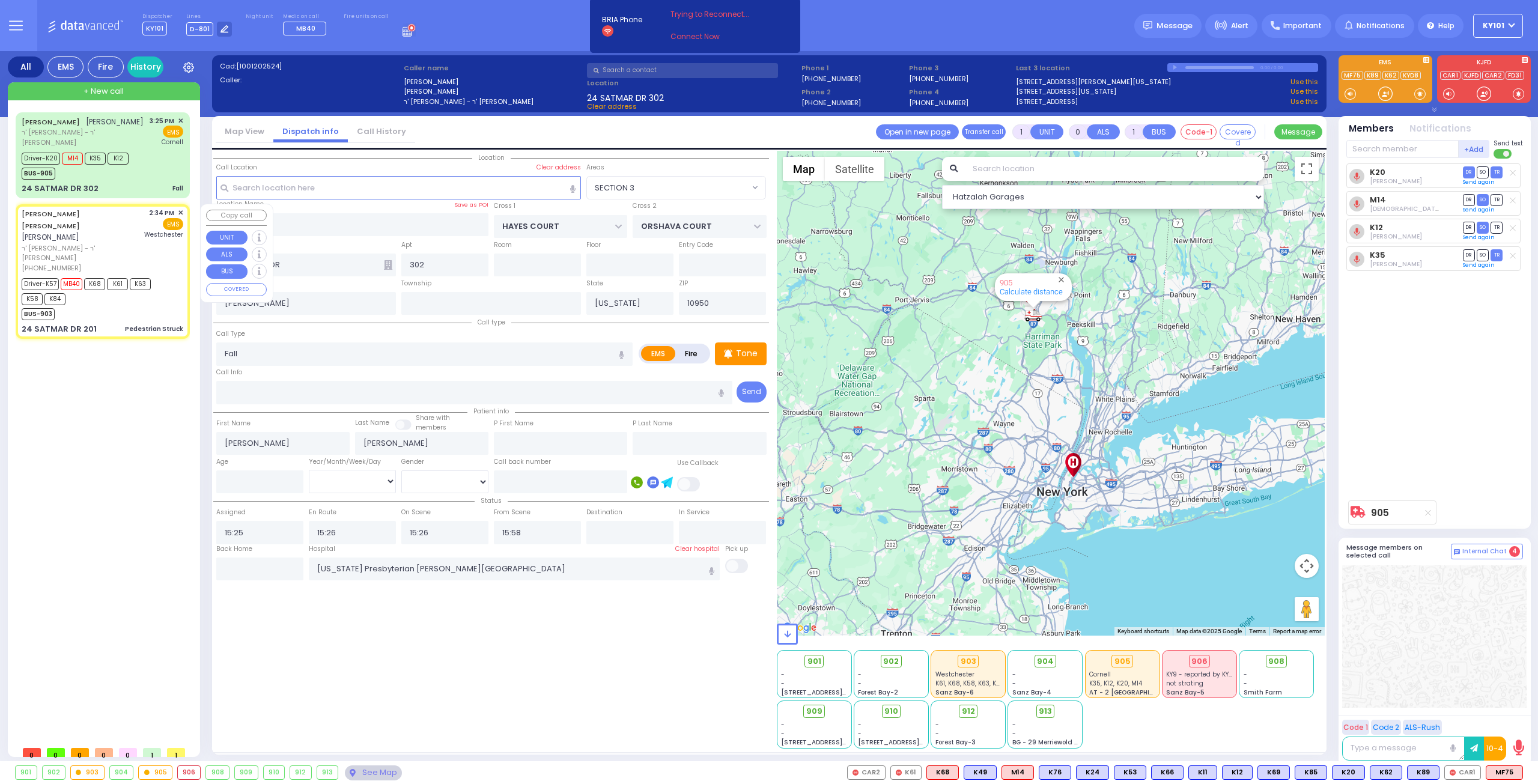
type input "5"
select select "Year"
select select "[DEMOGRAPHIC_DATA]"
type input "14:34"
type input "14:35"
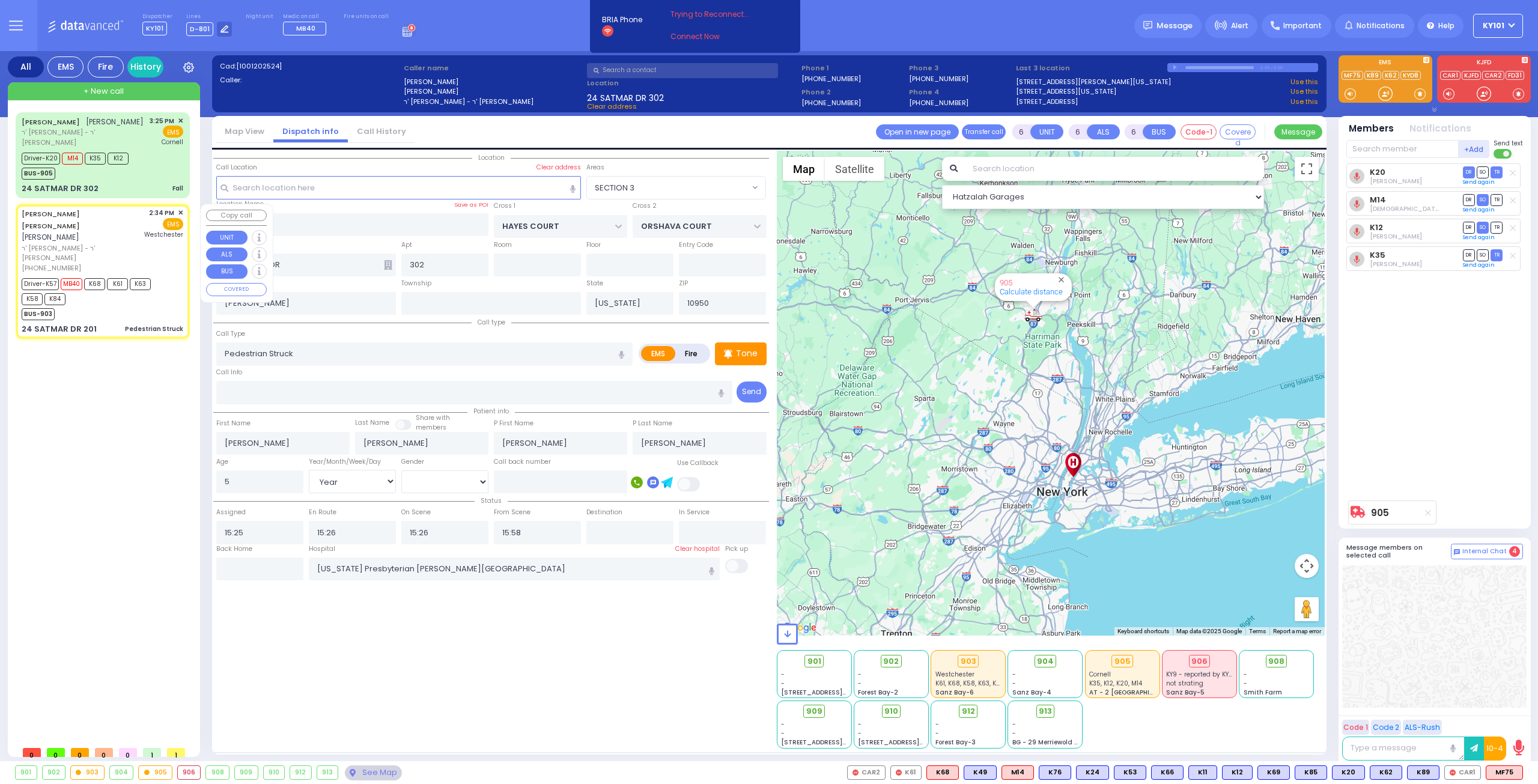
type input "14:36"
type input "14:49"
type input "15:29"
type input "15:40"
type input "[GEOGRAPHIC_DATA]-[PERSON_NAME][GEOGRAPHIC_DATA]"
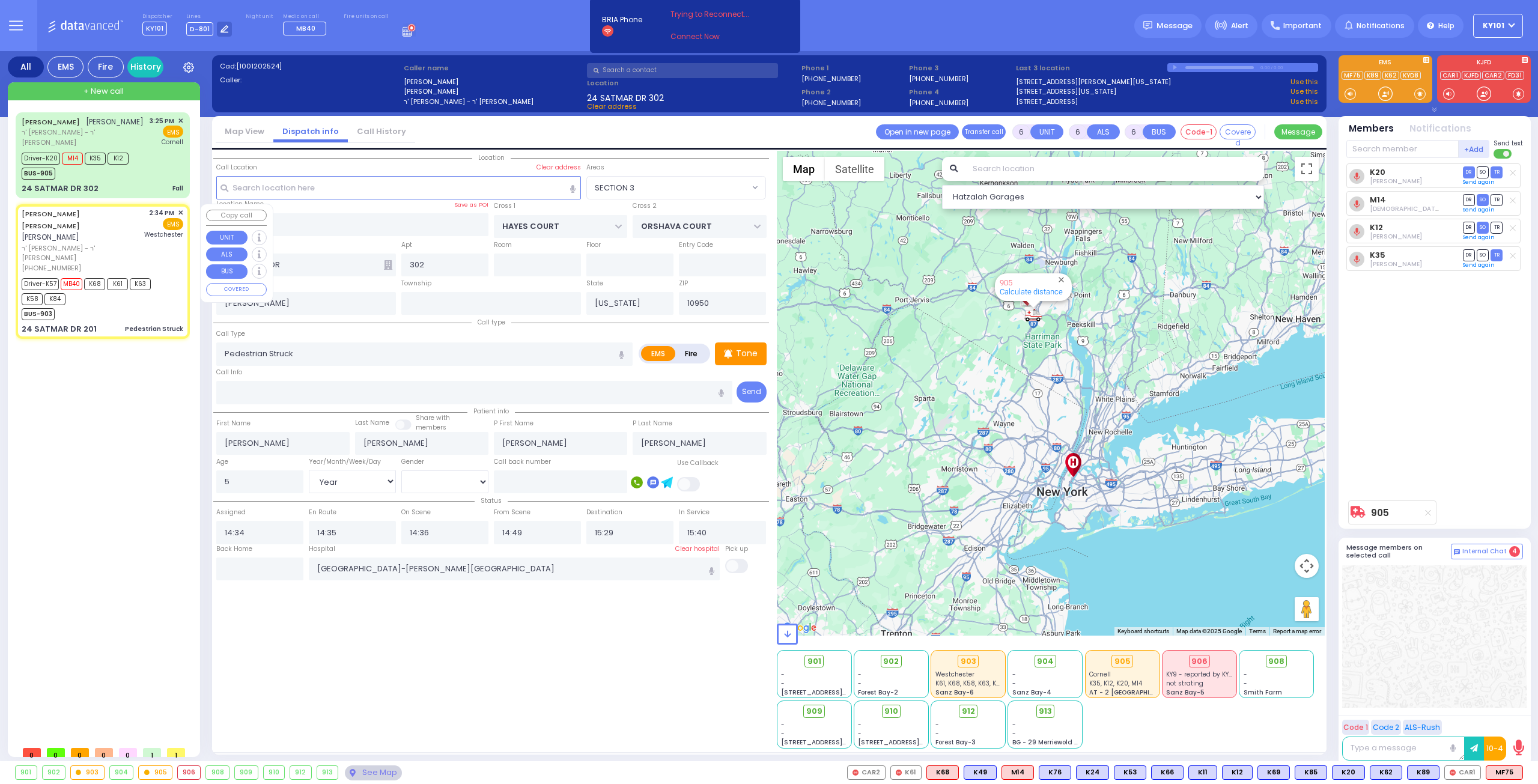
select select "Hatzalah Garages"
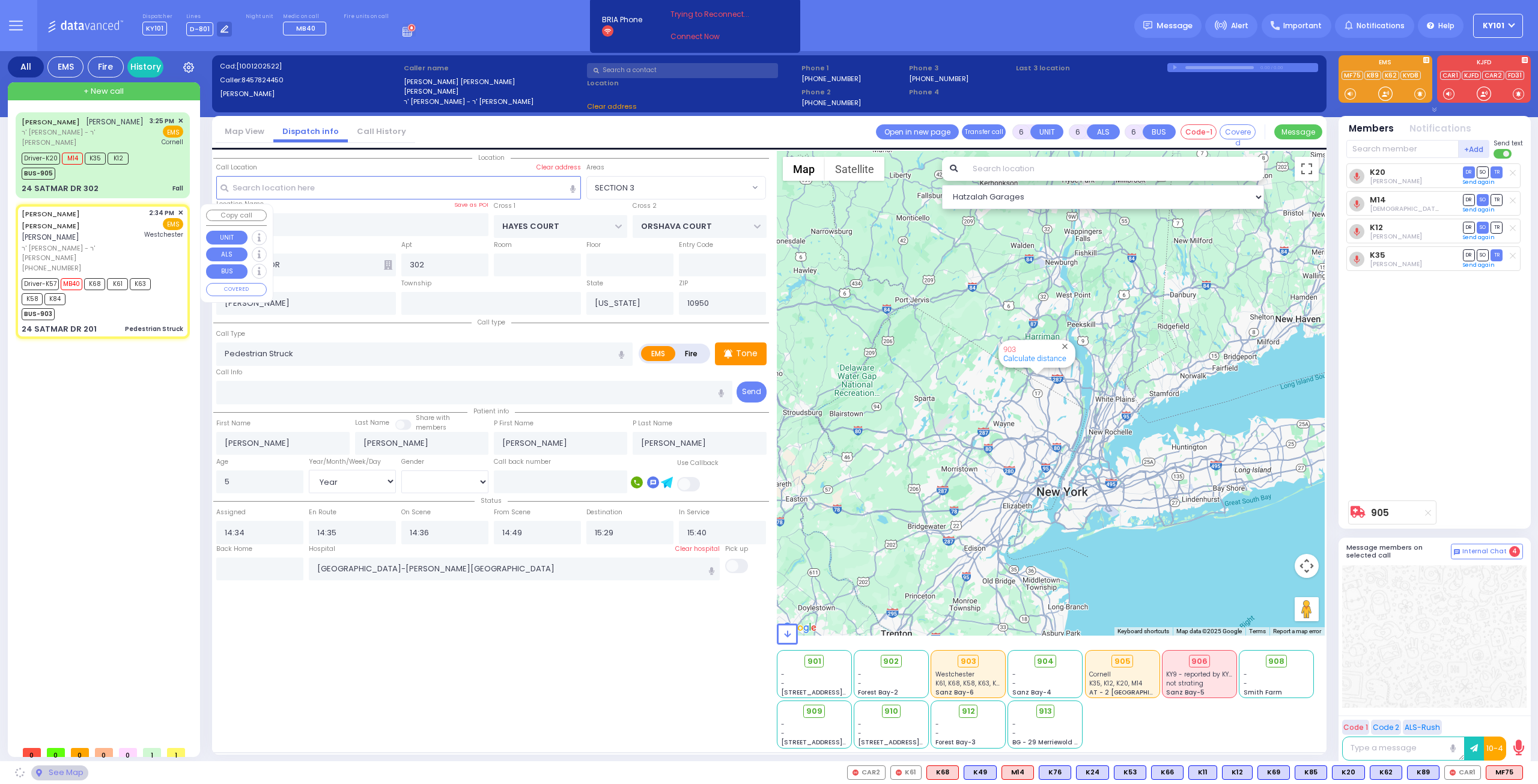
type input "201"
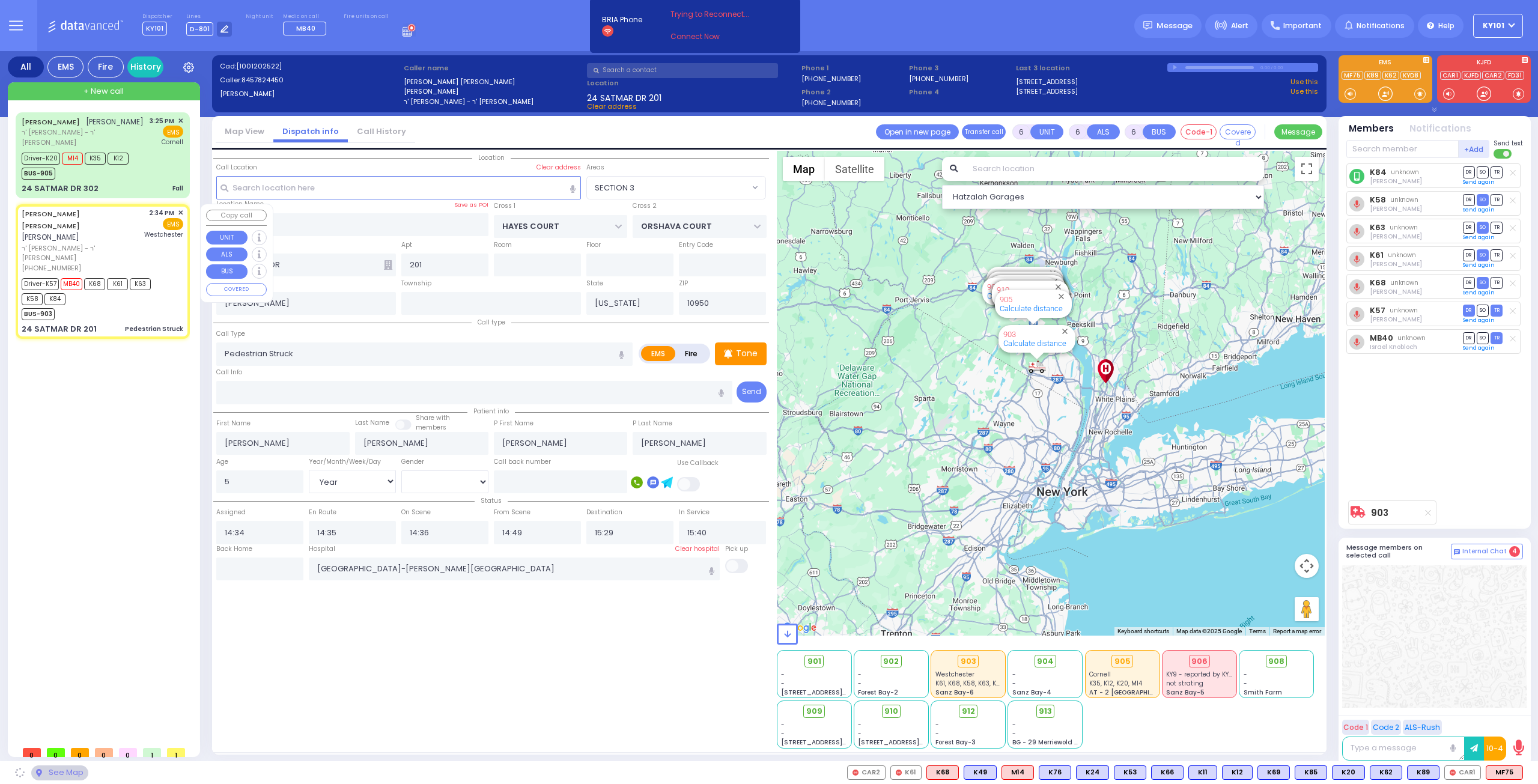
select select "SECTION 3"
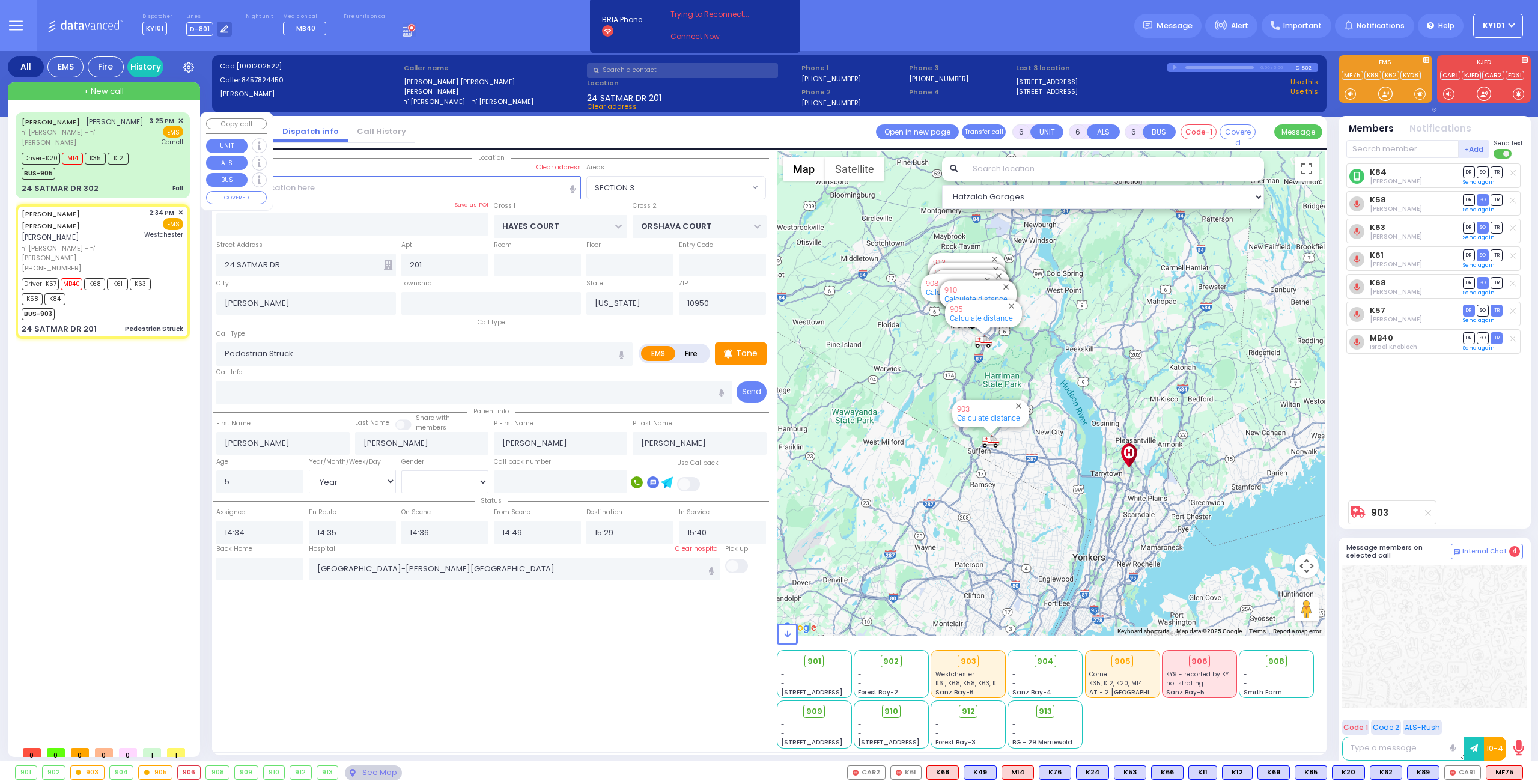
click at [133, 184] on div "24 SATMAR DR 302 Fall" at bounding box center [102, 188] width 162 height 12
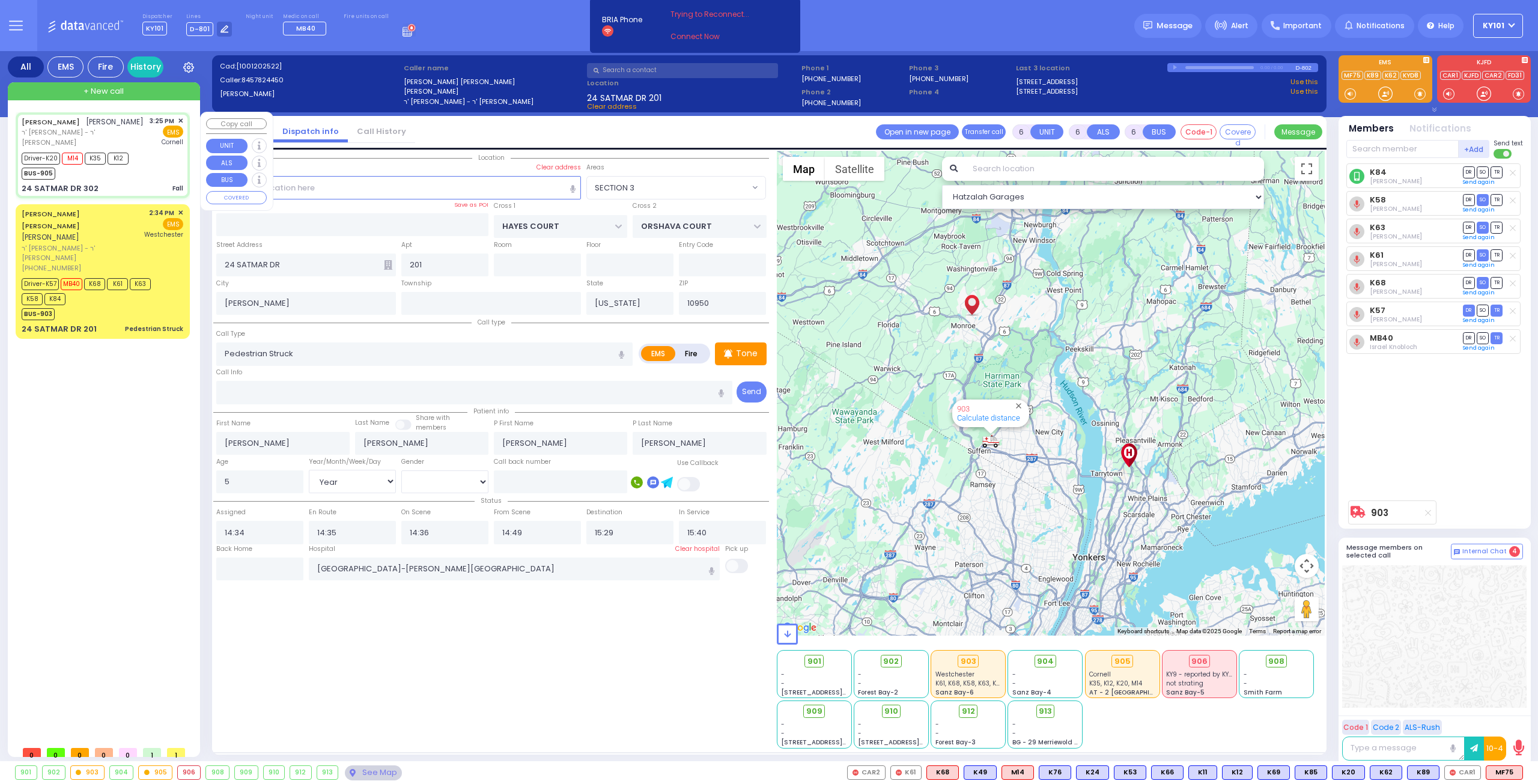
type input "1"
type input "0"
type input "1"
select select
type input "Fall"
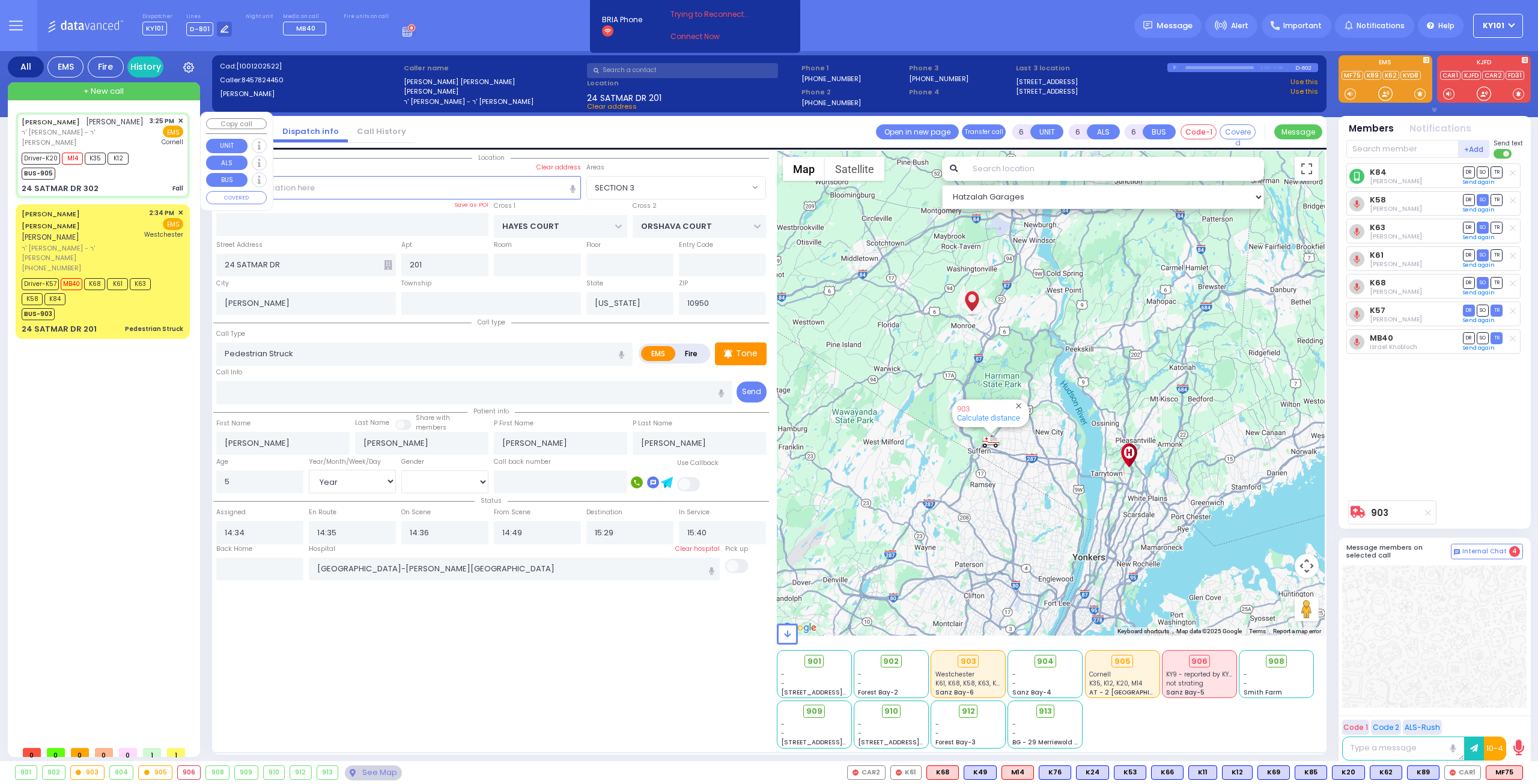
radio input "true"
type input "[PERSON_NAME]"
select select
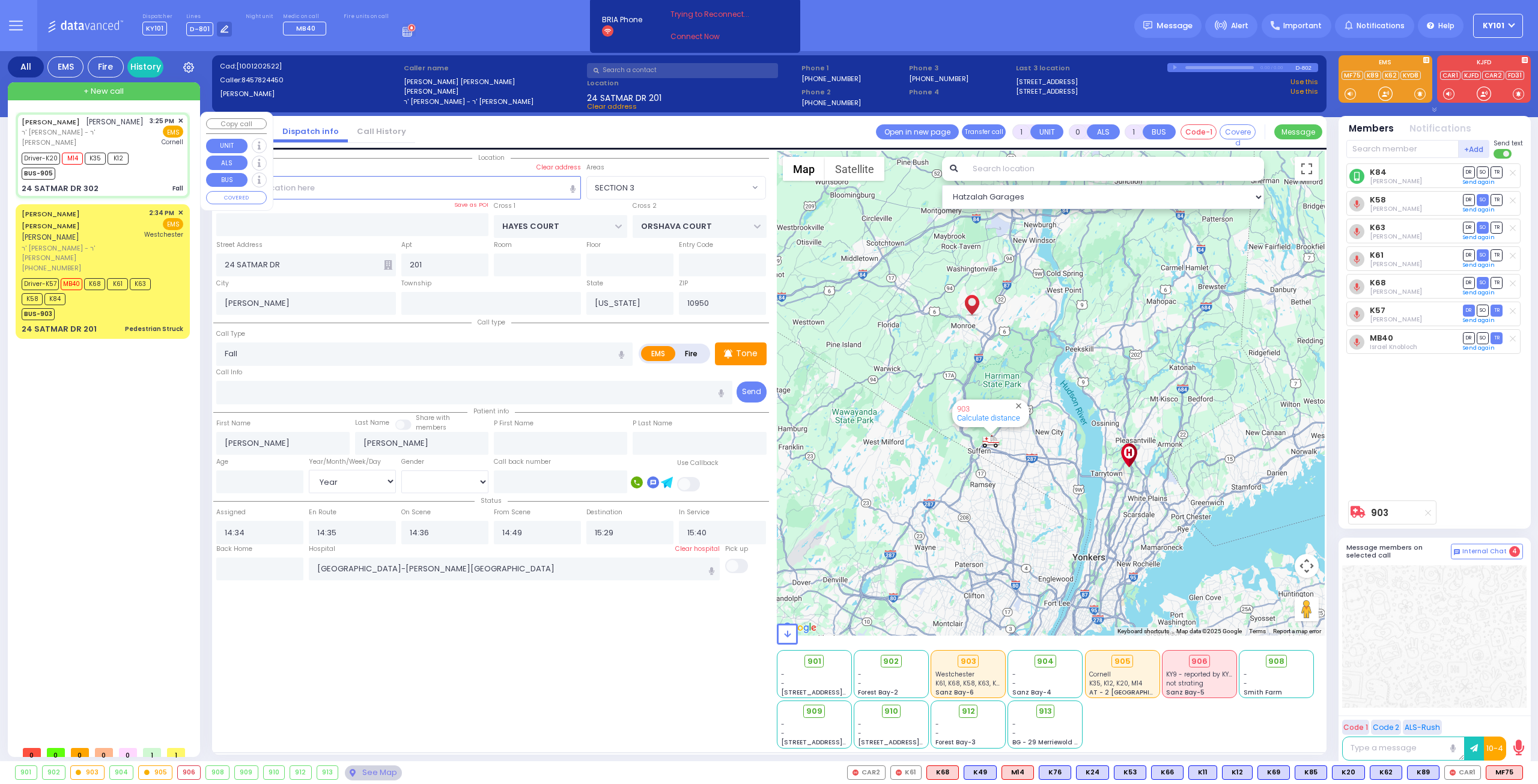
type input "15:25"
type input "15:26"
type input "15:58"
type input "[US_STATE] Presbyterian [PERSON_NAME][GEOGRAPHIC_DATA]"
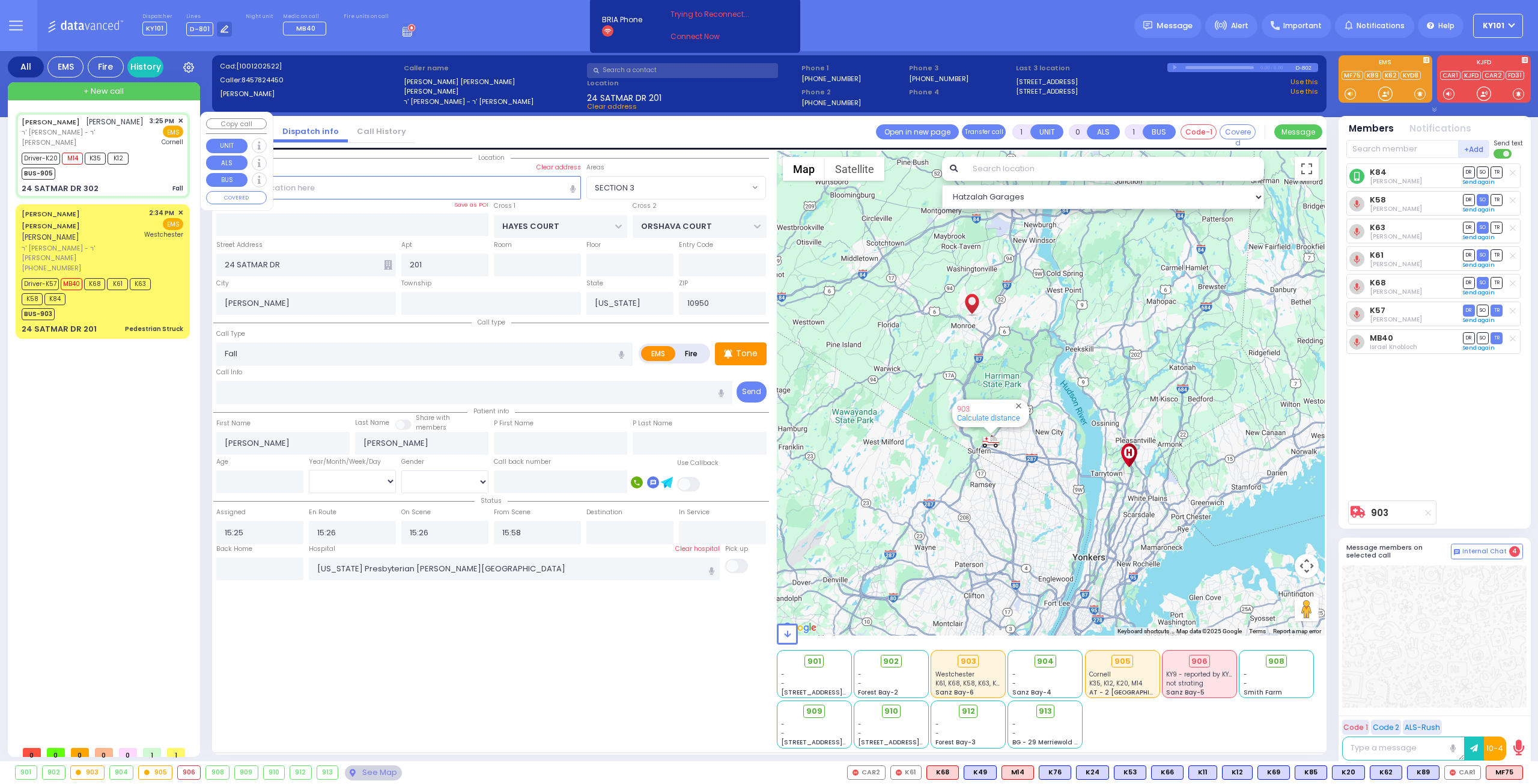
select select "Hatzalah Garages"
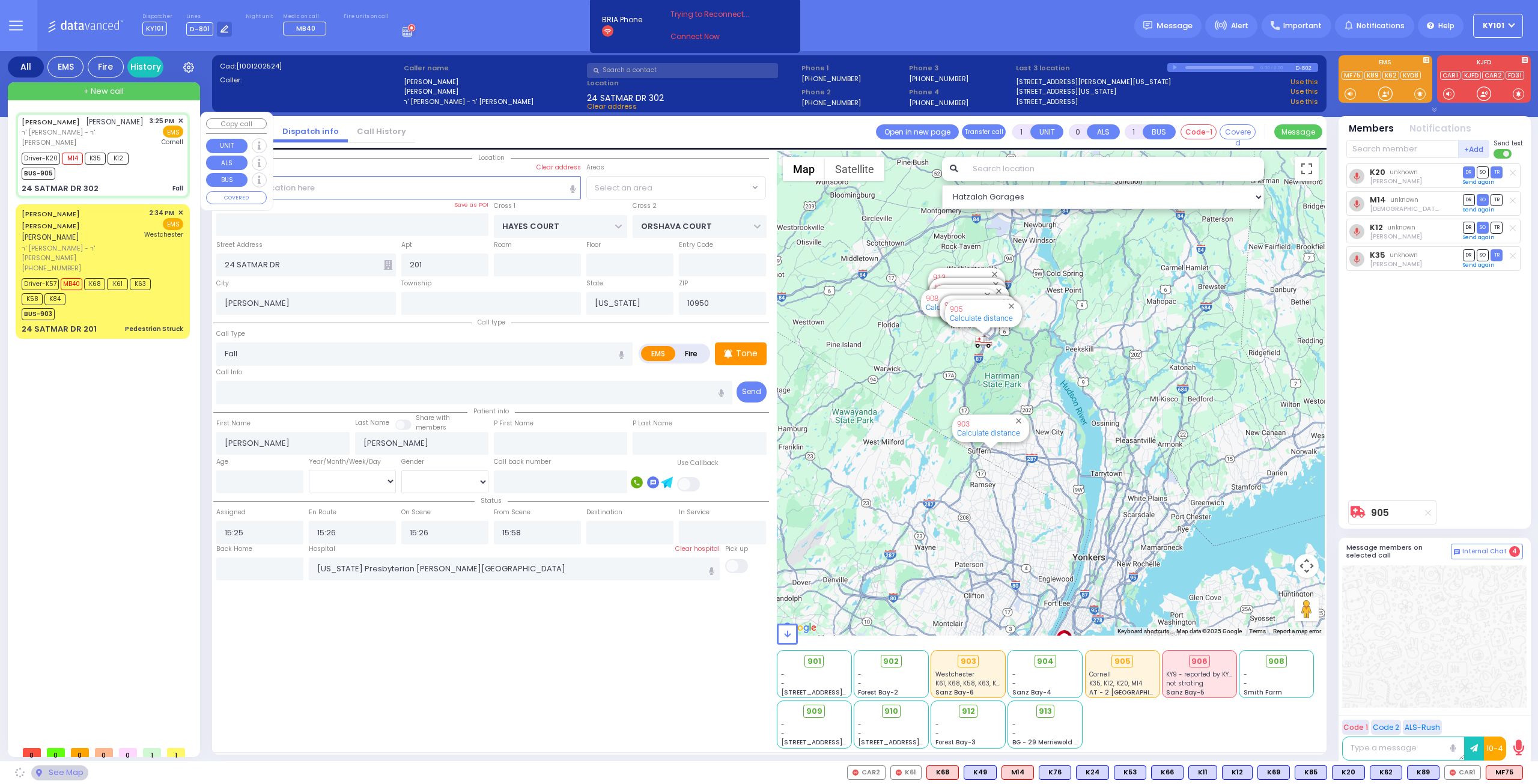
type input "302"
select select "SECTION 3"
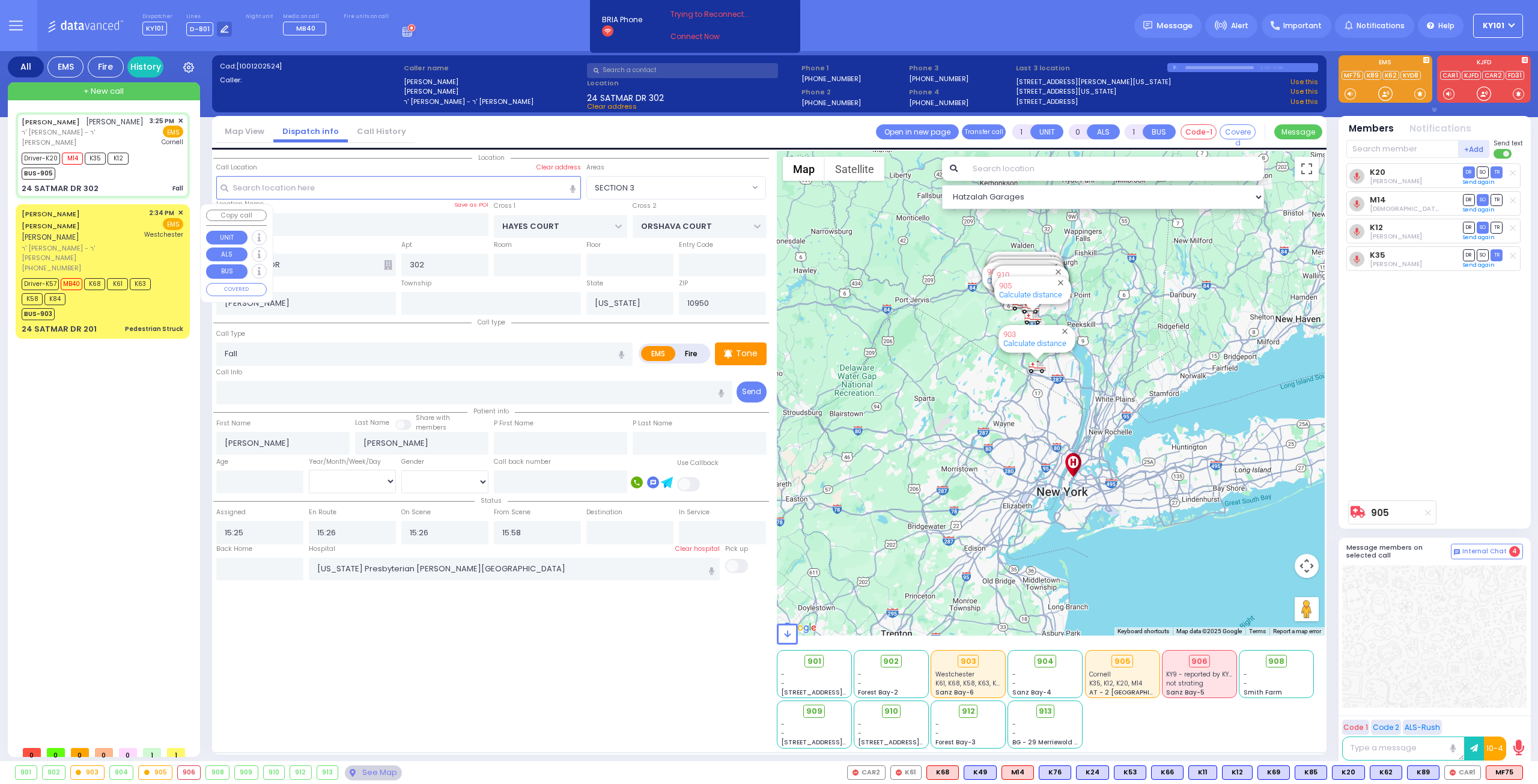
click at [104, 226] on div "[PERSON_NAME] [PERSON_NAME] [PERSON_NAME]" at bounding box center [81, 226] width 119 height 36
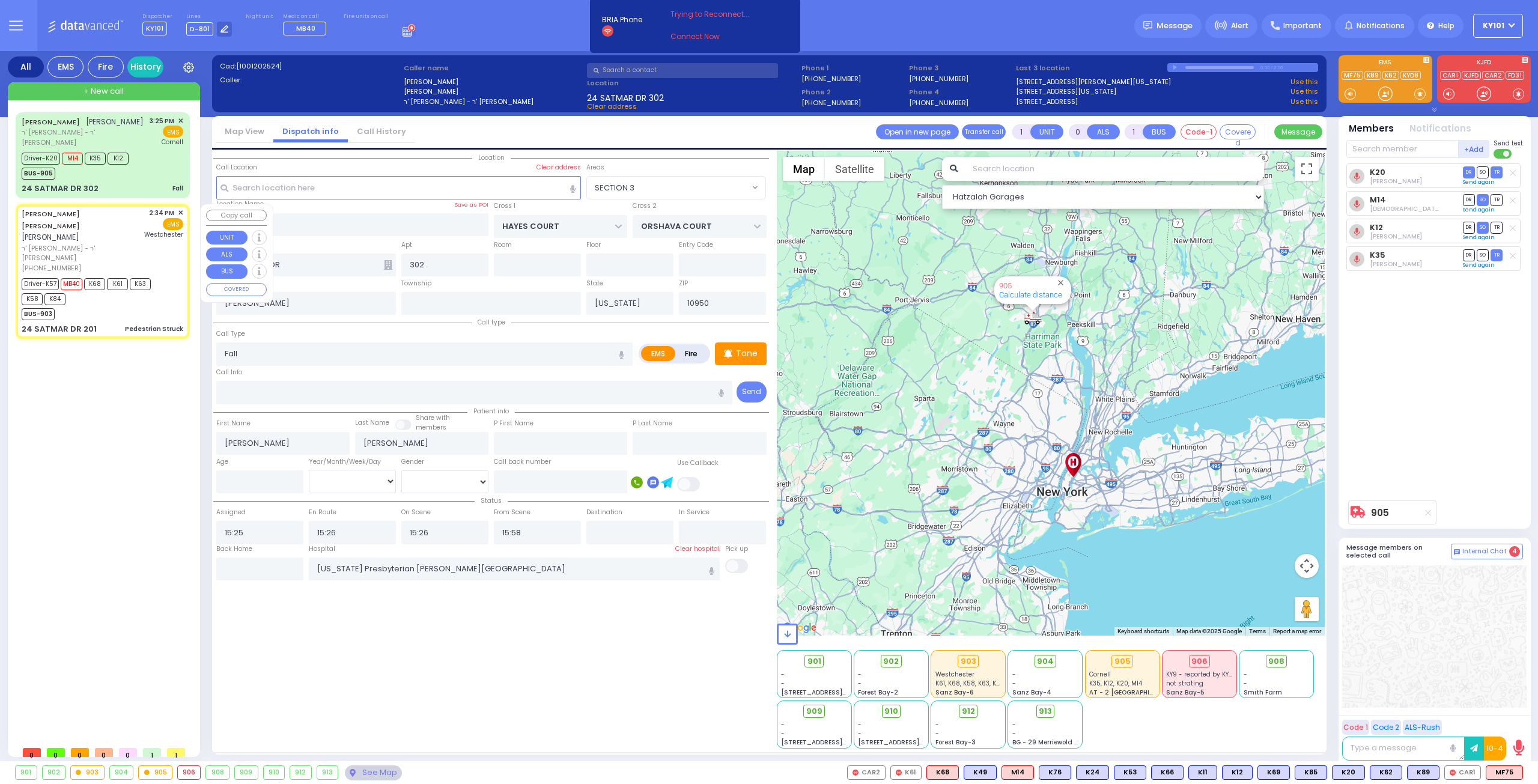
type input "6"
select select
type input "Pedestrian Struck"
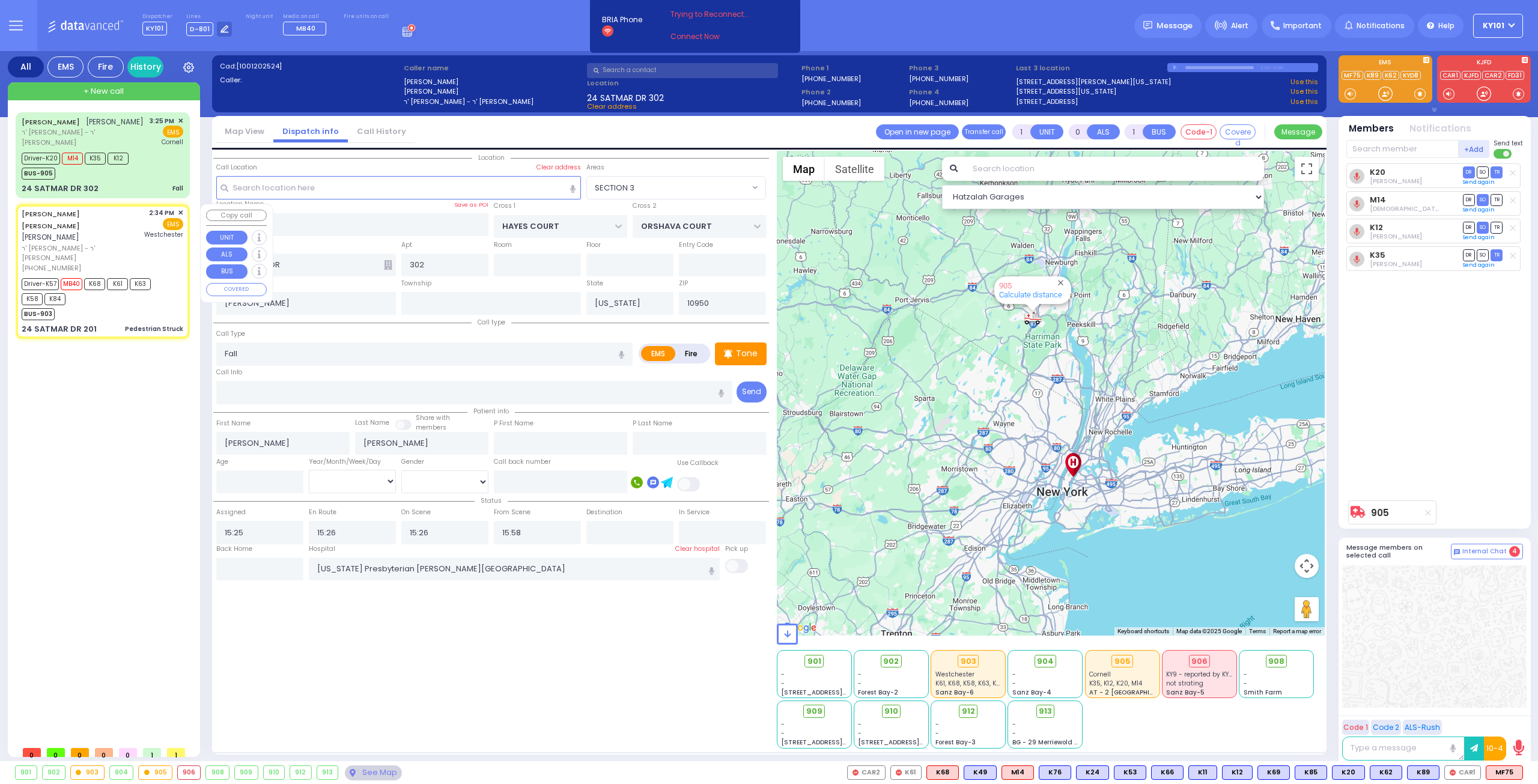
radio input "true"
type input "[PERSON_NAME]"
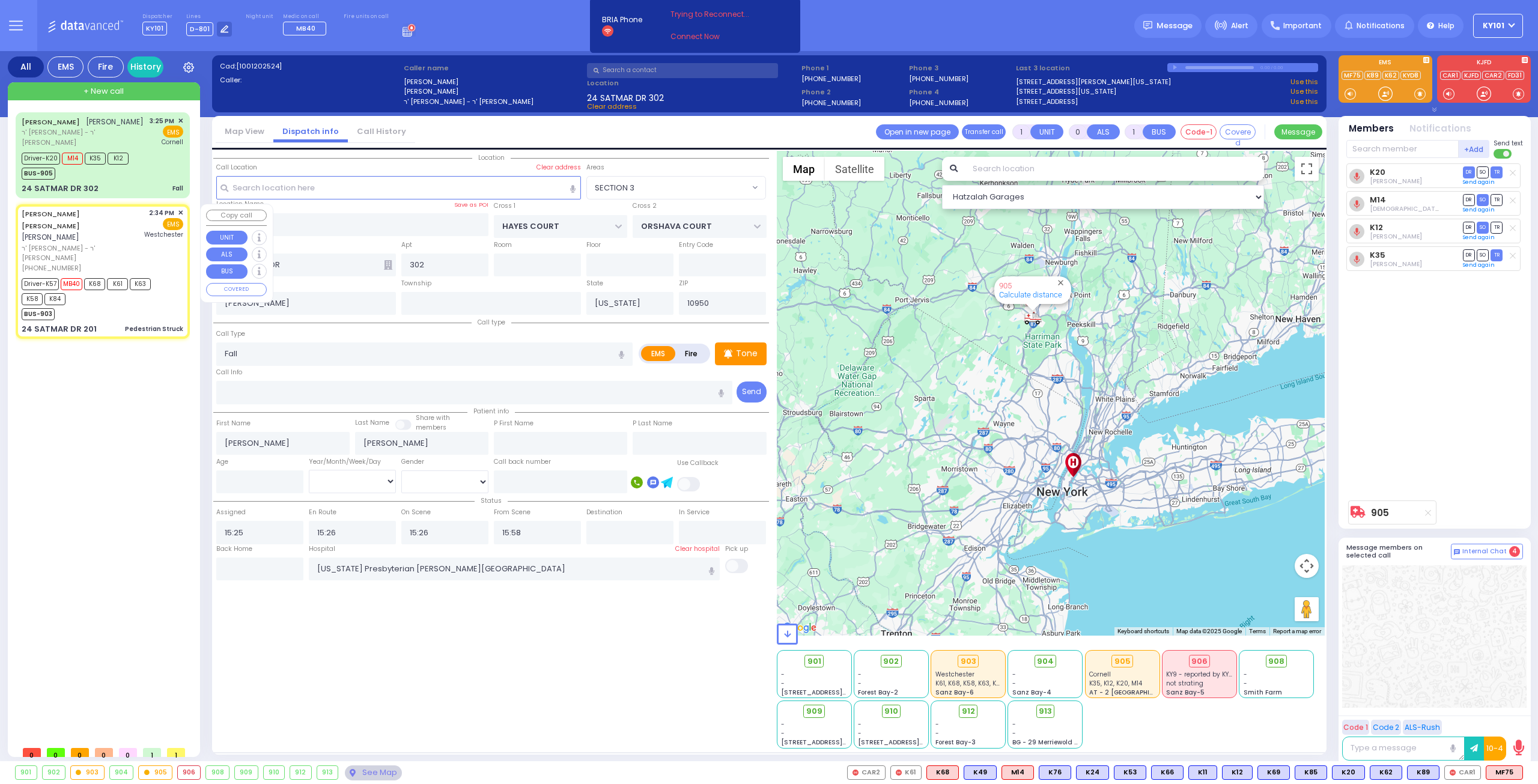
type input "5"
select select "Year"
select select "[DEMOGRAPHIC_DATA]"
type input "14:34"
type input "14:35"
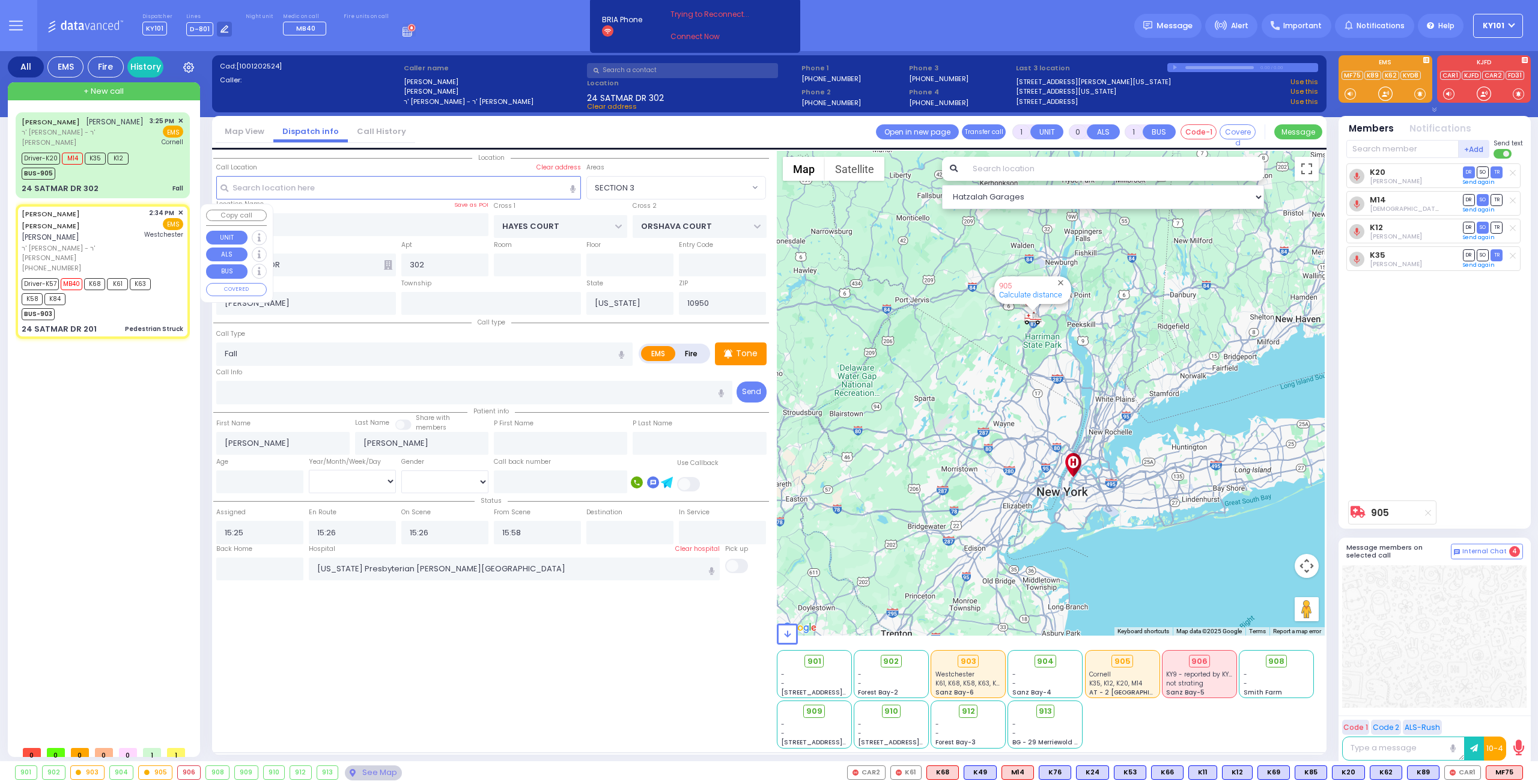
type input "14:36"
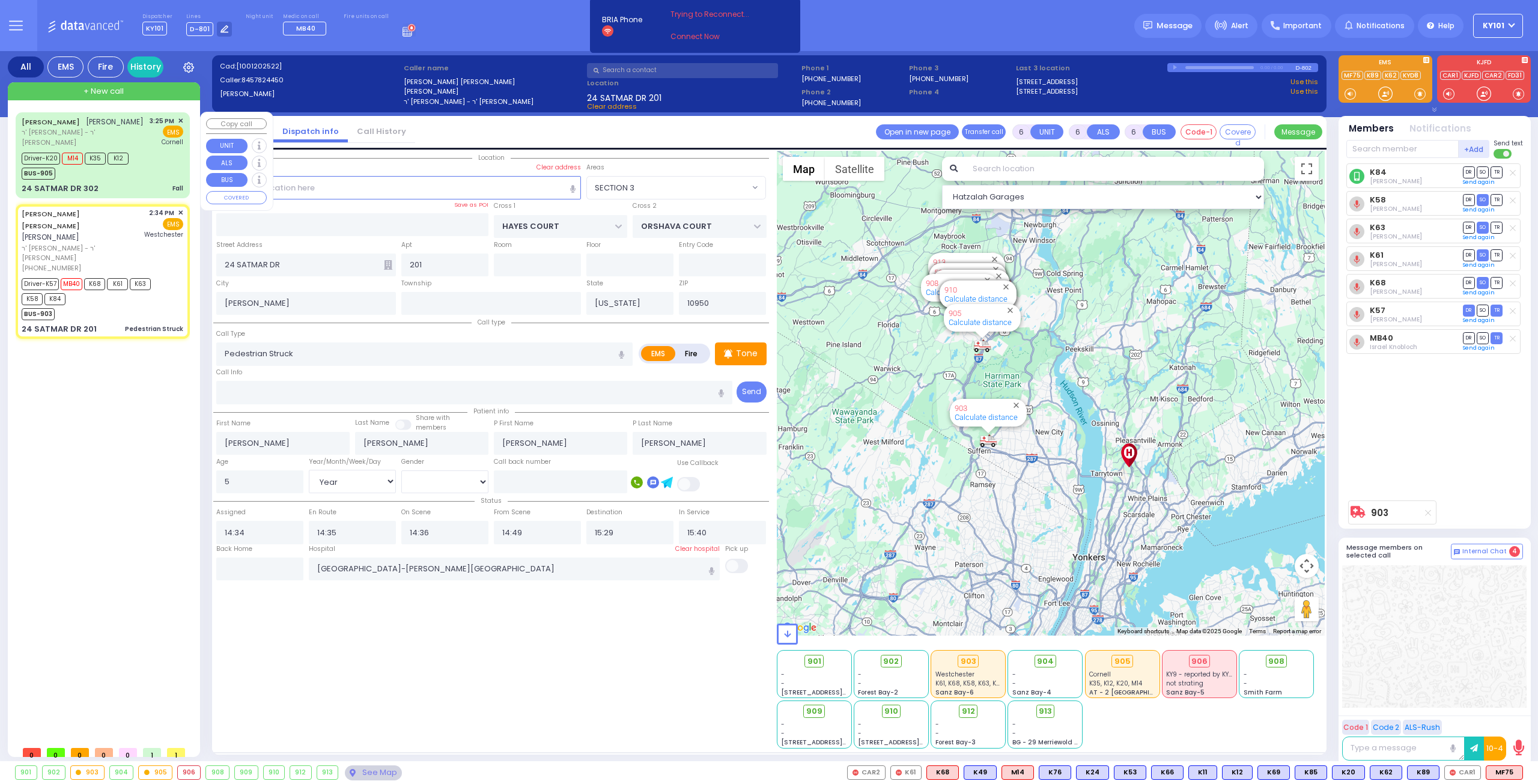
click at [133, 178] on div "Driver-K20 M14 K35 K12 BUS-905" at bounding box center [79, 165] width 115 height 30
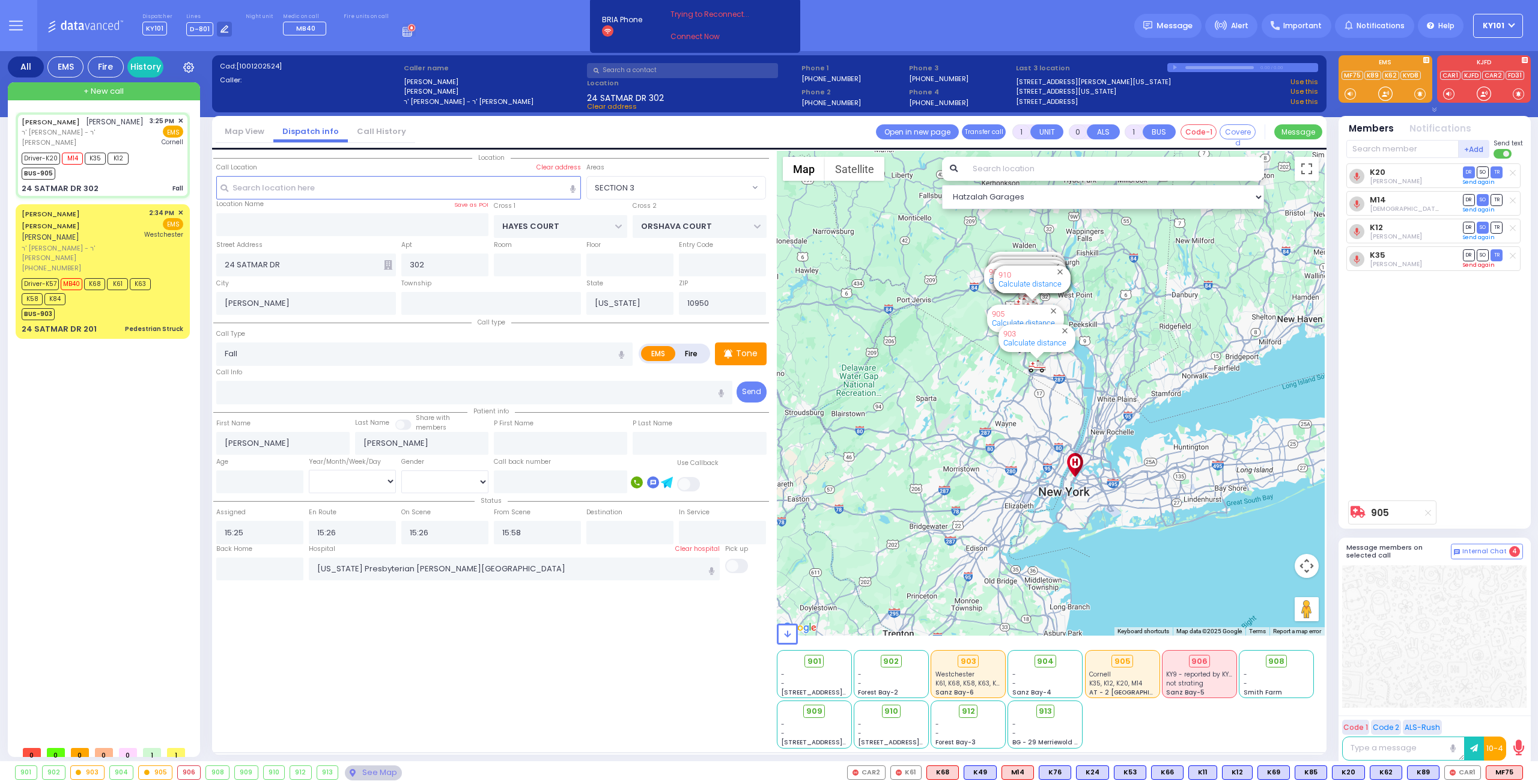
click at [1479, 263] on link "Send again" at bounding box center [1479, 265] width 32 height 7
click at [1180, 23] on span "Message" at bounding box center [1174, 25] width 36 height 12
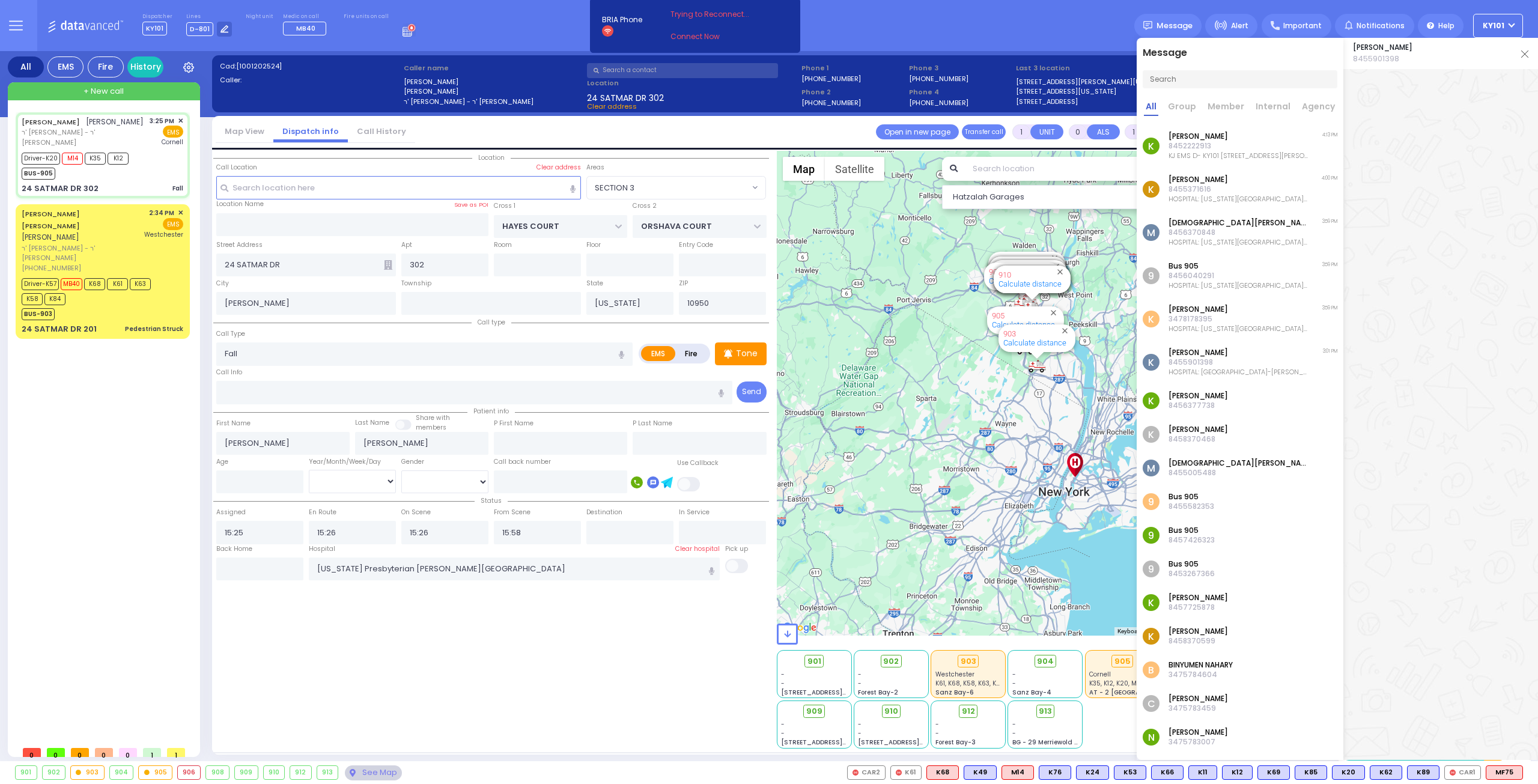
click at [1228, 147] on p "8452222913" at bounding box center [1238, 146] width 139 height 10
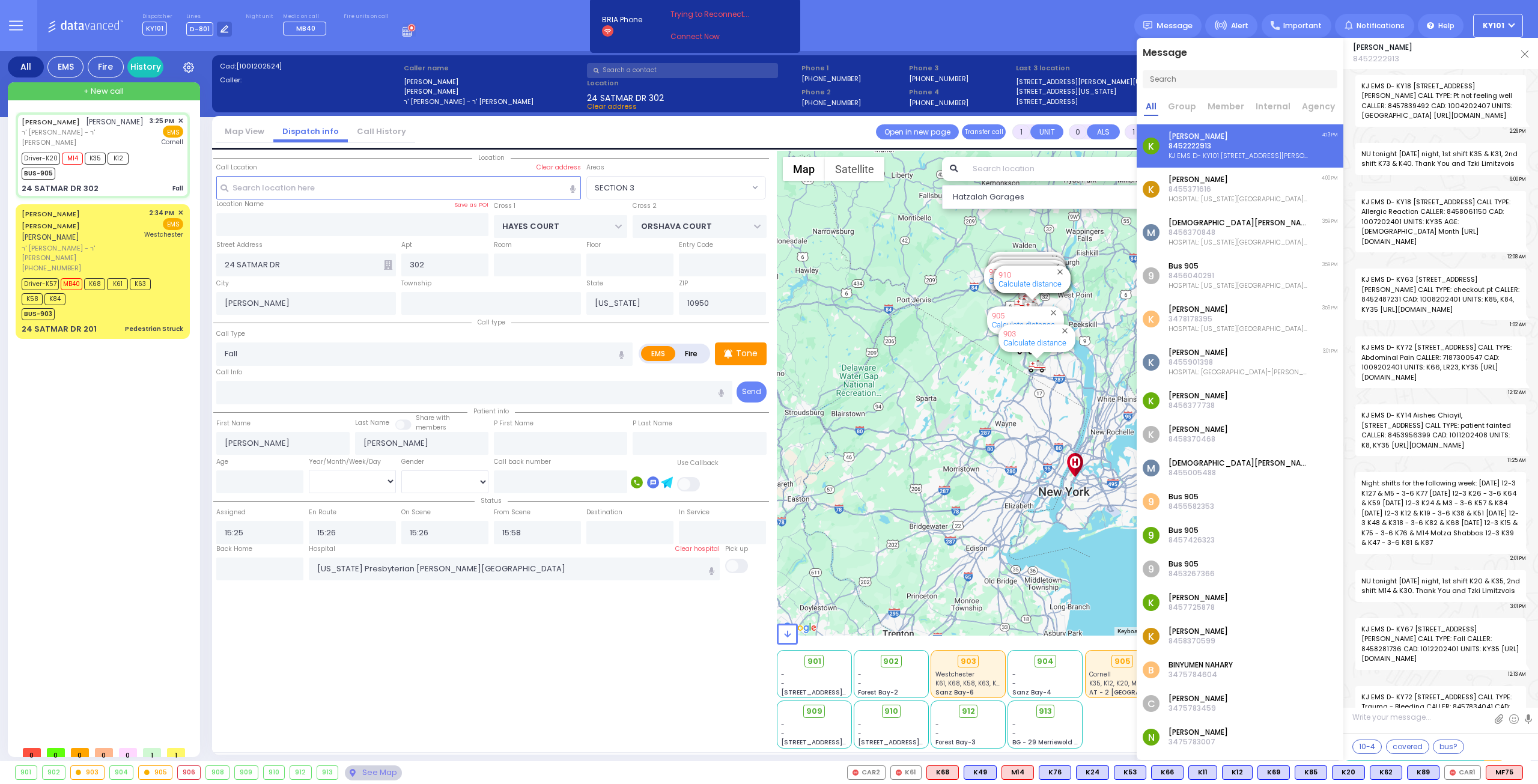
scroll to position [37576, 0]
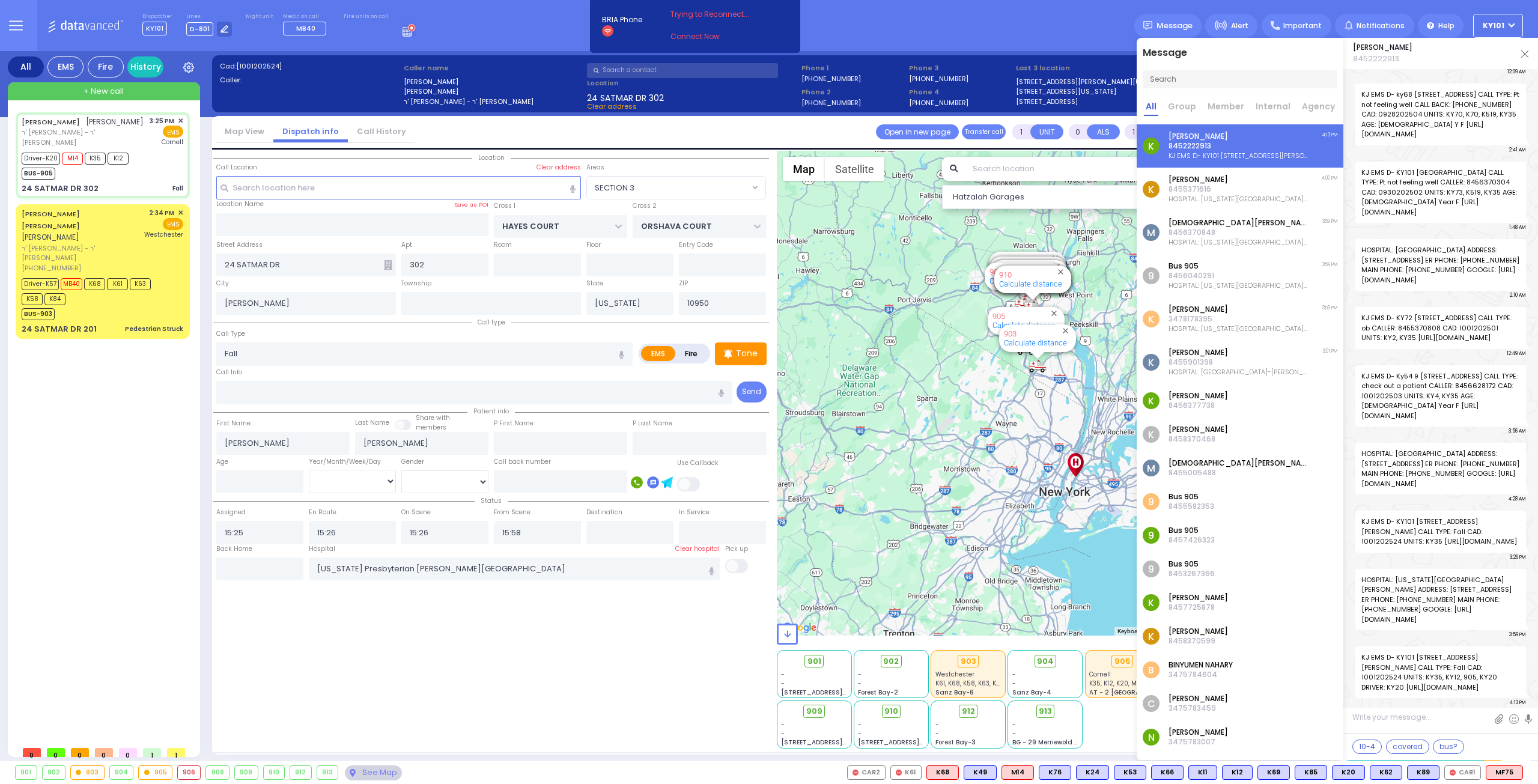
click at [1526, 57] on img at bounding box center [1525, 54] width 7 height 7
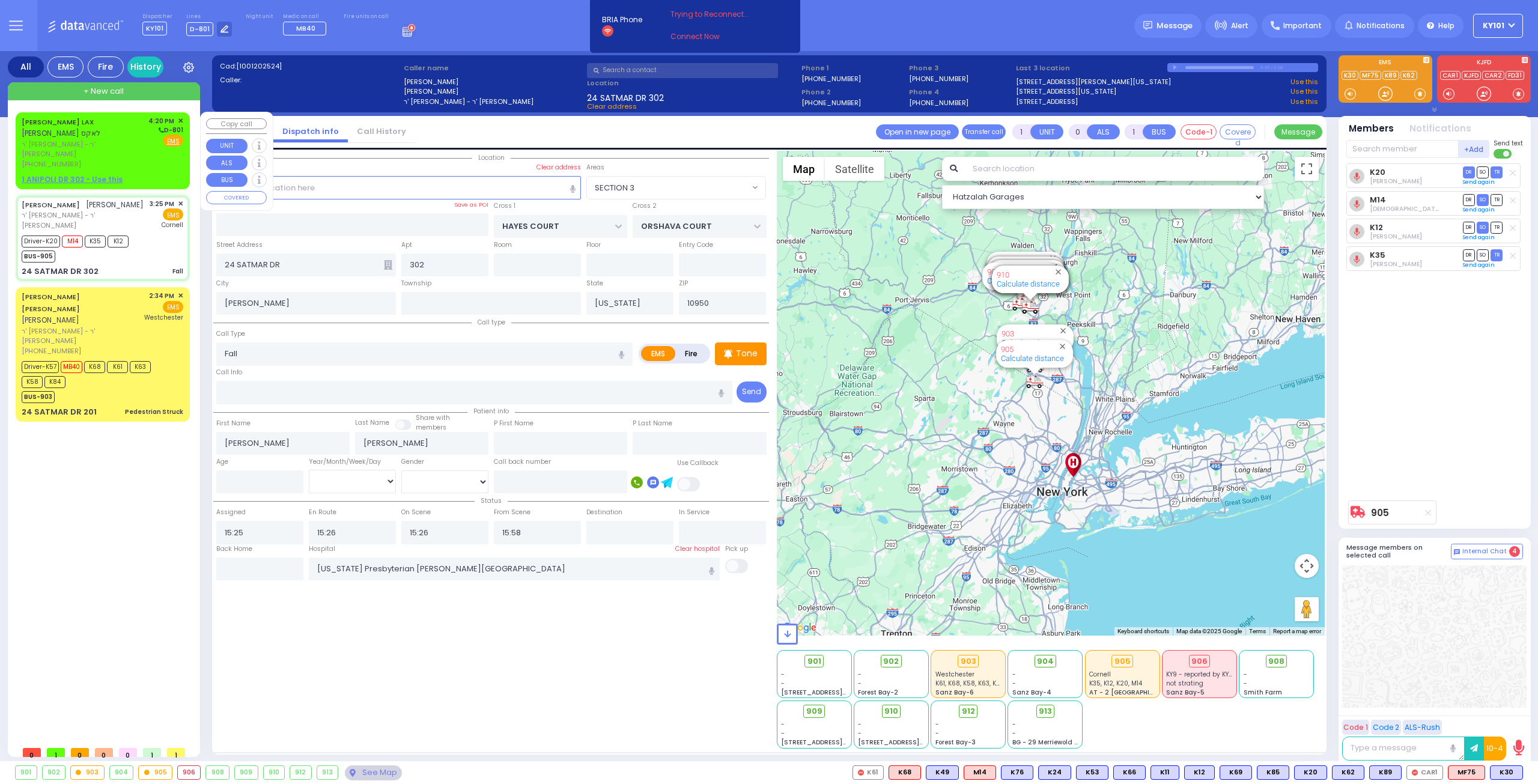
click at [108, 139] on span "ר' [PERSON_NAME] - ר' [PERSON_NAME]" at bounding box center [83, 149] width 123 height 20
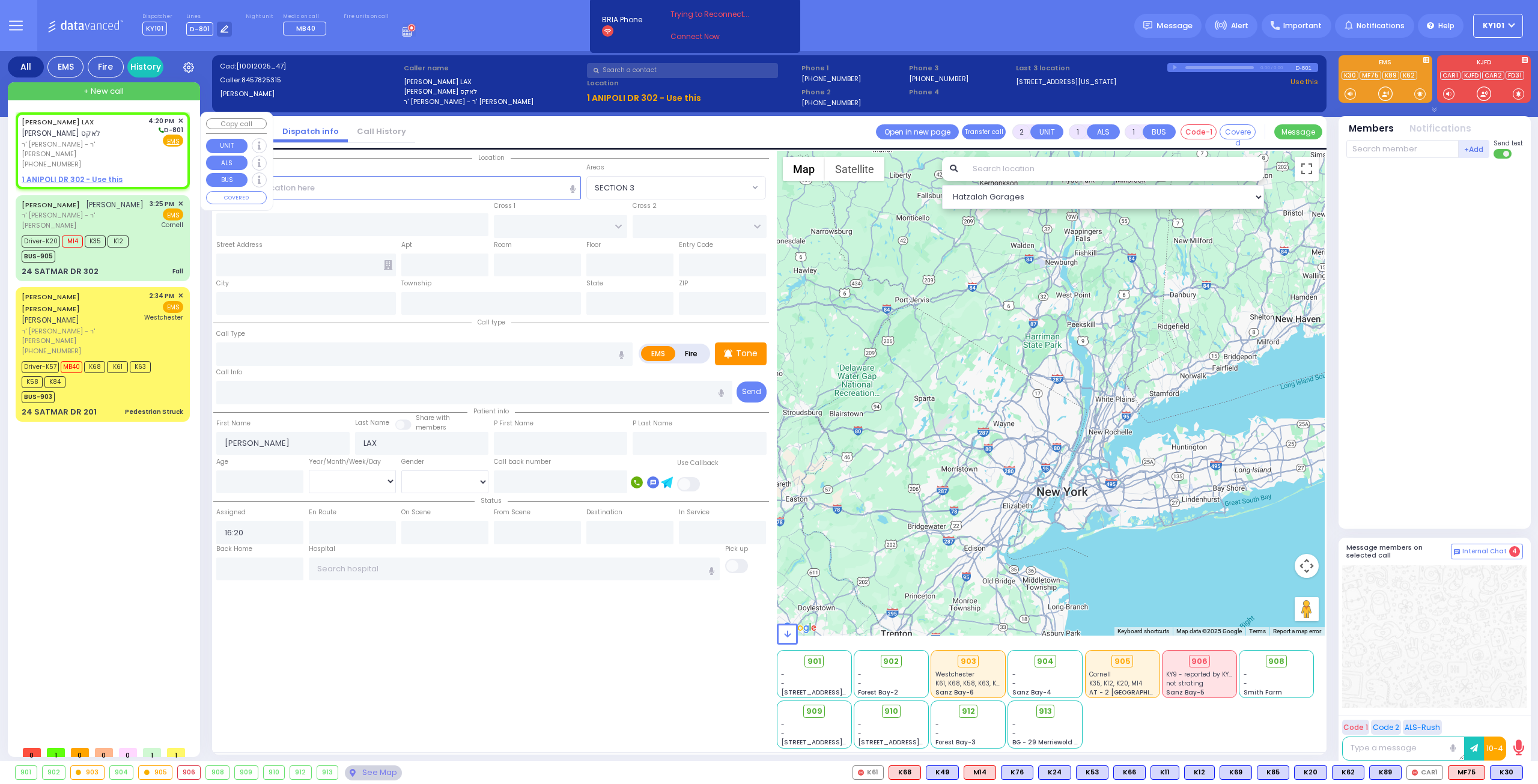
click at [107, 174] on u "1 ANIPOLI DR 302 - Use this" at bounding box center [72, 179] width 101 height 10
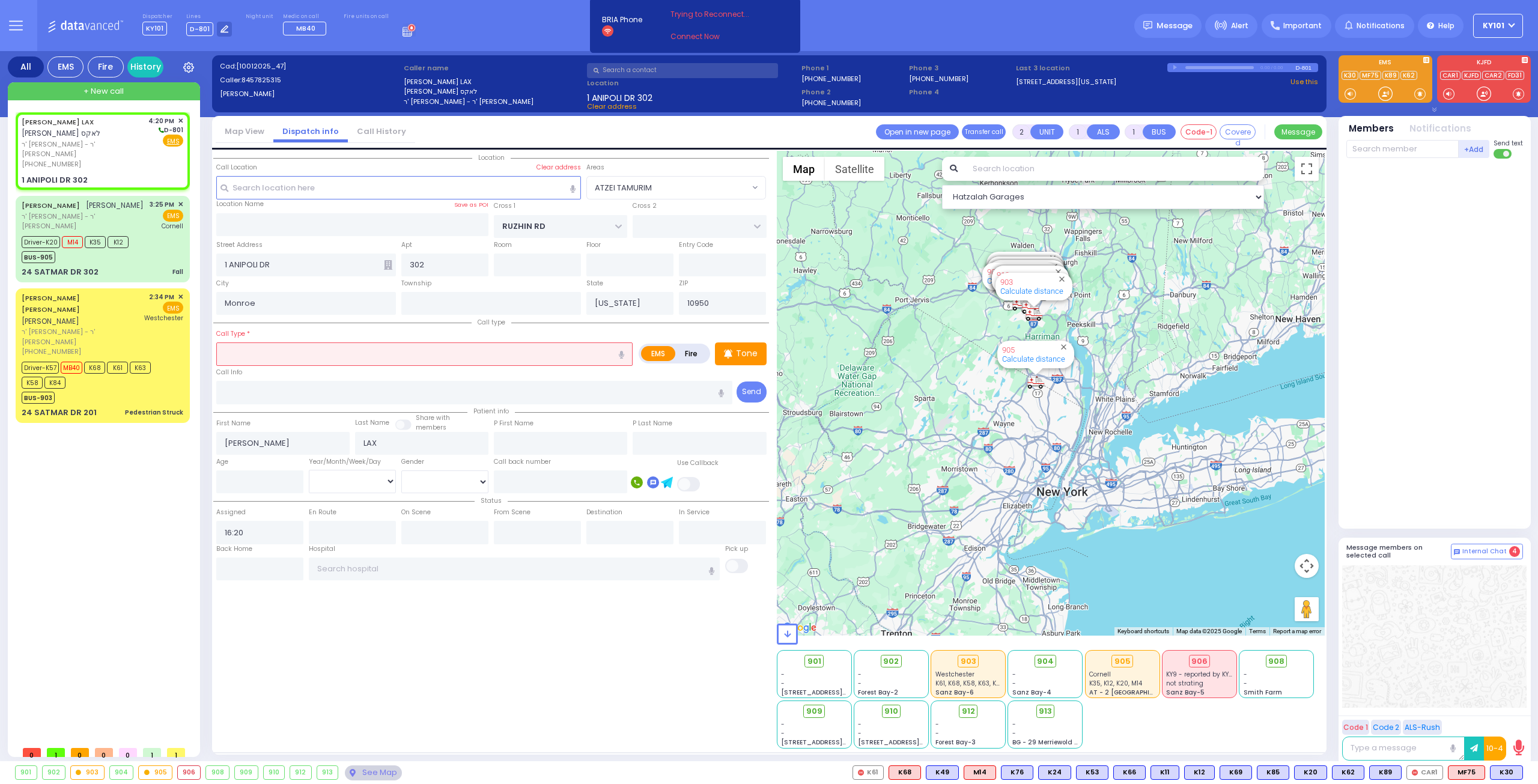
click at [693, 352] on label "Fire" at bounding box center [692, 353] width 34 height 15
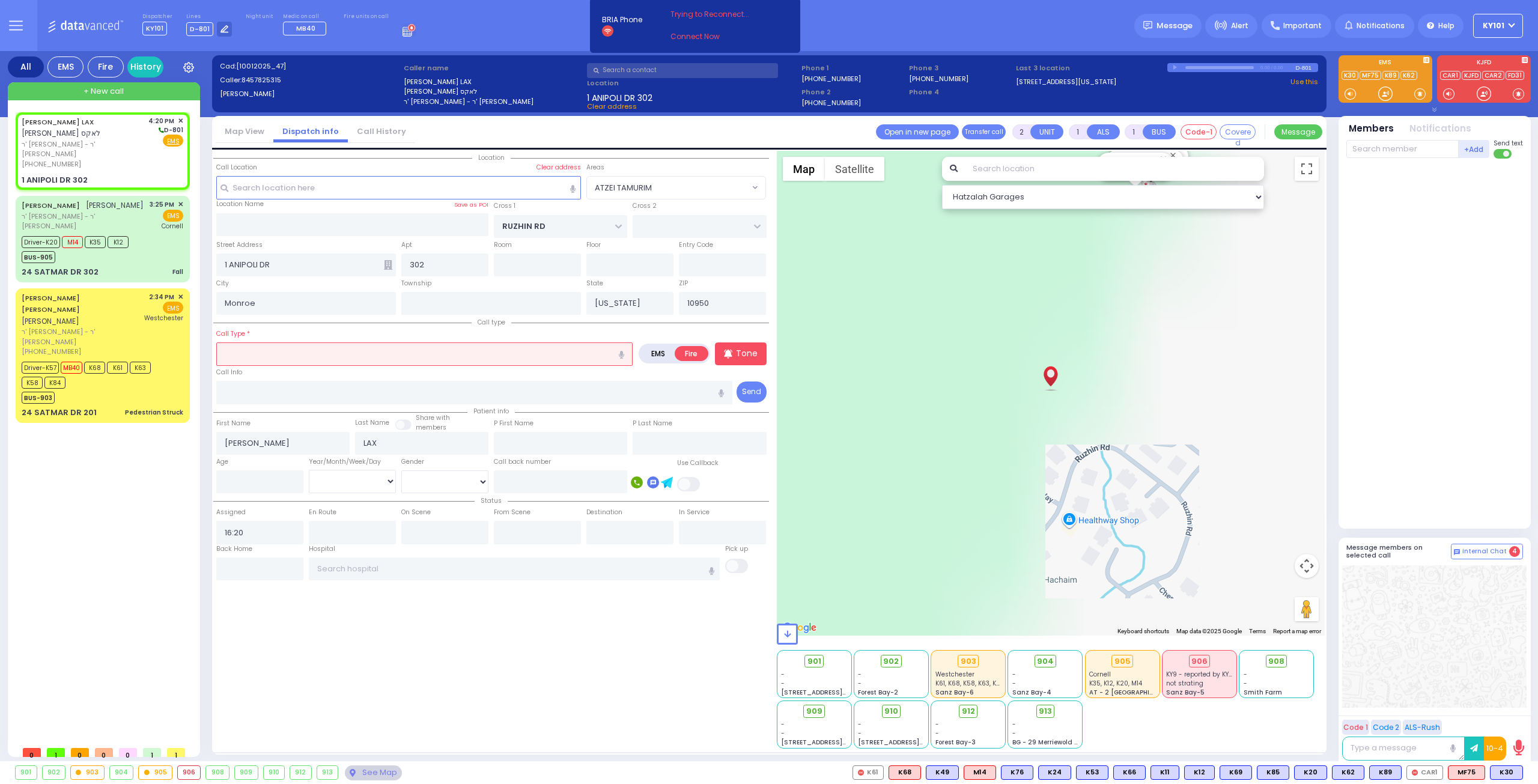
click at [469, 357] on input "text" at bounding box center [425, 354] width 417 height 23
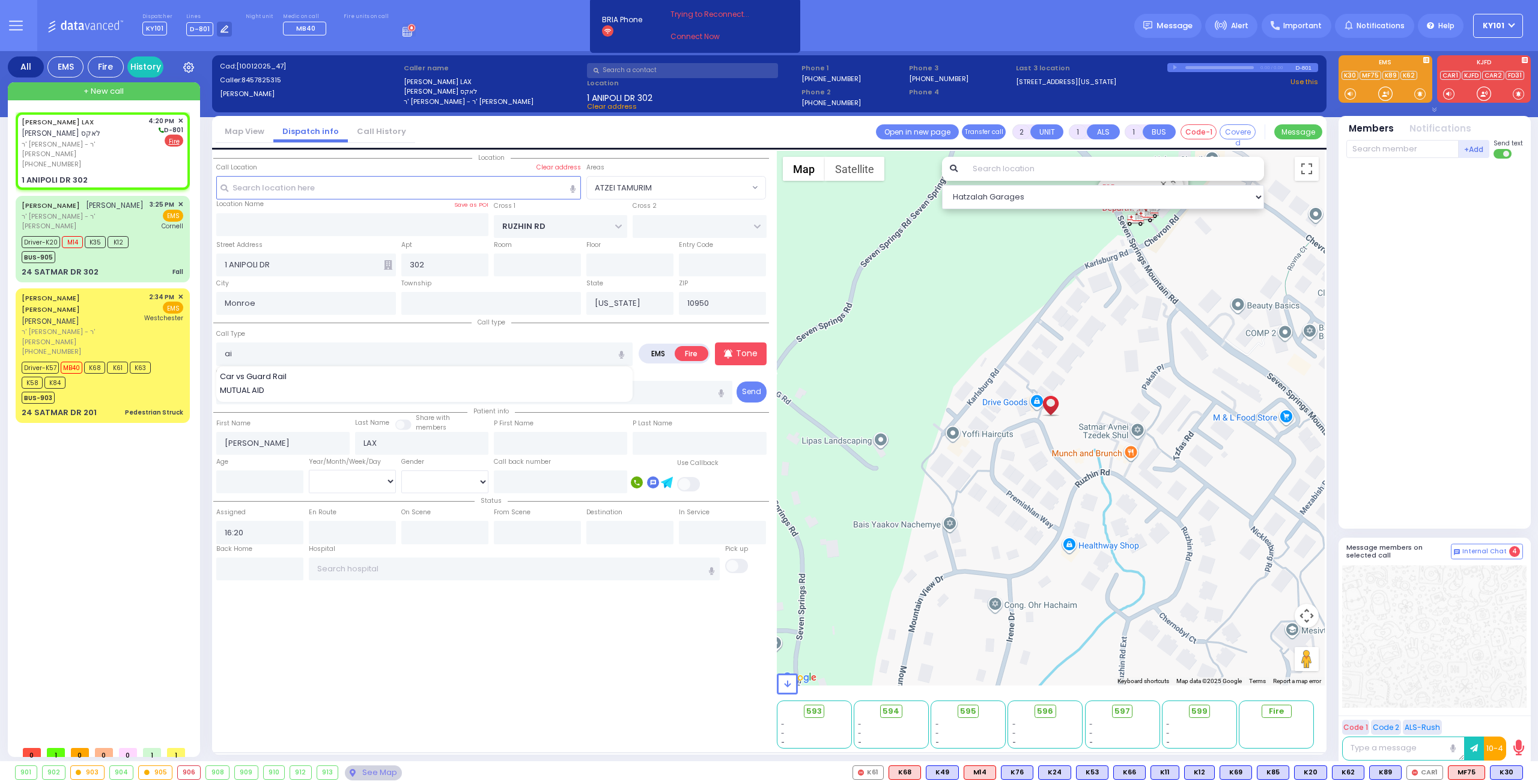
select select "ATZEI TAMURIM"
select select
type input "air condition smoke"
select select
radio input "true"
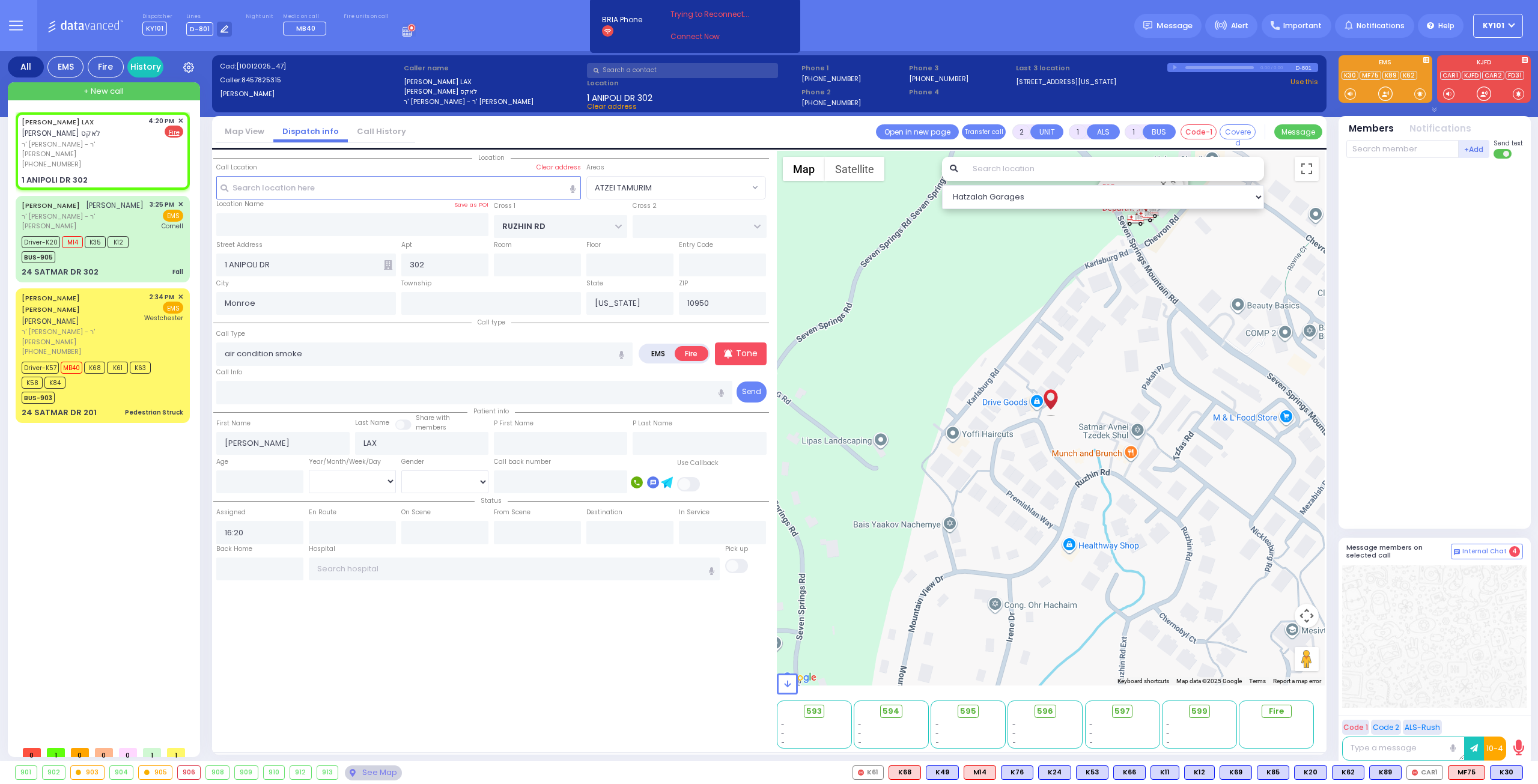
select select
select select "Hatzalah Garages"
select select "ATZEI TAMURIM"
type input "air condition smoke"
select select
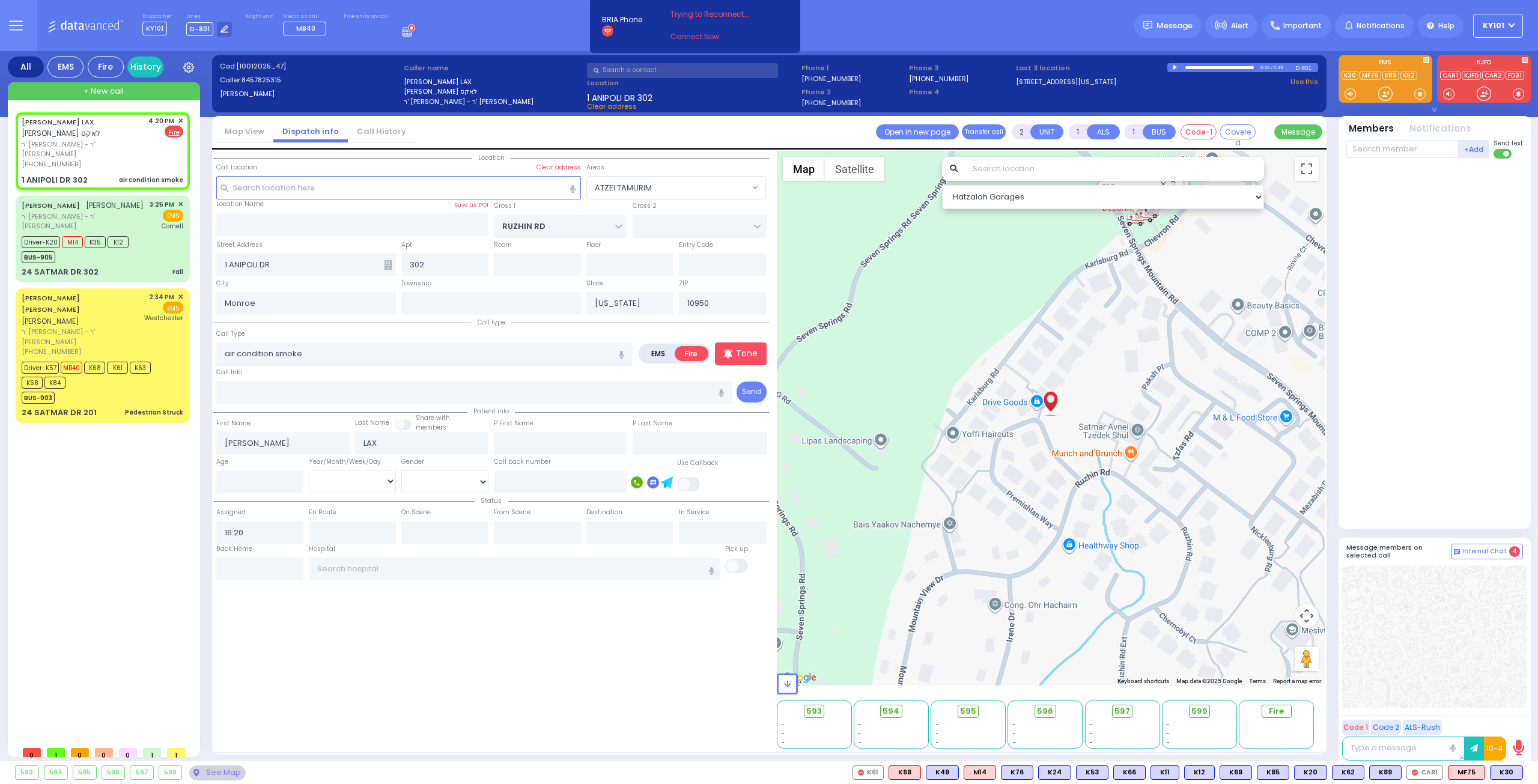
radio input "true"
select select
select select "Hatzalah Garages"
select select "ATZEI TAMURIM"
type input "air condition smoke"
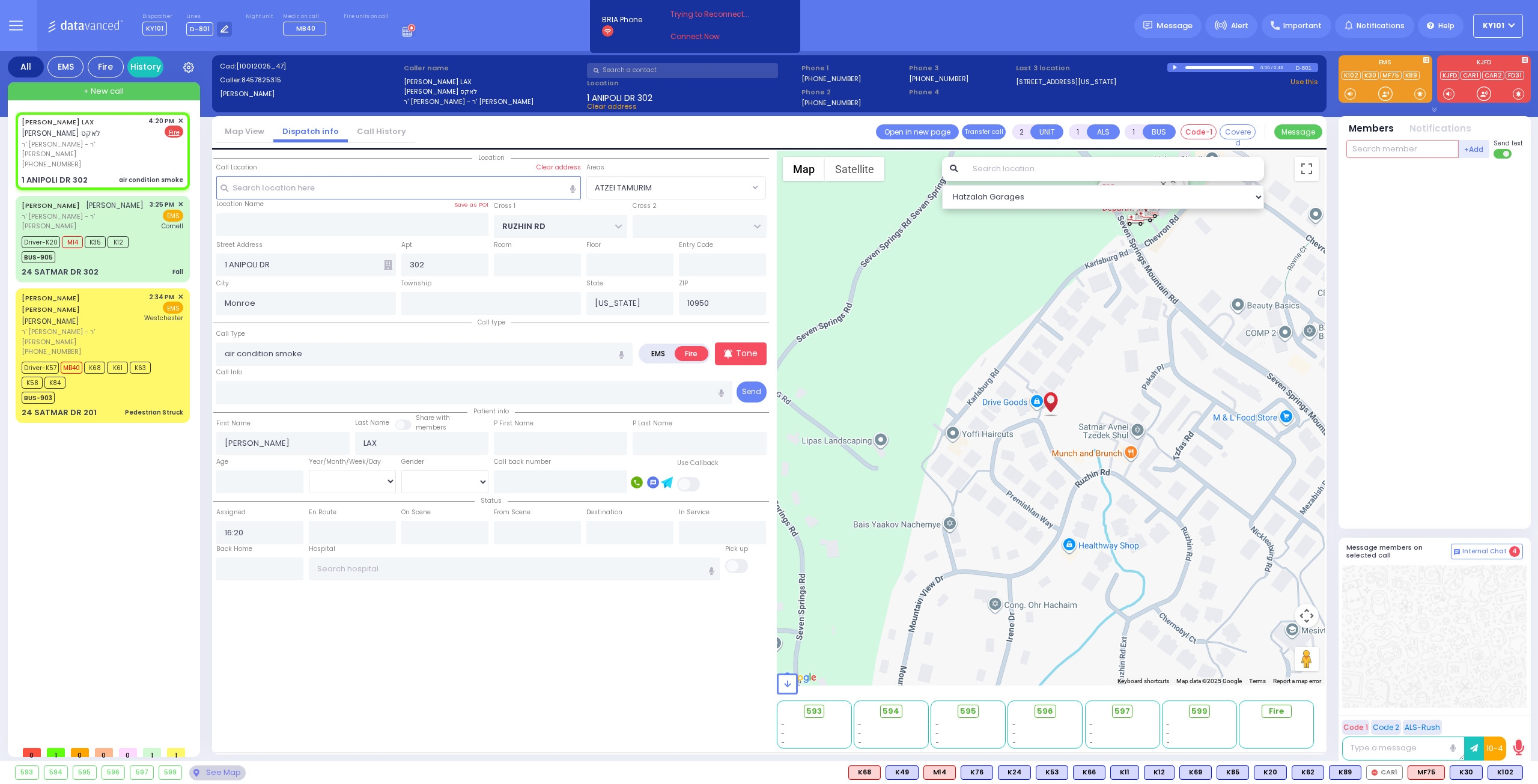
click at [1374, 149] on input "text" at bounding box center [1402, 149] width 112 height 18
select select
radio input "true"
select select
select select "Hatzalah Garages"
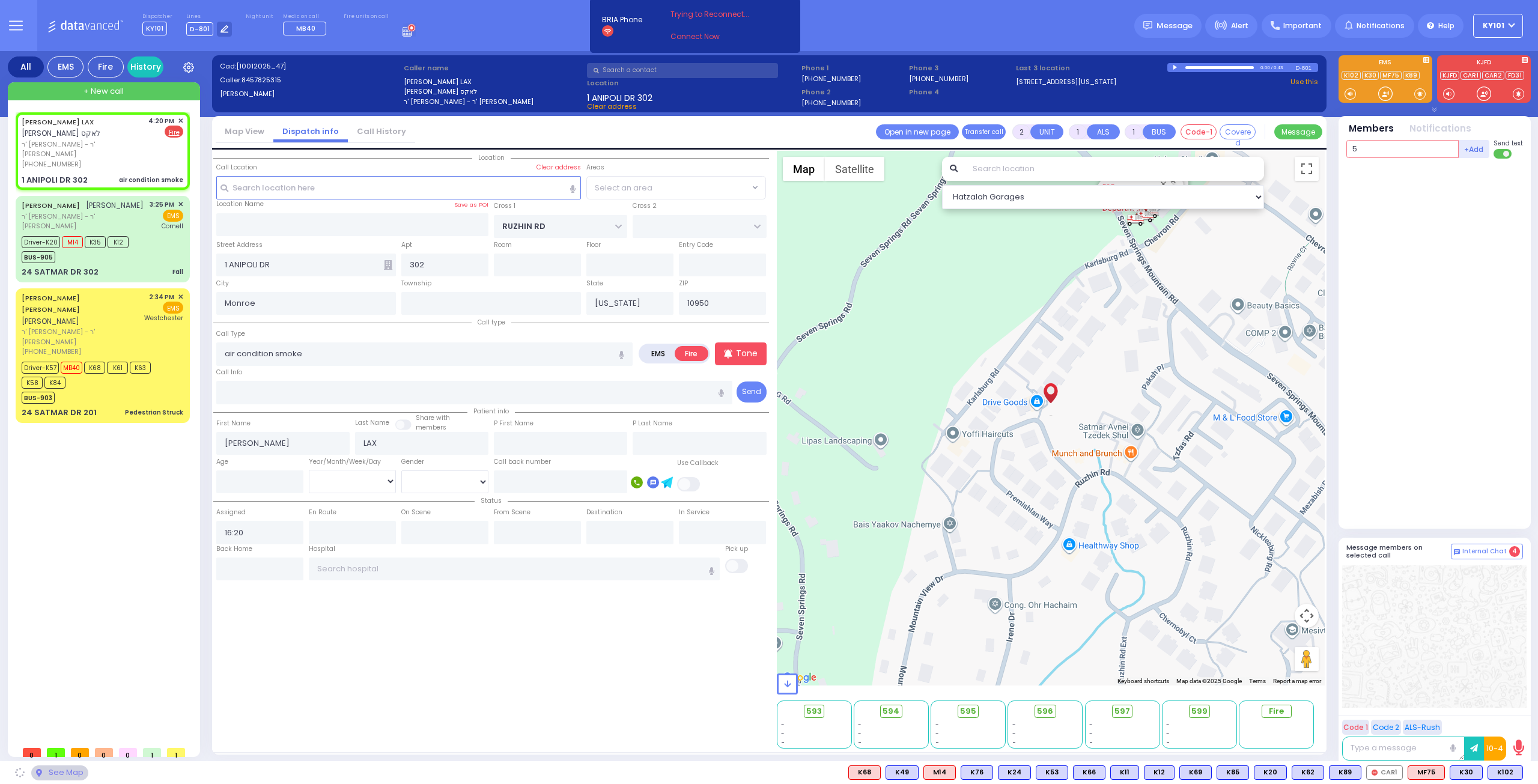
type input "55"
select select "ATZEI TAMURIM"
type input "55"
type input "46"
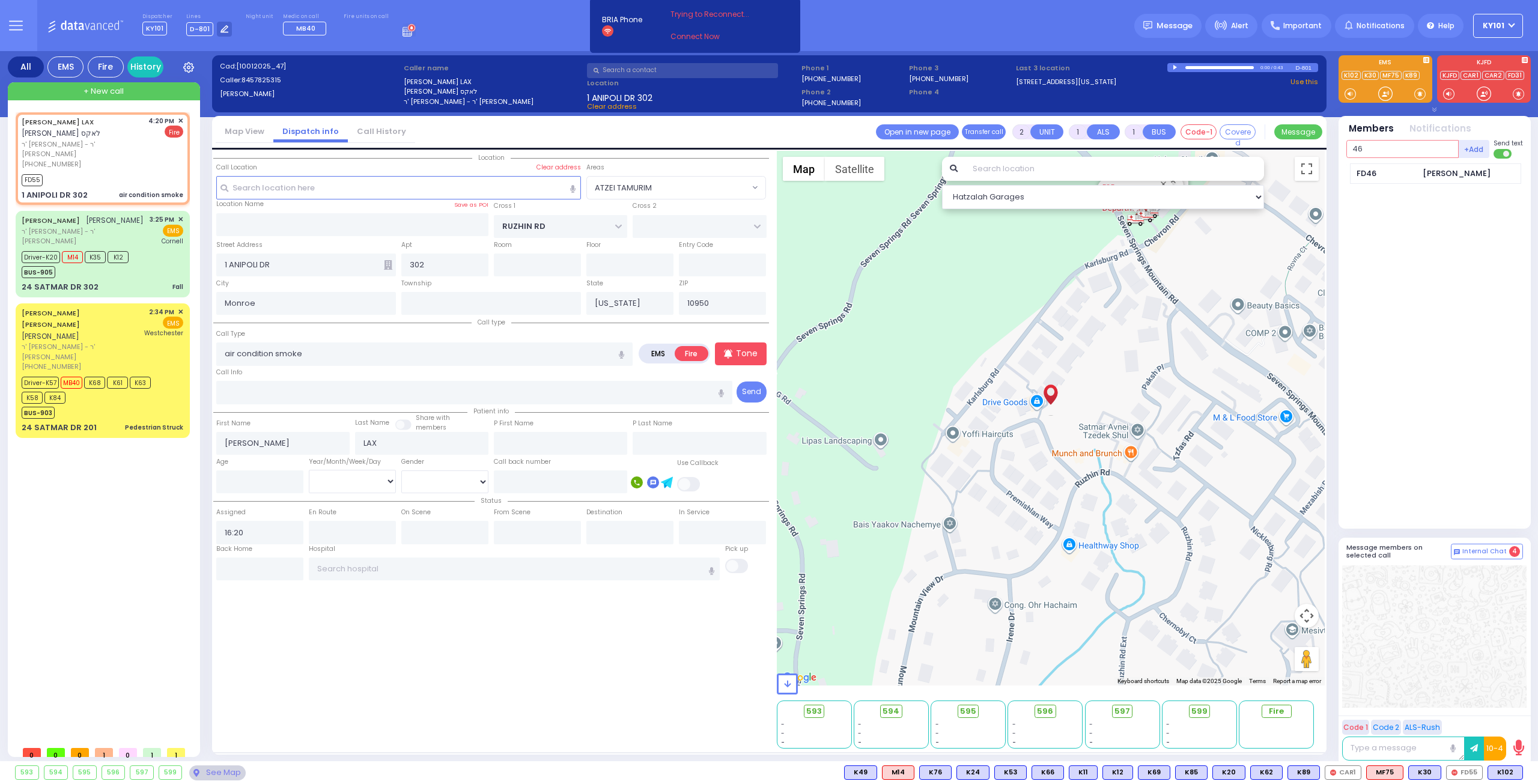
select select
radio input "true"
select select
type input "16:21"
select select "Hatzalah Garages"
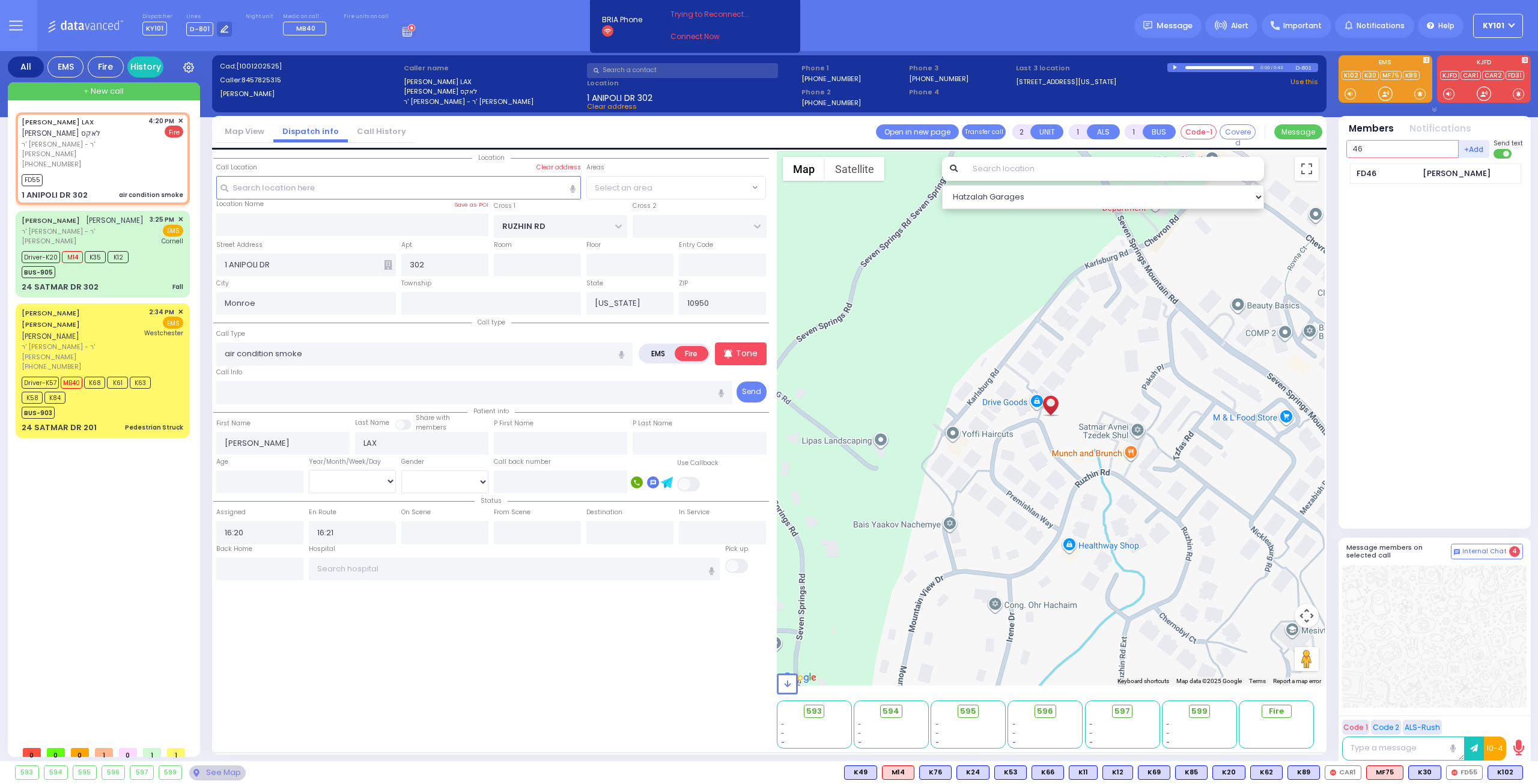
select select "ATZEI TAMURIM"
type input "46"
select select
radio input "true"
select select
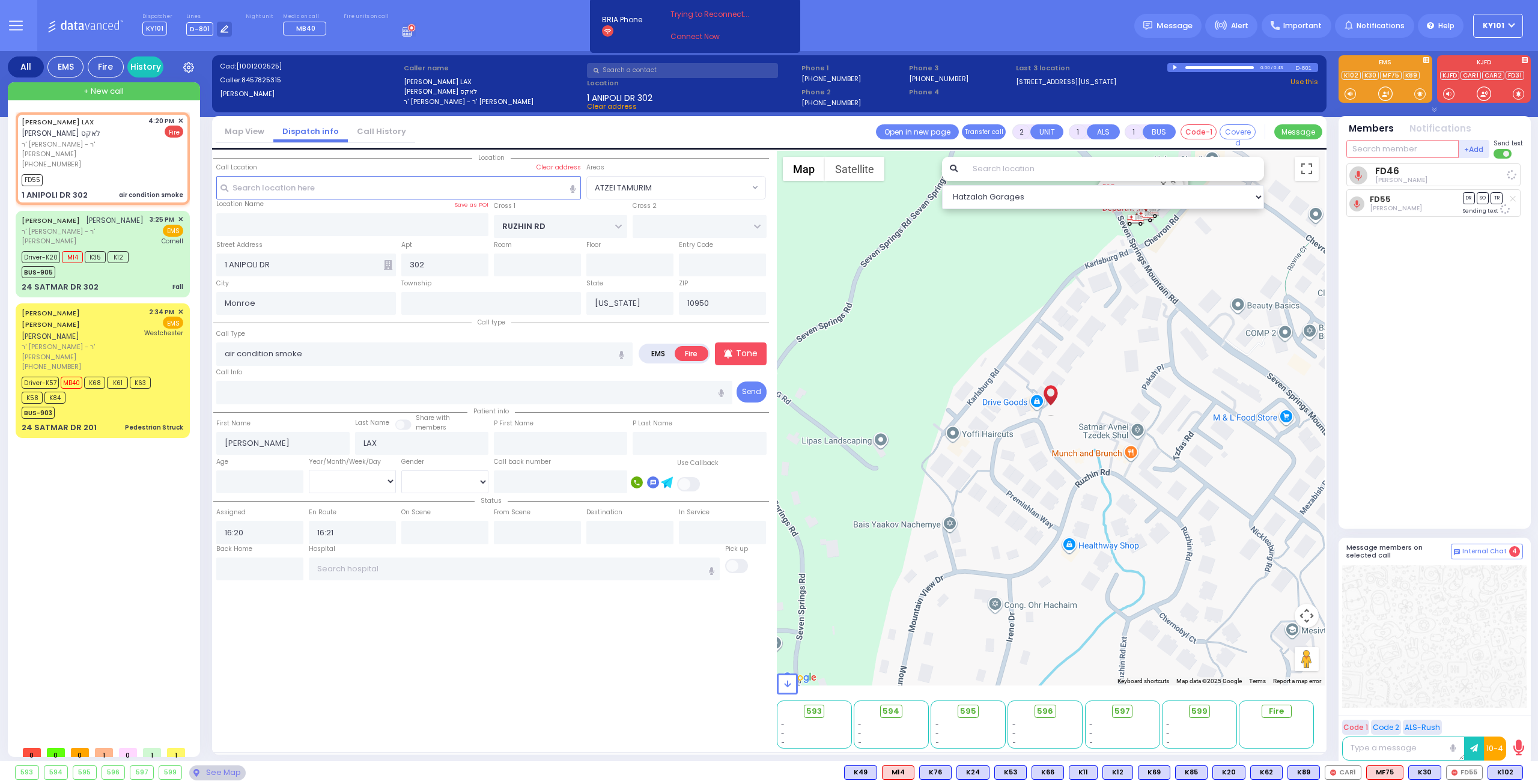
select select "Hatzalah Garages"
select select "ATZEI TAMURIM"
click at [79, 216] on link "[PERSON_NAME]" at bounding box center [51, 221] width 59 height 10
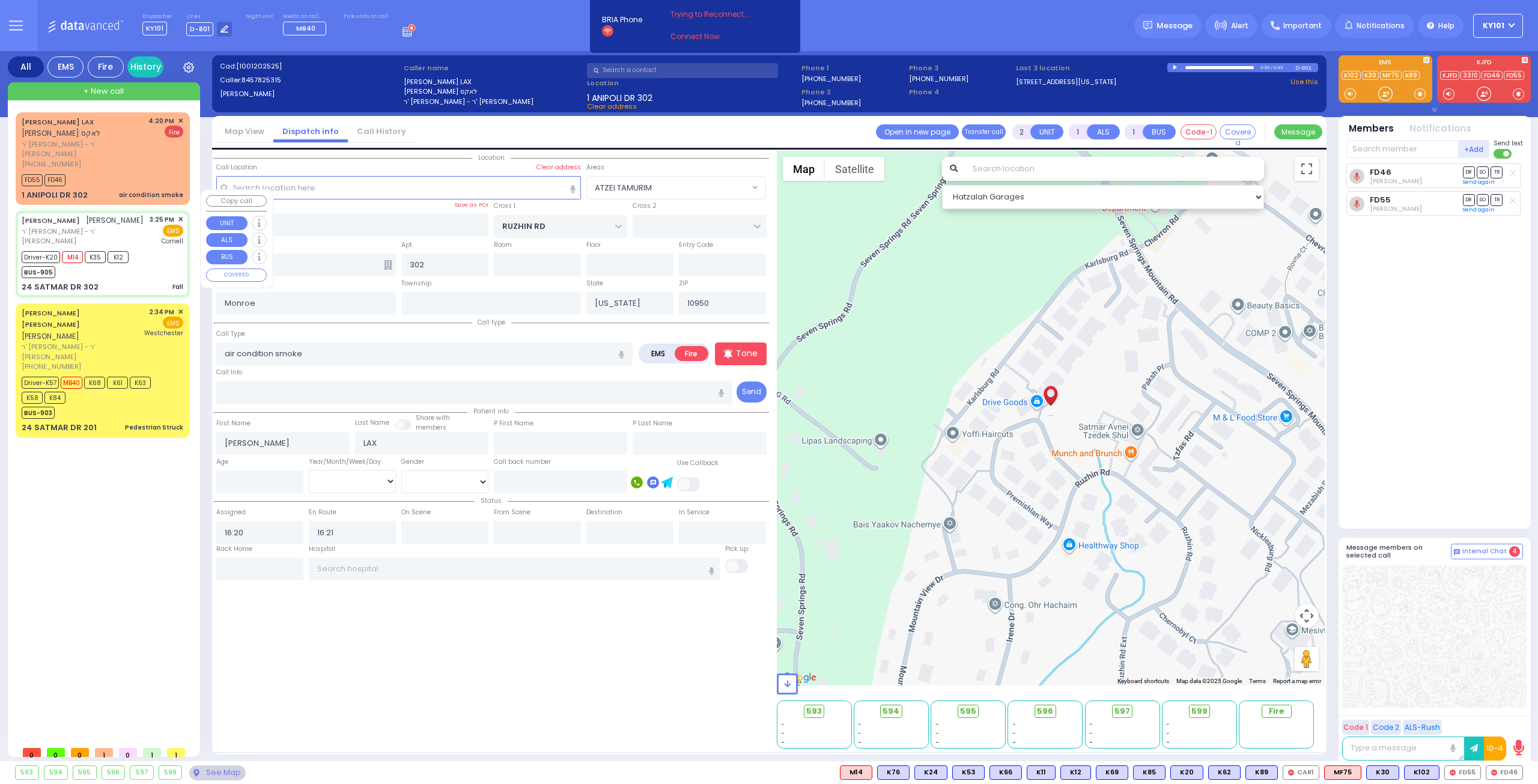
type input "1"
type input "0"
select select
type input "Fall"
radio input "true"
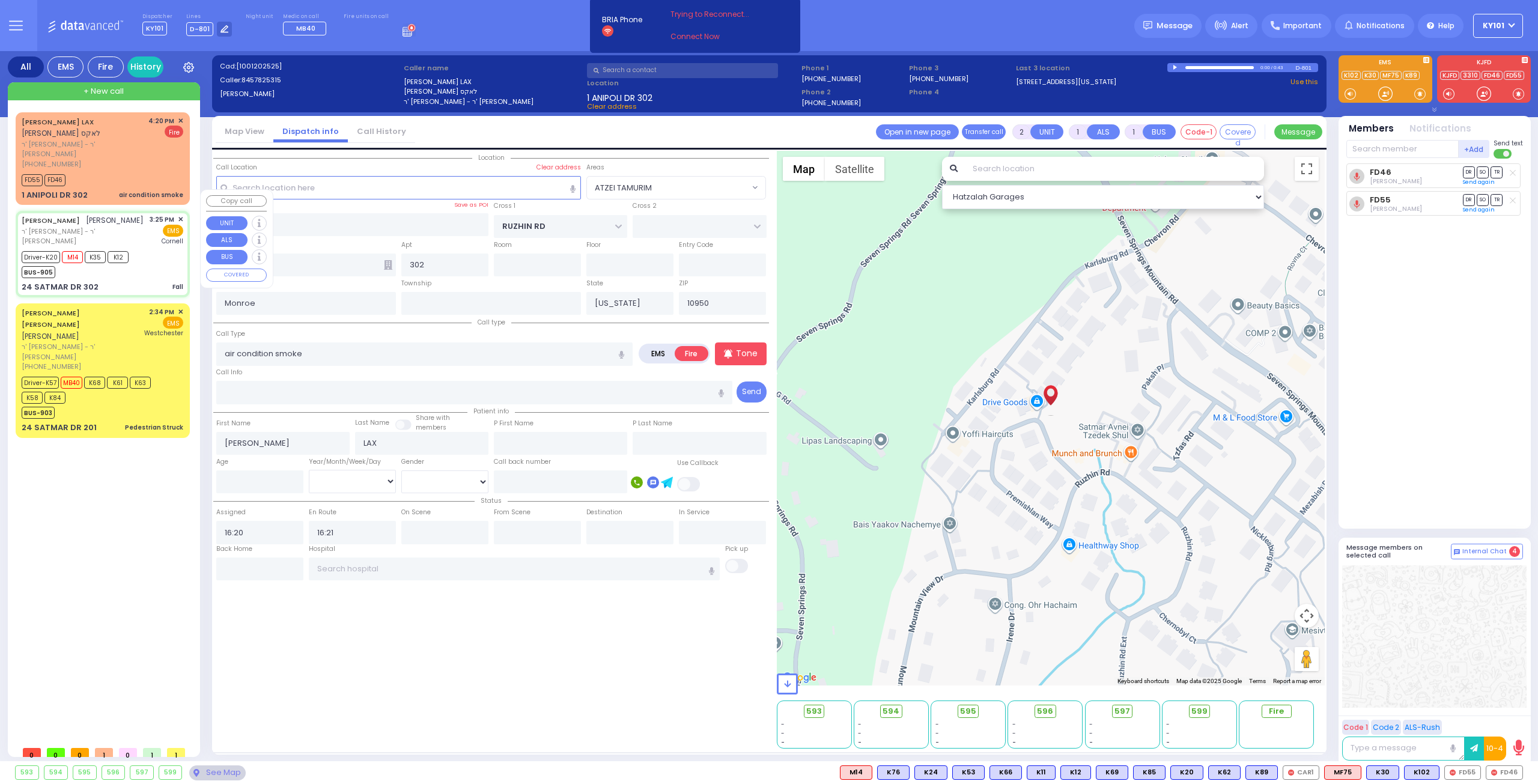
type input "[PERSON_NAME]"
select select
type input "15:25"
type input "15:26"
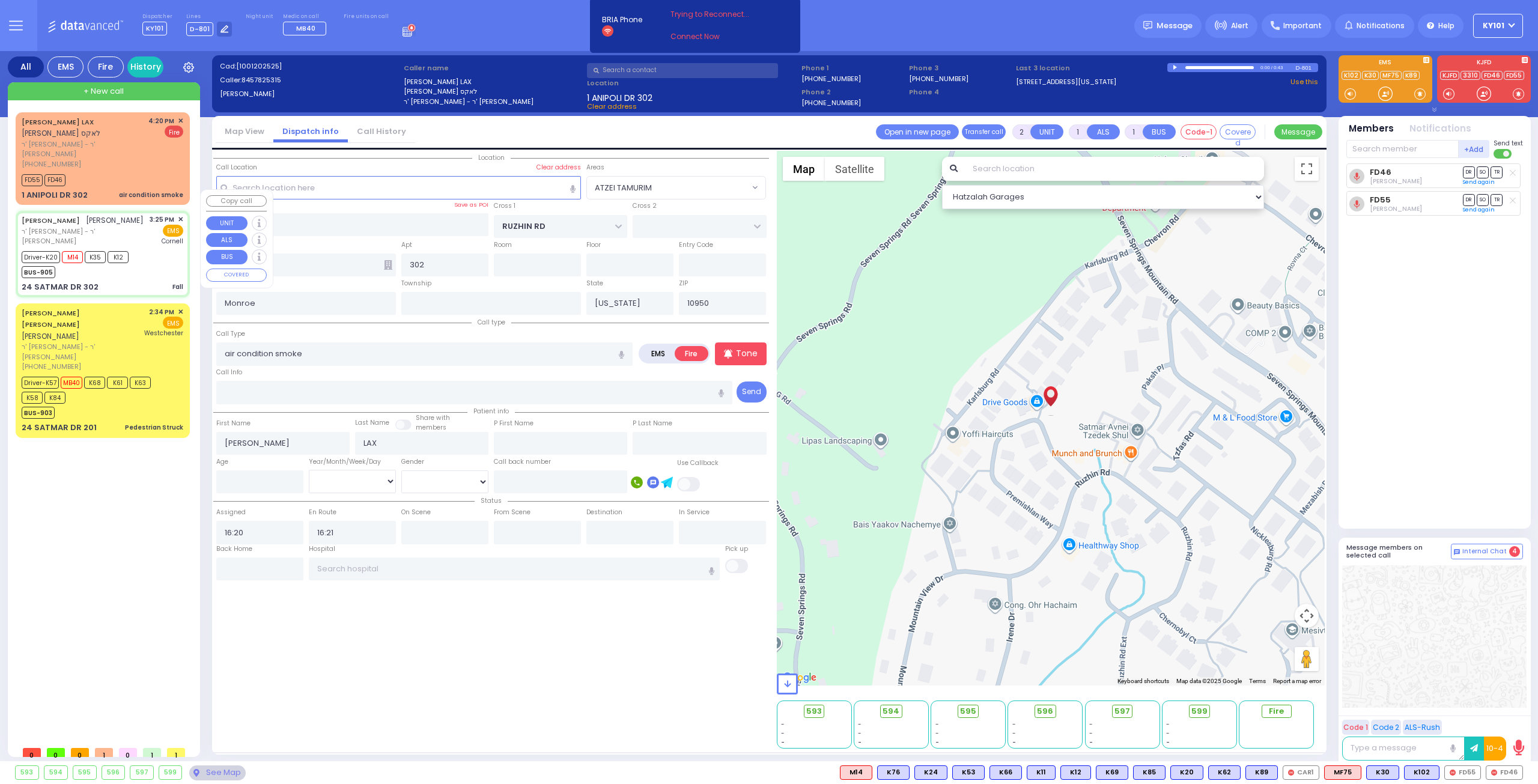
type input "15:26"
type input "15:58"
type input "[US_STATE] Presbyterian [PERSON_NAME][GEOGRAPHIC_DATA]"
type input "HAYES COURT"
type input "ORSHAVA COURT"
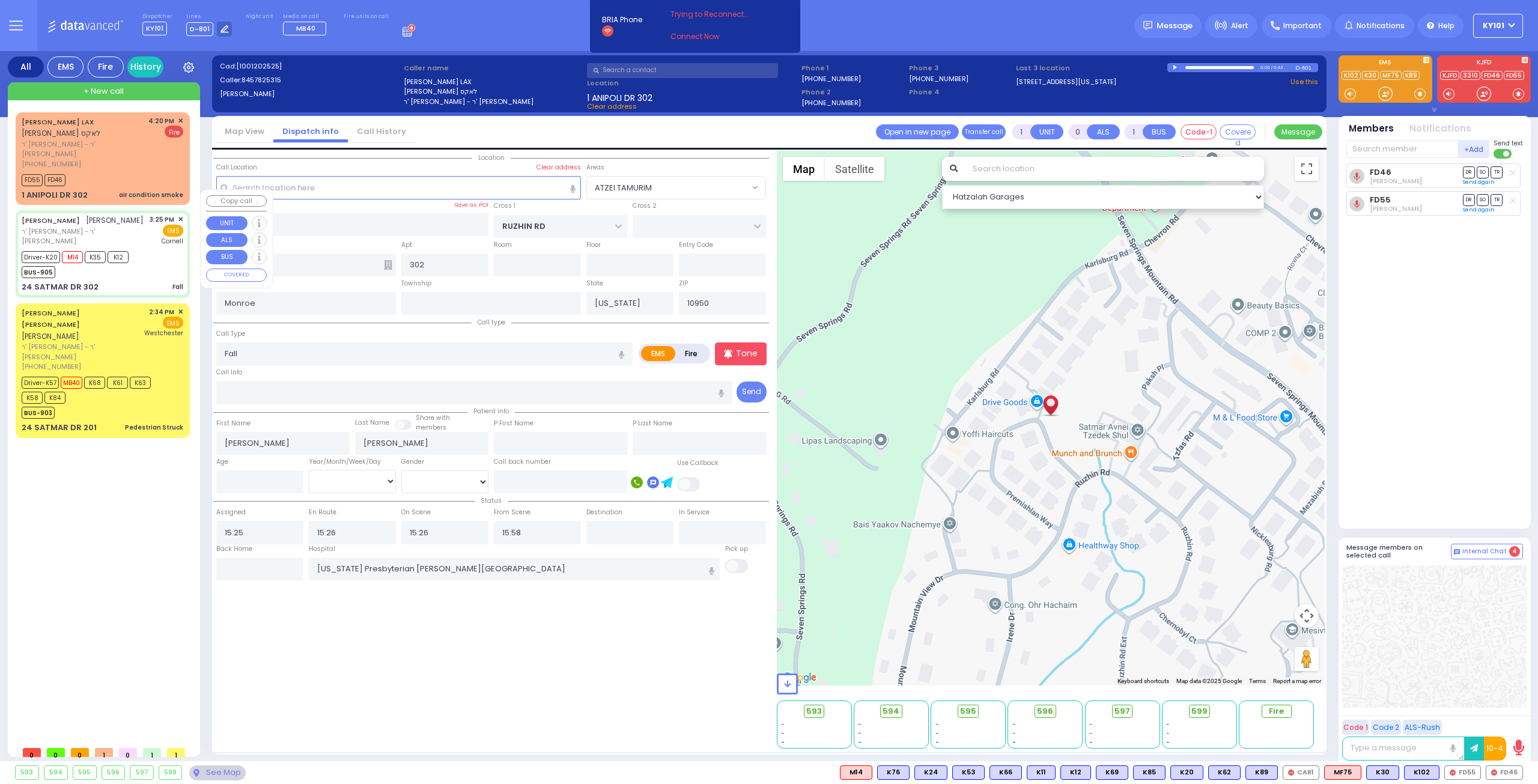
type input "24 SATMAR DR"
type input "[PERSON_NAME]"
select select "Hatzalah Garages"
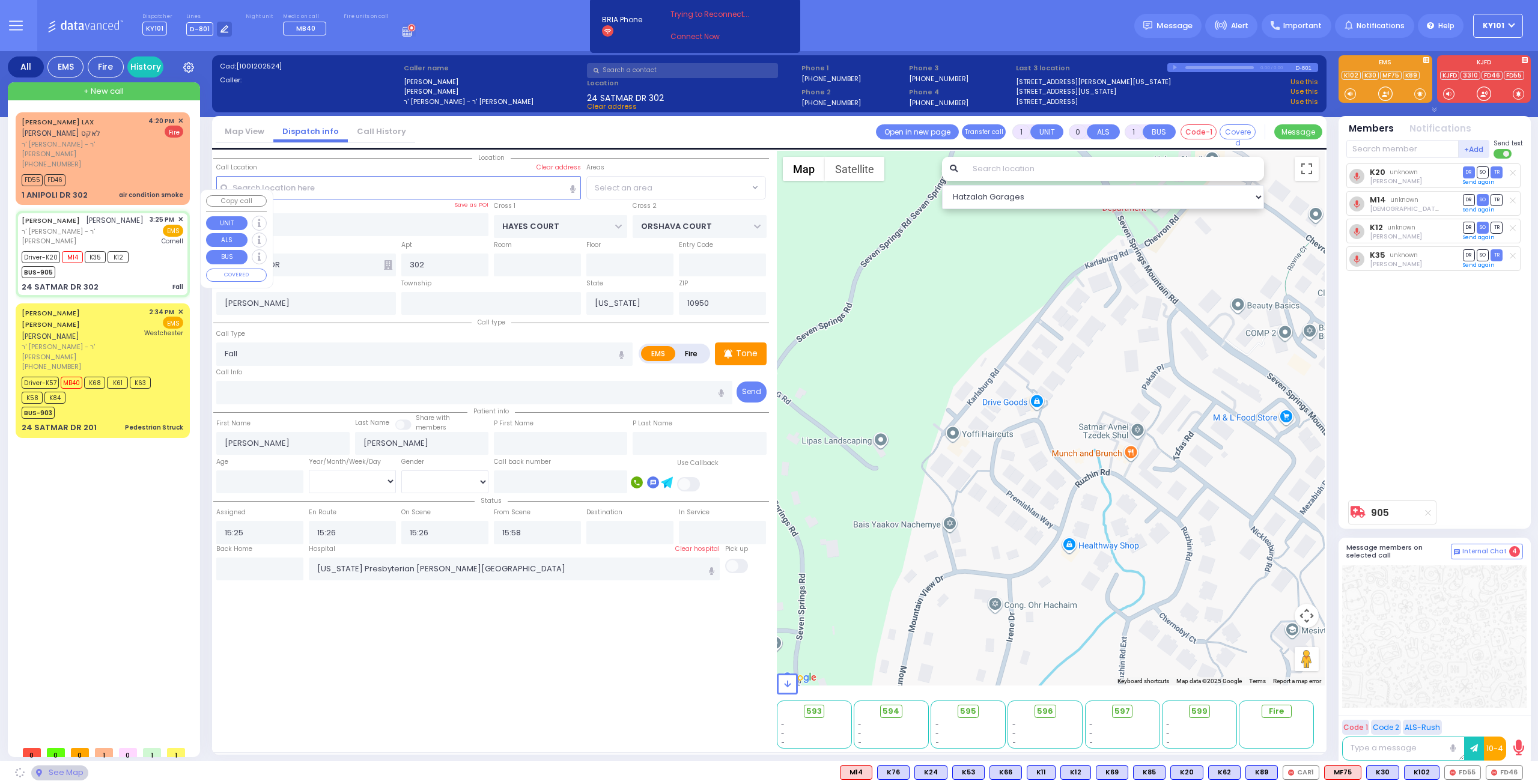
select select "SECTION 3"
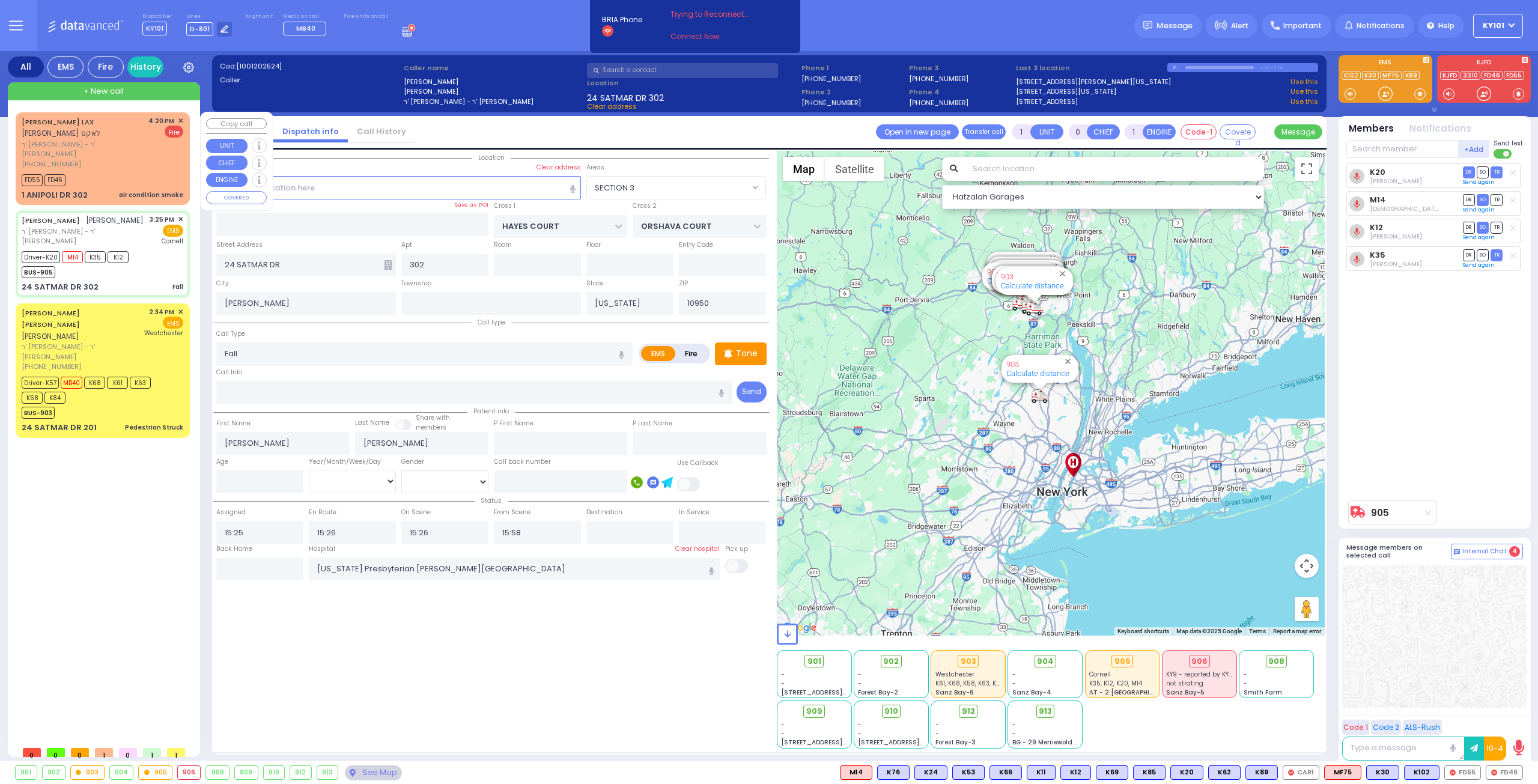
click at [99, 139] on span "ר' [PERSON_NAME] - ר' [PERSON_NAME]" at bounding box center [83, 149] width 123 height 20
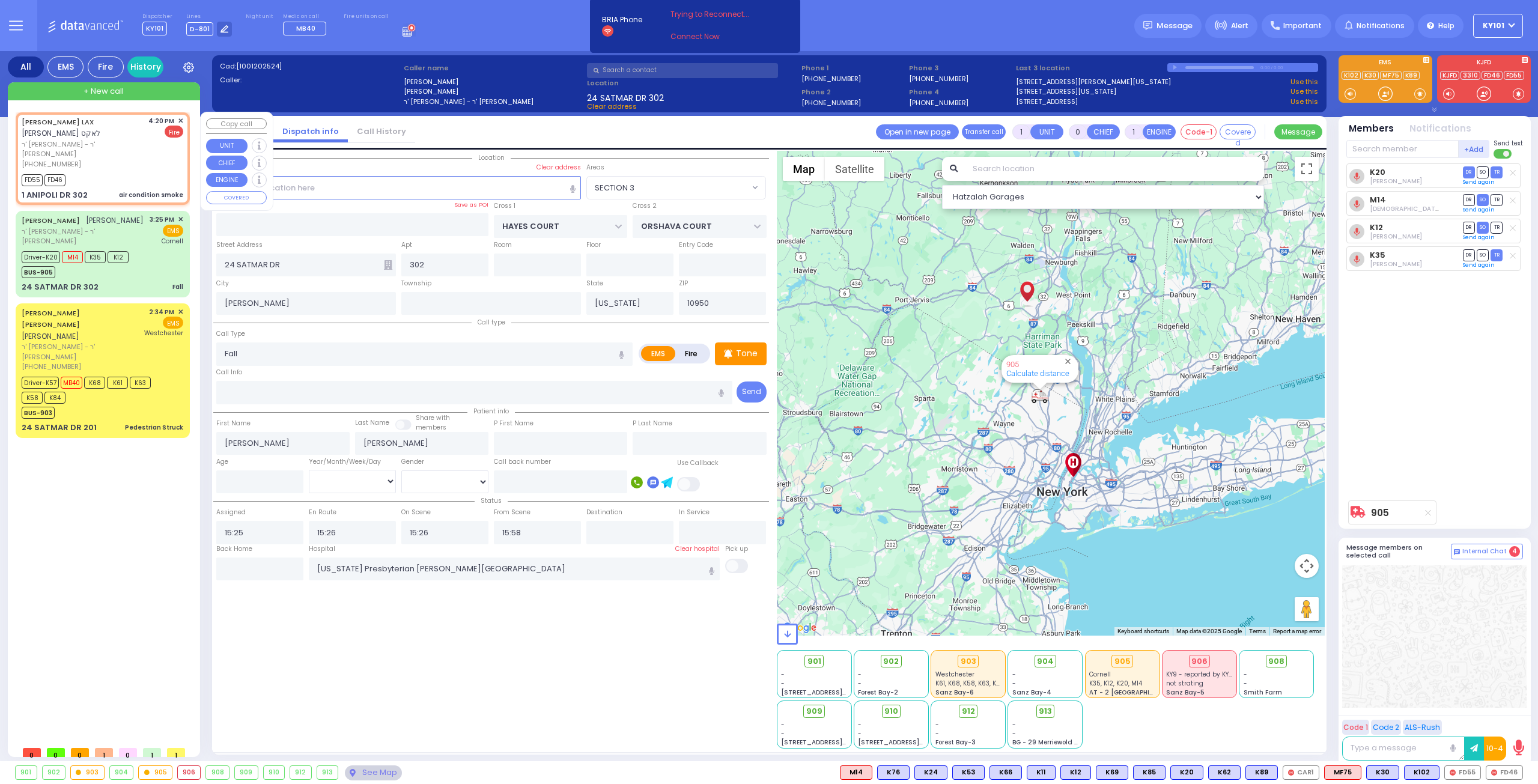
type input "2"
type input "1"
select select
type input "air condition smoke"
radio input "false"
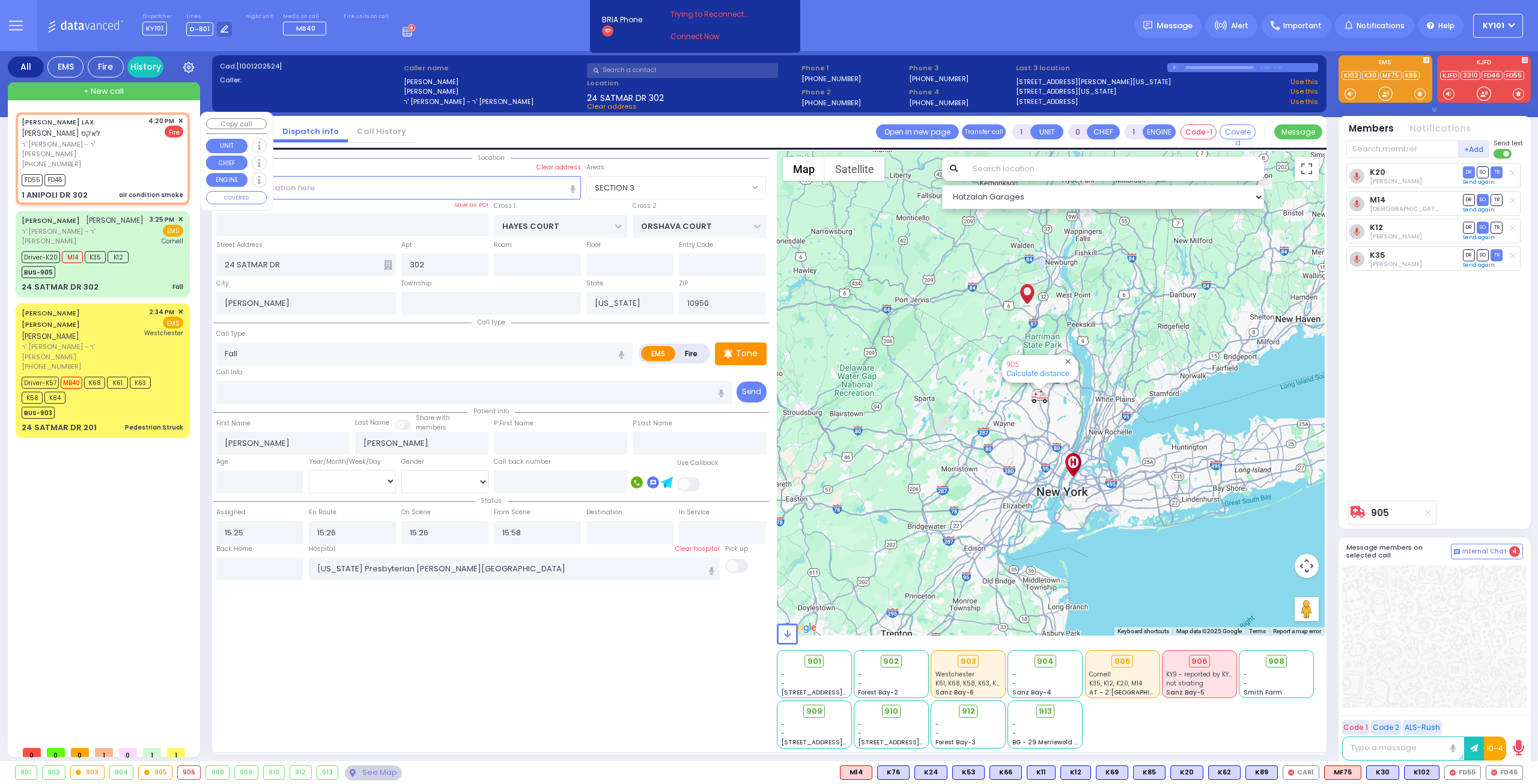
radio input "true"
type input "[PERSON_NAME]"
type input "LAX"
select select
type input "16:20"
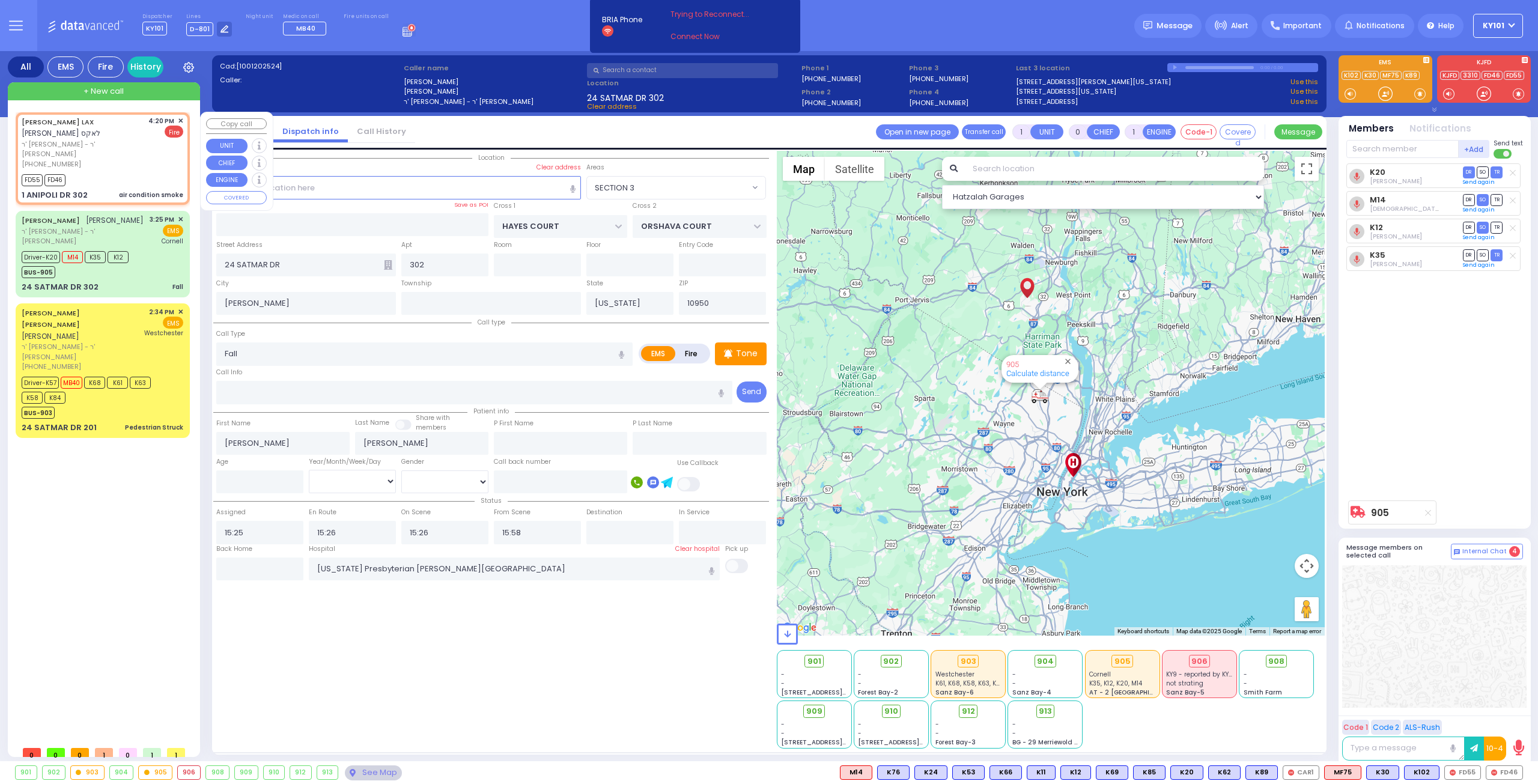
type input "16:21"
type input "RUZHIN RD"
type input "1 ANIPOLI DR"
type input "Monroe"
select select "Hatzalah Garages"
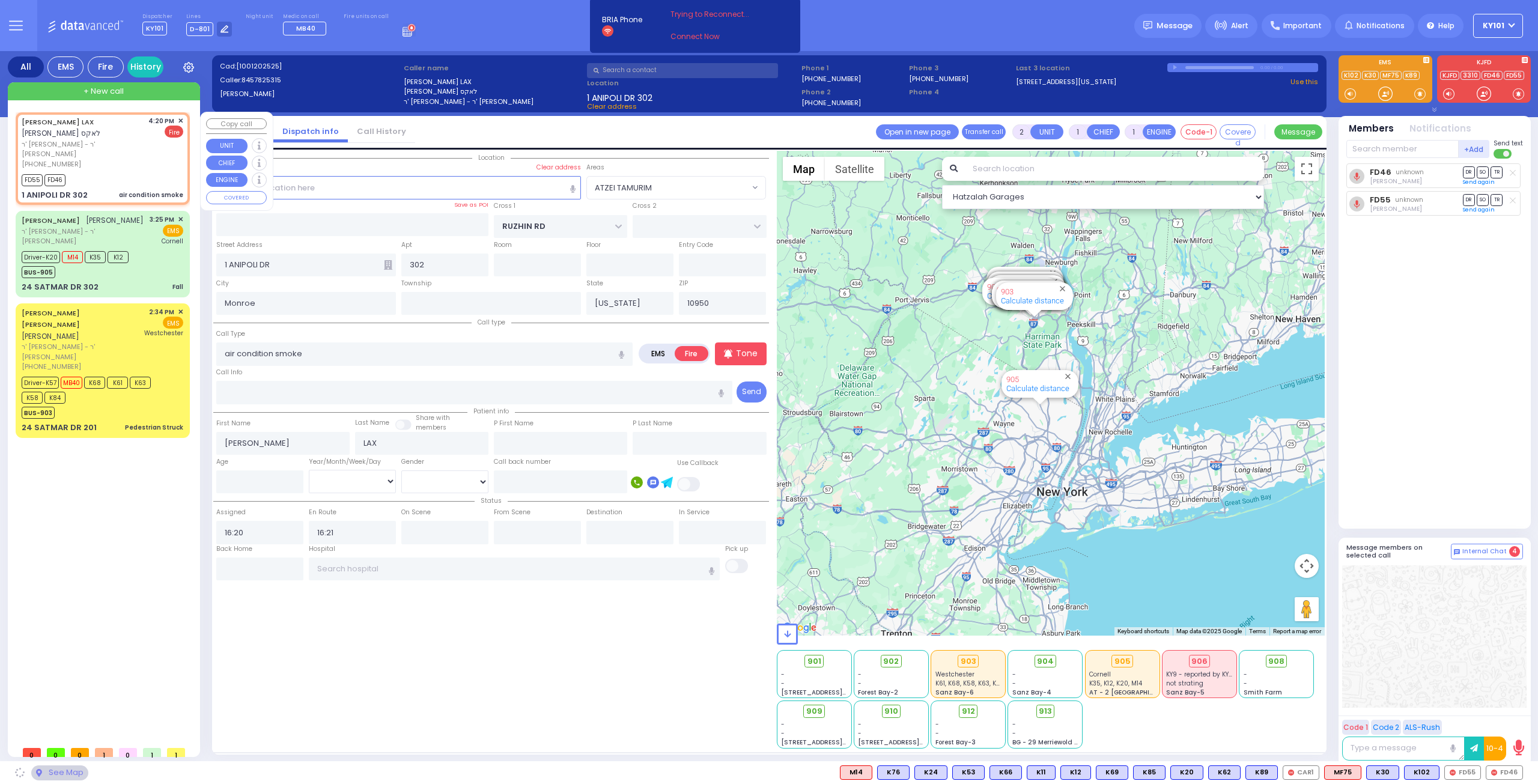
select select "ATZEI TAMURIM"
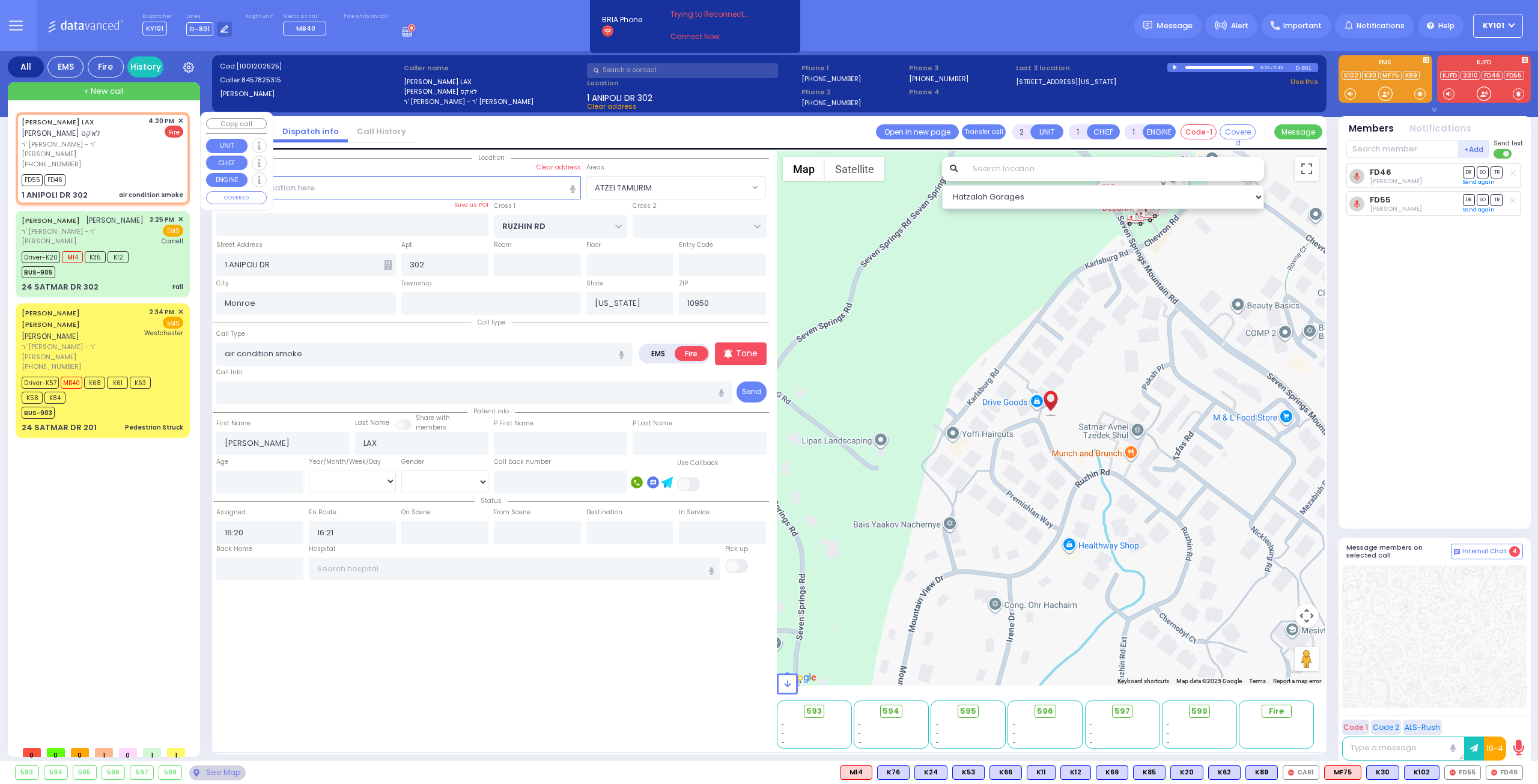
click at [179, 120] on span "✕" at bounding box center [181, 121] width 6 height 10
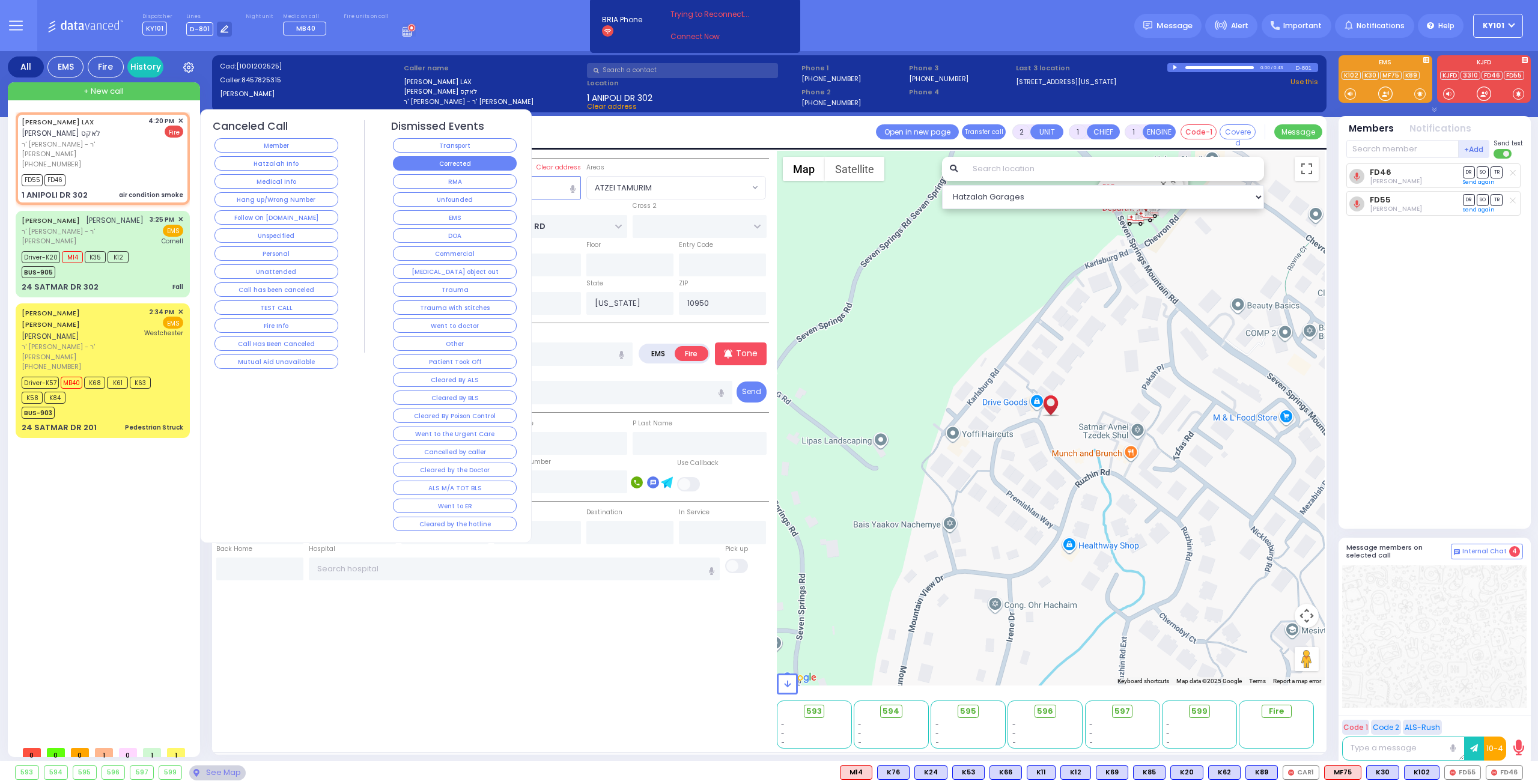
click at [465, 160] on button "Corrected" at bounding box center [455, 163] width 124 height 14
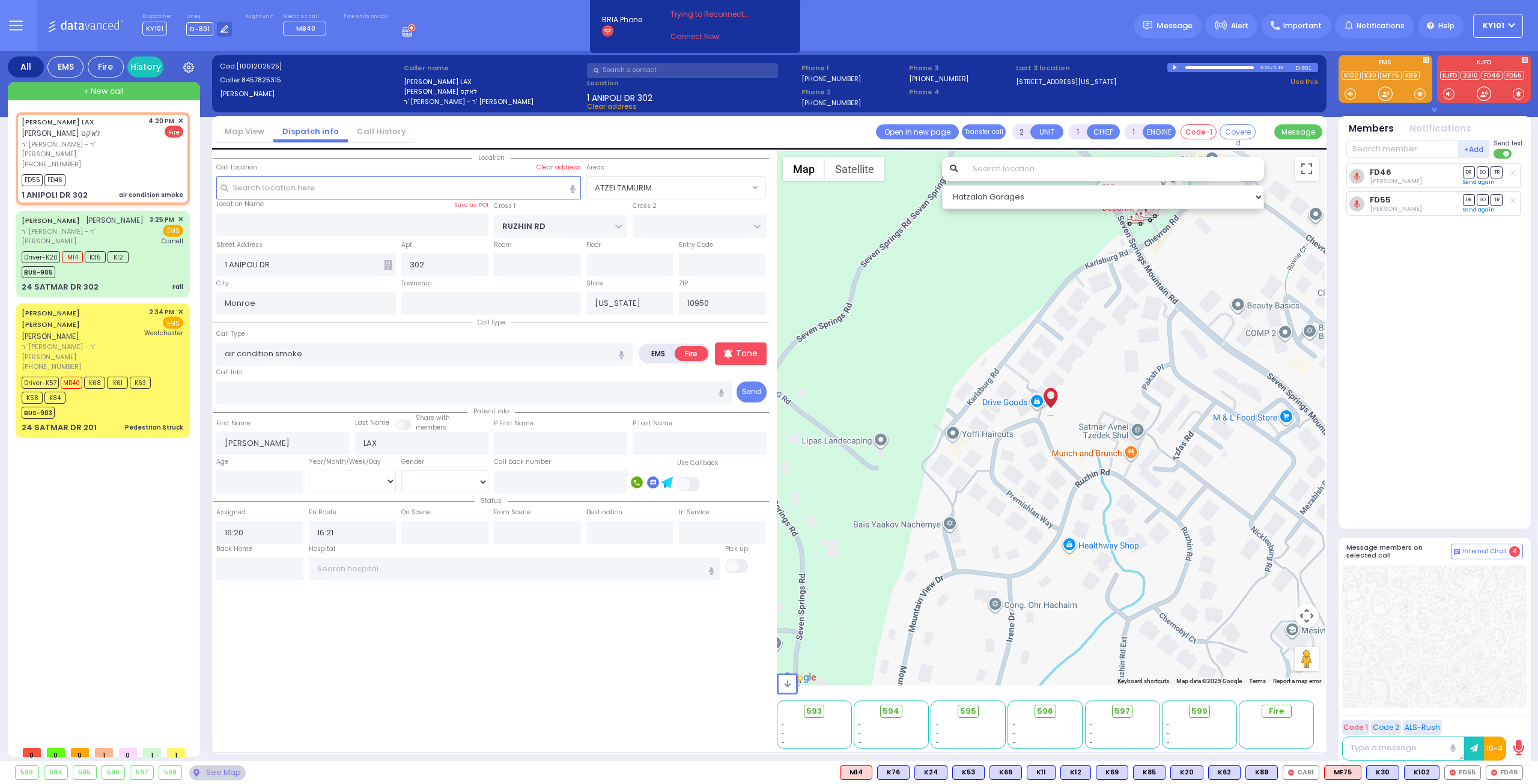
select select
radio input "true"
select select
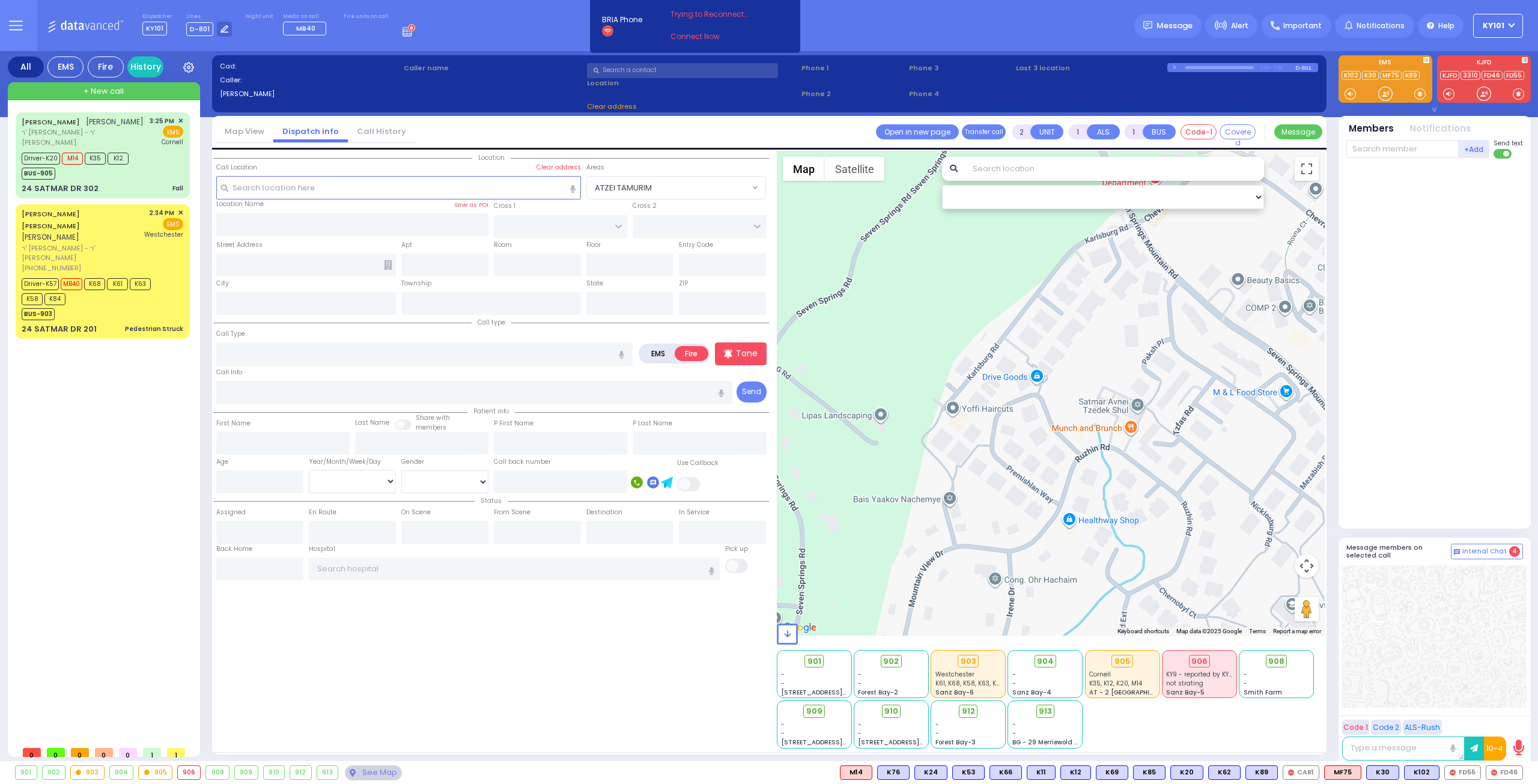
click at [403, 35] on icon at bounding box center [409, 30] width 13 height 13
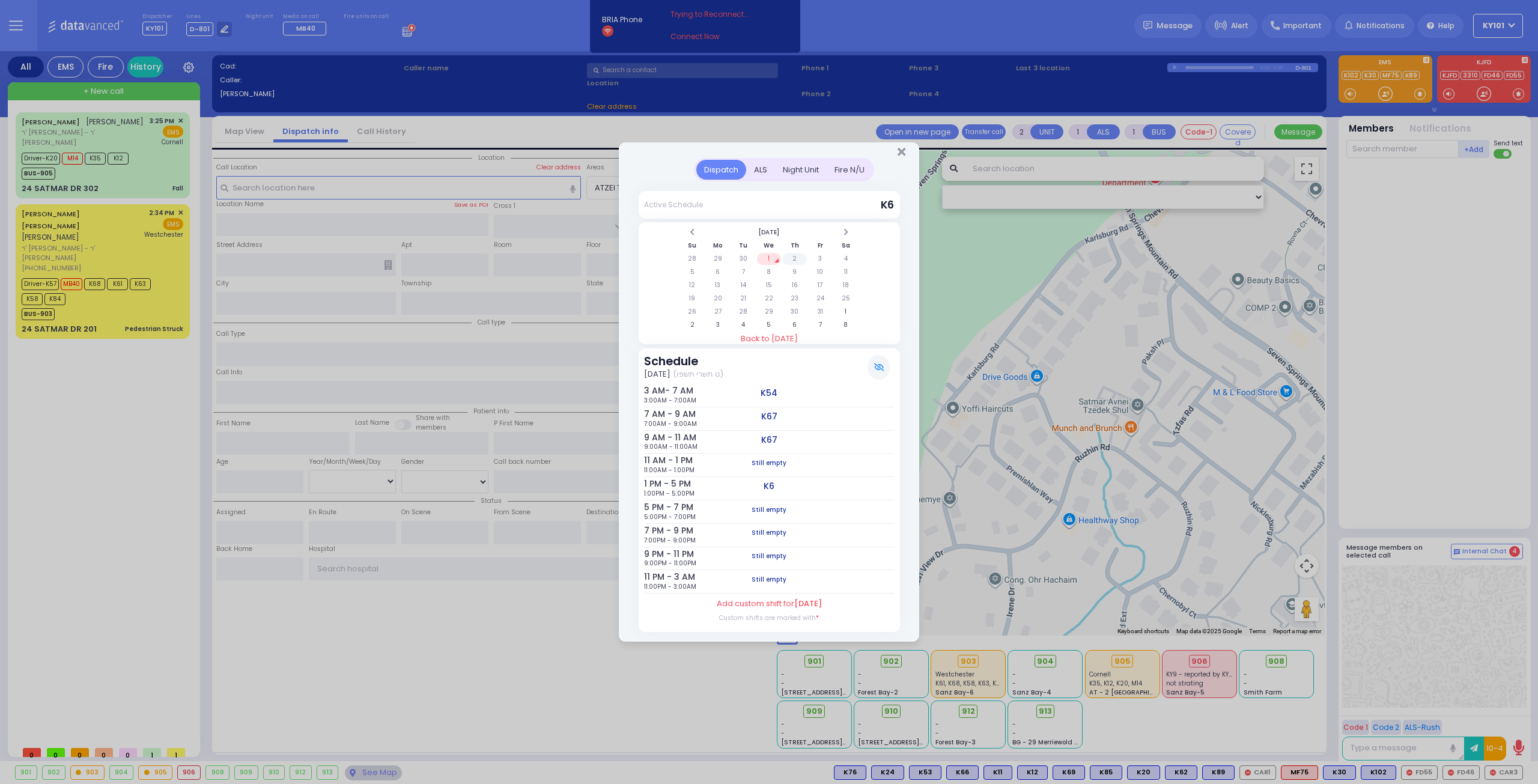
click at [793, 258] on td "2" at bounding box center [795, 258] width 25 height 12
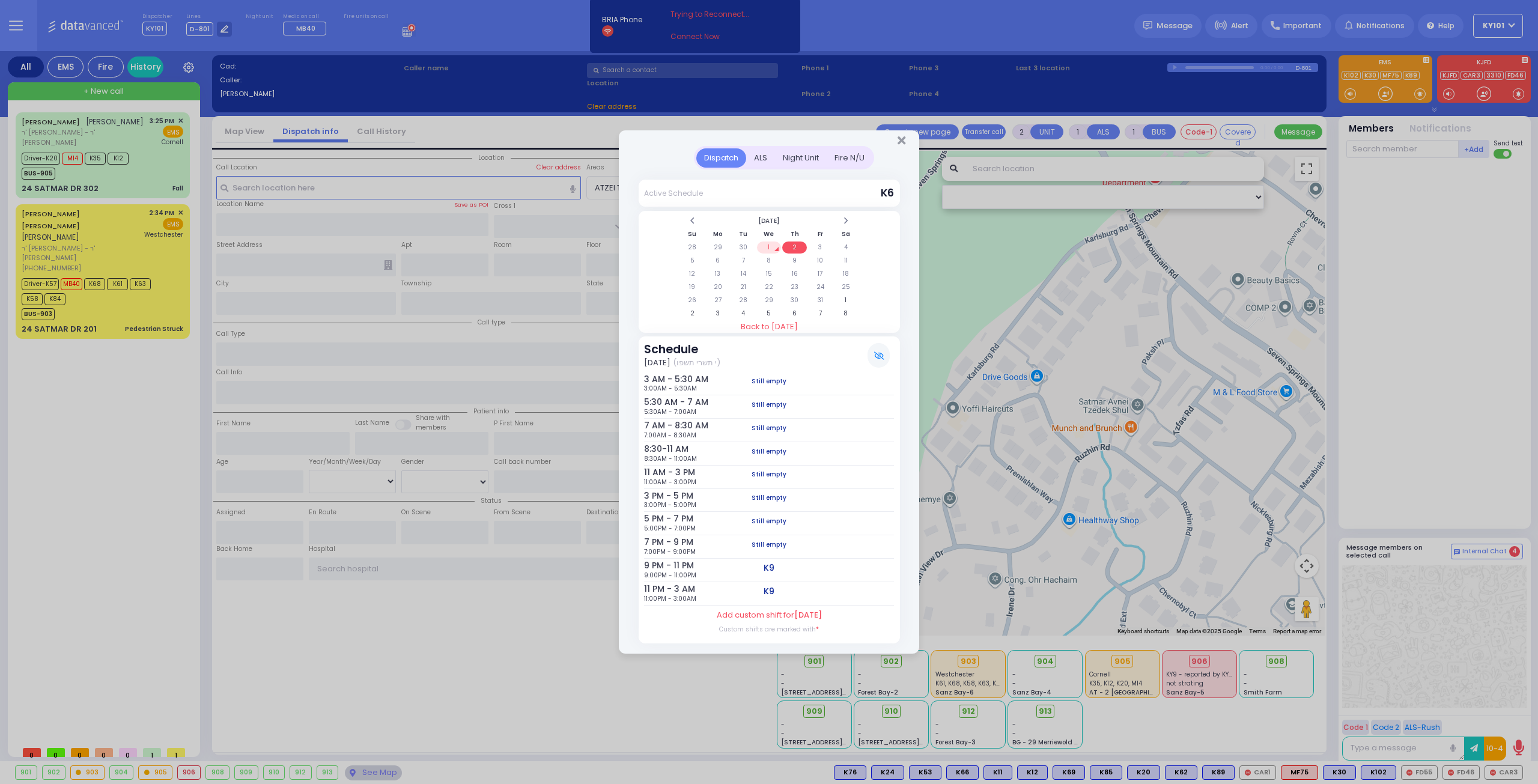
click at [766, 245] on td "1" at bounding box center [769, 247] width 25 height 12
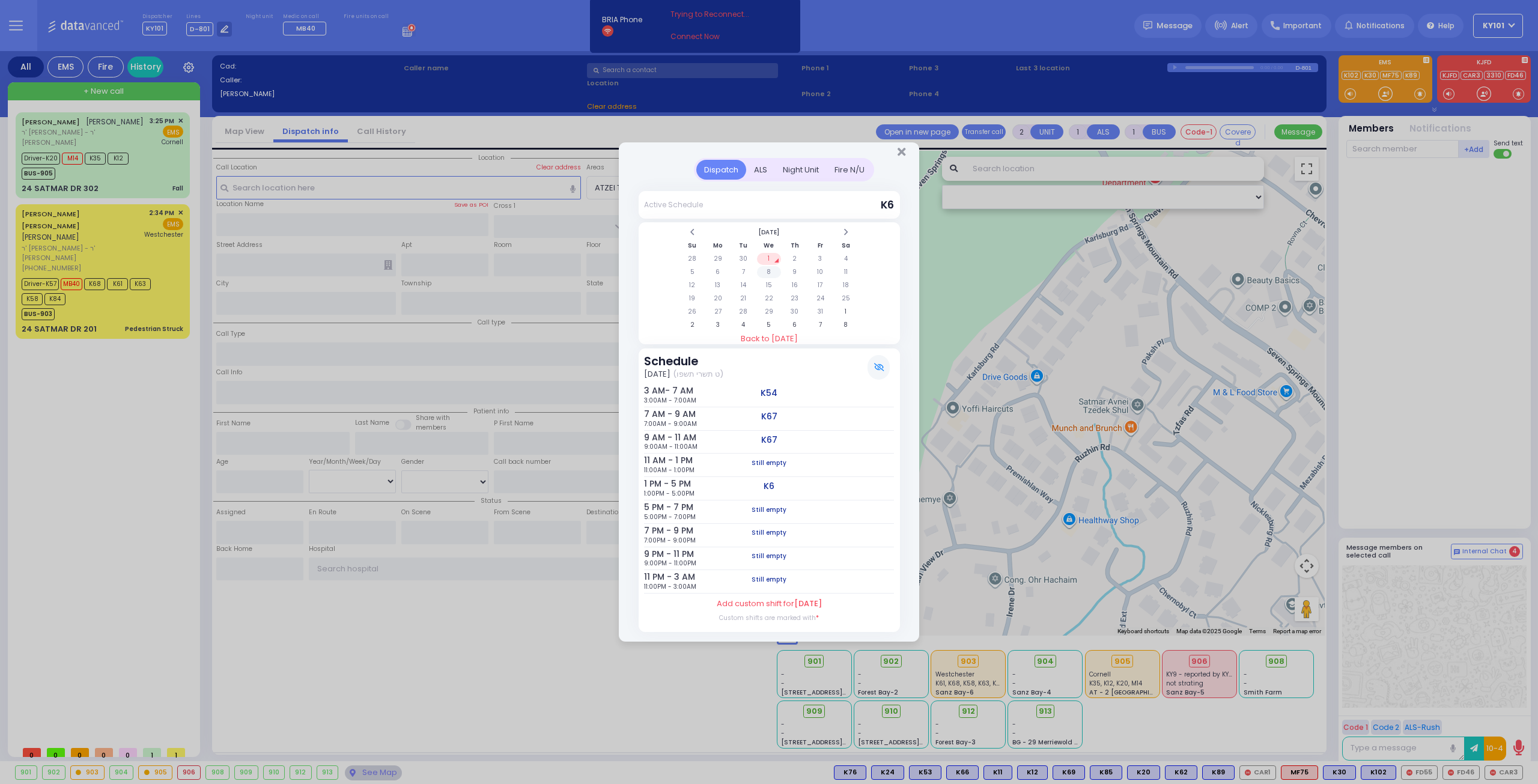
click at [766, 274] on td "8" at bounding box center [769, 272] width 25 height 12
click at [764, 258] on td "1" at bounding box center [769, 258] width 25 height 12
click at [766, 274] on td "8" at bounding box center [769, 272] width 25 height 12
click at [766, 260] on td "1" at bounding box center [769, 258] width 25 height 12
click at [790, 260] on td "2" at bounding box center [795, 258] width 25 height 12
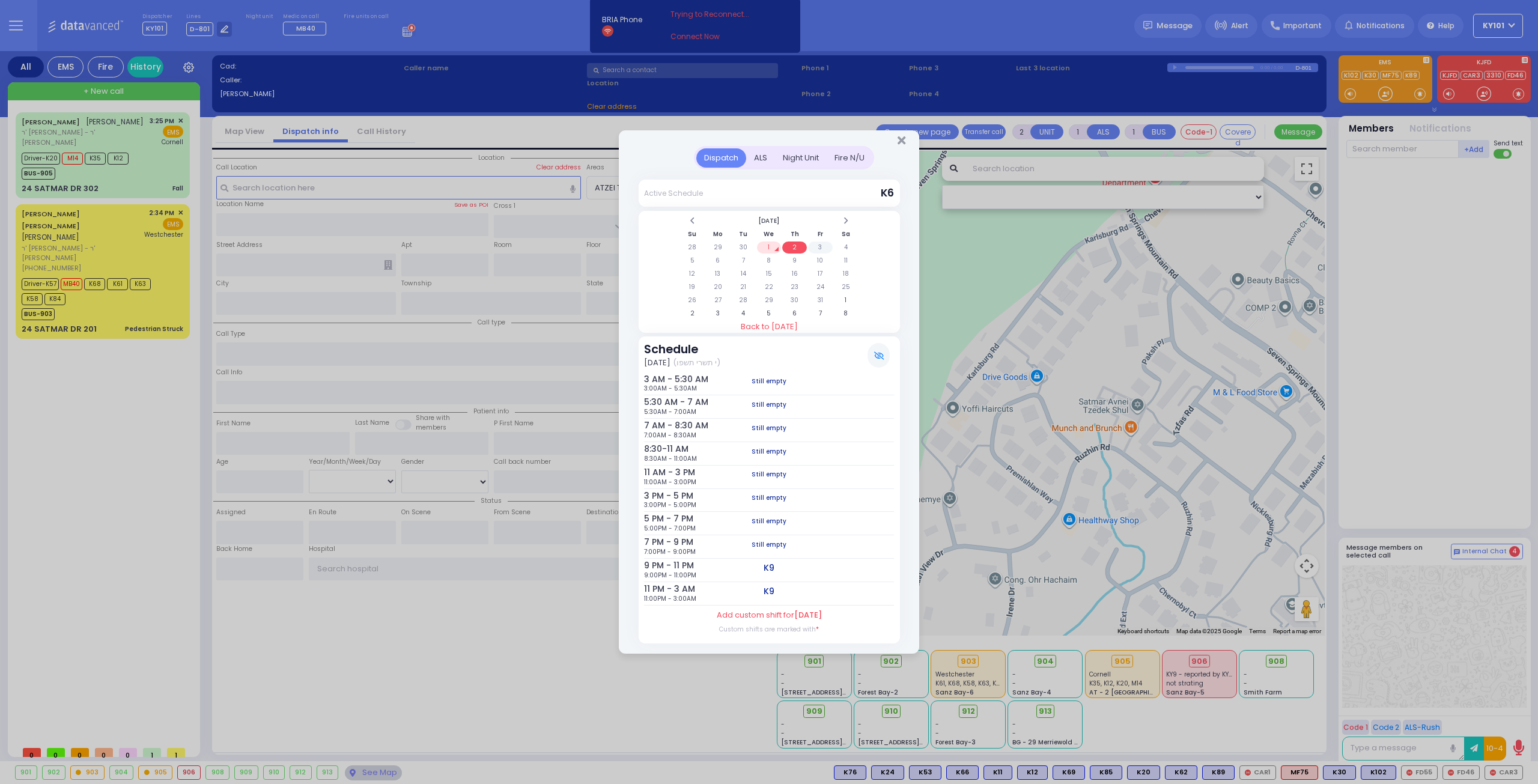
click at [820, 251] on td "3" at bounding box center [820, 247] width 25 height 12
click at [841, 250] on td "4" at bounding box center [846, 247] width 25 height 12
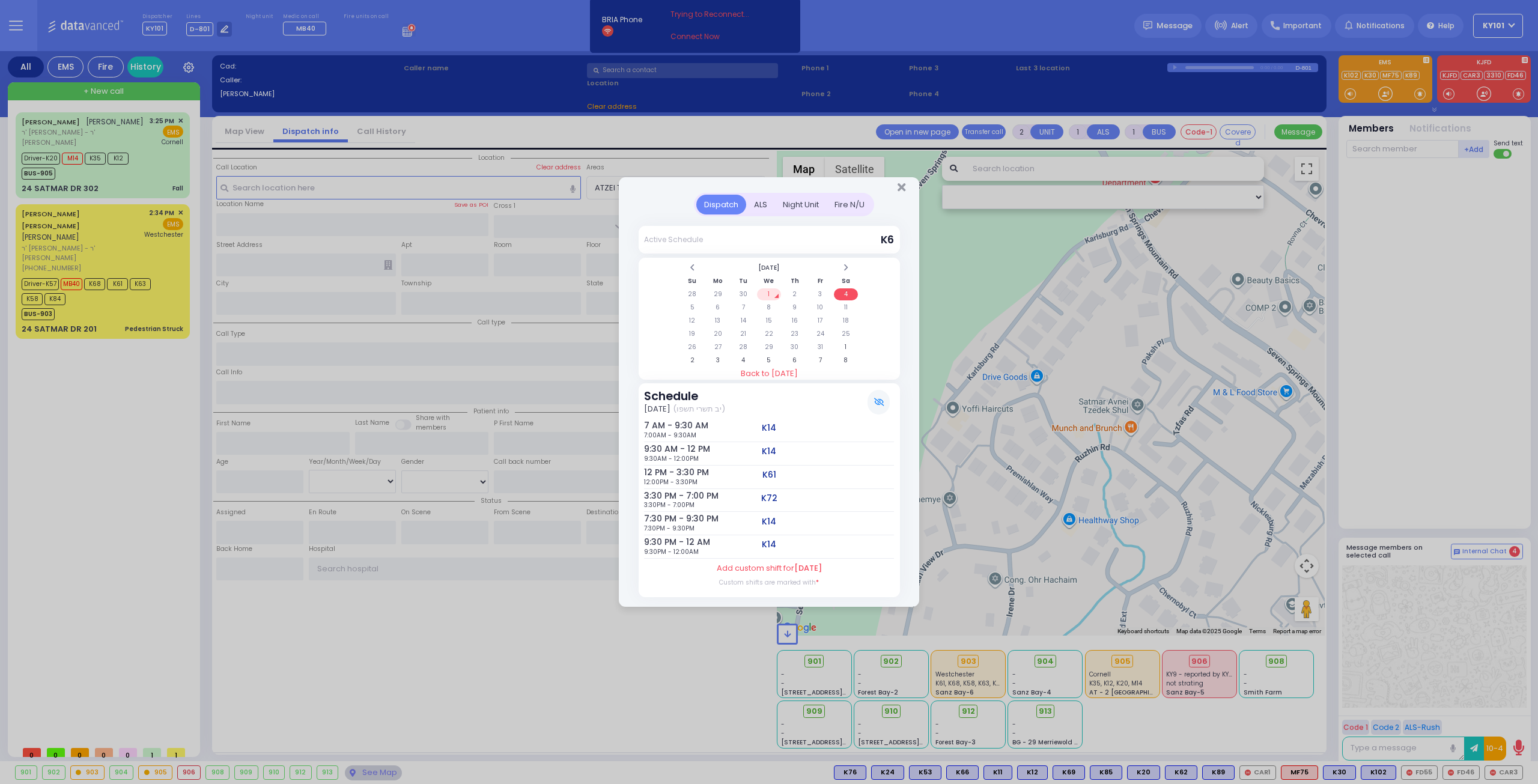
click at [769, 291] on td "1" at bounding box center [769, 294] width 25 height 12
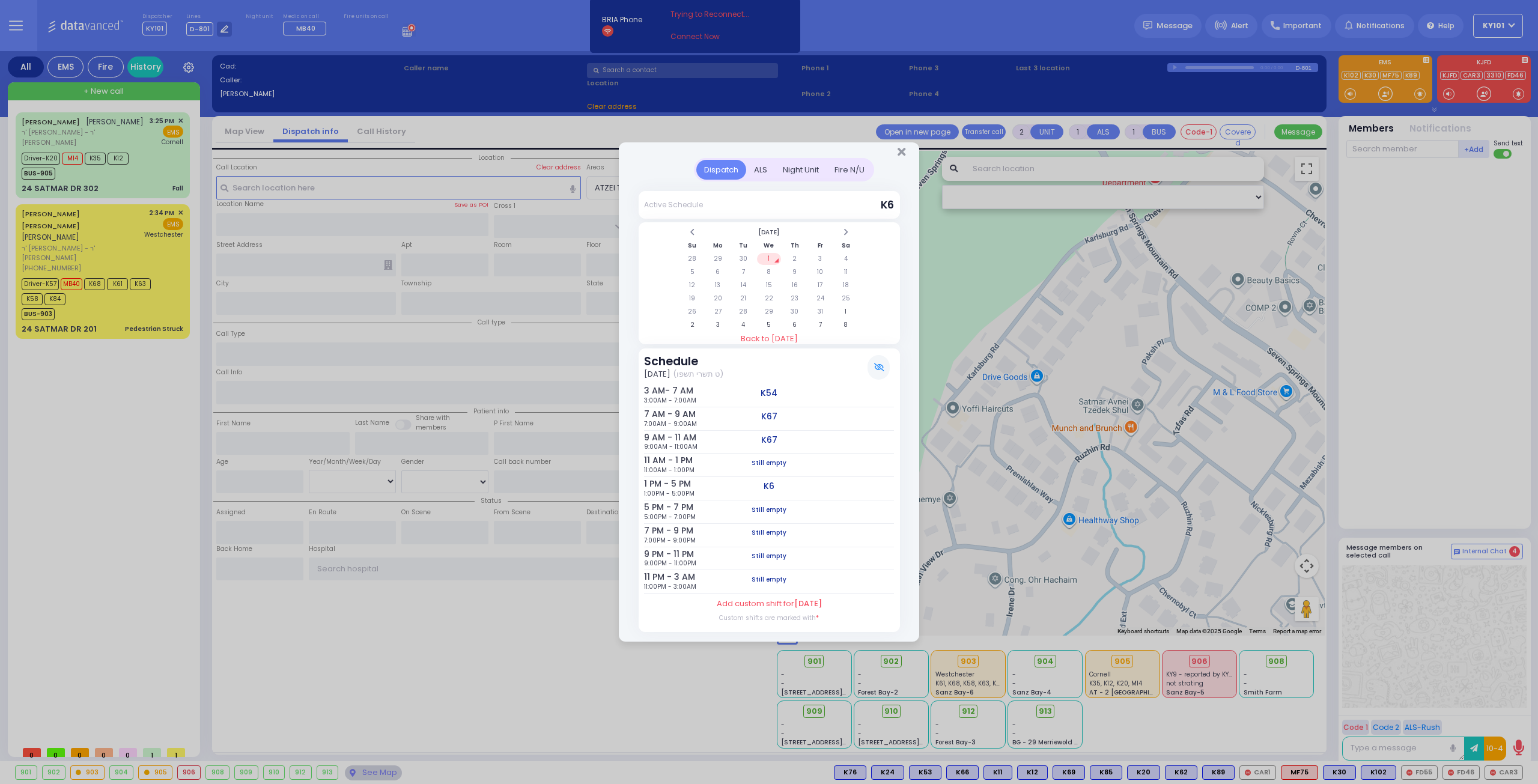
click at [760, 174] on div "ALS" at bounding box center [761, 169] width 29 height 20
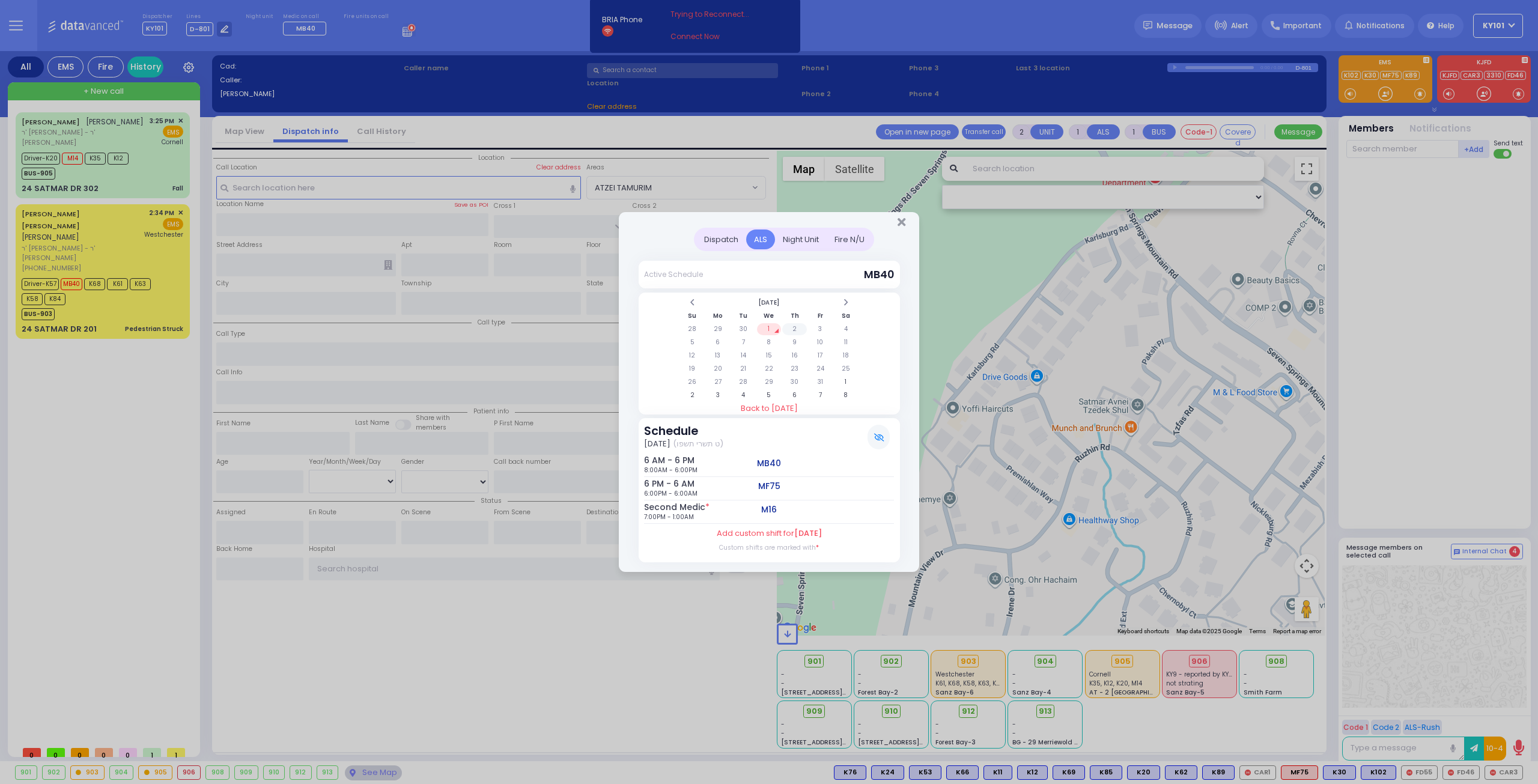
click at [793, 325] on td "2" at bounding box center [795, 329] width 25 height 12
click at [817, 330] on td "3" at bounding box center [820, 329] width 25 height 12
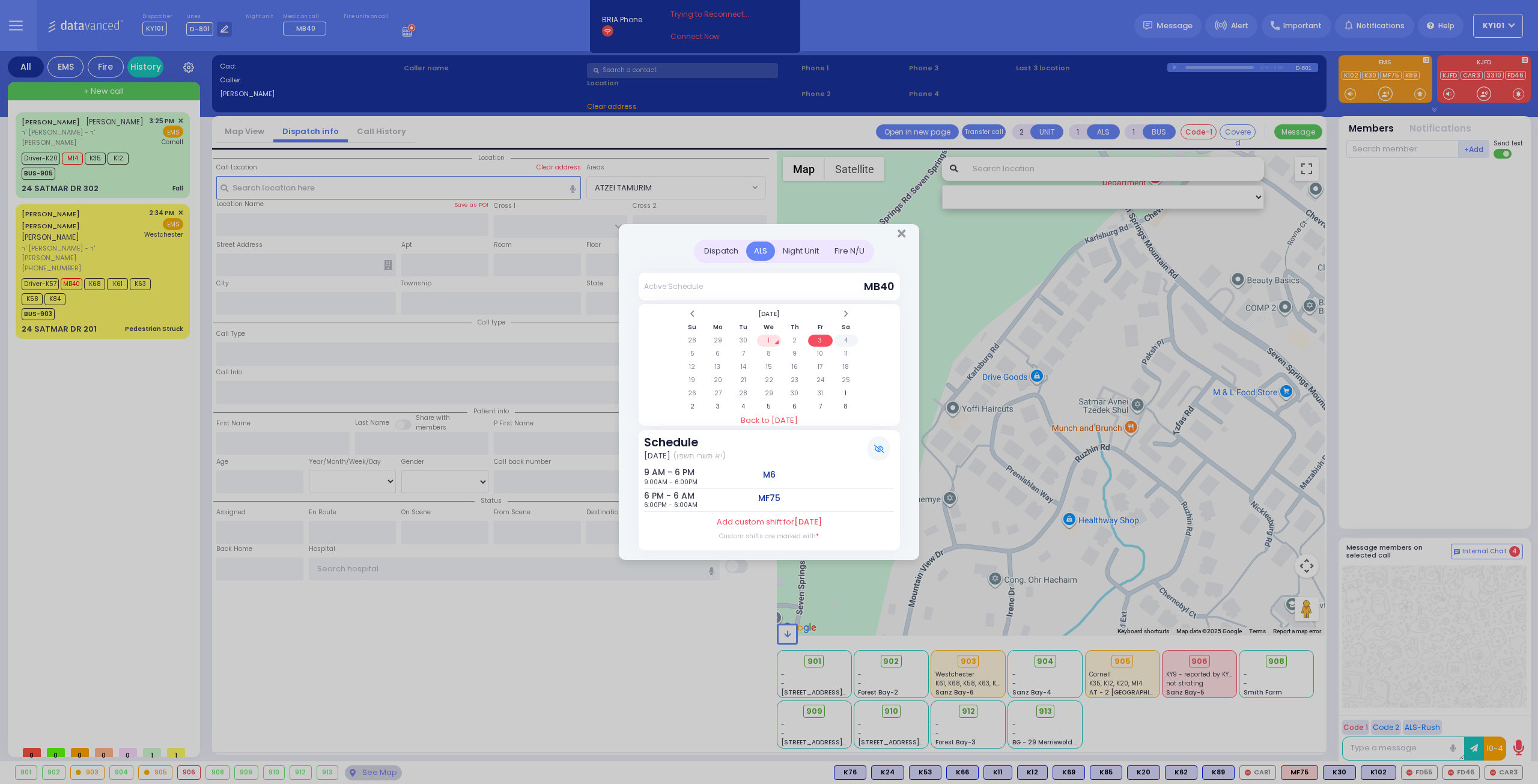
click at [841, 337] on td "4" at bounding box center [846, 340] width 25 height 12
click at [815, 337] on td "3" at bounding box center [820, 340] width 25 height 12
click at [793, 341] on td "2" at bounding box center [795, 340] width 25 height 12
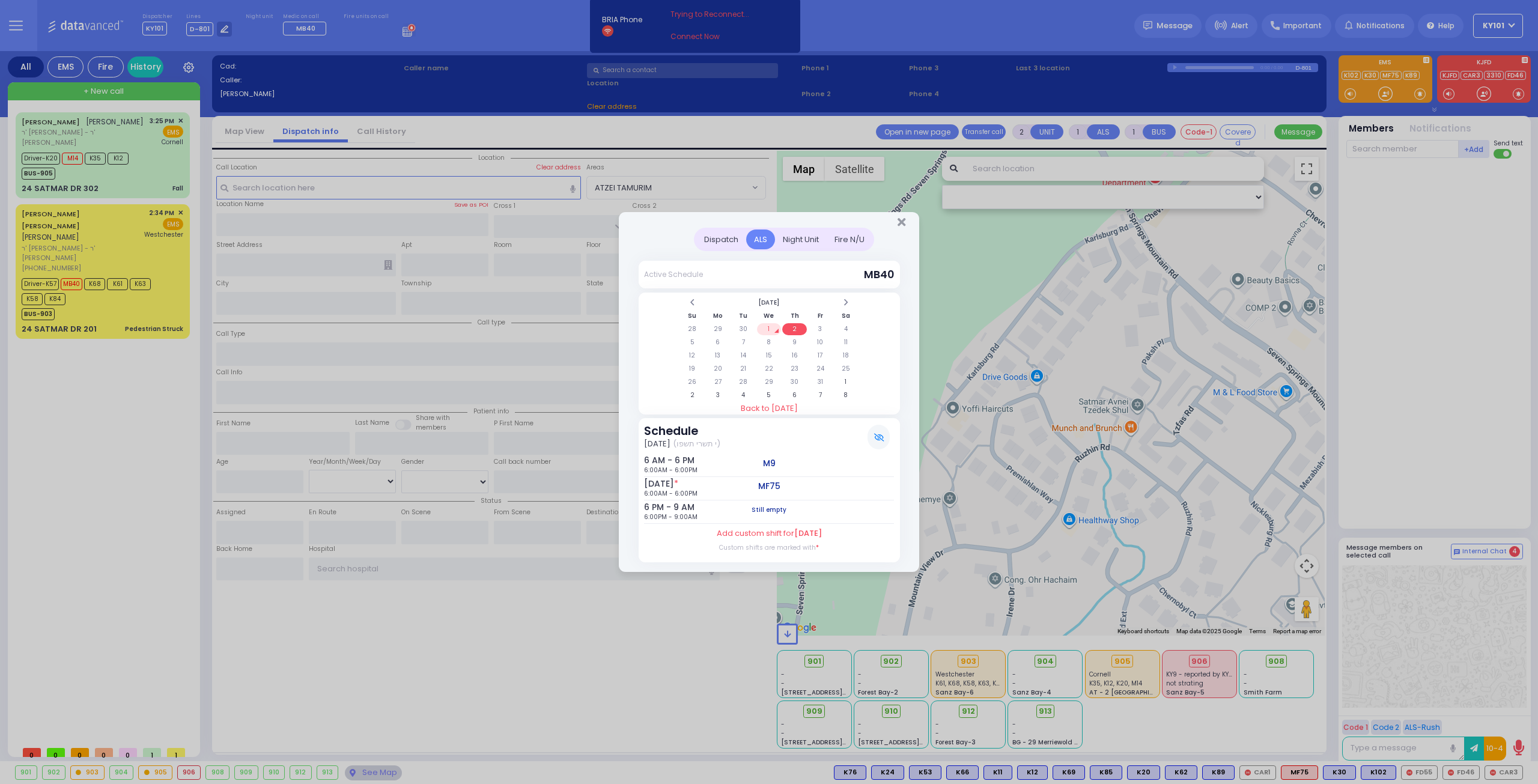
click at [768, 330] on td "1" at bounding box center [769, 329] width 25 height 12
click at [805, 245] on div "Night Unit" at bounding box center [801, 239] width 52 height 20
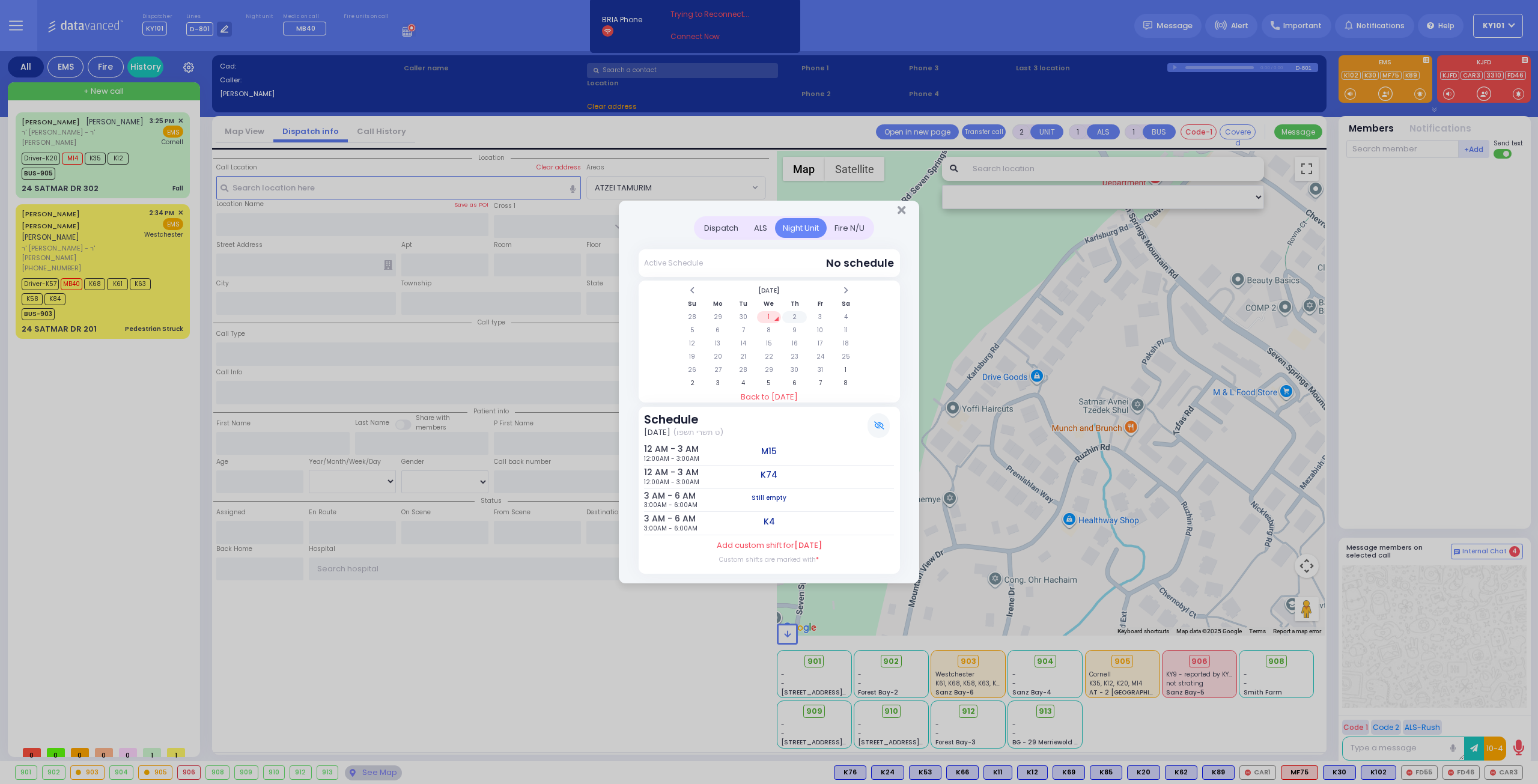
click at [800, 317] on td "2" at bounding box center [795, 317] width 25 height 12
click at [817, 317] on td "3" at bounding box center [820, 317] width 25 height 12
click at [769, 320] on td "1" at bounding box center [769, 317] width 25 height 12
click at [847, 231] on div "Fire N/U" at bounding box center [849, 228] width 46 height 20
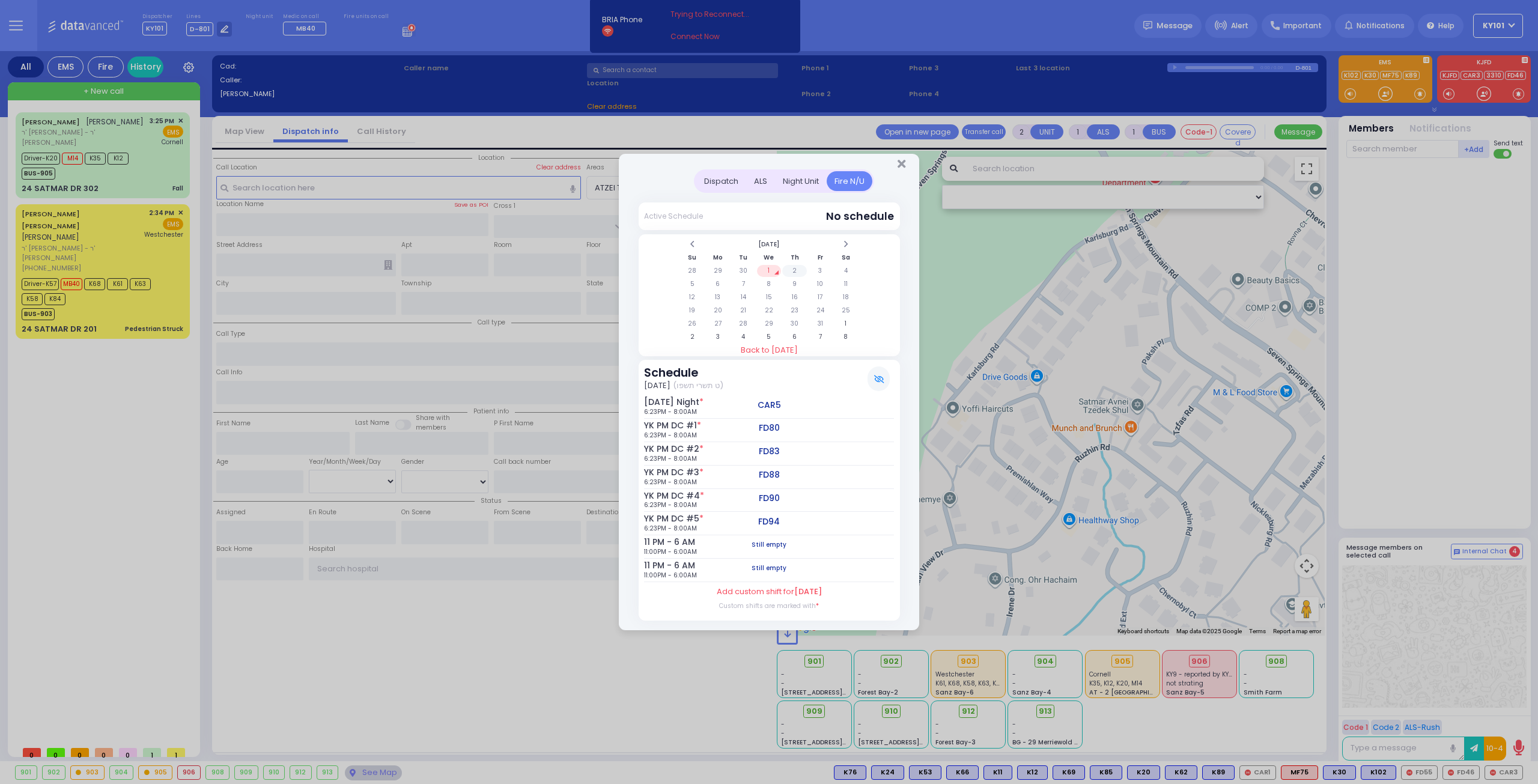
click at [790, 274] on td "2" at bounding box center [795, 271] width 25 height 12
click at [769, 274] on td "1" at bounding box center [769, 271] width 25 height 12
click at [799, 272] on td "2" at bounding box center [795, 271] width 25 height 12
click at [772, 272] on td "1" at bounding box center [769, 271] width 25 height 12
click at [795, 272] on td "2" at bounding box center [795, 271] width 25 height 12
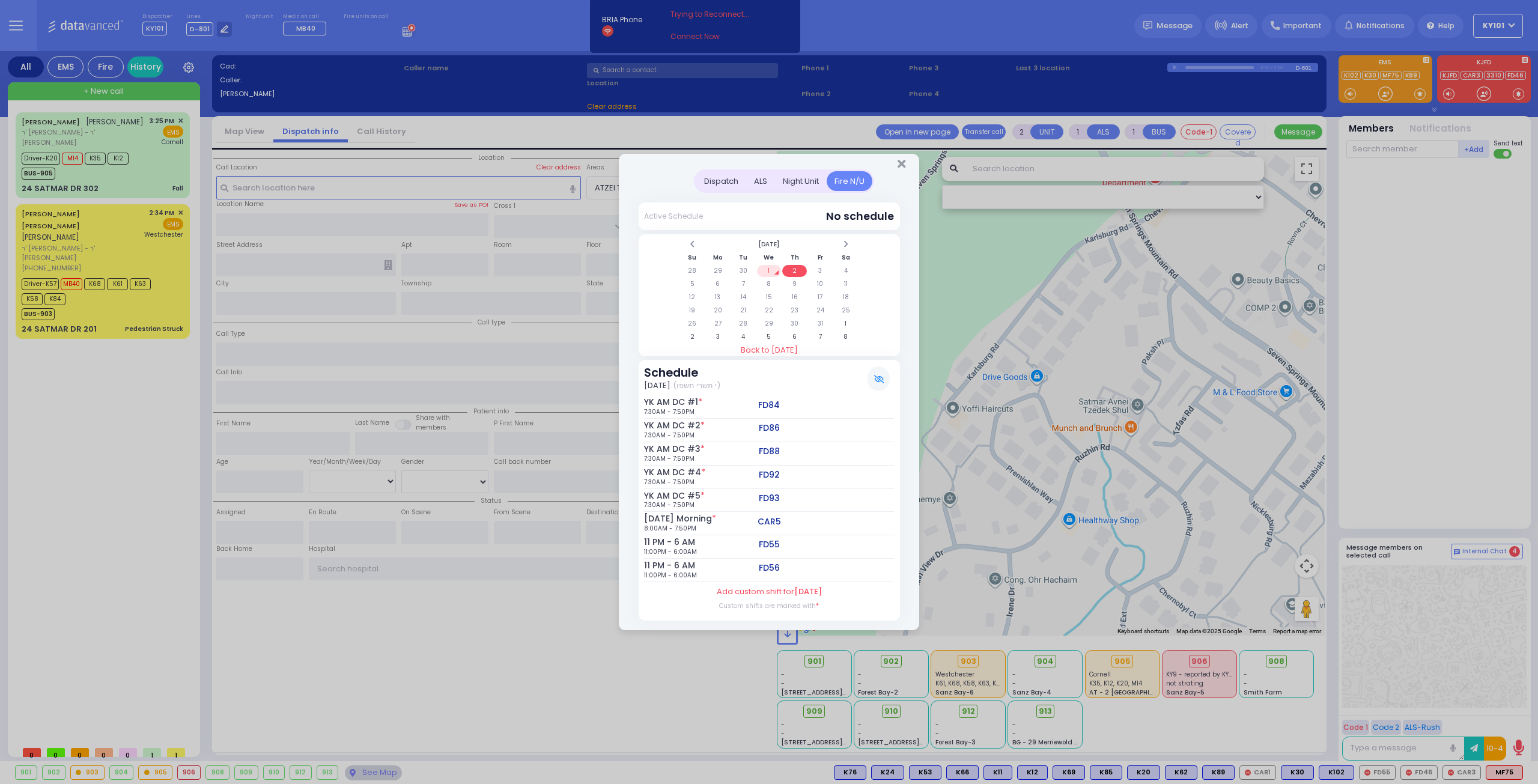
click at [768, 274] on td "1" at bounding box center [769, 271] width 25 height 12
click at [817, 269] on td "3" at bounding box center [820, 271] width 25 height 12
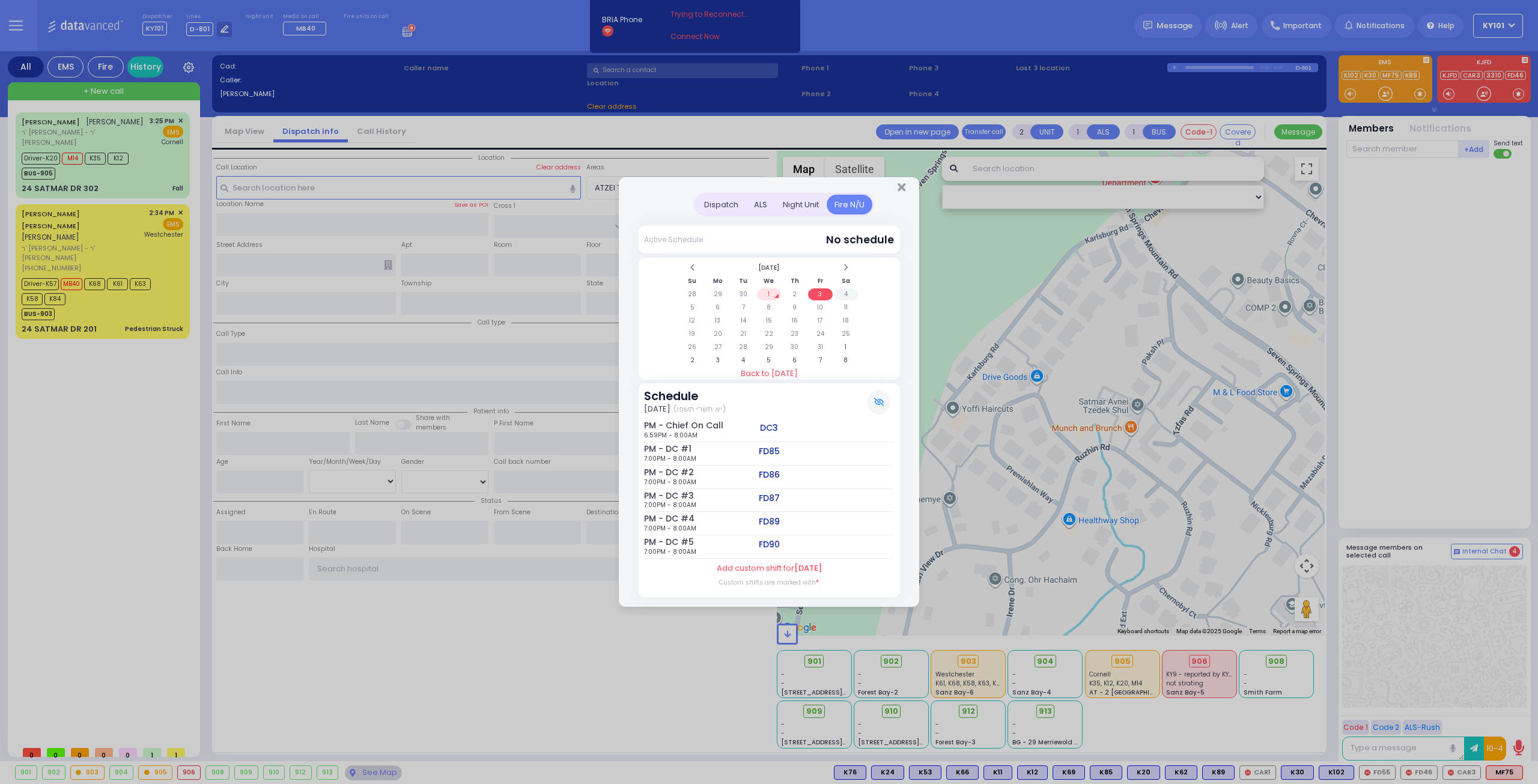
click at [848, 292] on td "4" at bounding box center [846, 294] width 25 height 12
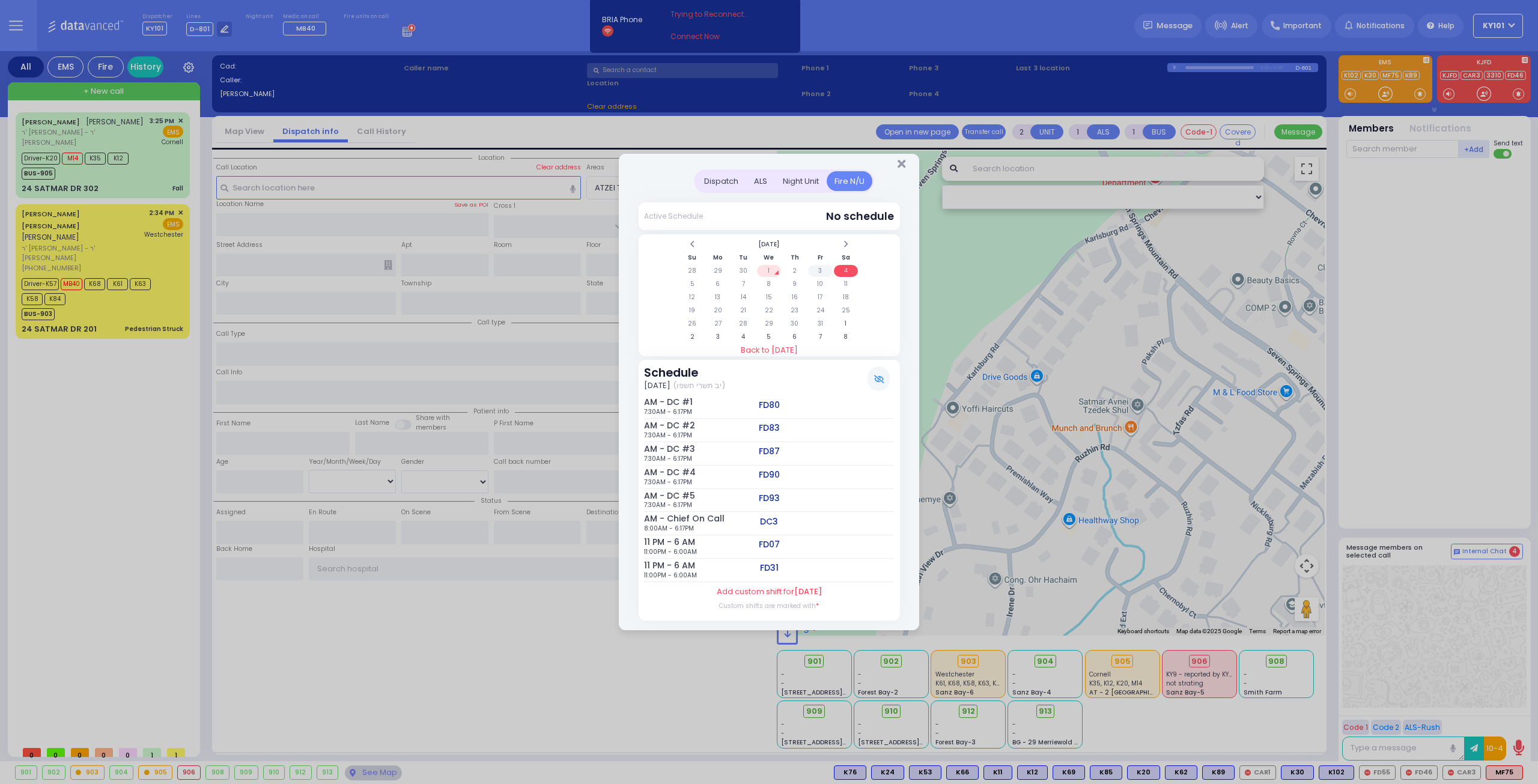
click at [822, 272] on td "3" at bounding box center [820, 271] width 25 height 12
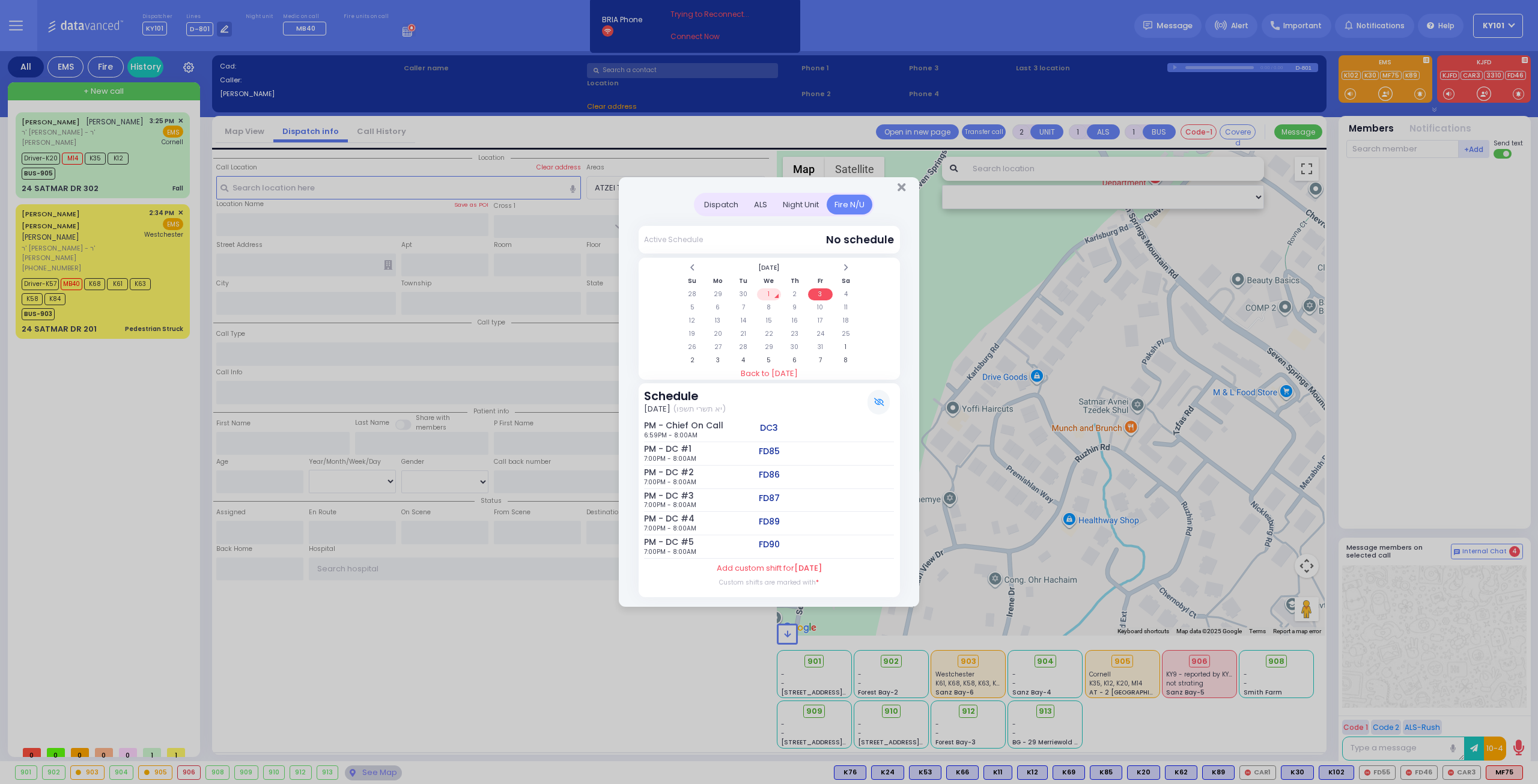
click at [767, 293] on td "1" at bounding box center [769, 294] width 25 height 12
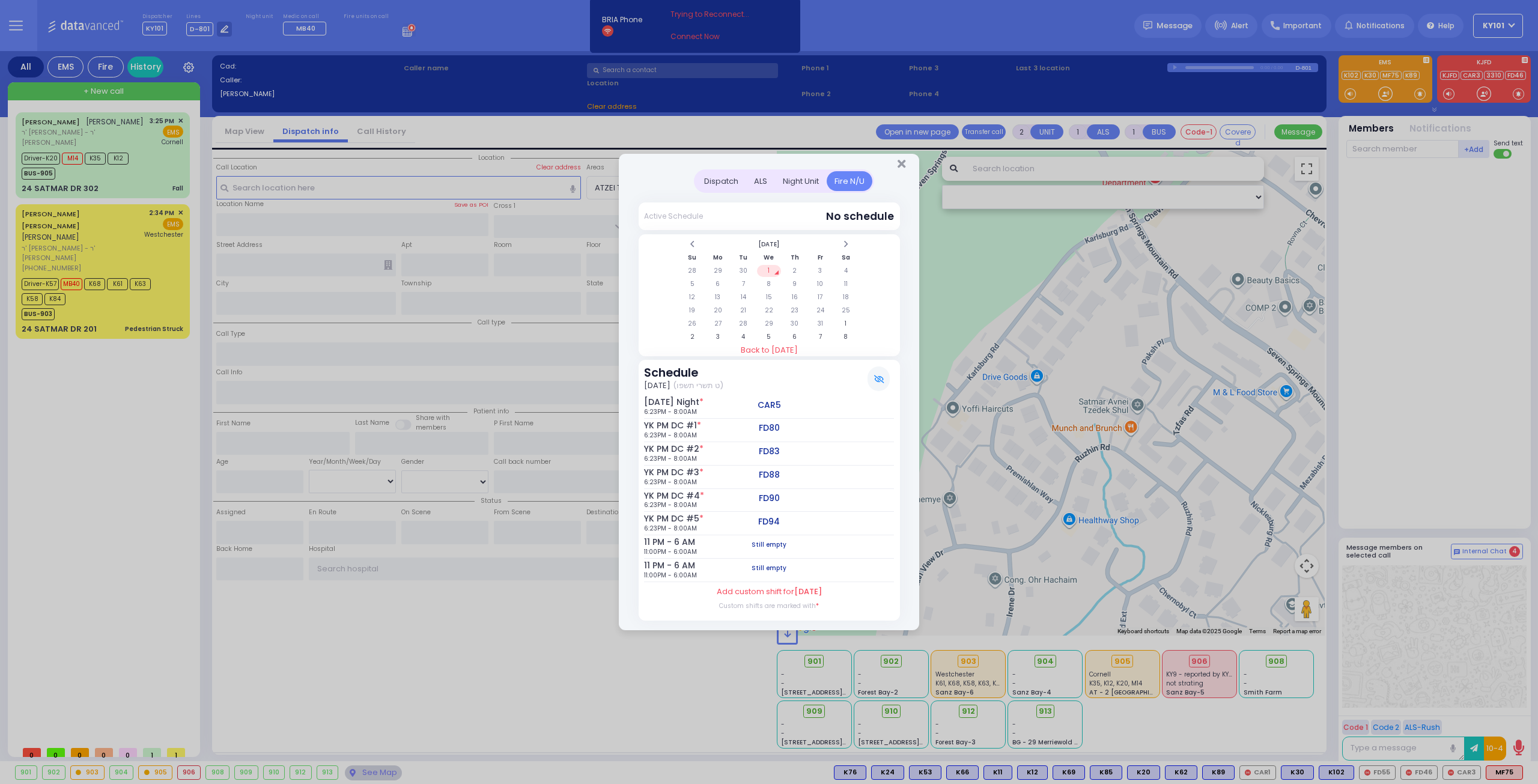
click at [718, 187] on div "Dispatch" at bounding box center [721, 181] width 50 height 20
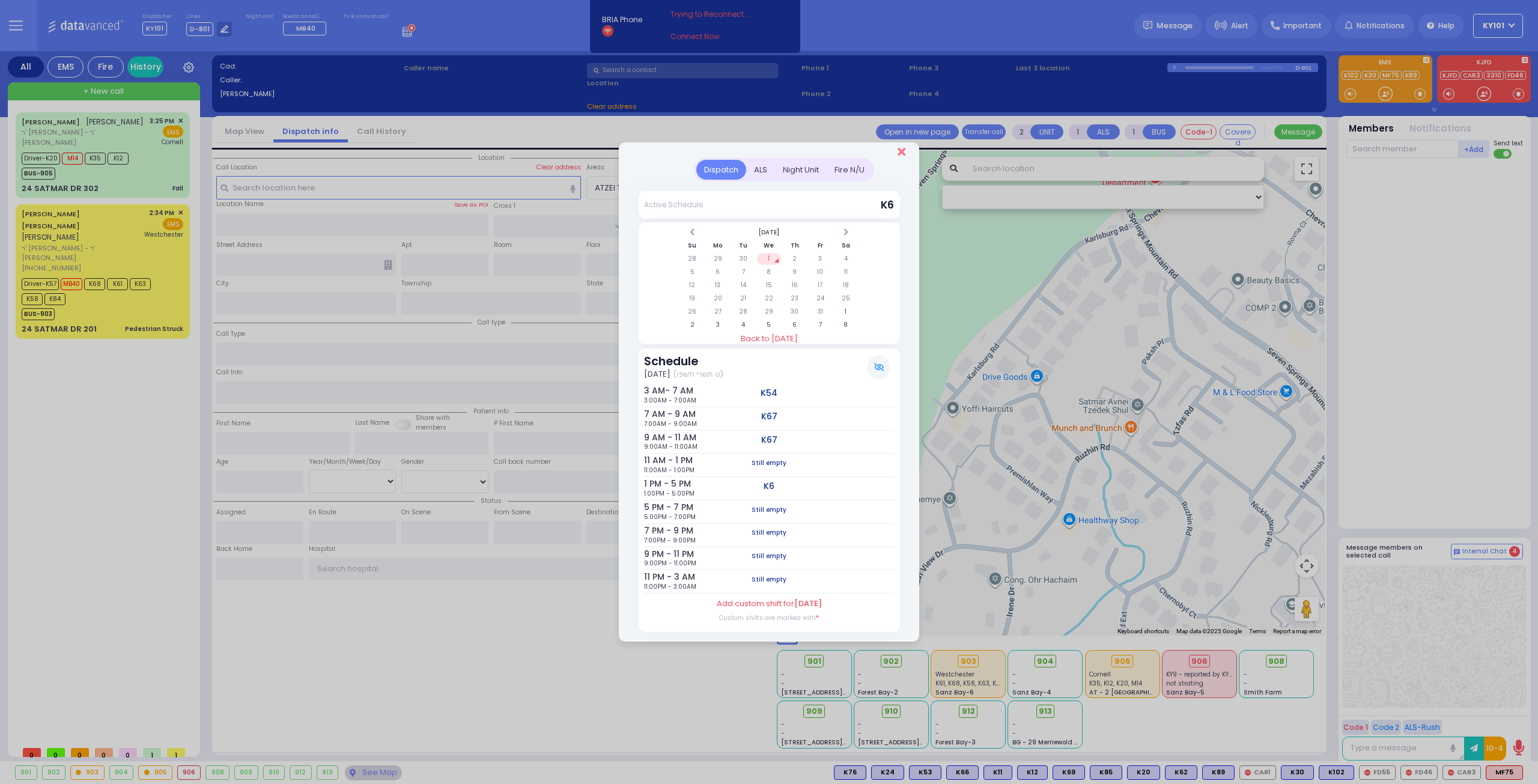
click at [901, 155] on icon "Close" at bounding box center [901, 152] width 8 height 12
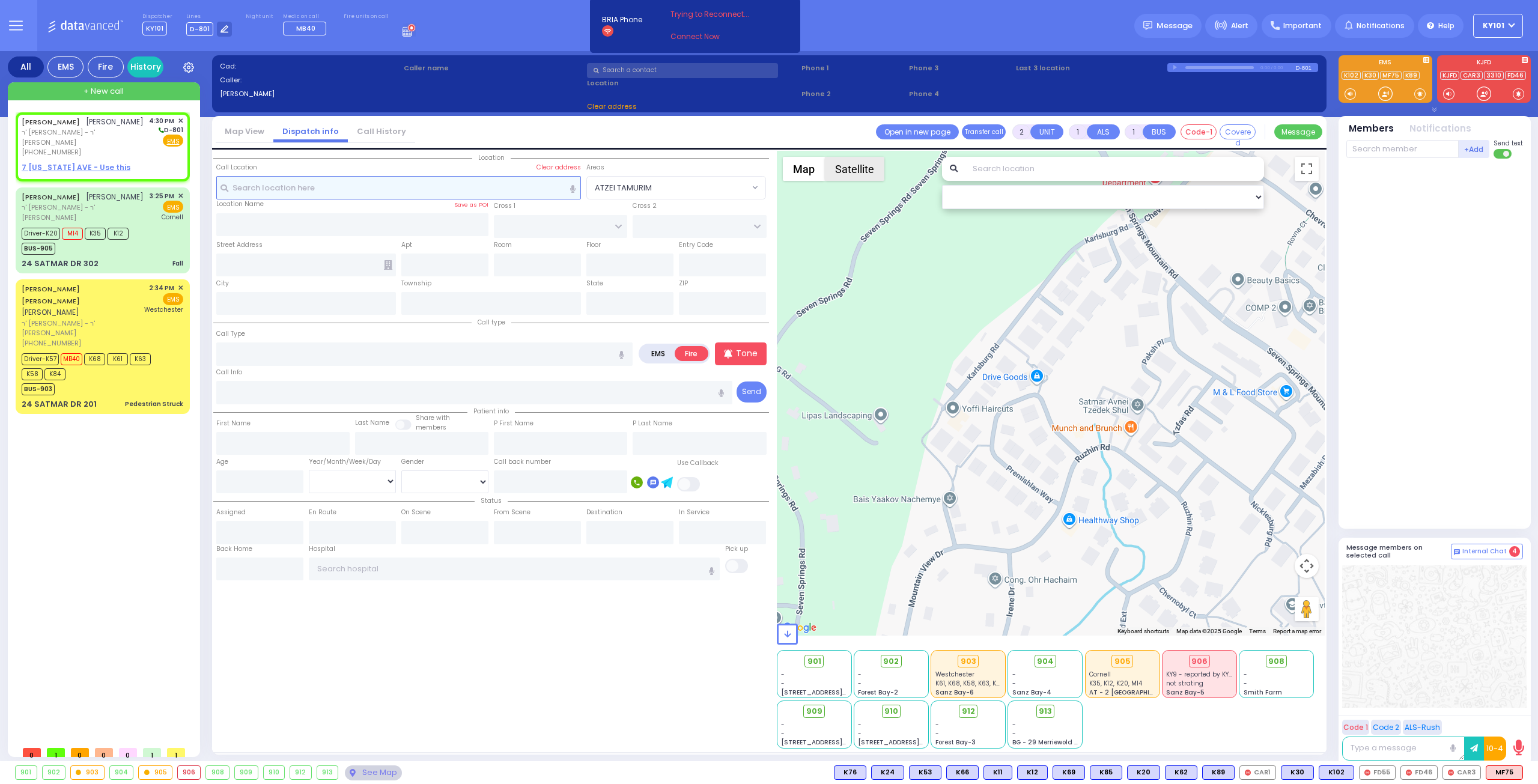
select select
radio input "true"
type input "JOEL"
type input "KORNBLY"
select select
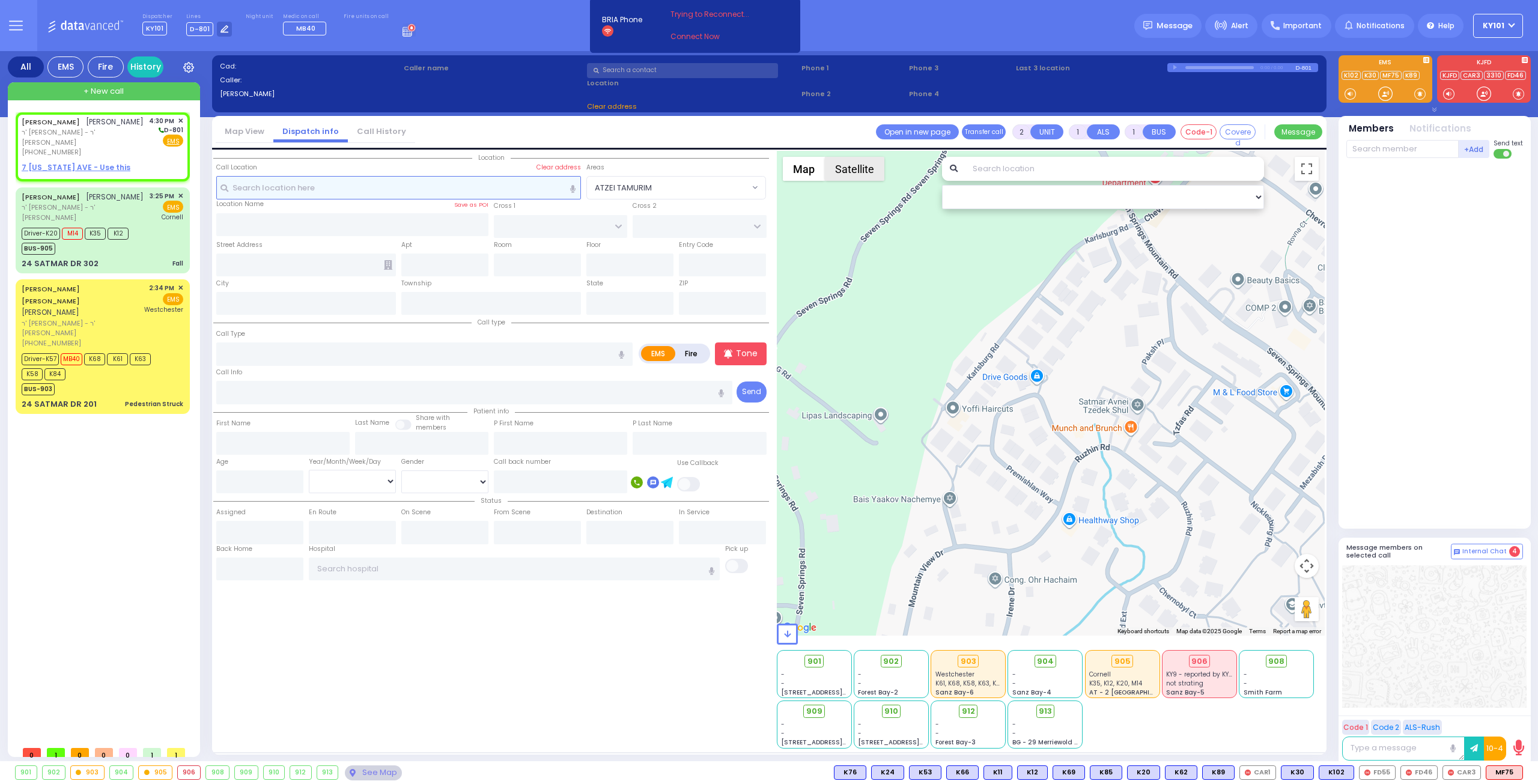
type input "16:30"
select select "Hatzalah Garages"
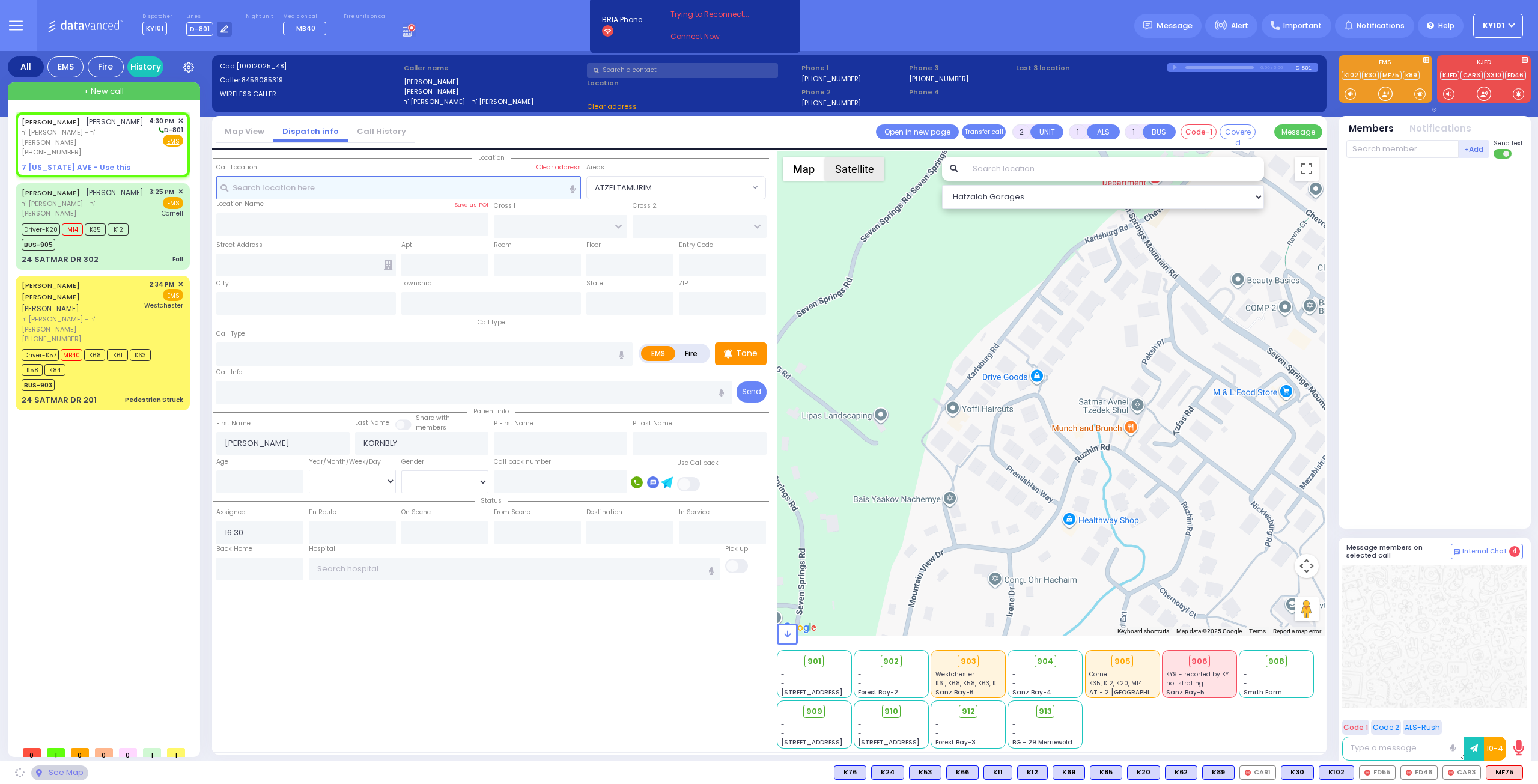
select select
radio input "true"
select select
select select "Hatzalah Garages"
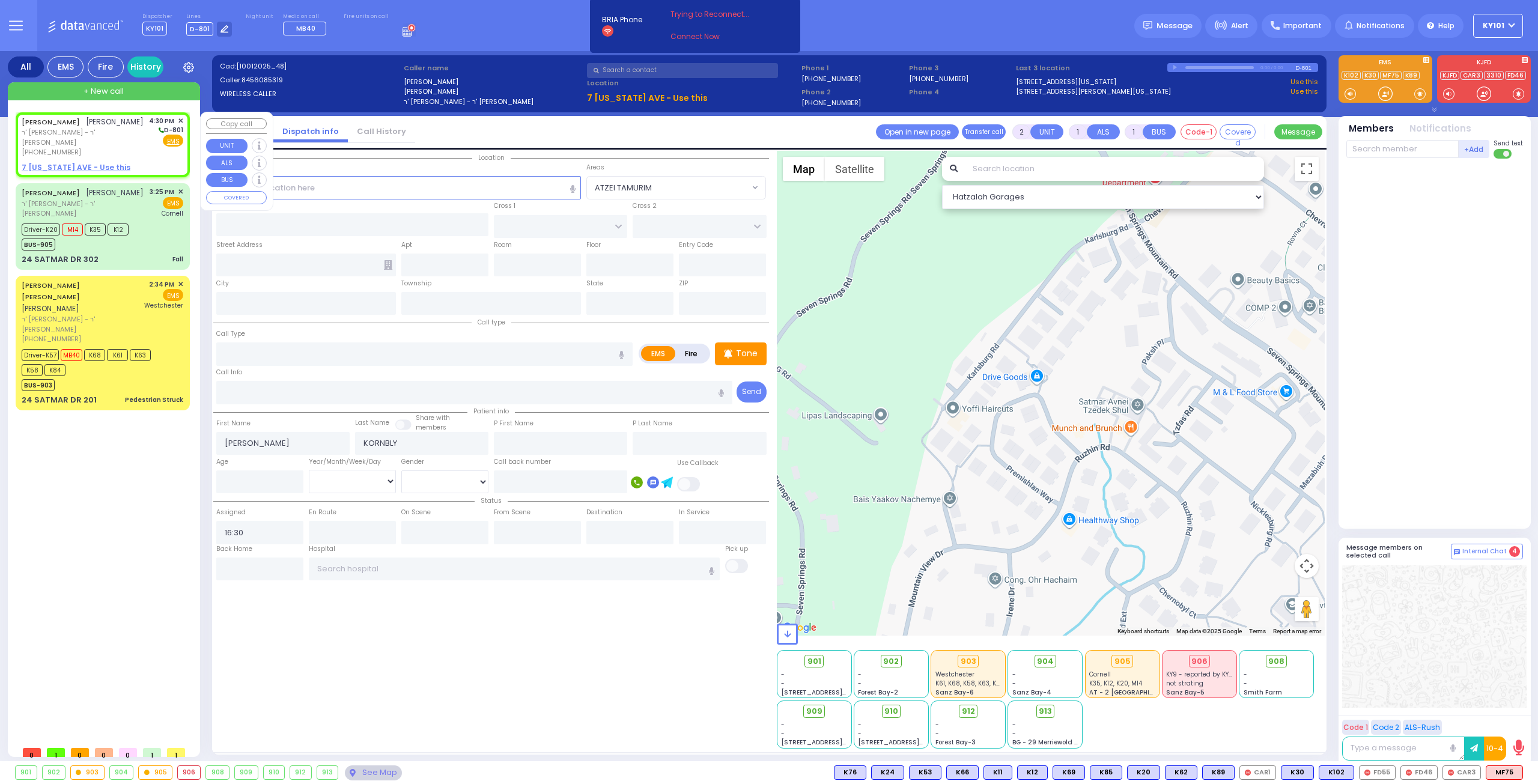
click at [105, 162] on u "7 PENNSYLVANIA AVE - Use this" at bounding box center [76, 167] width 108 height 10
select select
radio input "true"
select select
select select "Hatzalah Garages"
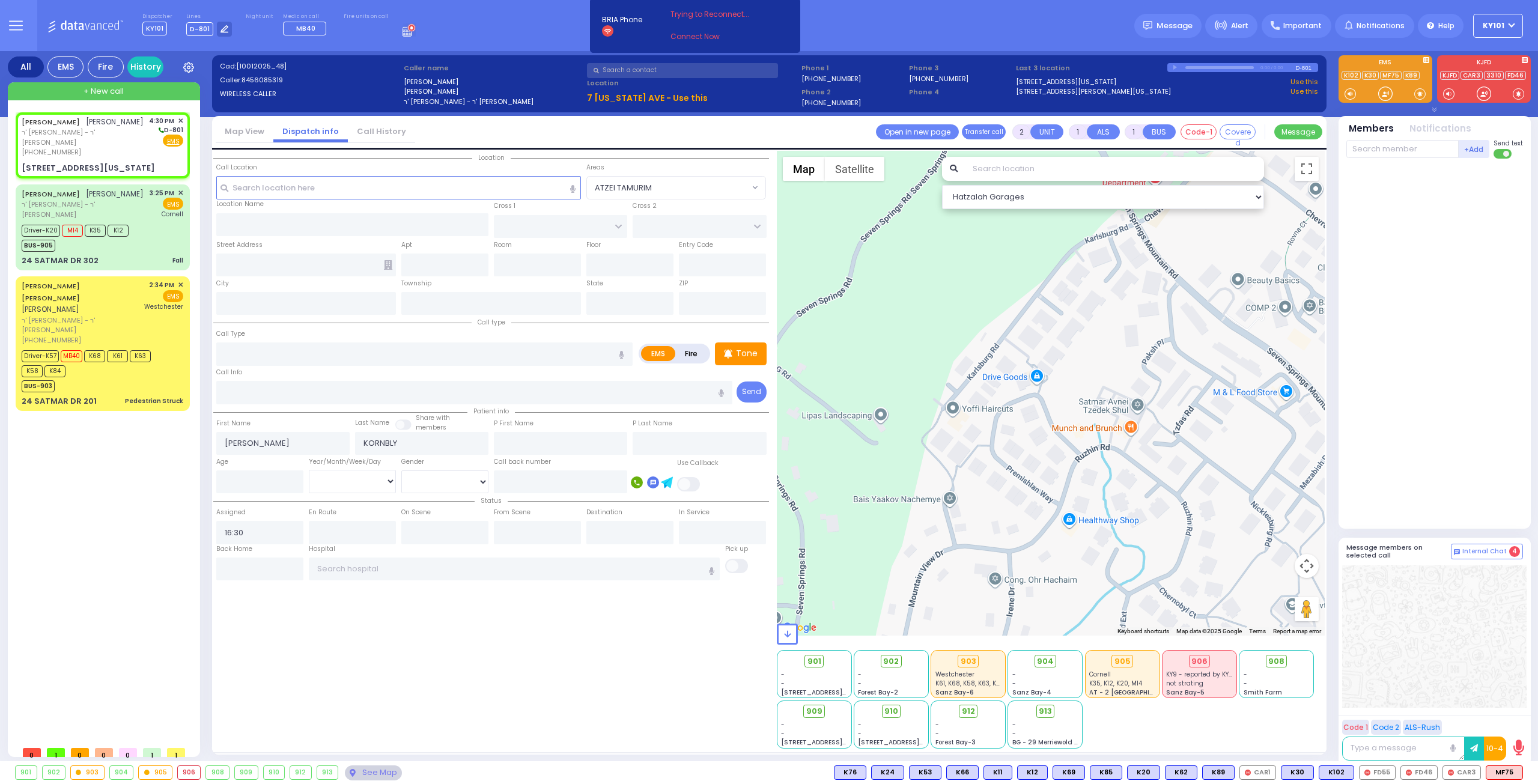
select select
radio input "true"
select select
type input "MERRIEWOLD LN SOUTH"
type input "7 PENNSYLVANIA AVE"
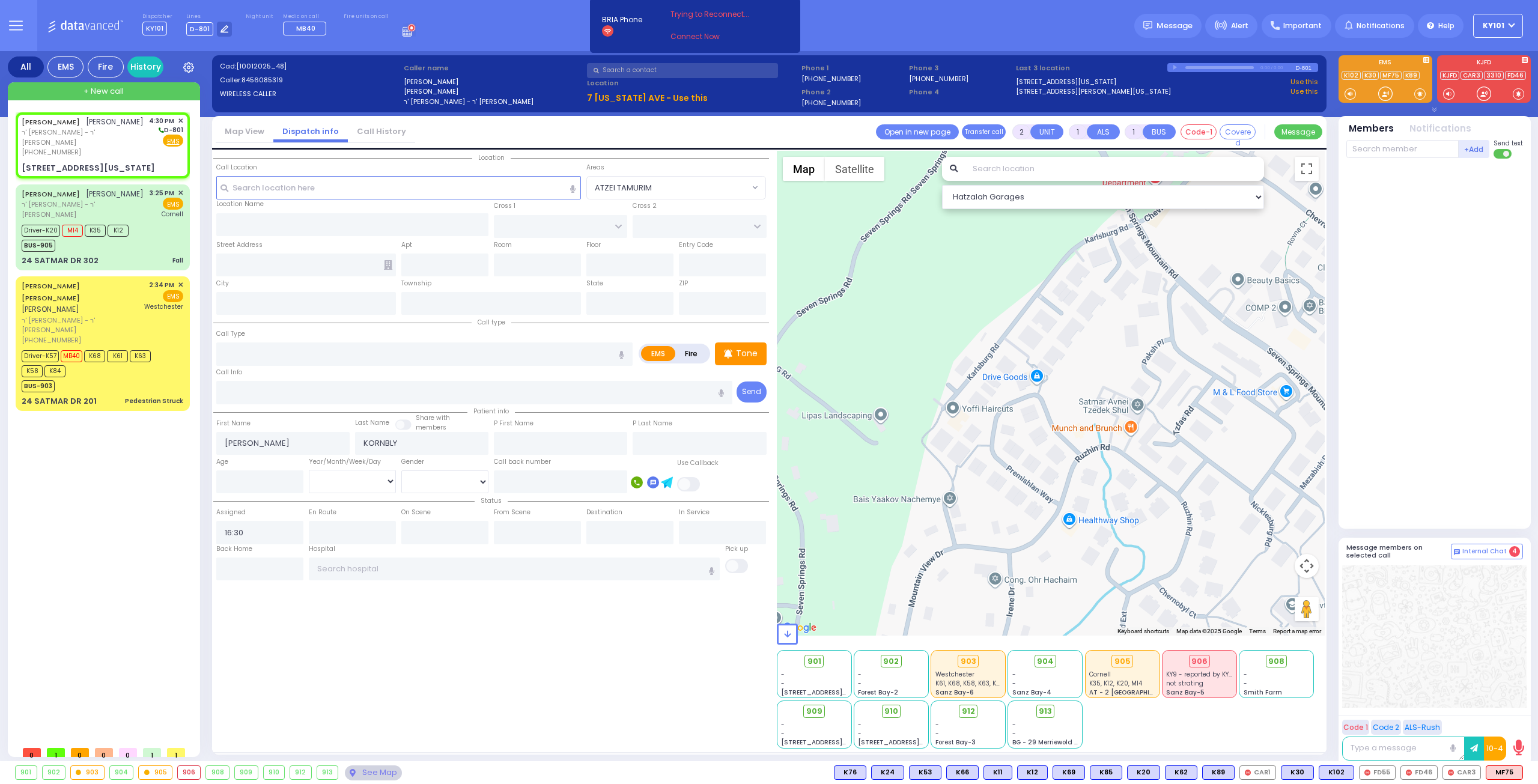
type input "Monroe"
type input "[US_STATE]"
type input "10950"
select select "Hatzalah Garages"
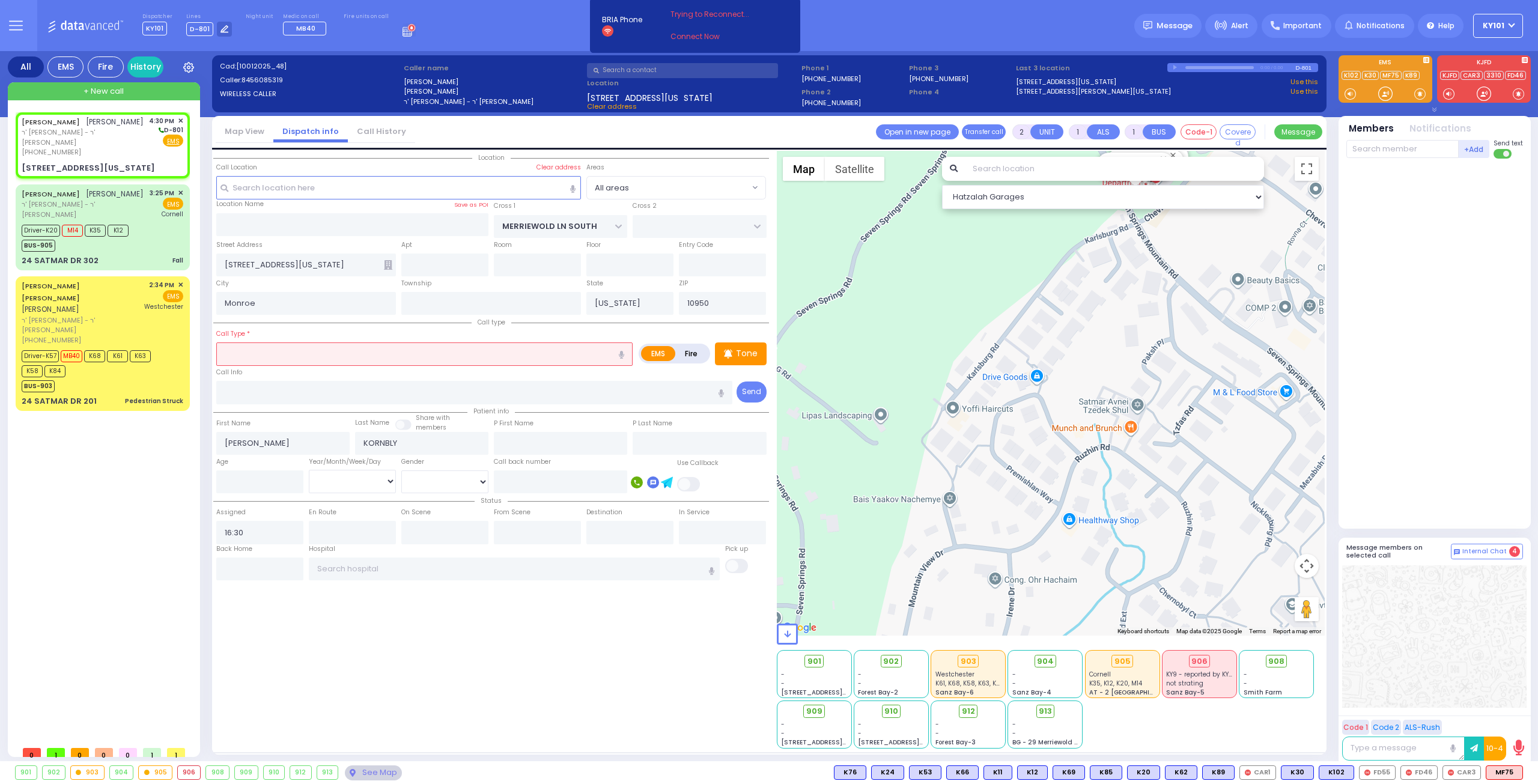
click at [369, 354] on input "text" at bounding box center [425, 354] width 417 height 23
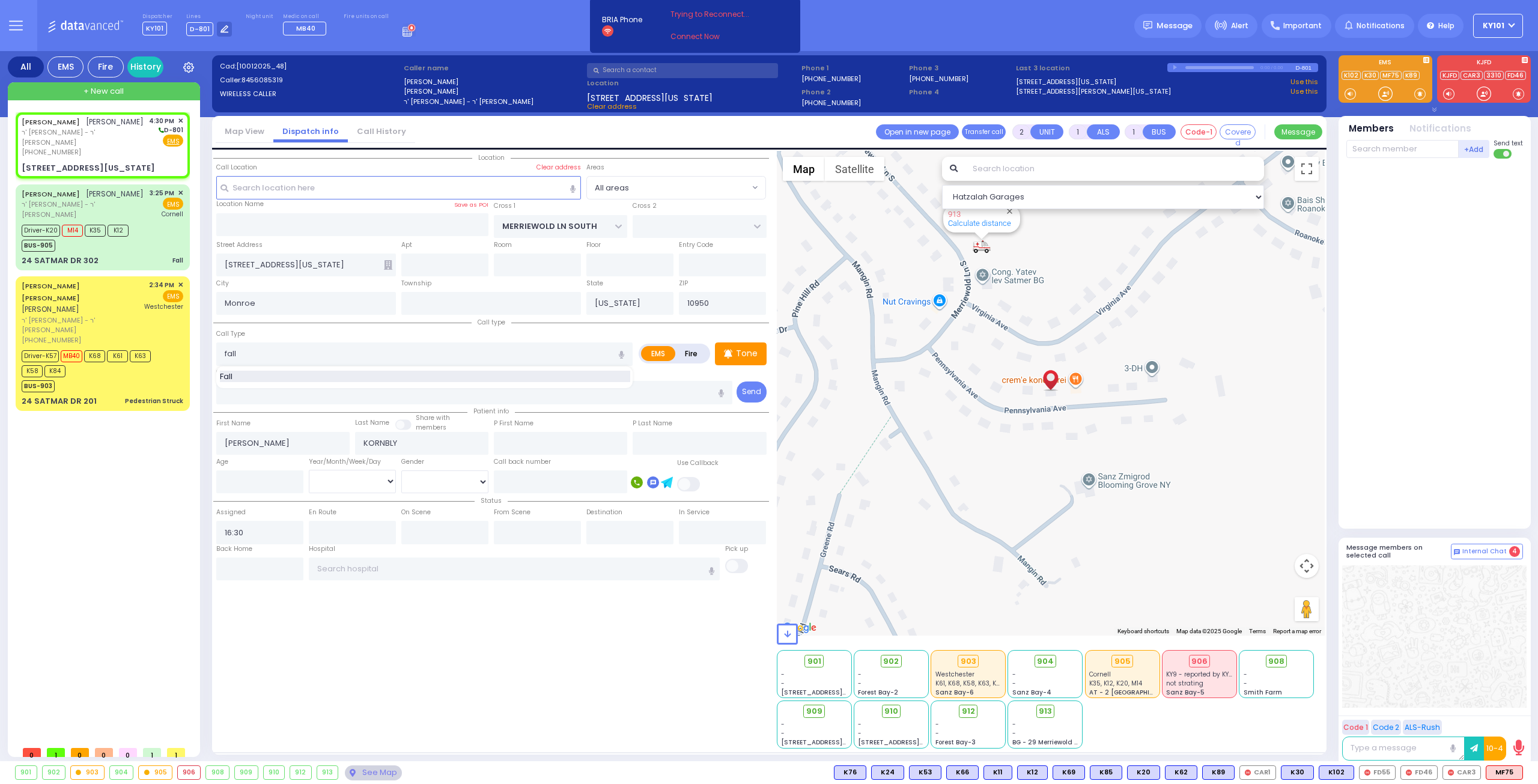
click at [372, 372] on div "Fall" at bounding box center [425, 376] width 411 height 12
type input "Fall"
type input "1"
type input "0"
click at [372, 329] on div "Call Type Fall Fall" at bounding box center [425, 346] width 417 height 38
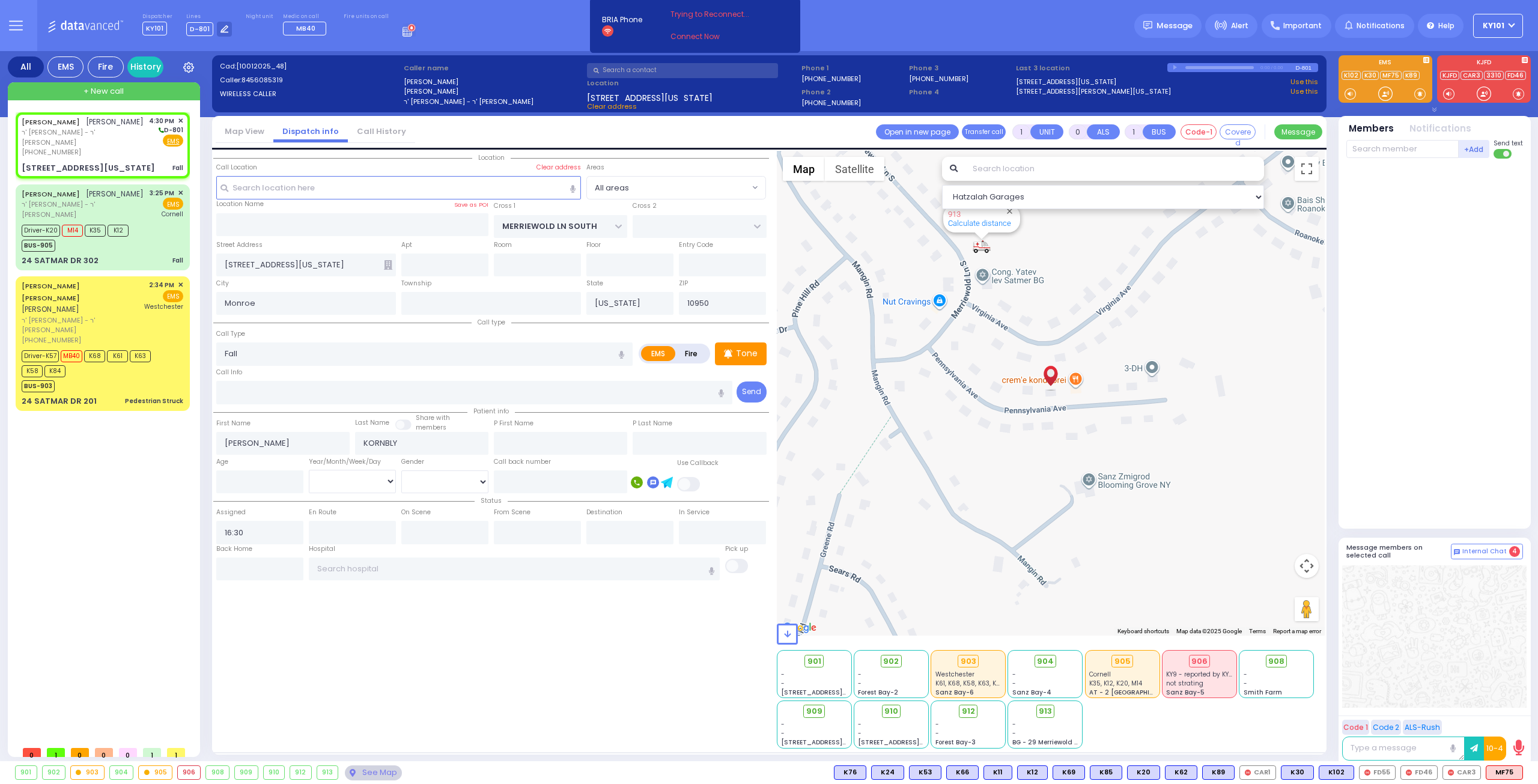
select select
radio input "true"
select select
select select "Hatzalah Garages"
click at [245, 479] on input "number" at bounding box center [260, 481] width 87 height 23
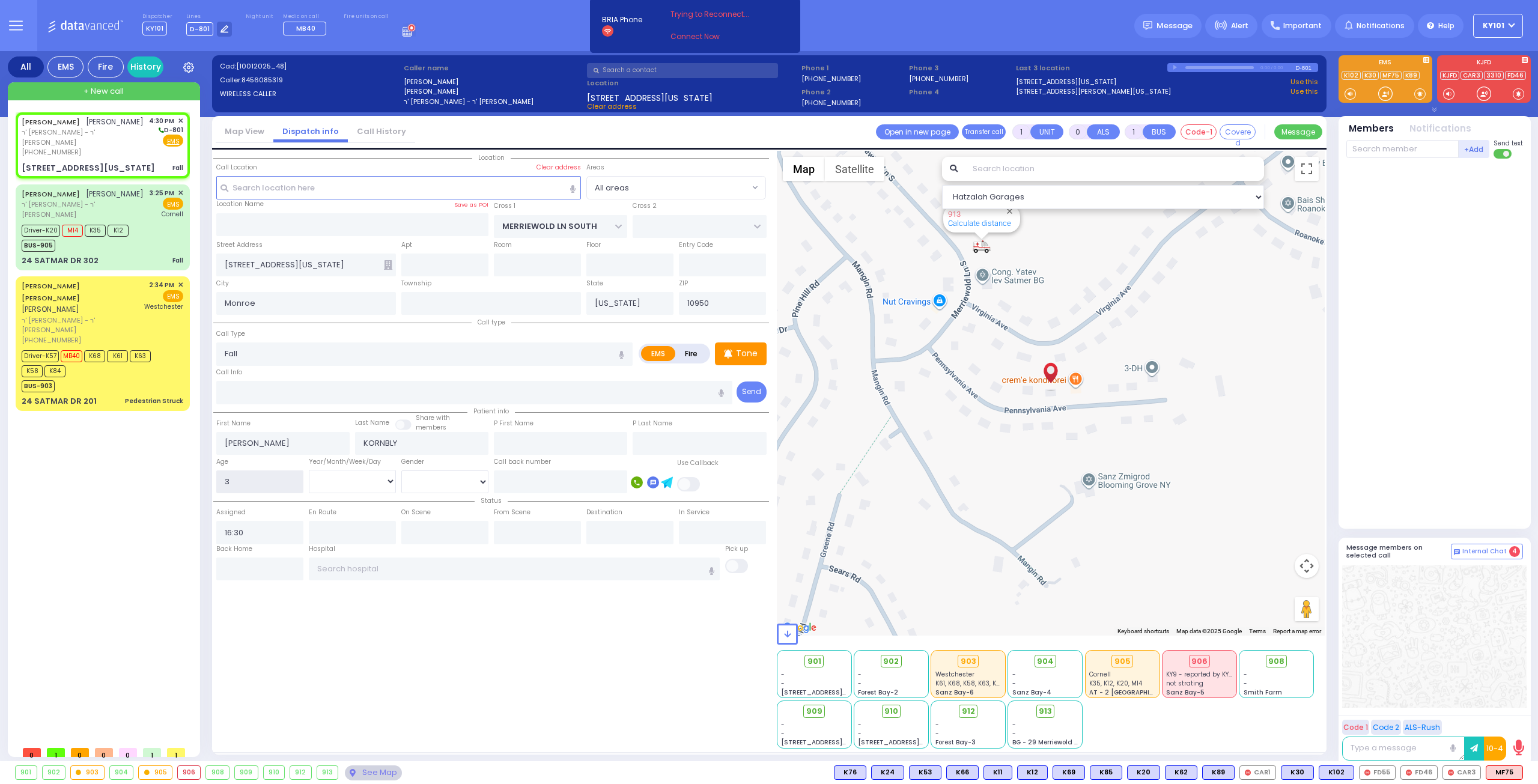
type input "3"
click at [360, 483] on select "Year Month Week Day" at bounding box center [352, 481] width 87 height 23
select select
radio input "true"
select select "Year"
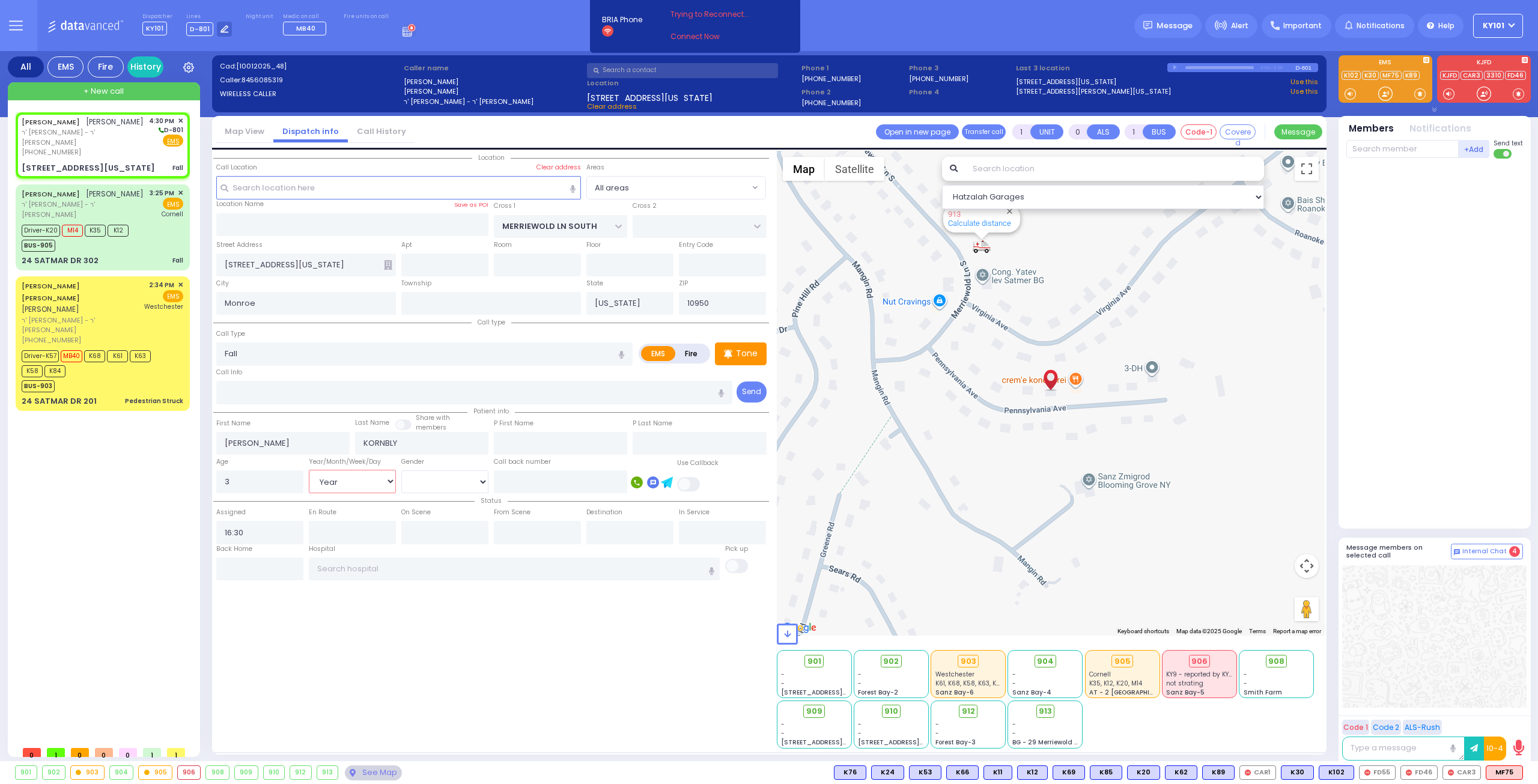
click at [309, 470] on select "Year Month Week Day" at bounding box center [352, 481] width 87 height 23
select select "Hatzalah Garages"
click at [292, 425] on div "First Name" at bounding box center [283, 425] width 133 height 15
select select
radio input "true"
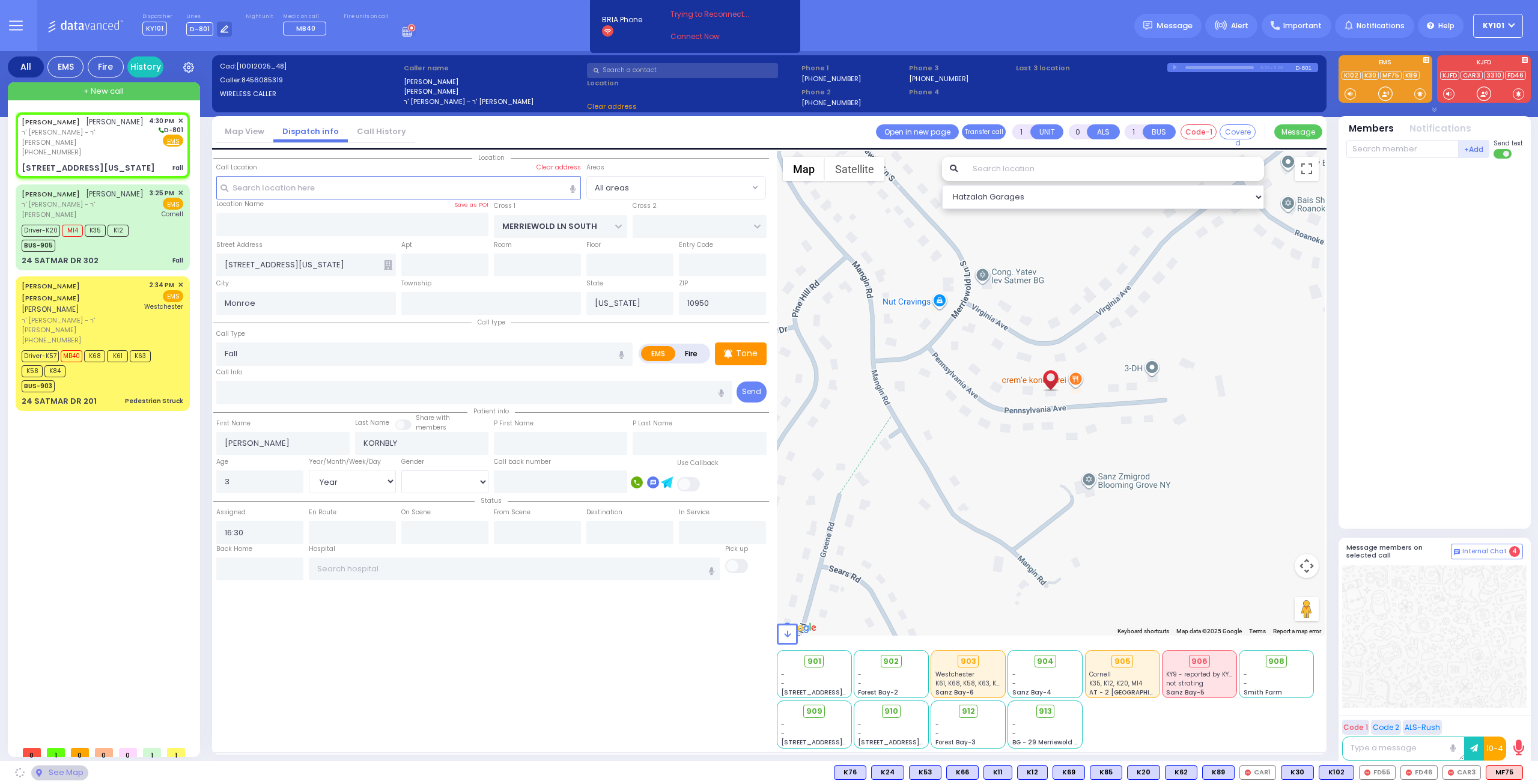
select select "Year"
select select "Hatzalah Garages"
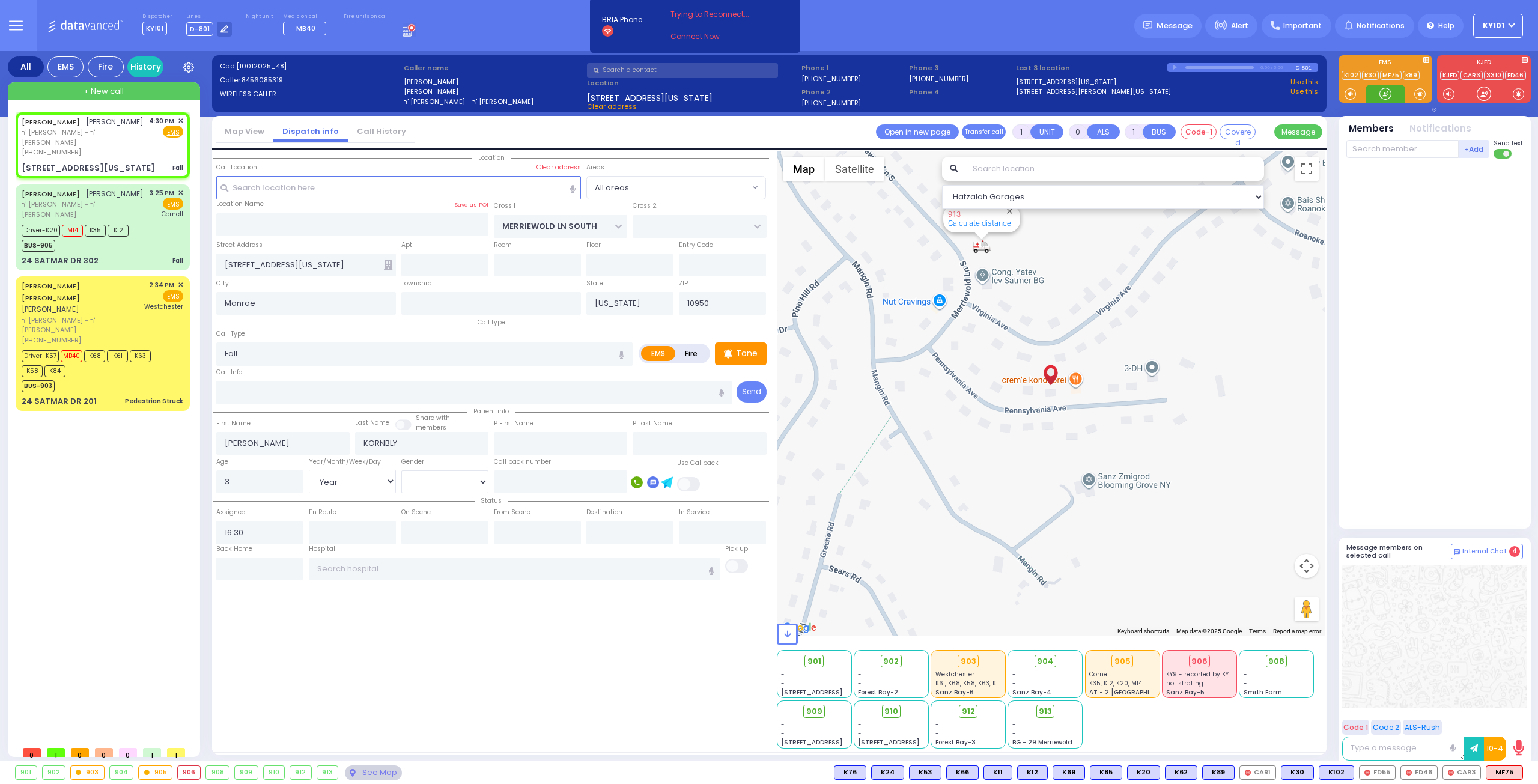
select select
radio input "true"
select select "Year"
select select "Hatzalah Garages"
click at [1500, 770] on span "K53" at bounding box center [1507, 772] width 31 height 13
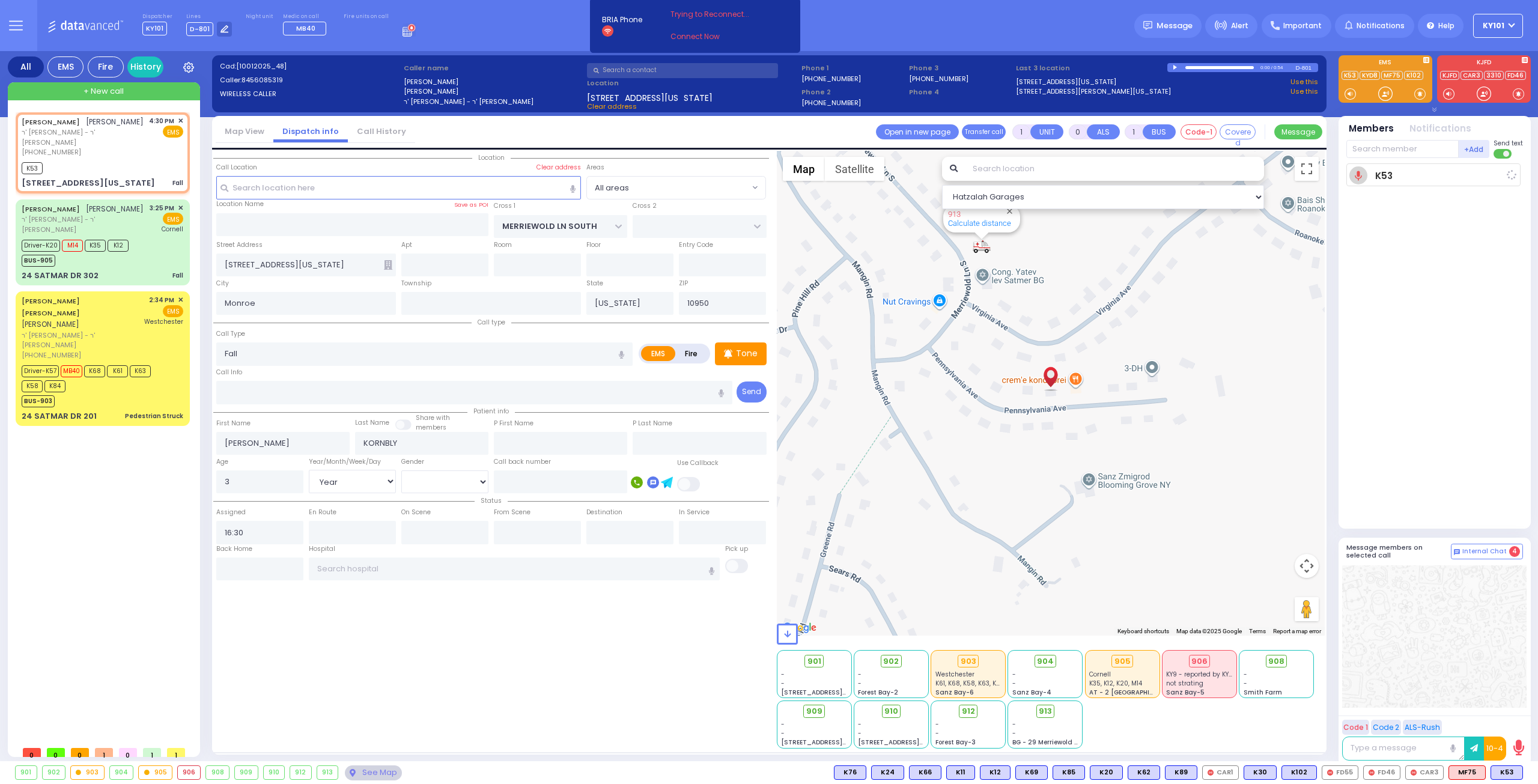
select select
radio input "true"
select select "Year"
type input "16:32"
select select "Hatzalah Garages"
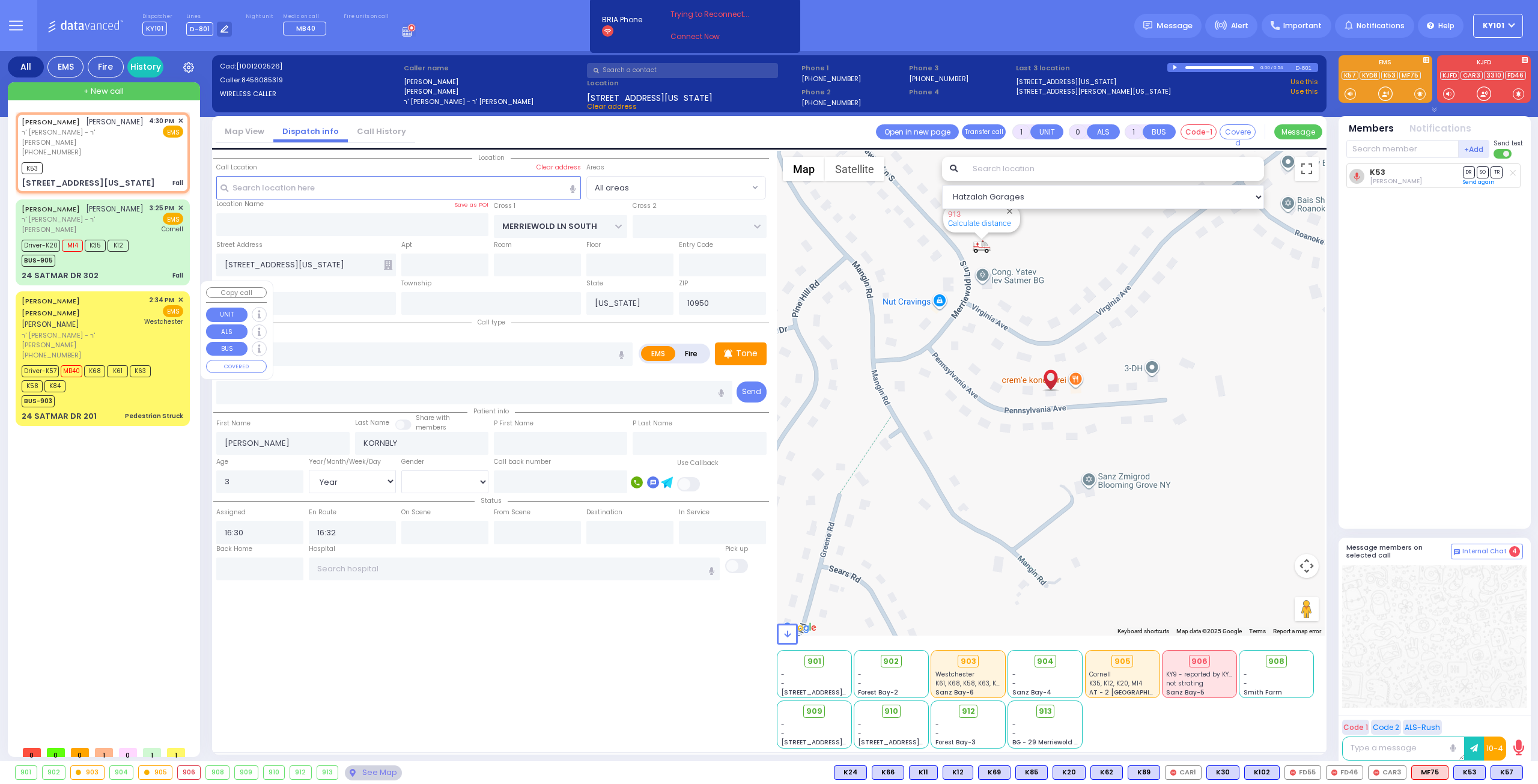
click at [120, 330] on span "ר' [PERSON_NAME] - ר' [PERSON_NAME]" at bounding box center [81, 340] width 119 height 20
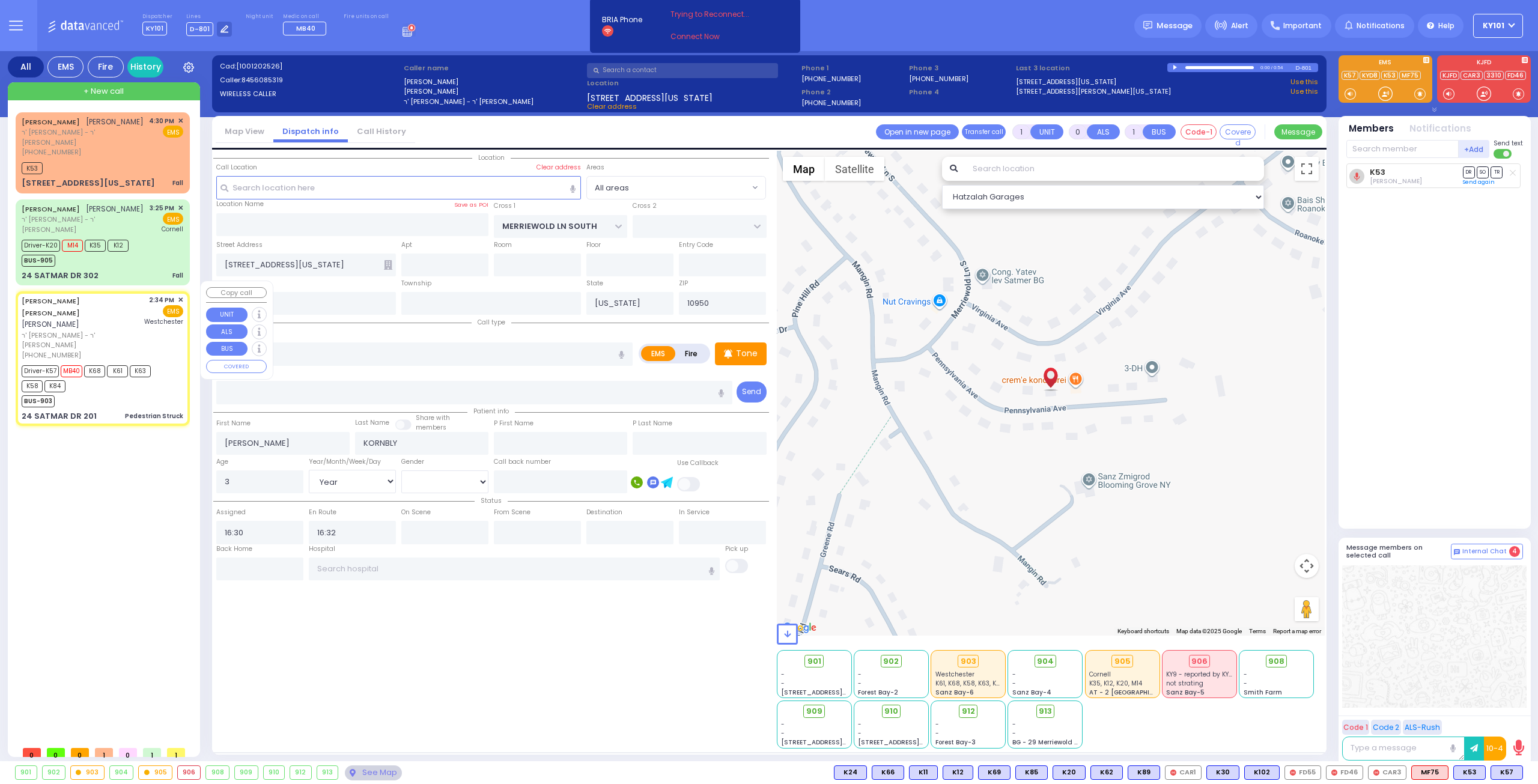
type input "6"
select select
type input "Pedestrian Struck"
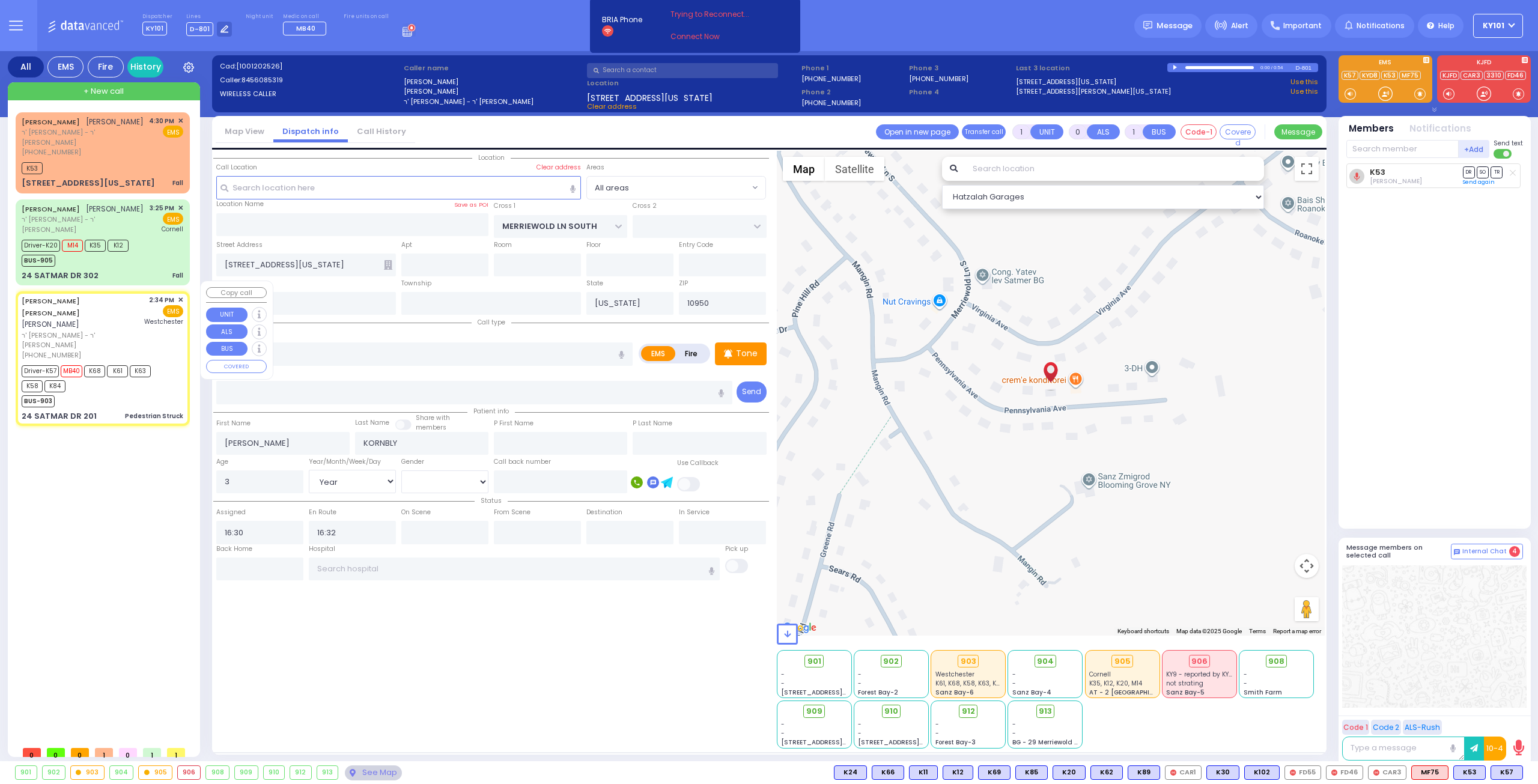
radio input "true"
type input "[PERSON_NAME]"
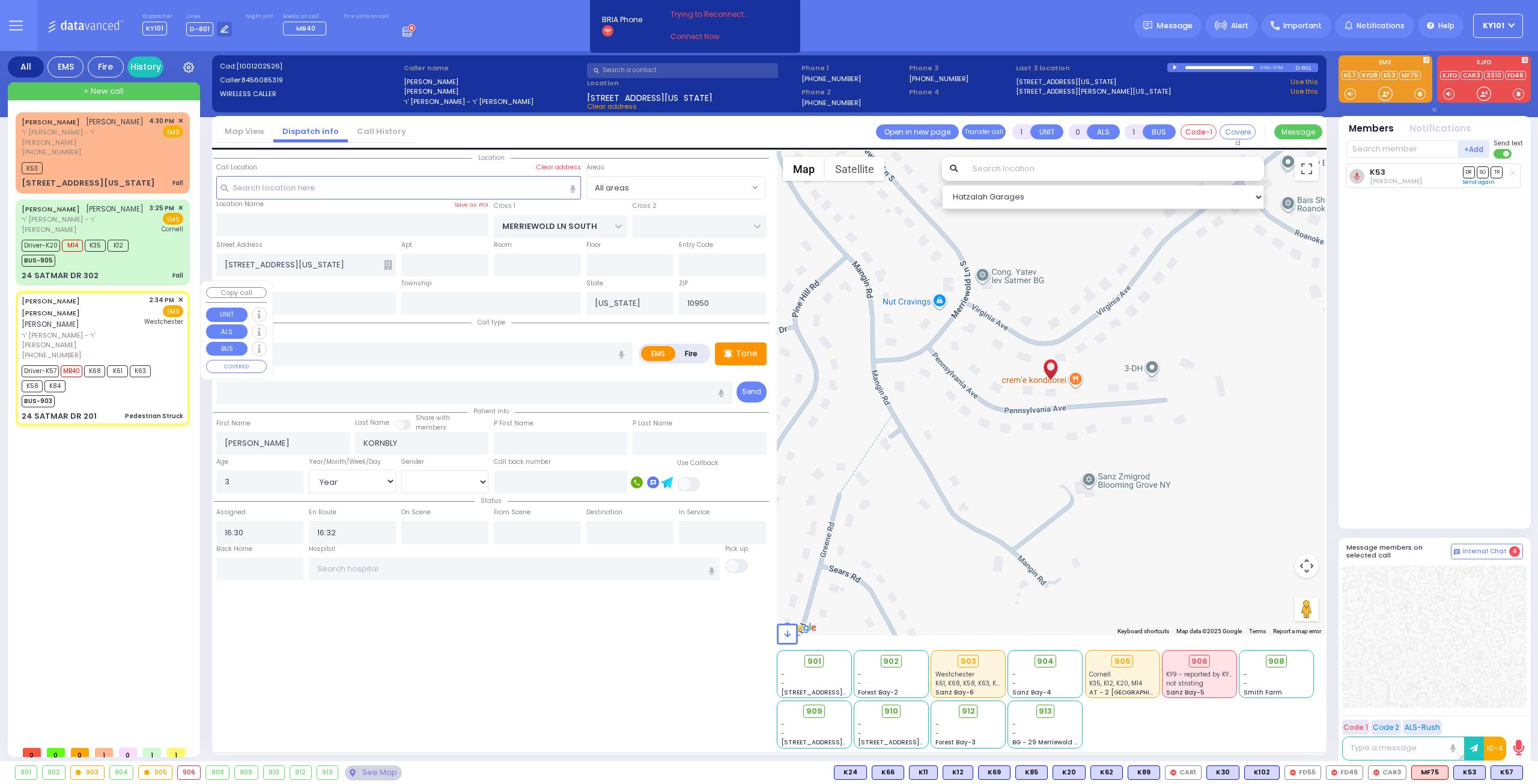
type input "5"
select select "Year"
select select "[DEMOGRAPHIC_DATA]"
type input "14:34"
type input "14:35"
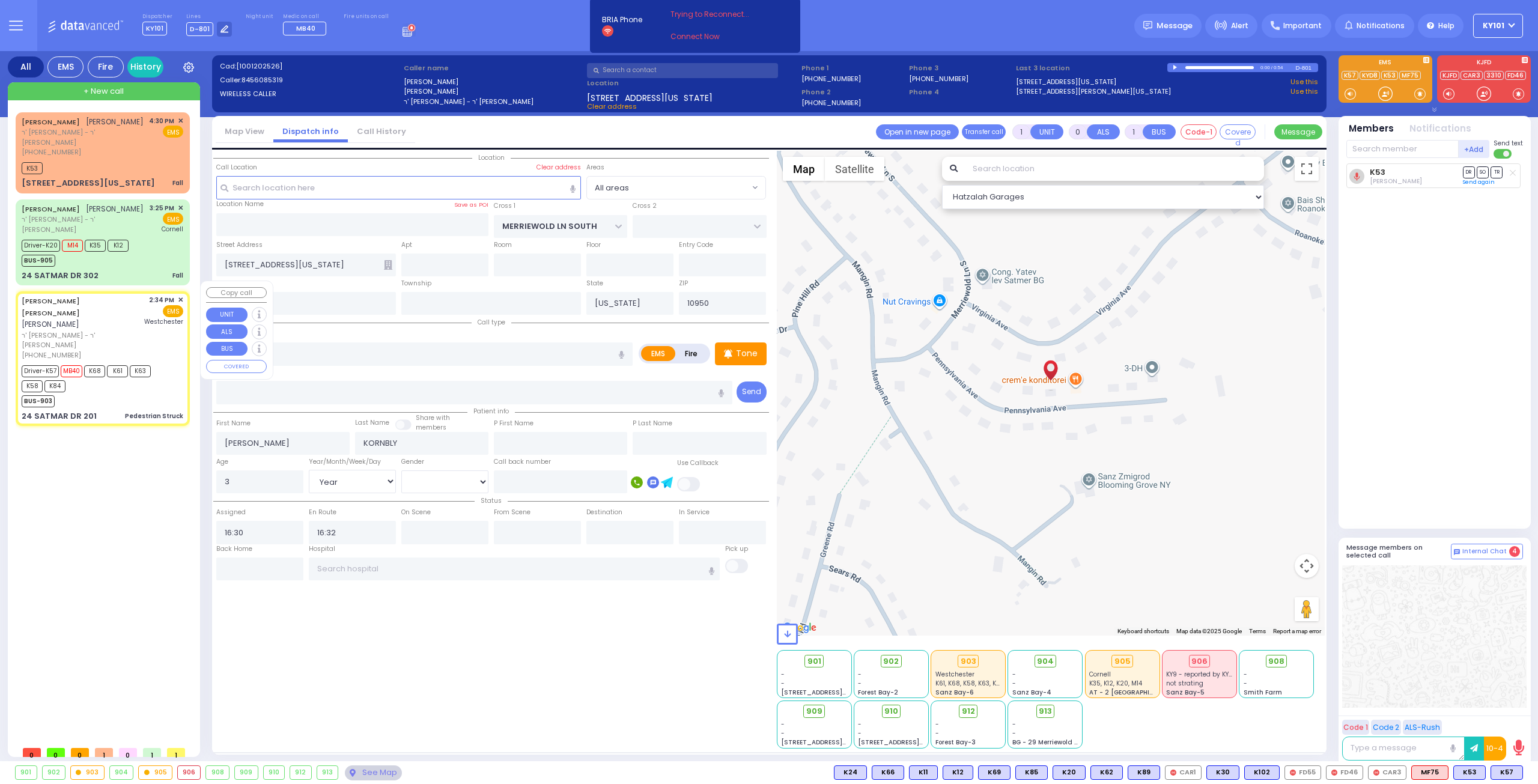
type input "14:36"
type input "14:49"
type input "15:29"
type input "15:40"
type input "[GEOGRAPHIC_DATA]-[PERSON_NAME][GEOGRAPHIC_DATA]"
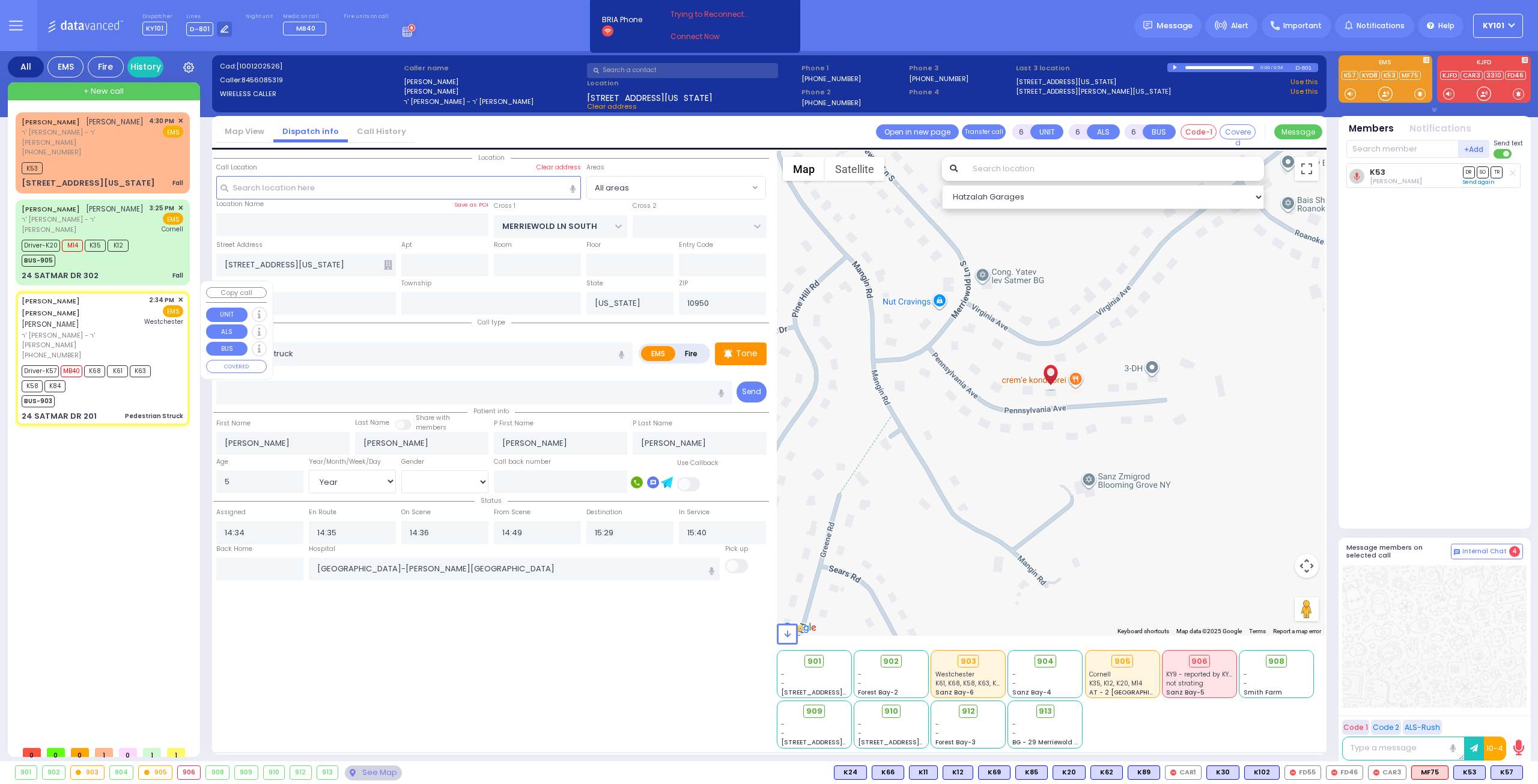
type input "HAYES COURT"
type input "ORSHAVA COURT"
type input "24 SATMAR DR"
type input "201"
type input "[PERSON_NAME]"
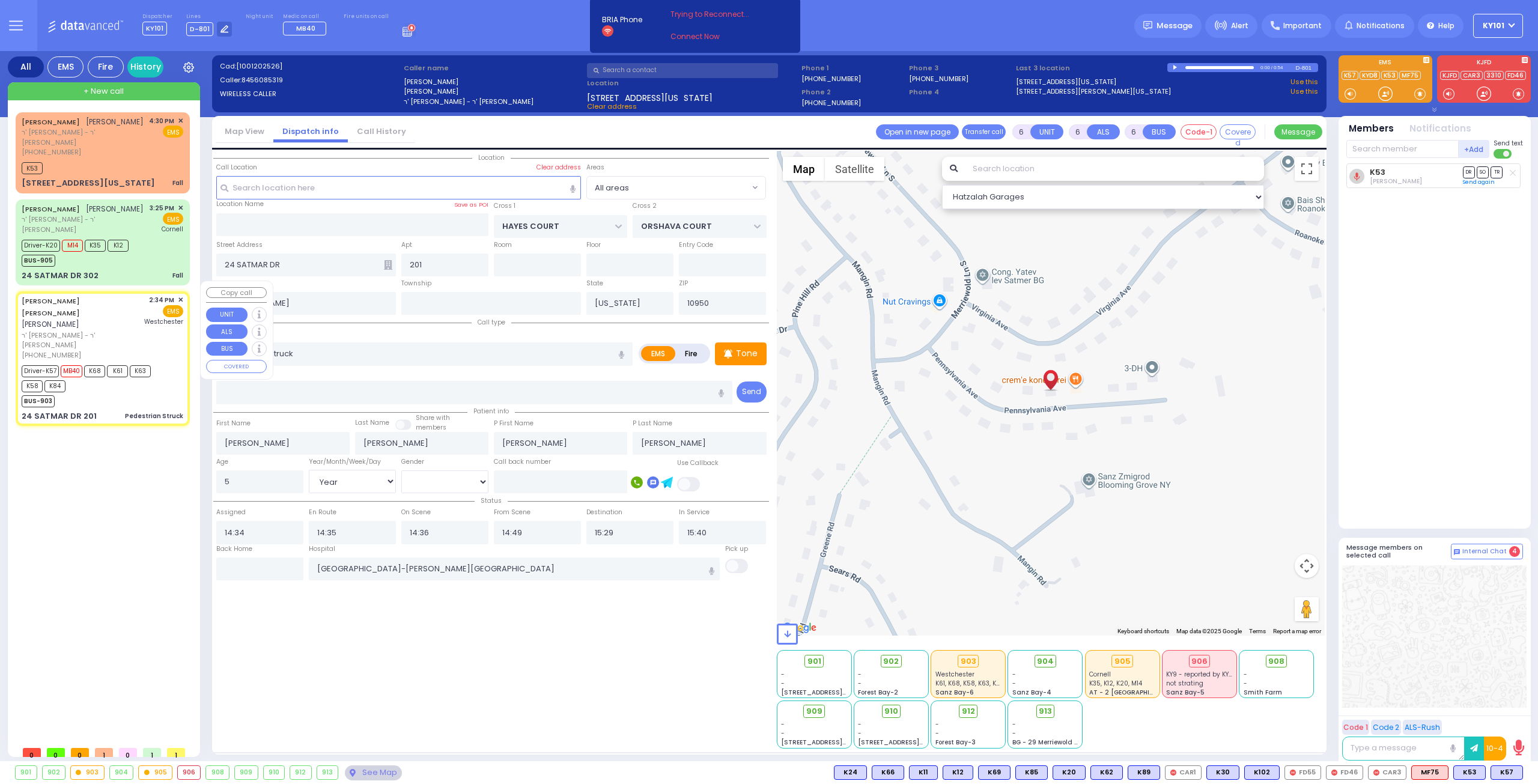
select select "Hatzalah Garages"
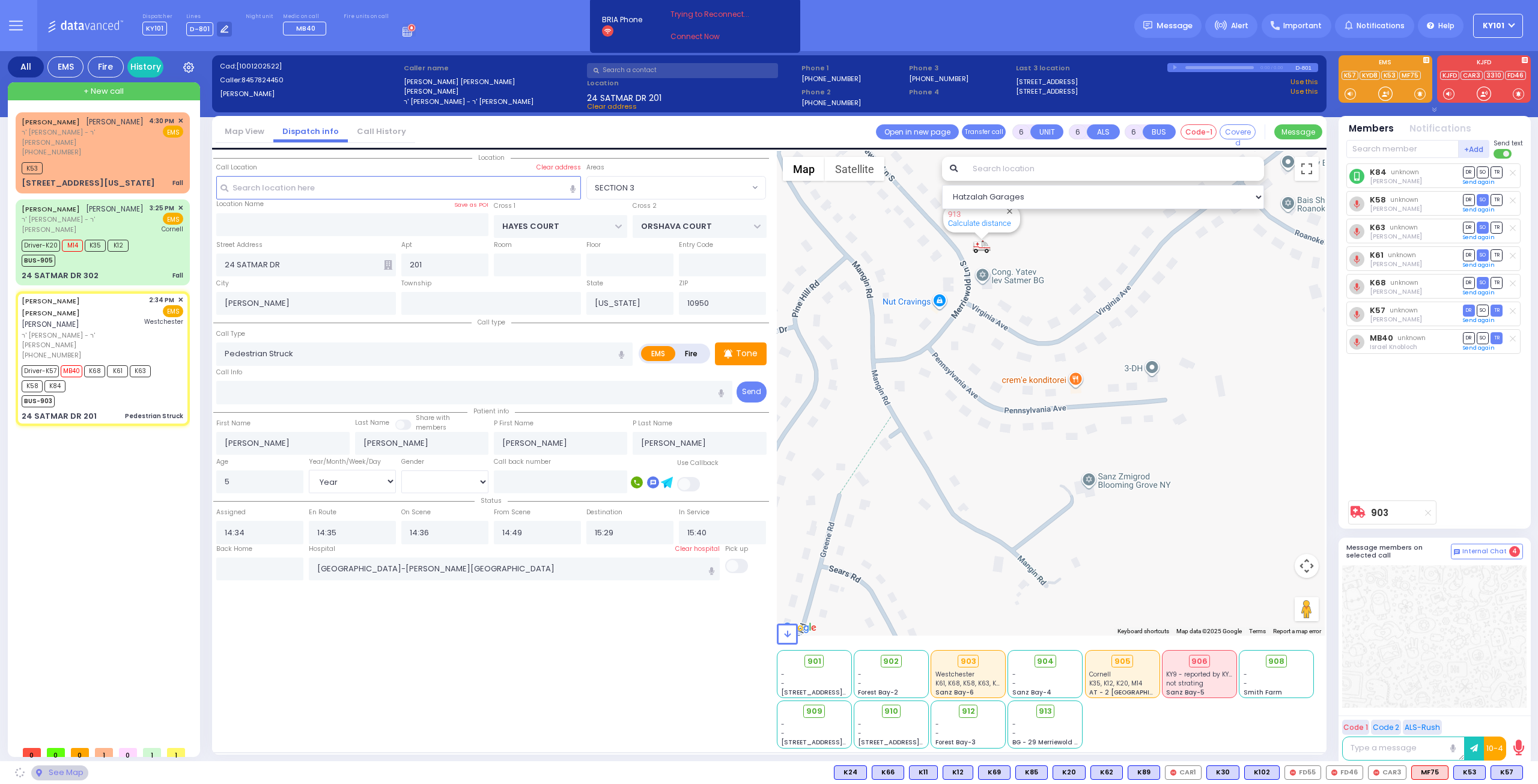
select select "SECTION 3"
click at [253, 564] on input "text" at bounding box center [260, 569] width 87 height 23
type input "16:32"
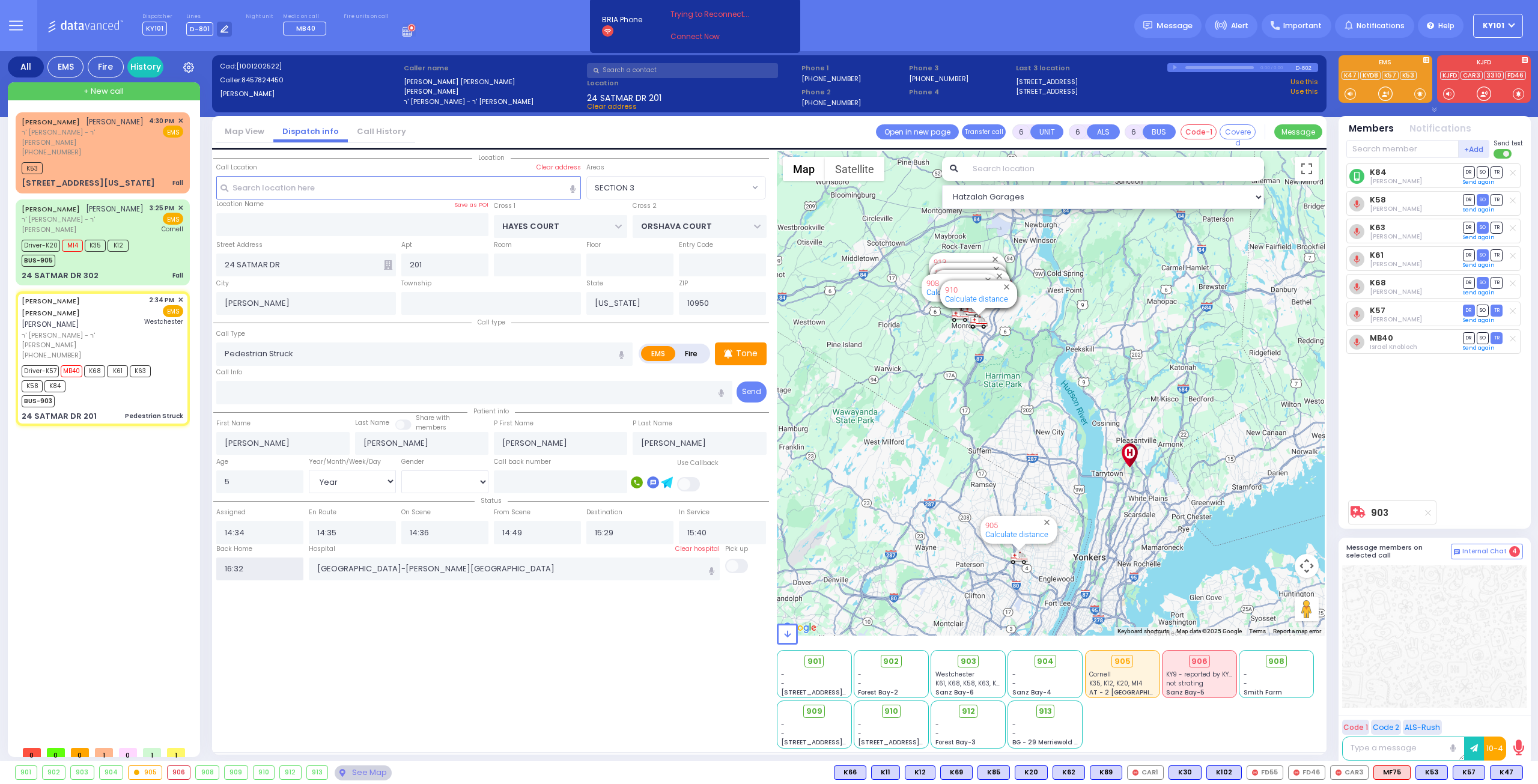
select select
radio input "true"
select select
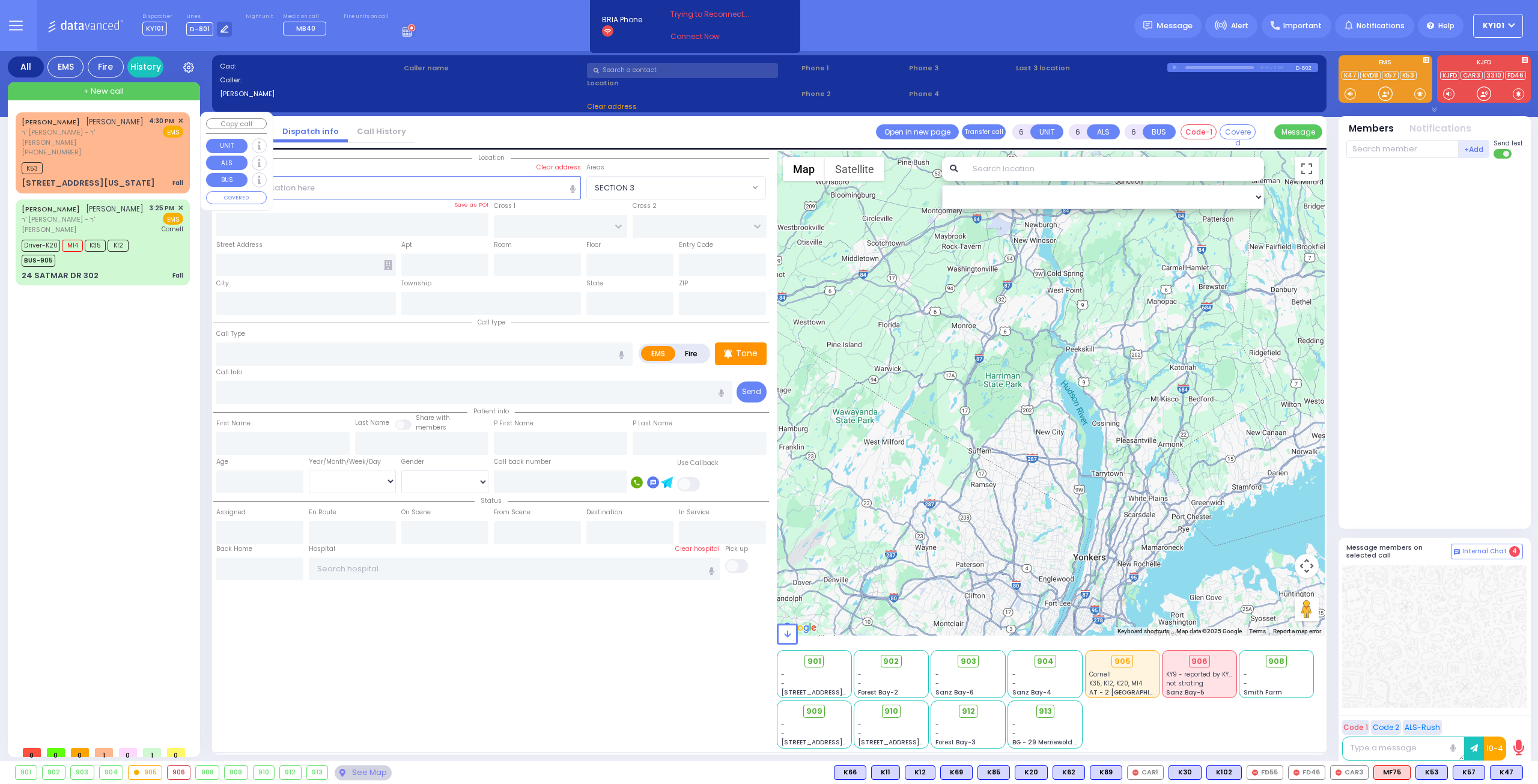
click at [109, 147] on div "(845) 608-5319" at bounding box center [83, 152] width 123 height 10
type input "1"
type input "0"
type input "1"
select select
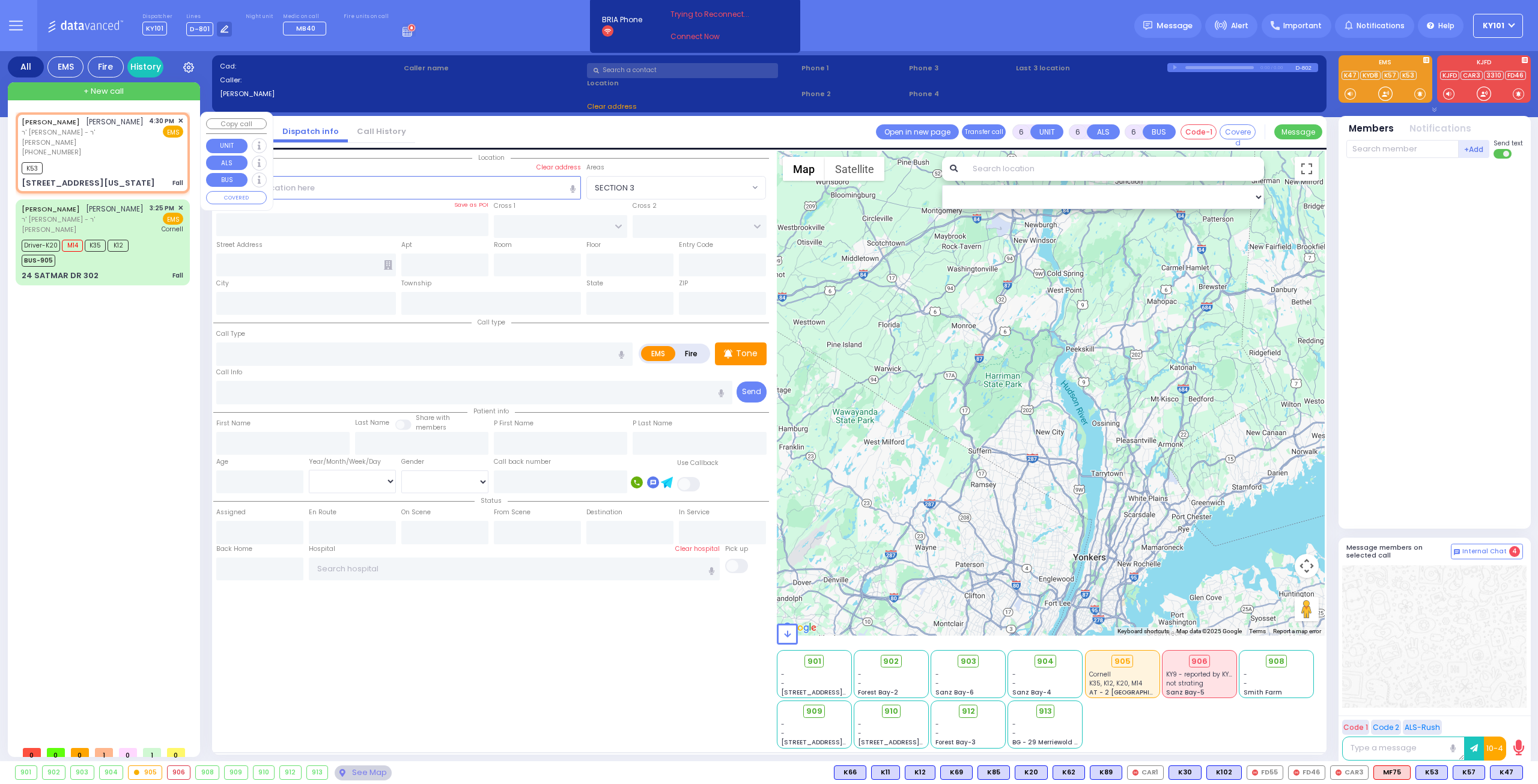
type input "Fall"
radio input "true"
type input "JOEL"
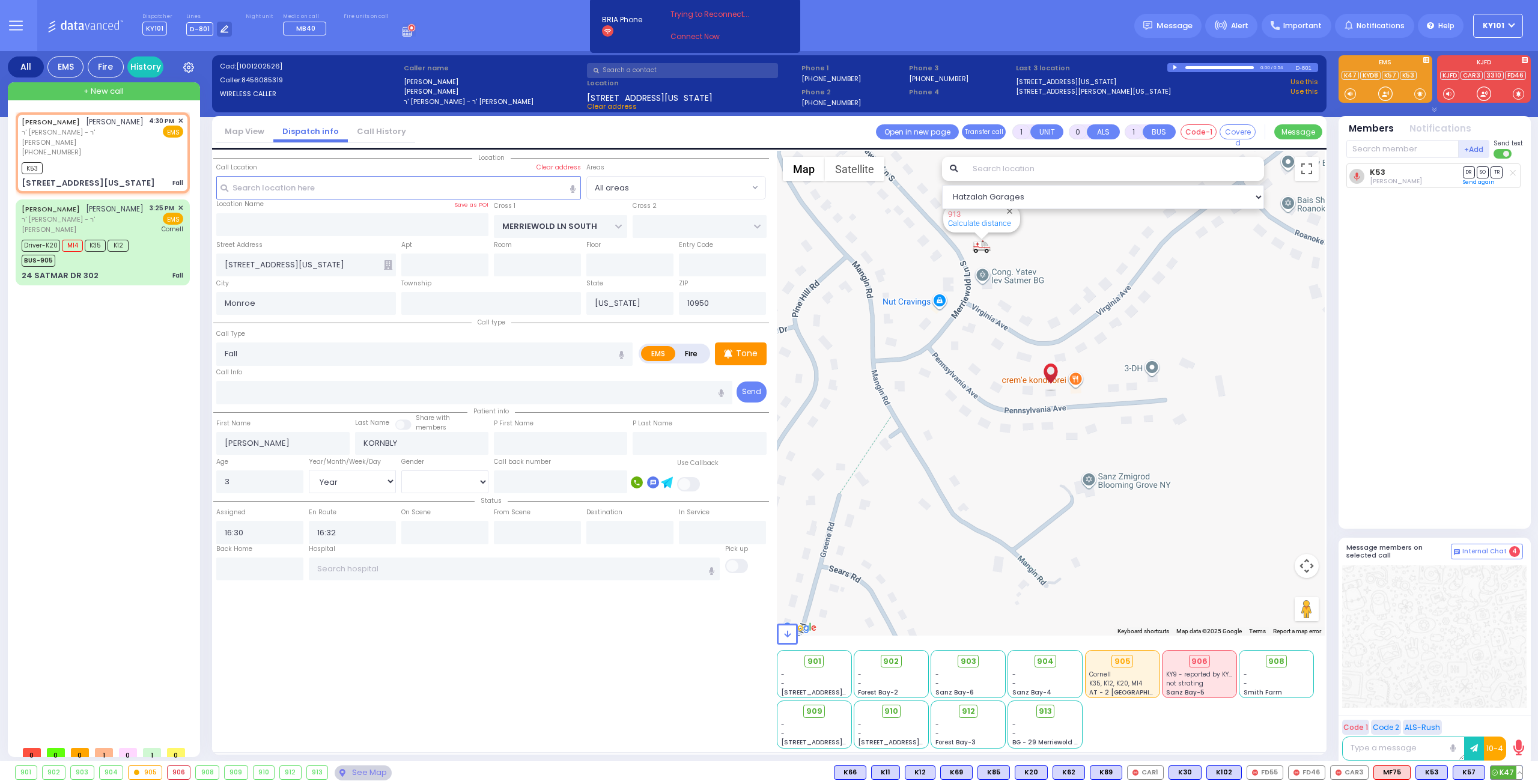
click at [1508, 772] on span "K47" at bounding box center [1507, 772] width 32 height 13
